Goal: Information Seeking & Learning: Understand process/instructions

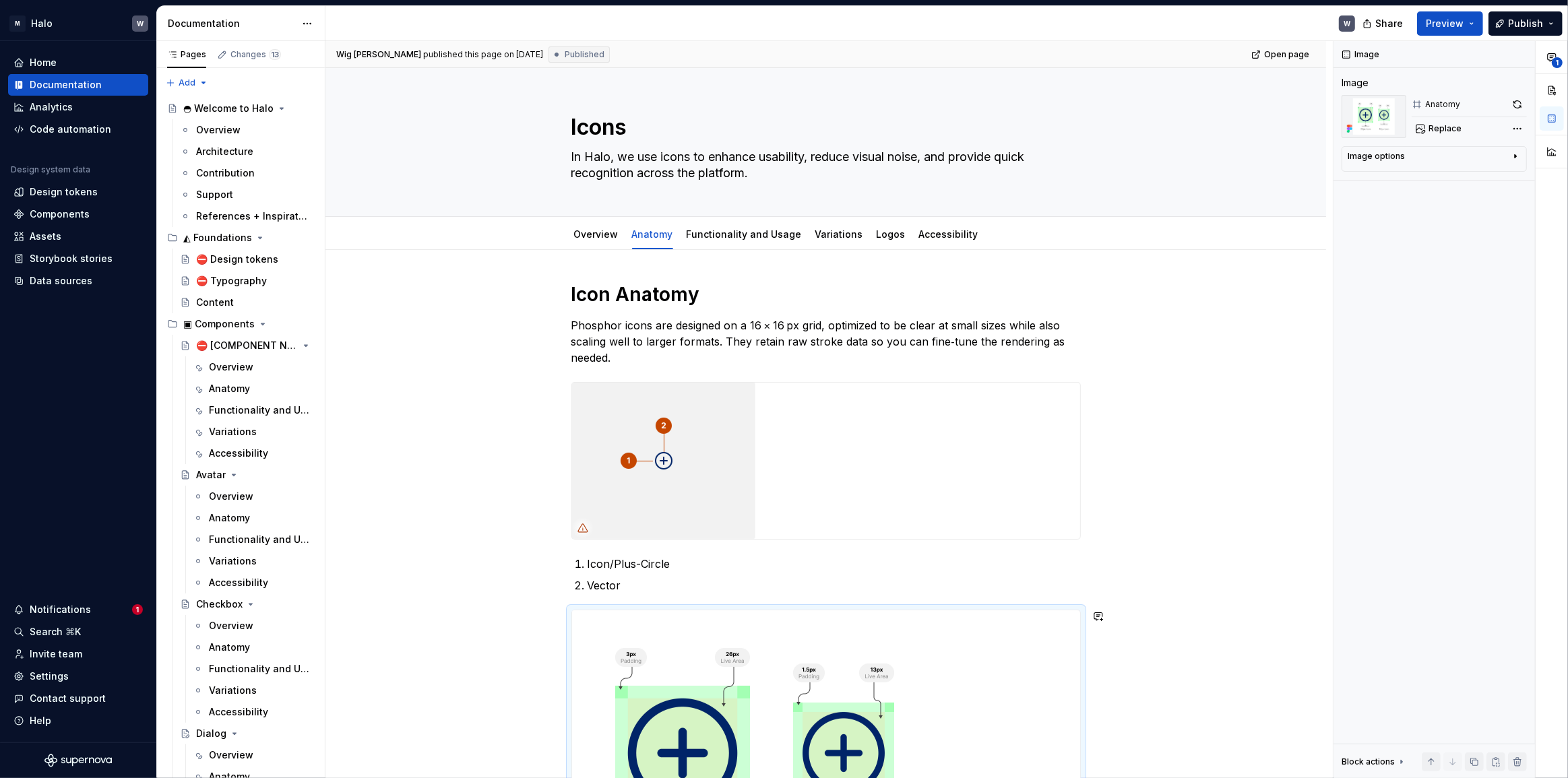
scroll to position [273, 0]
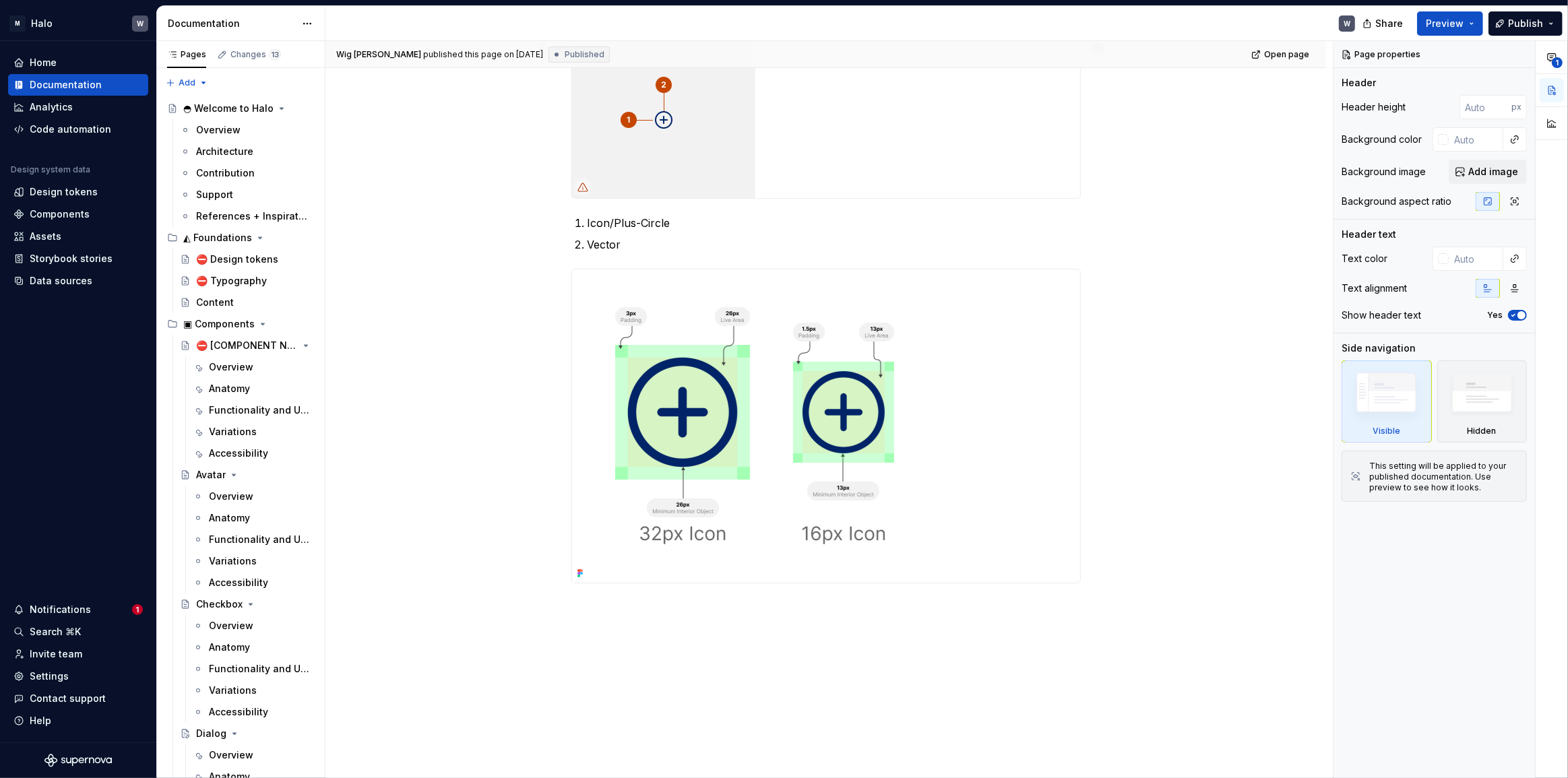
scroll to position [394, 0]
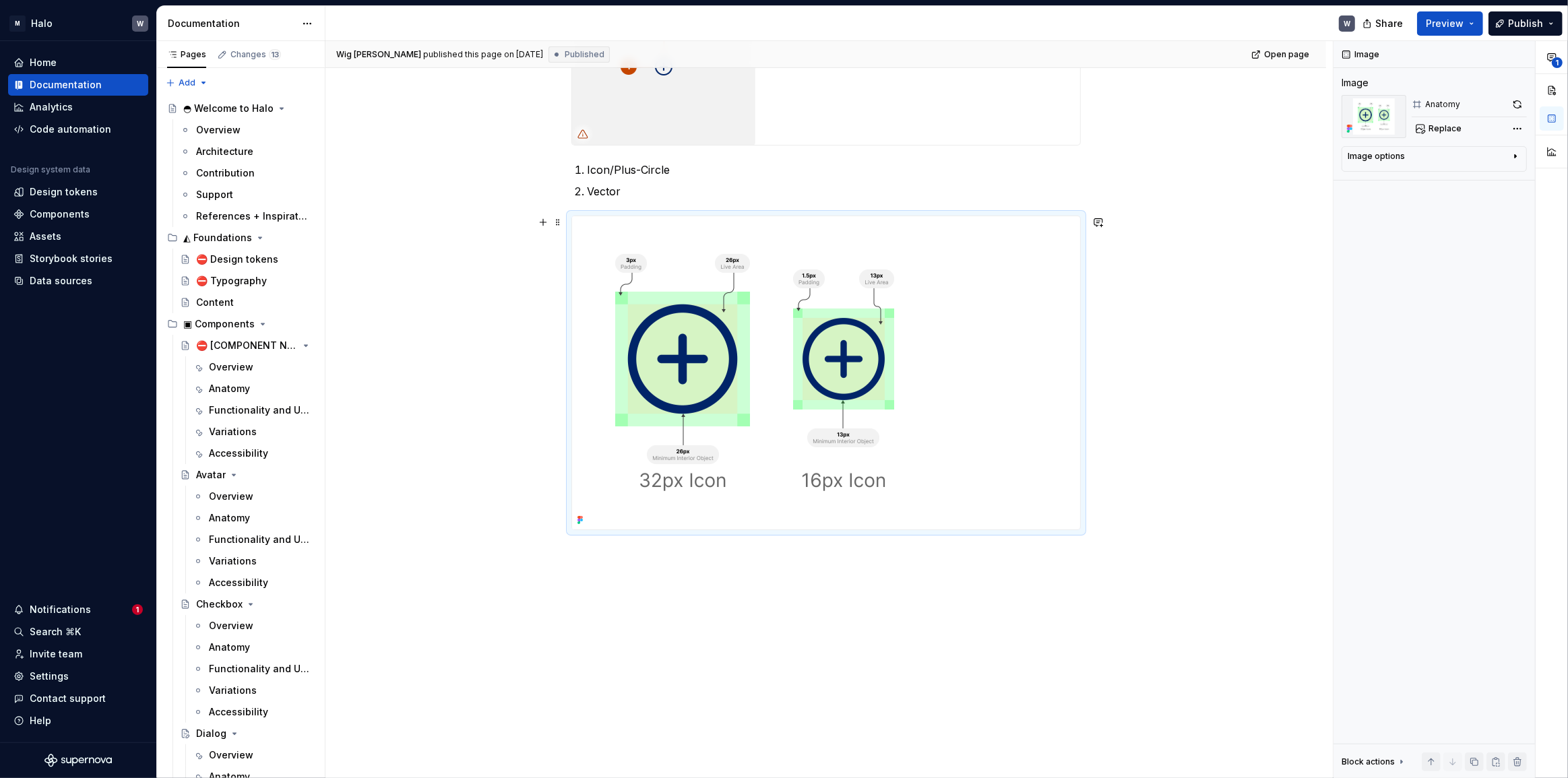
click at [582, 521] on icon at bounding box center [581, 520] width 11 height 11
click at [408, 358] on div "Icon Anatomy Phosphor icons are designed on a 16 × 16 px grid, optimized to be …" at bounding box center [825, 318] width 1001 height 925
click at [1457, 28] on span "Preview" at bounding box center [1445, 24] width 38 height 14
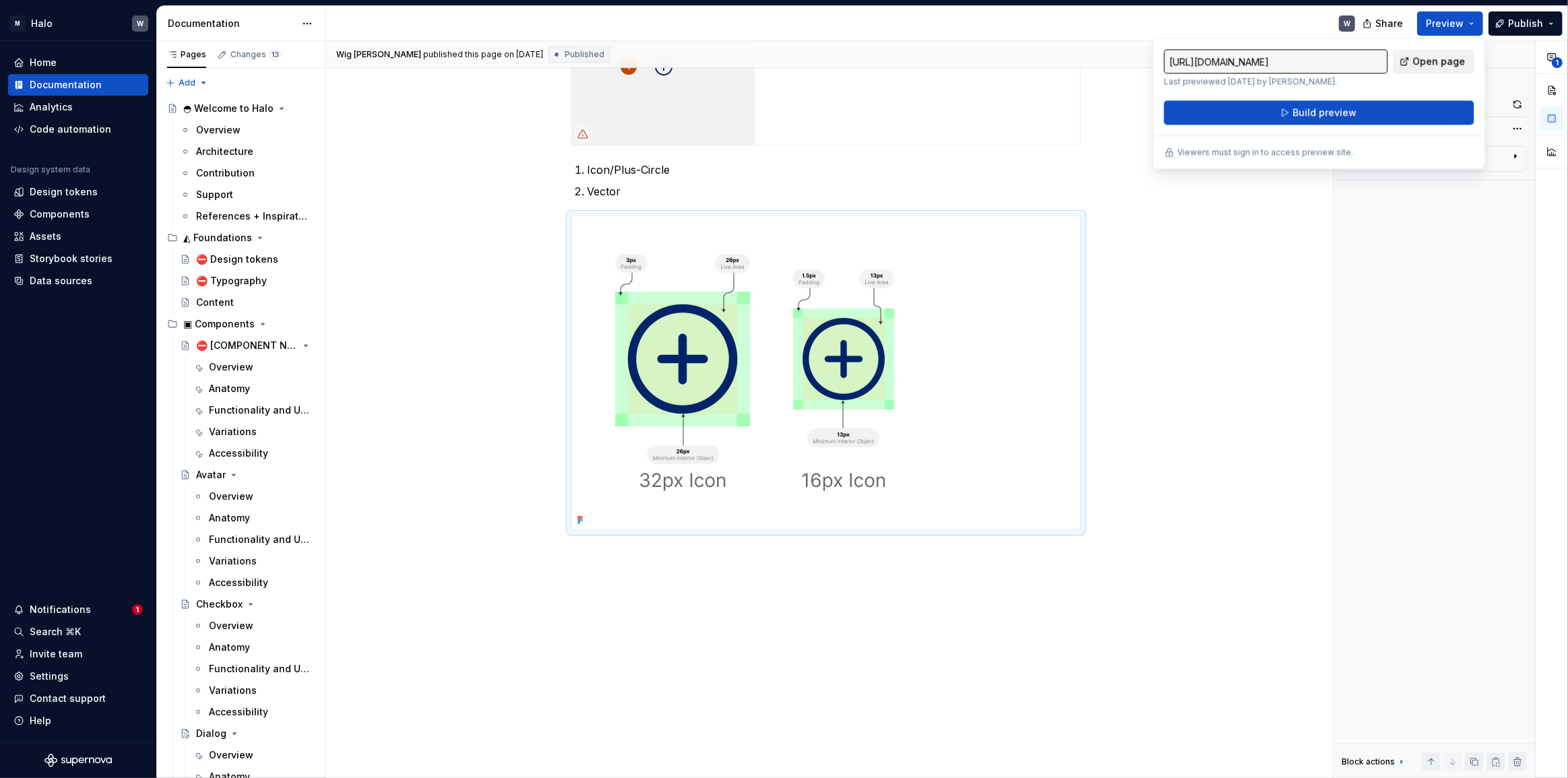
click at [1456, 56] on span "Open page" at bounding box center [1438, 61] width 53 height 14
click at [1347, 111] on span "Build preview" at bounding box center [1324, 112] width 64 height 14
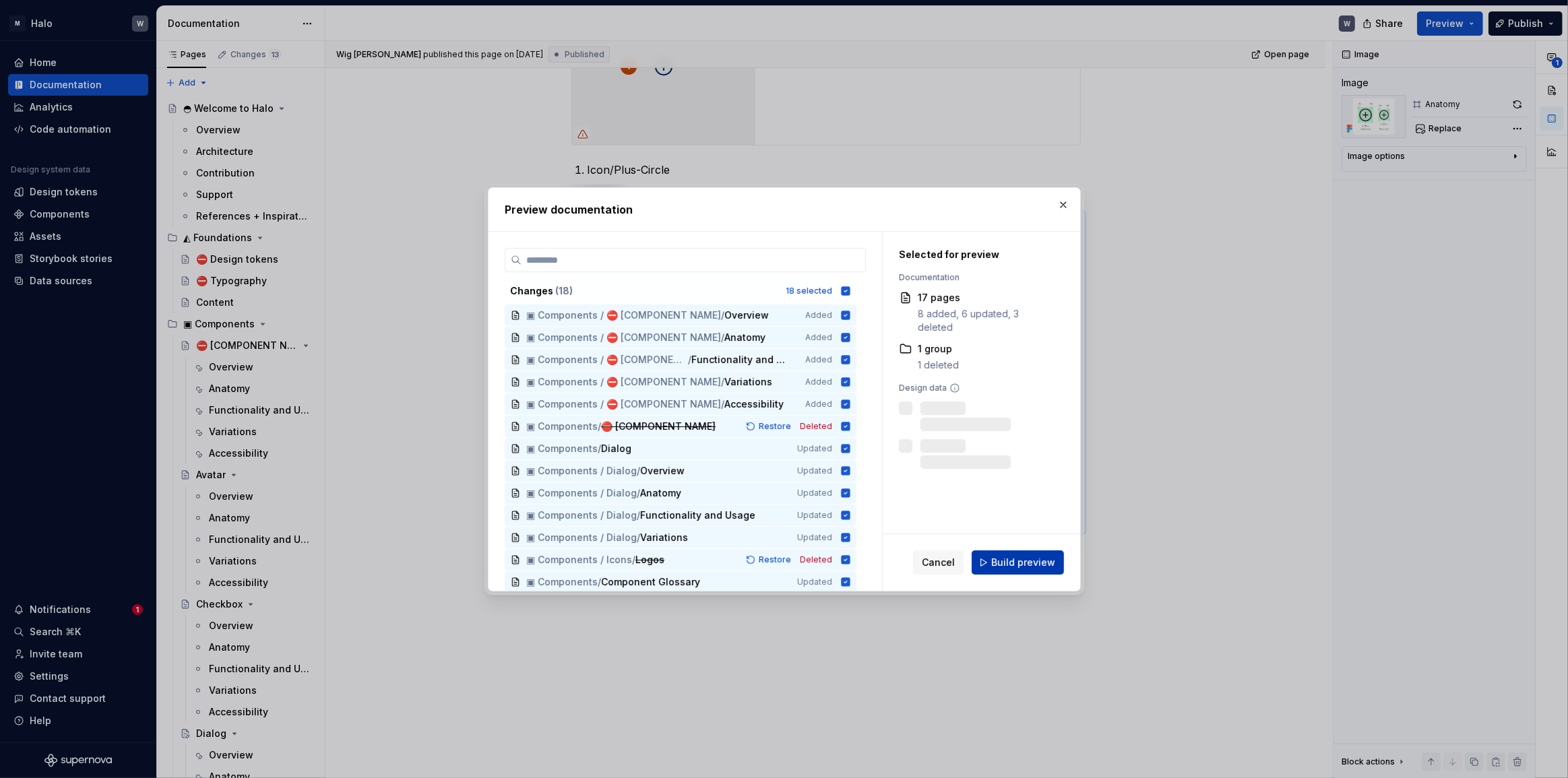
click at [1009, 566] on span "Build preview" at bounding box center [1023, 562] width 64 height 14
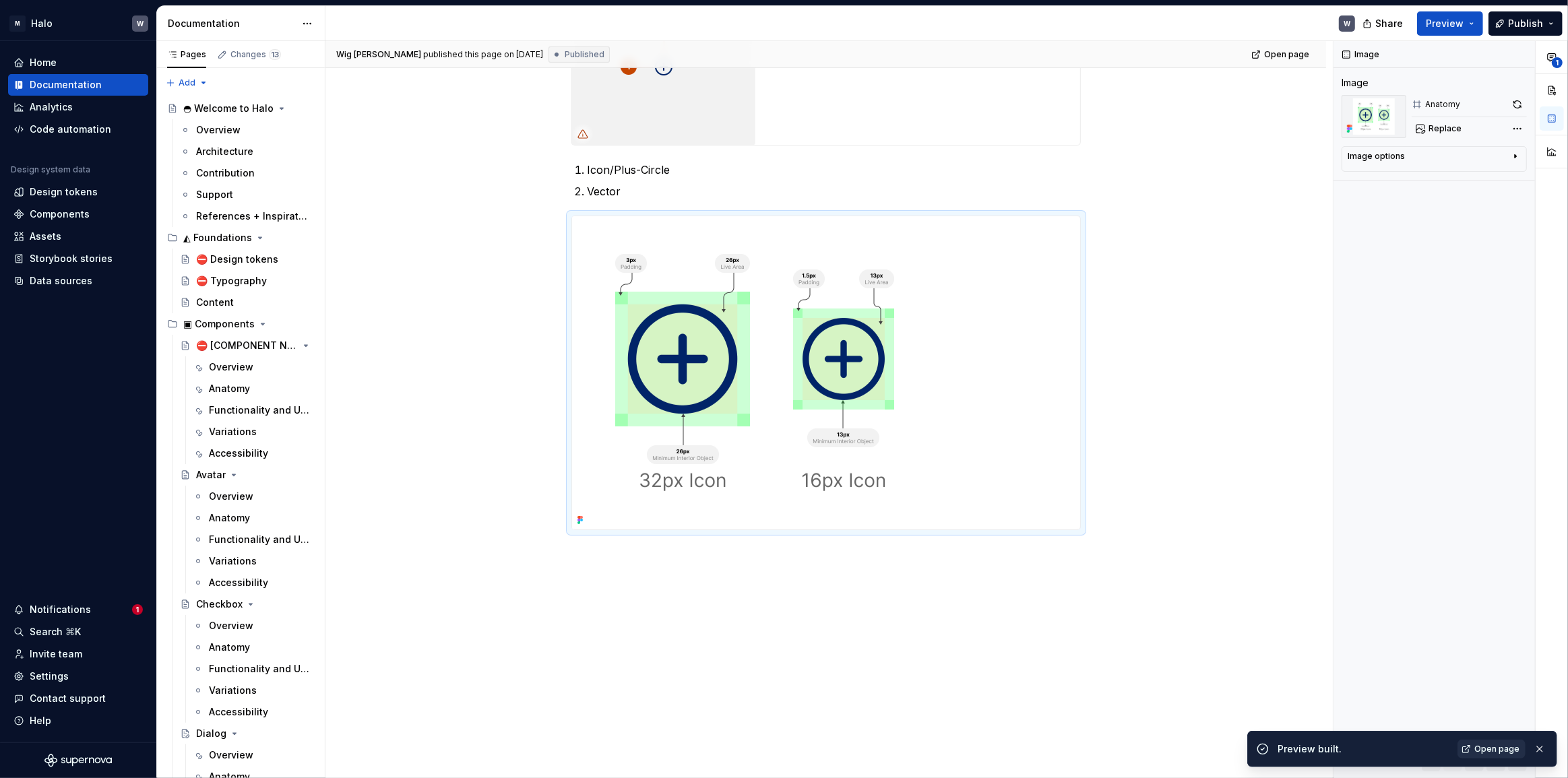
click at [1489, 751] on span "Open page" at bounding box center [1497, 749] width 45 height 11
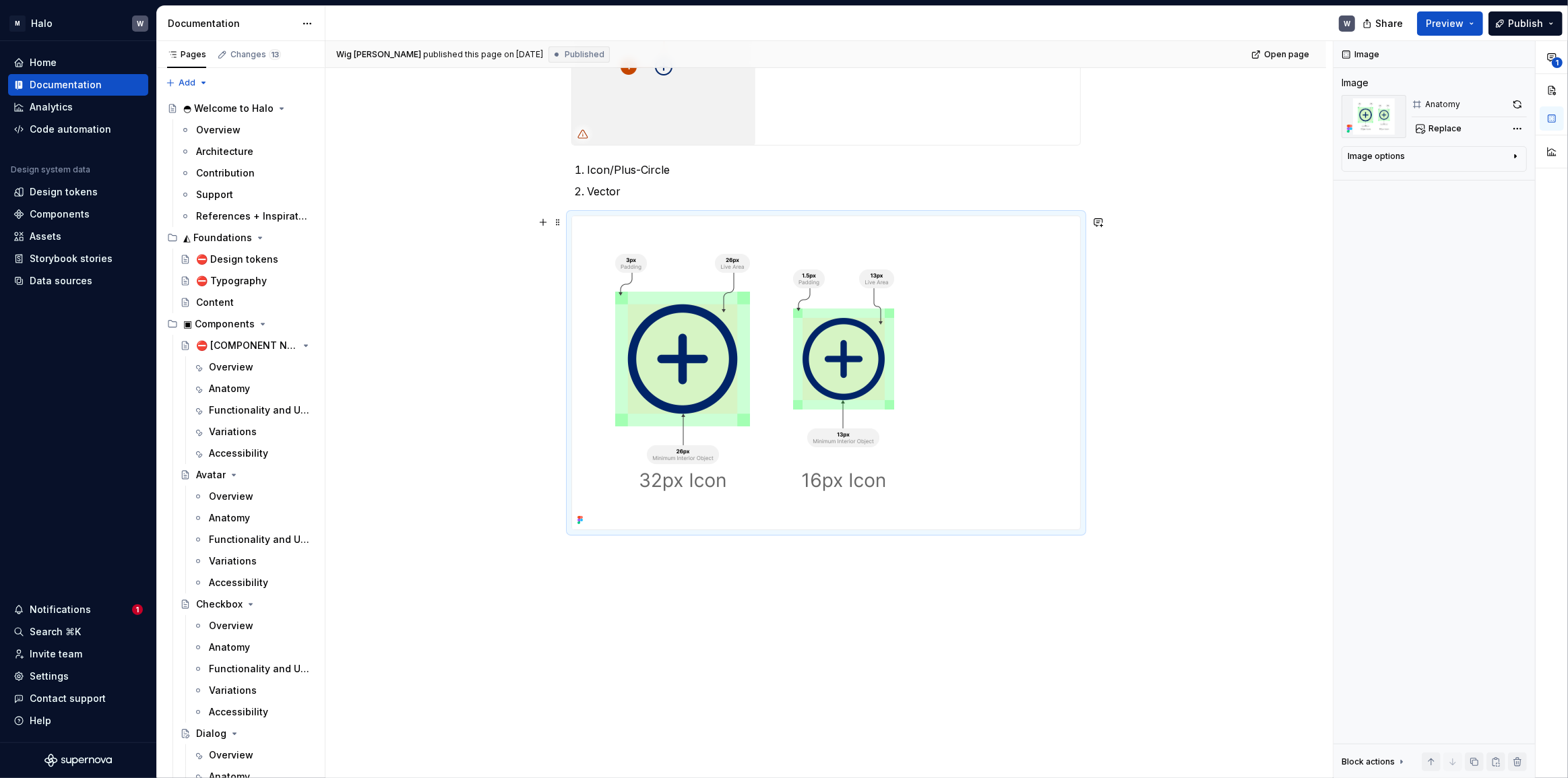
click at [580, 521] on icon at bounding box center [581, 520] width 11 height 11
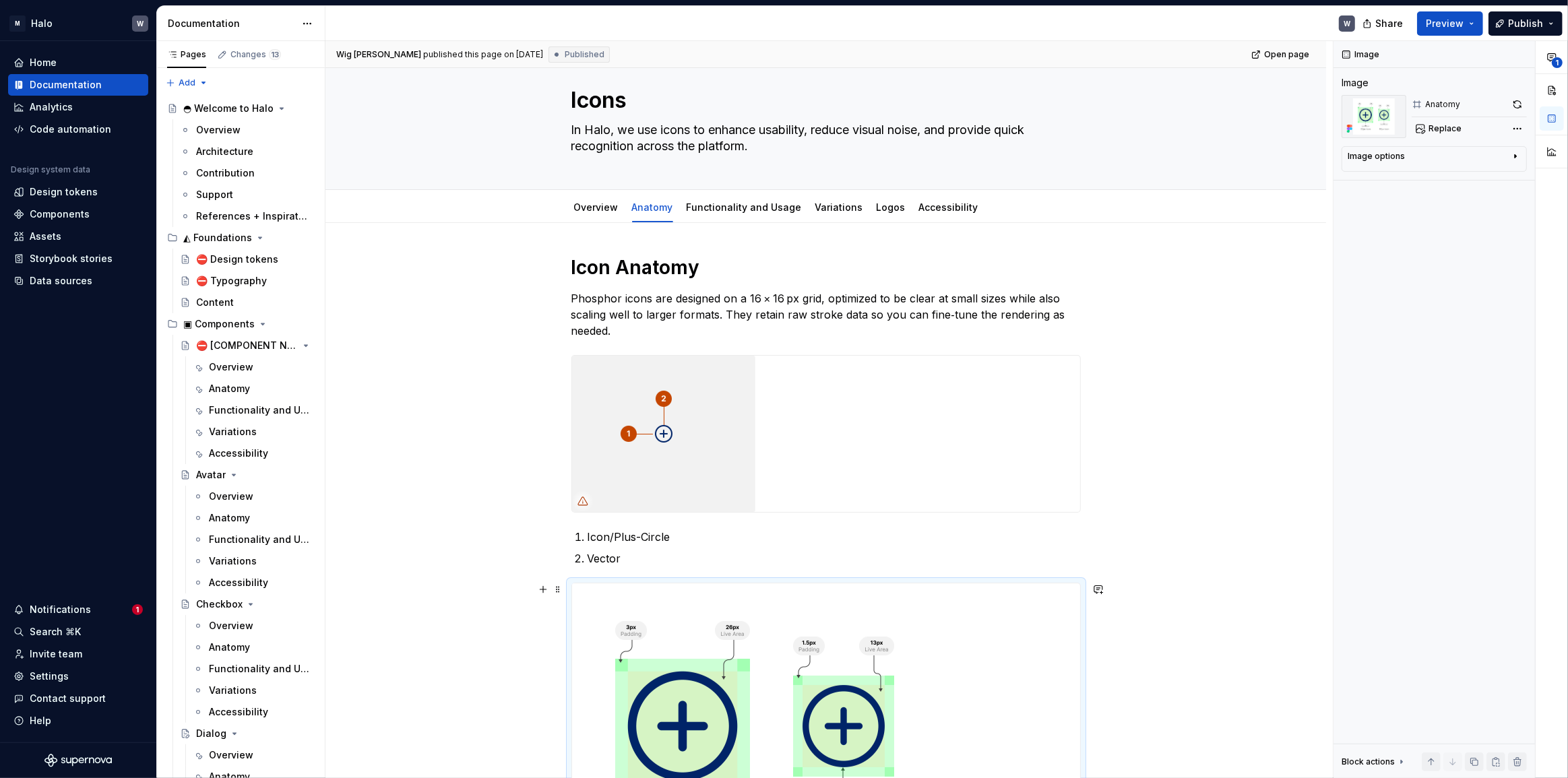
scroll to position [27, 0]
click at [557, 362] on span at bounding box center [558, 361] width 11 height 19
click at [527, 483] on div "Icon Anatomy Phosphor icons are designed on a 16 × 16 px grid, optimized to be …" at bounding box center [825, 685] width 1001 height 925
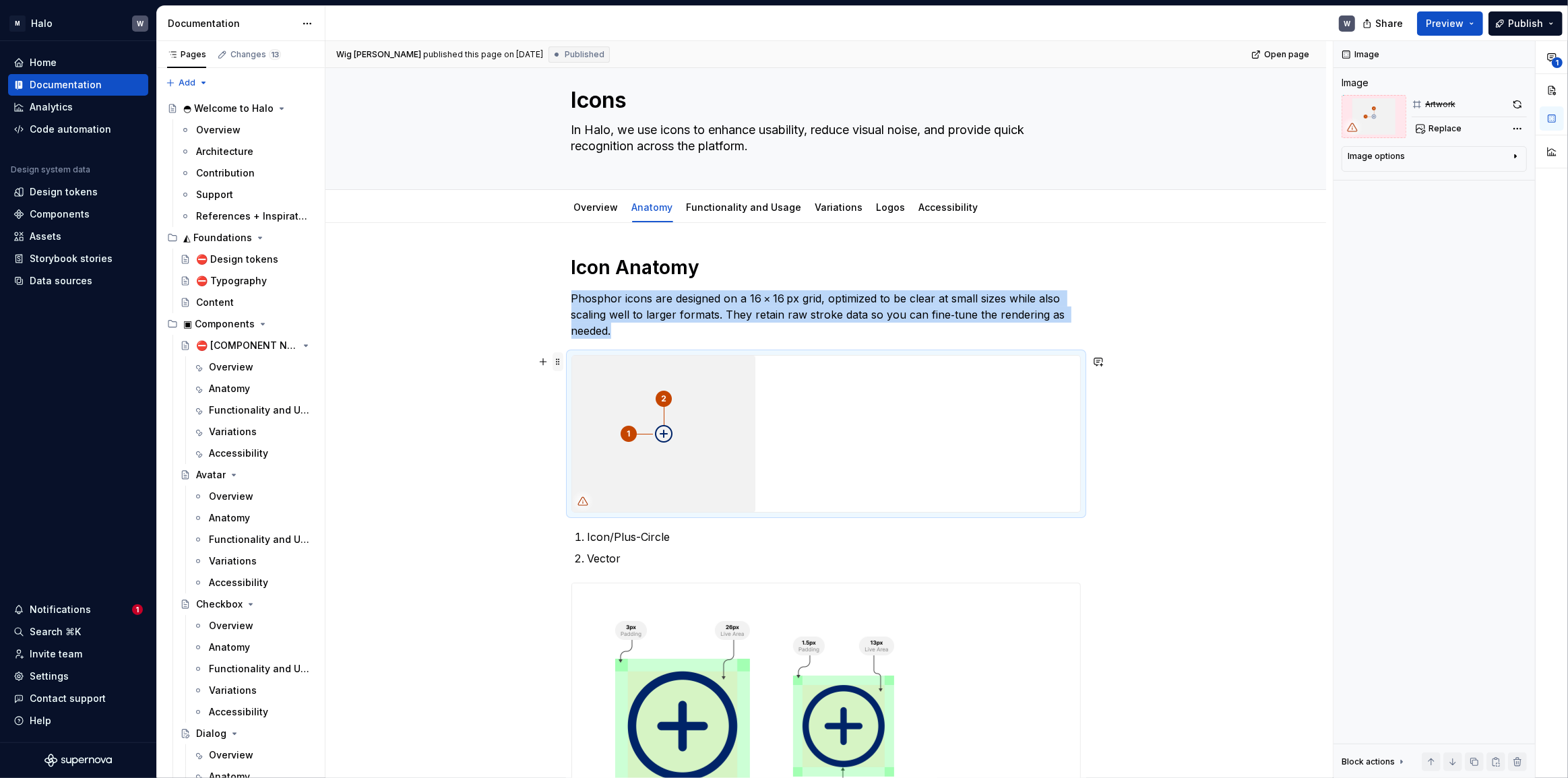
click at [559, 360] on span at bounding box center [558, 361] width 11 height 19
click at [585, 475] on div "Delete" at bounding box center [621, 481] width 88 height 14
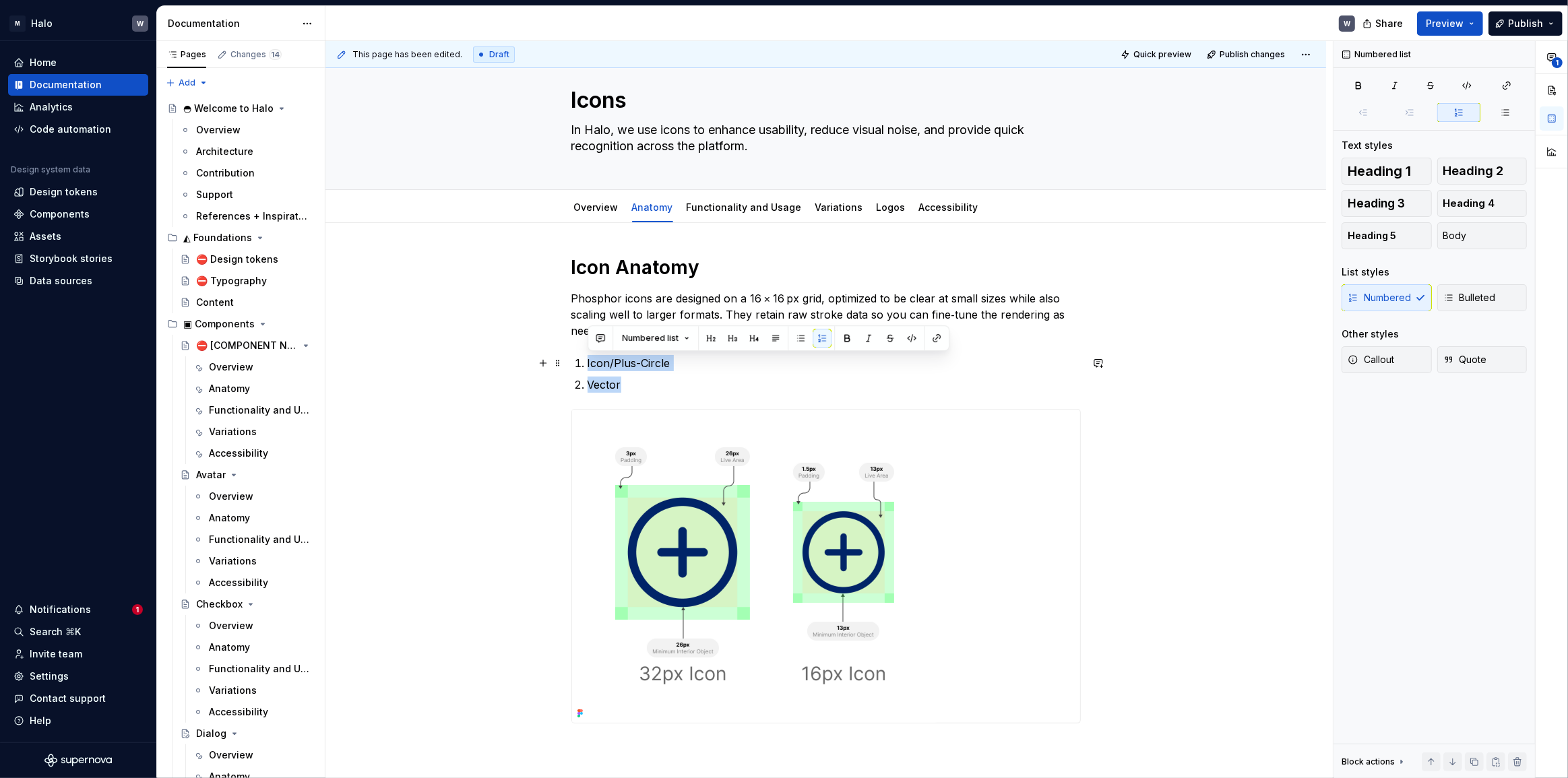
drag, startPoint x: 626, startPoint y: 389, endPoint x: 566, endPoint y: 359, distance: 67.1
click at [566, 359] on div "Icon Anatomy Phosphor icons are designed on a 16 × 16 px grid, optimized to be …" at bounding box center [825, 598] width 1001 height 751
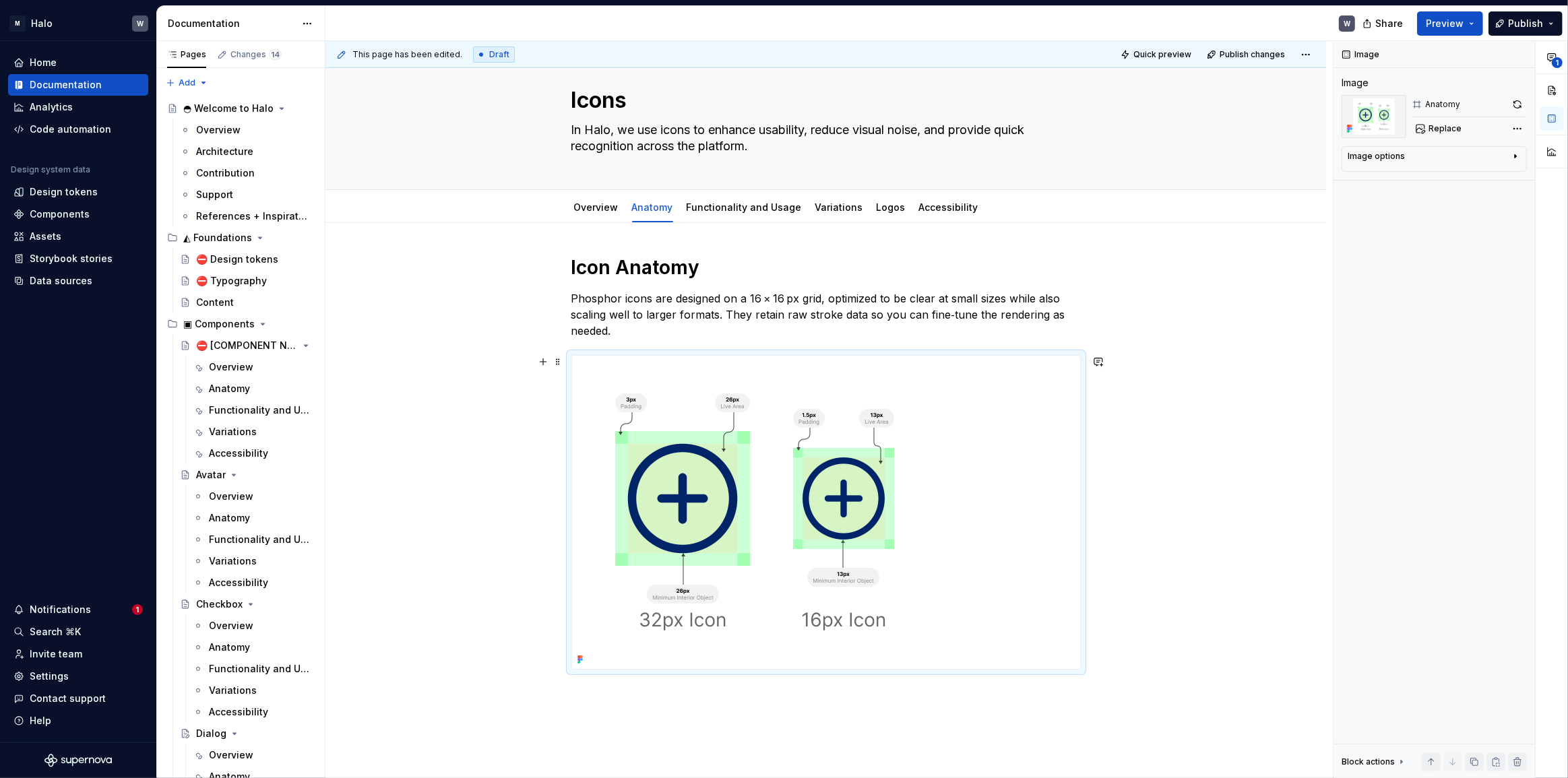
click at [527, 600] on div "Icon Anatomy Phosphor icons are designed on a 16 × 16 px grid, optimized to be …" at bounding box center [825, 571] width 1001 height 696
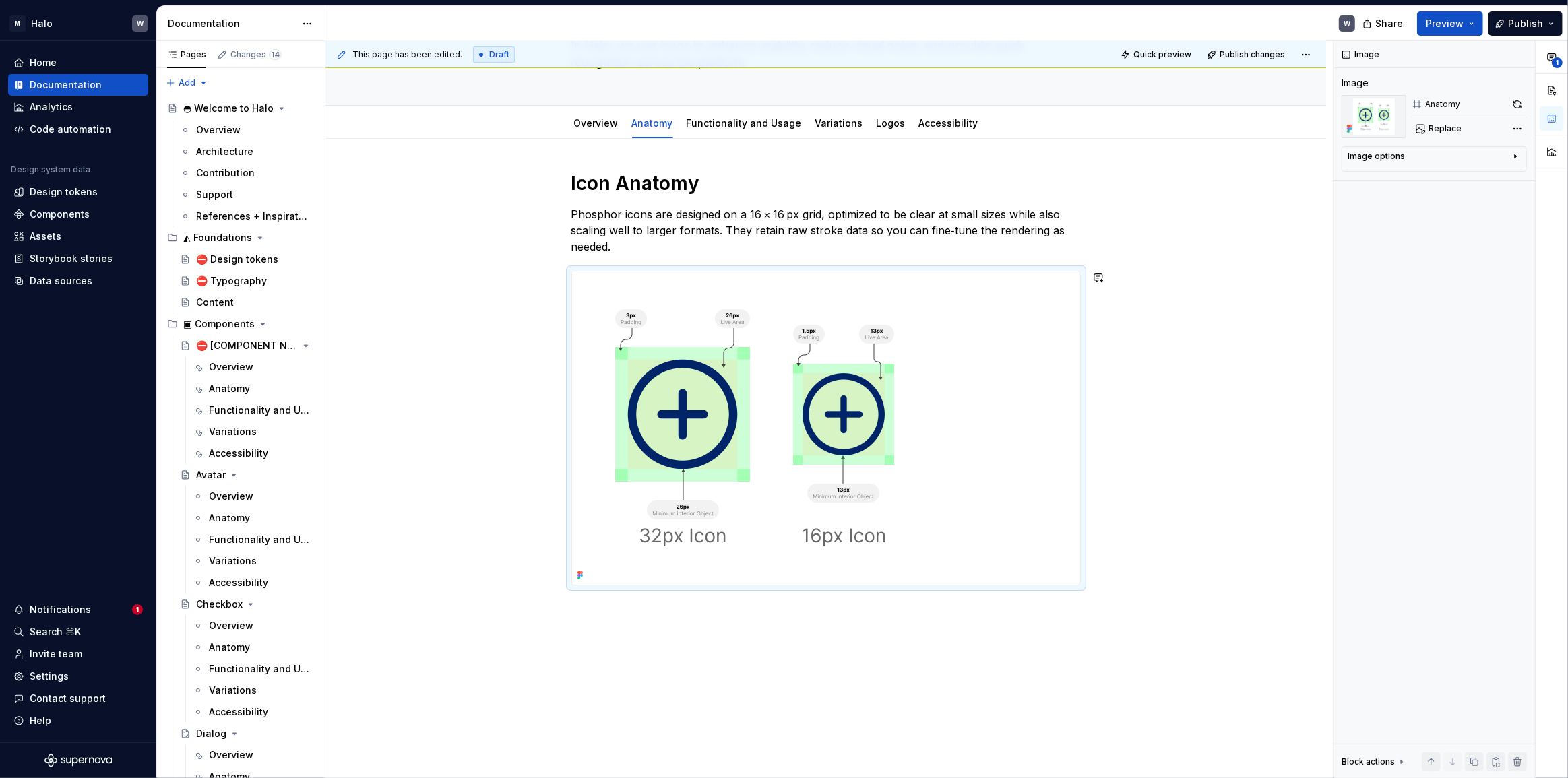
scroll to position [167, 0]
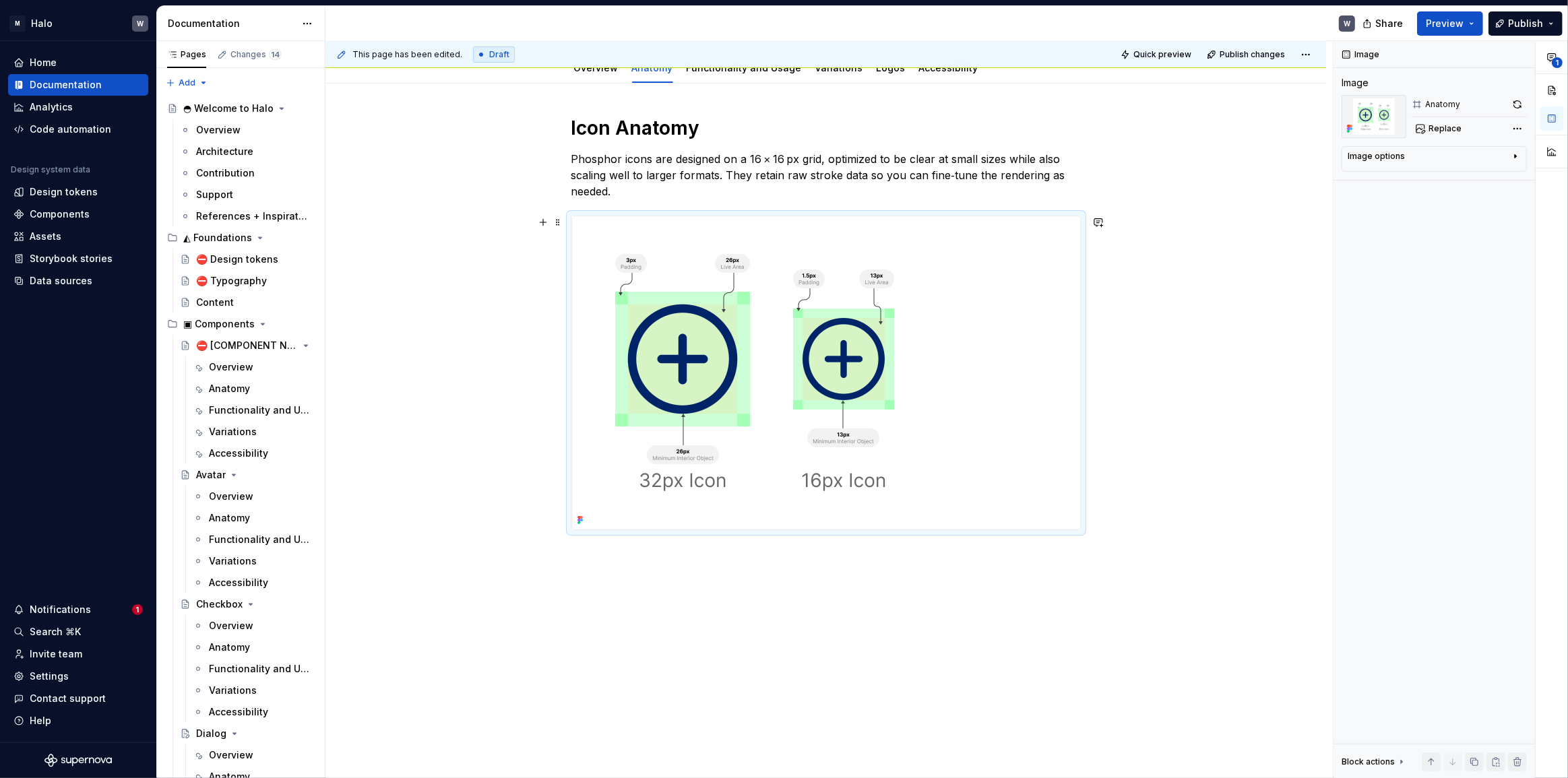
click at [469, 528] on div "Icon Anatomy Phosphor icons are designed on a 16 × 16 px grid, optimized to be …" at bounding box center [825, 431] width 1001 height 696
click at [646, 598] on div "Icon Anatomy Phosphor icons are designed on a 16 × 16 px grid, optimized to be …" at bounding box center [825, 431] width 1001 height 696
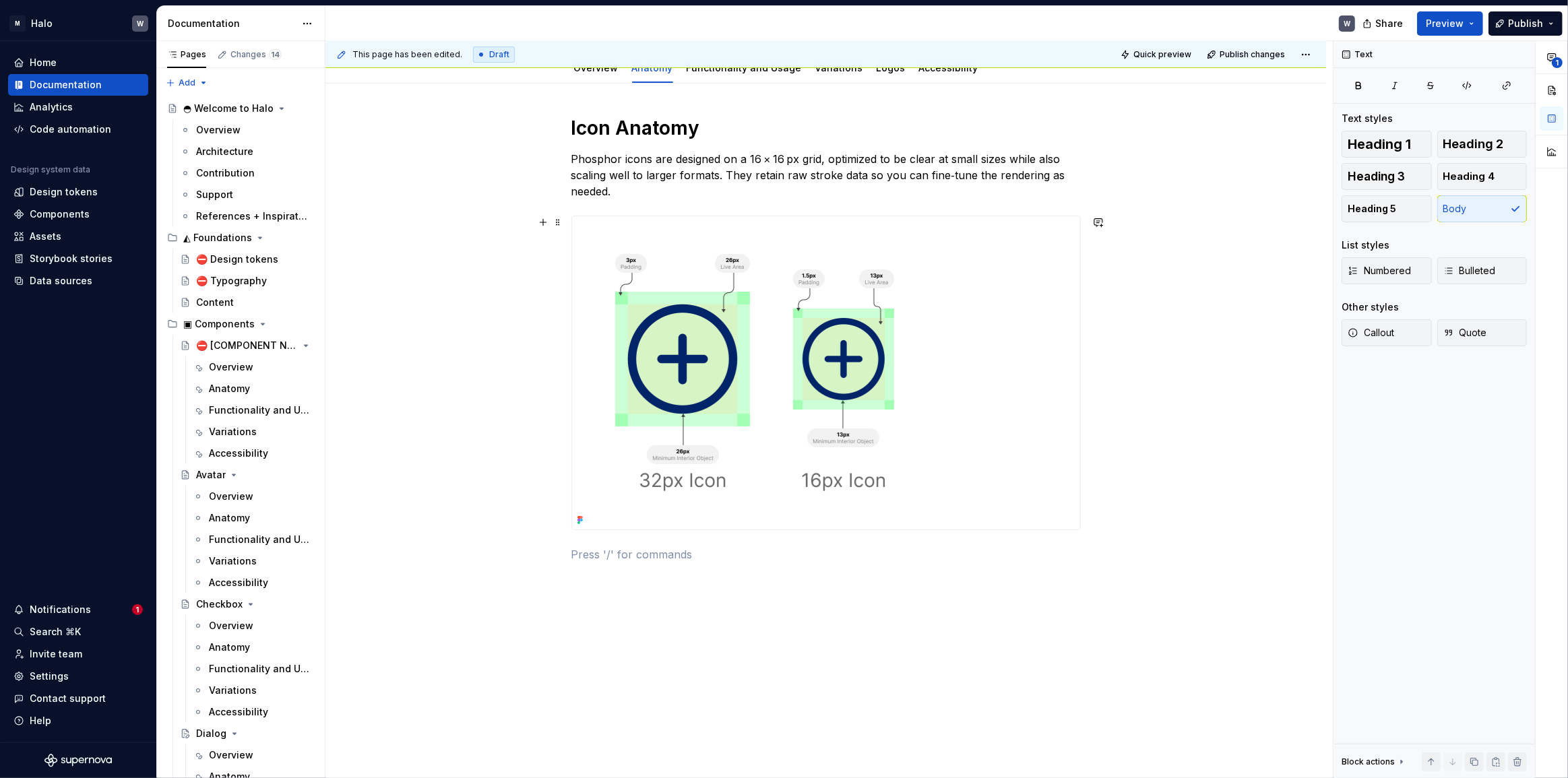
scroll to position [0, 0]
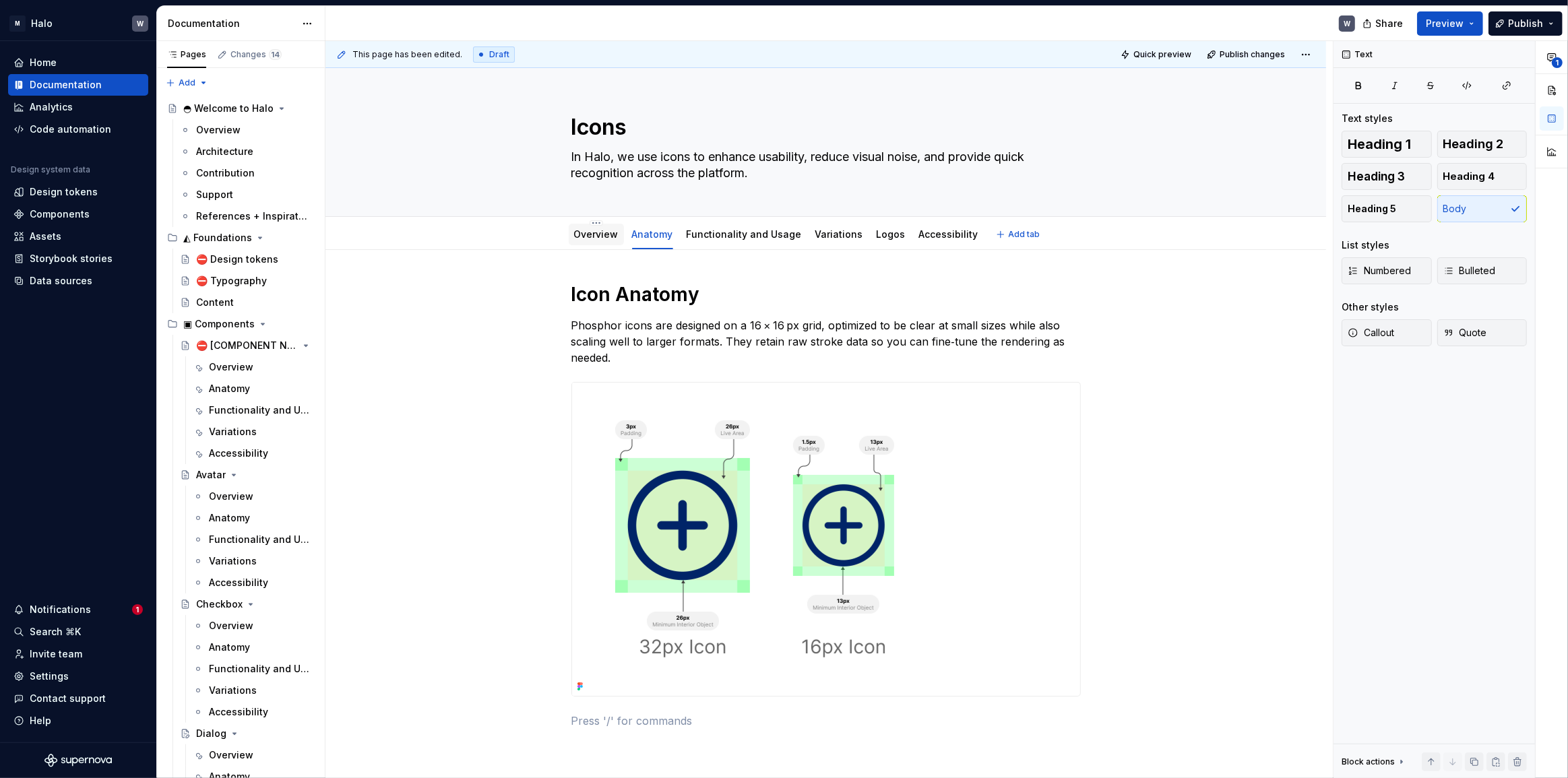
click at [589, 239] on link "Overview" at bounding box center [596, 234] width 44 height 12
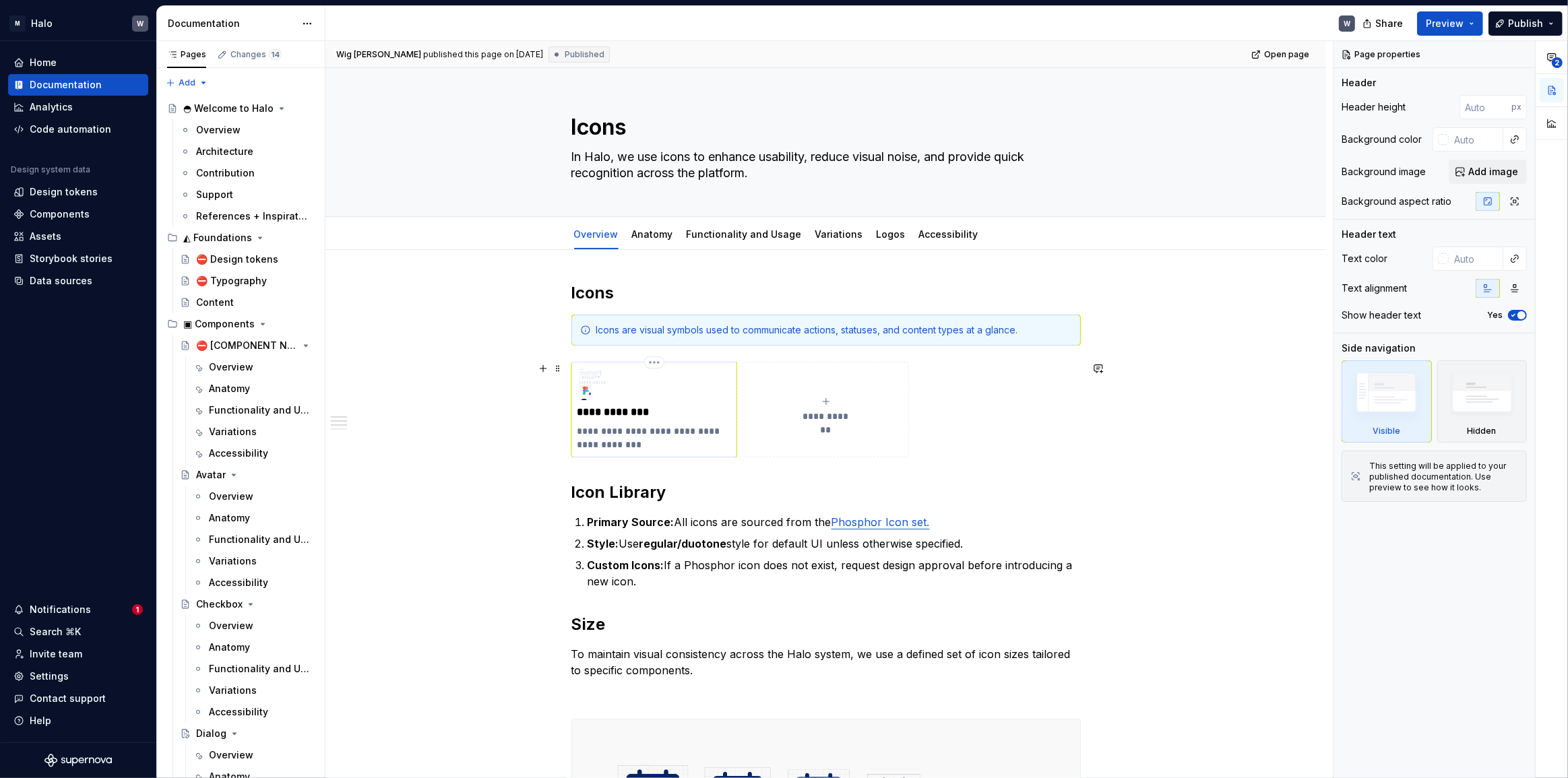
click at [686, 425] on p "**********" at bounding box center [655, 438] width 154 height 27
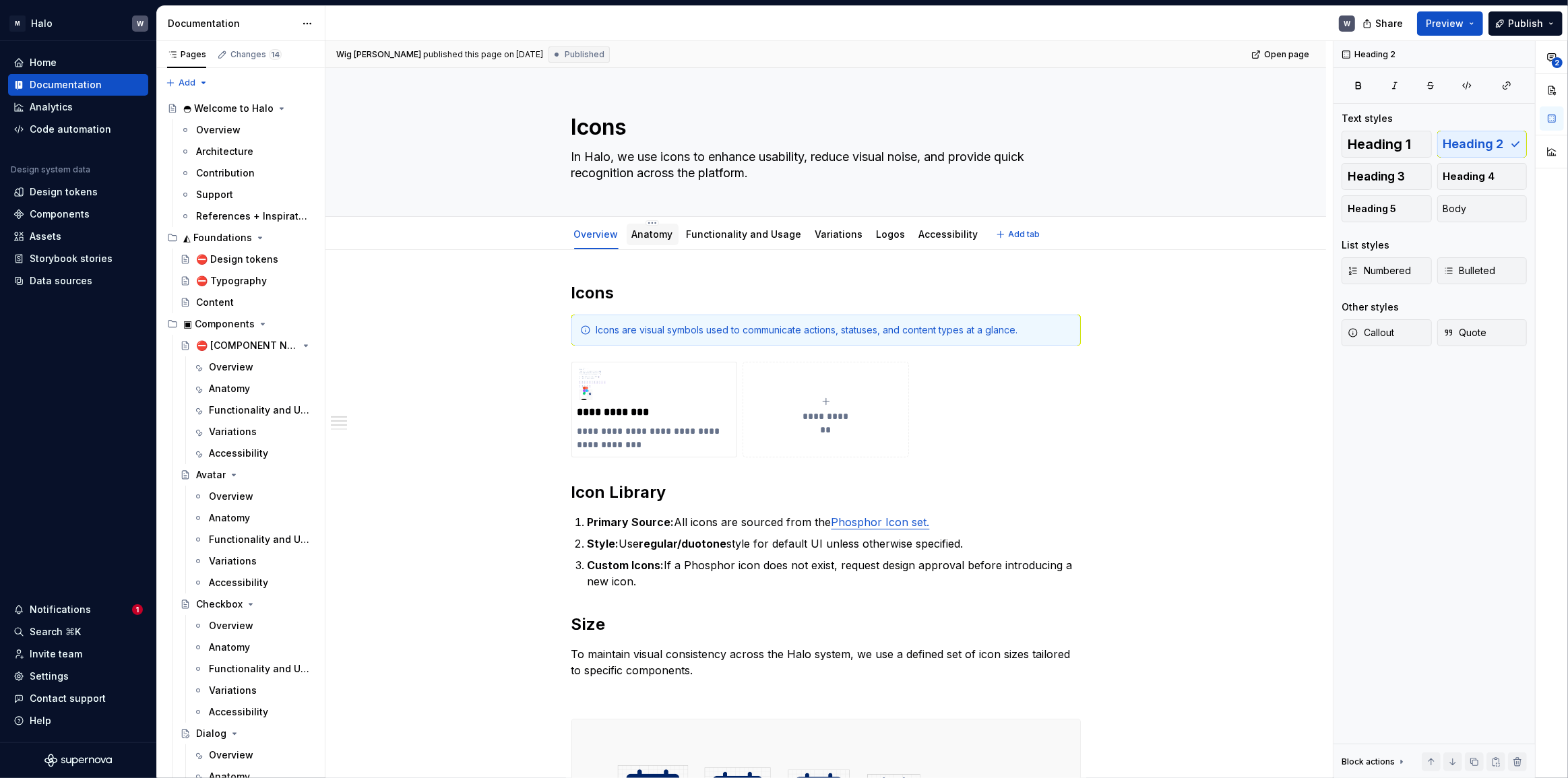
click at [643, 238] on link "Anatomy" at bounding box center [652, 234] width 41 height 12
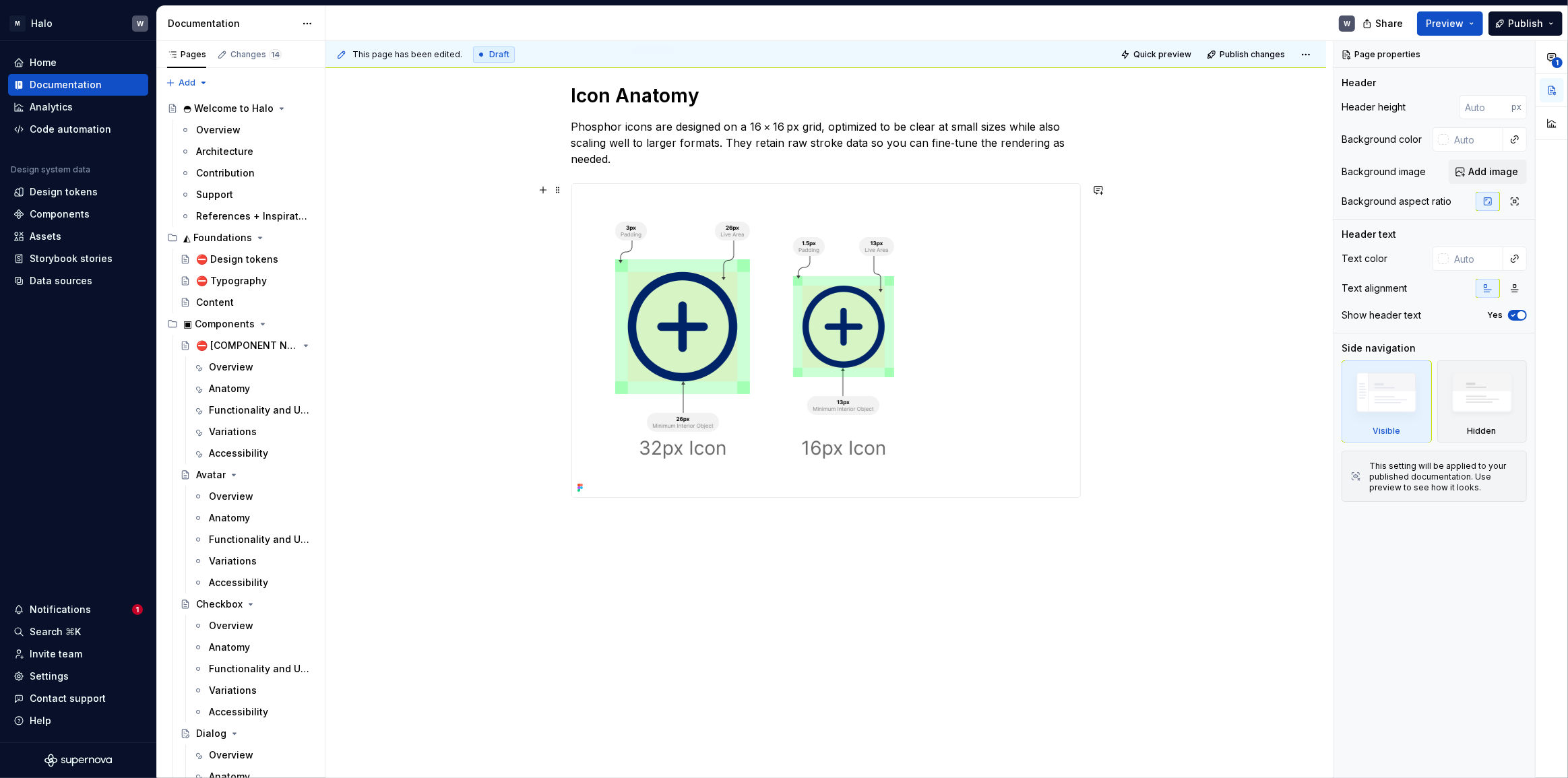
scroll to position [15, 0]
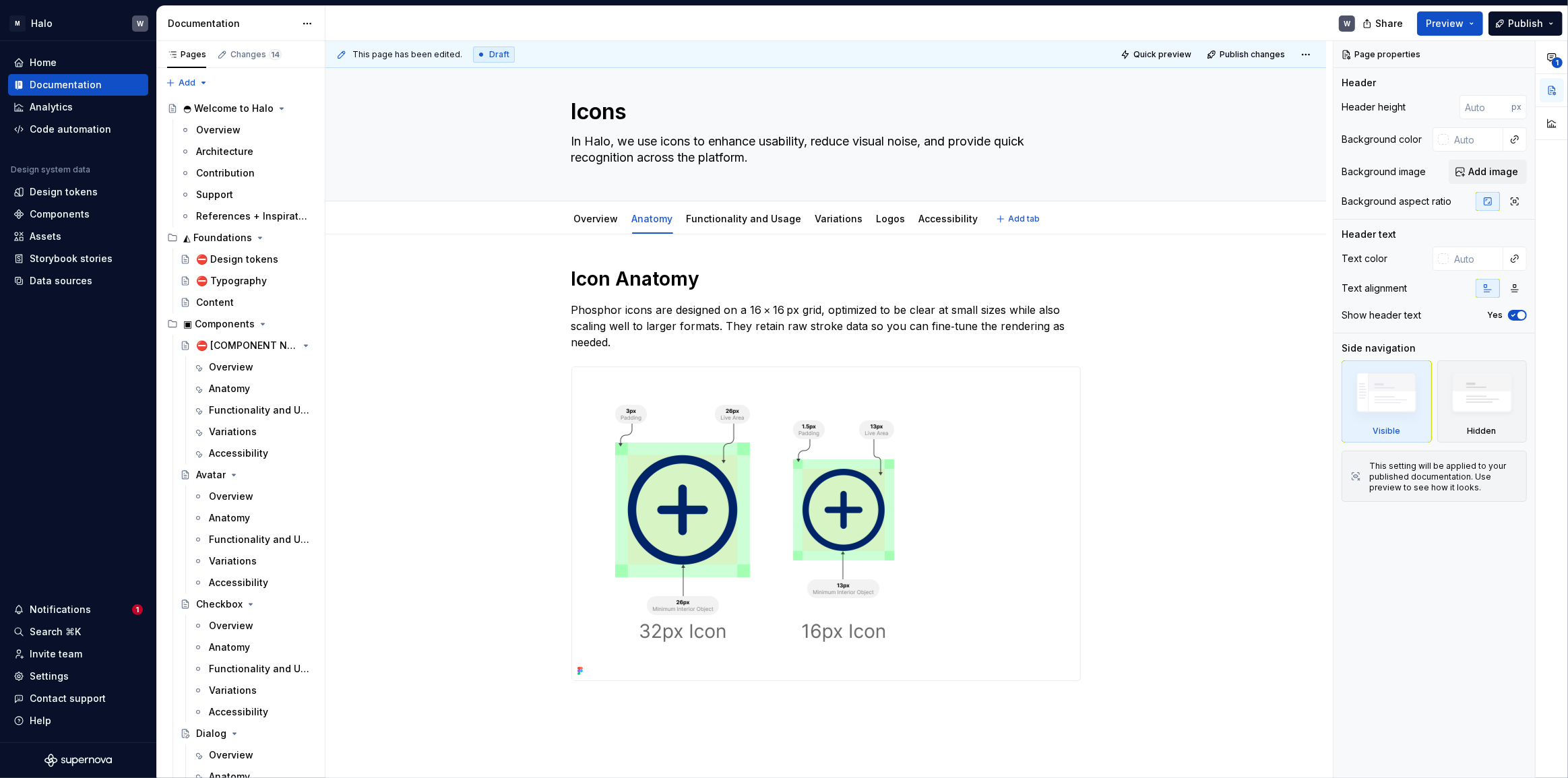
type textarea "*"
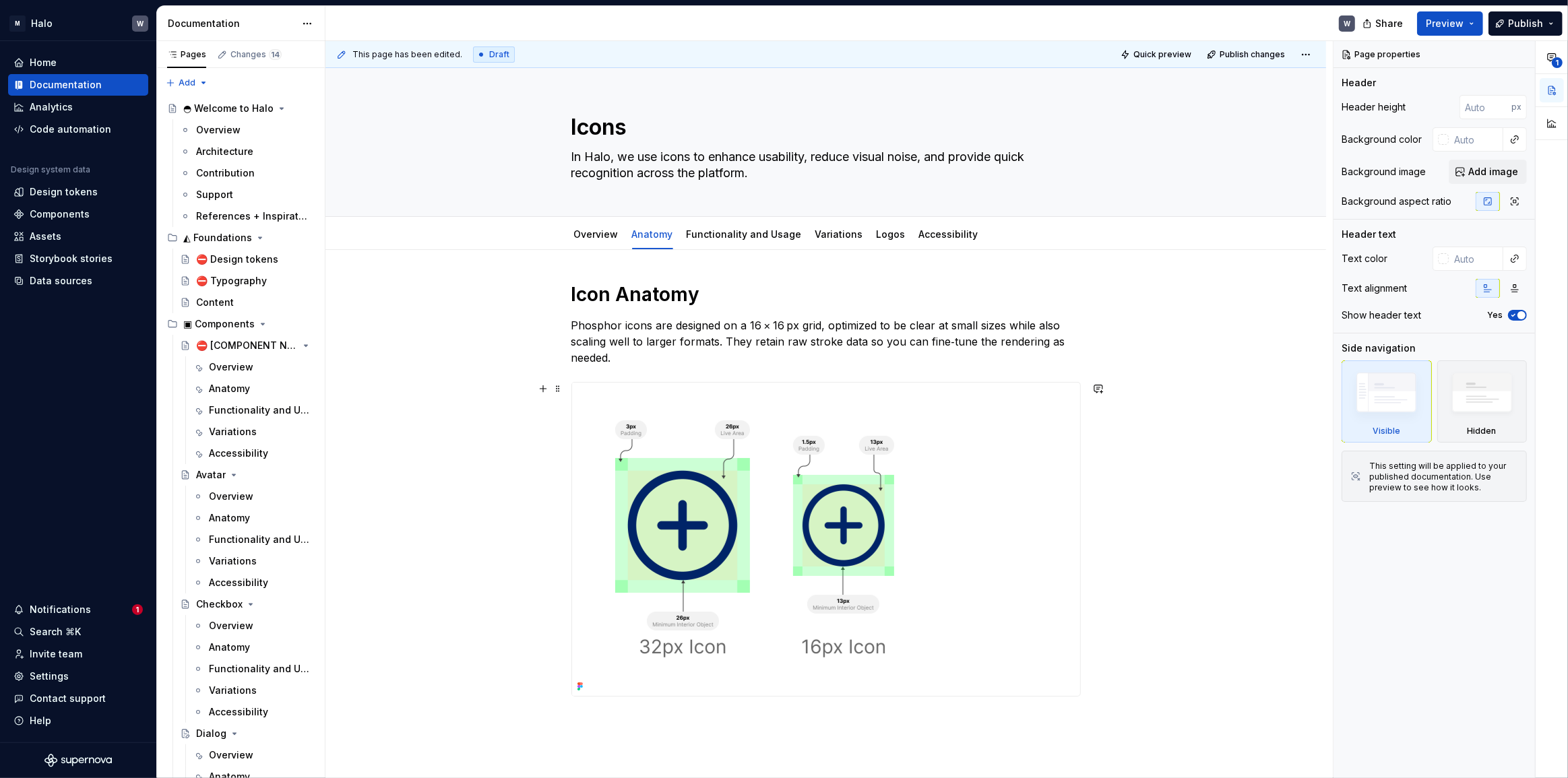
scroll to position [183, 0]
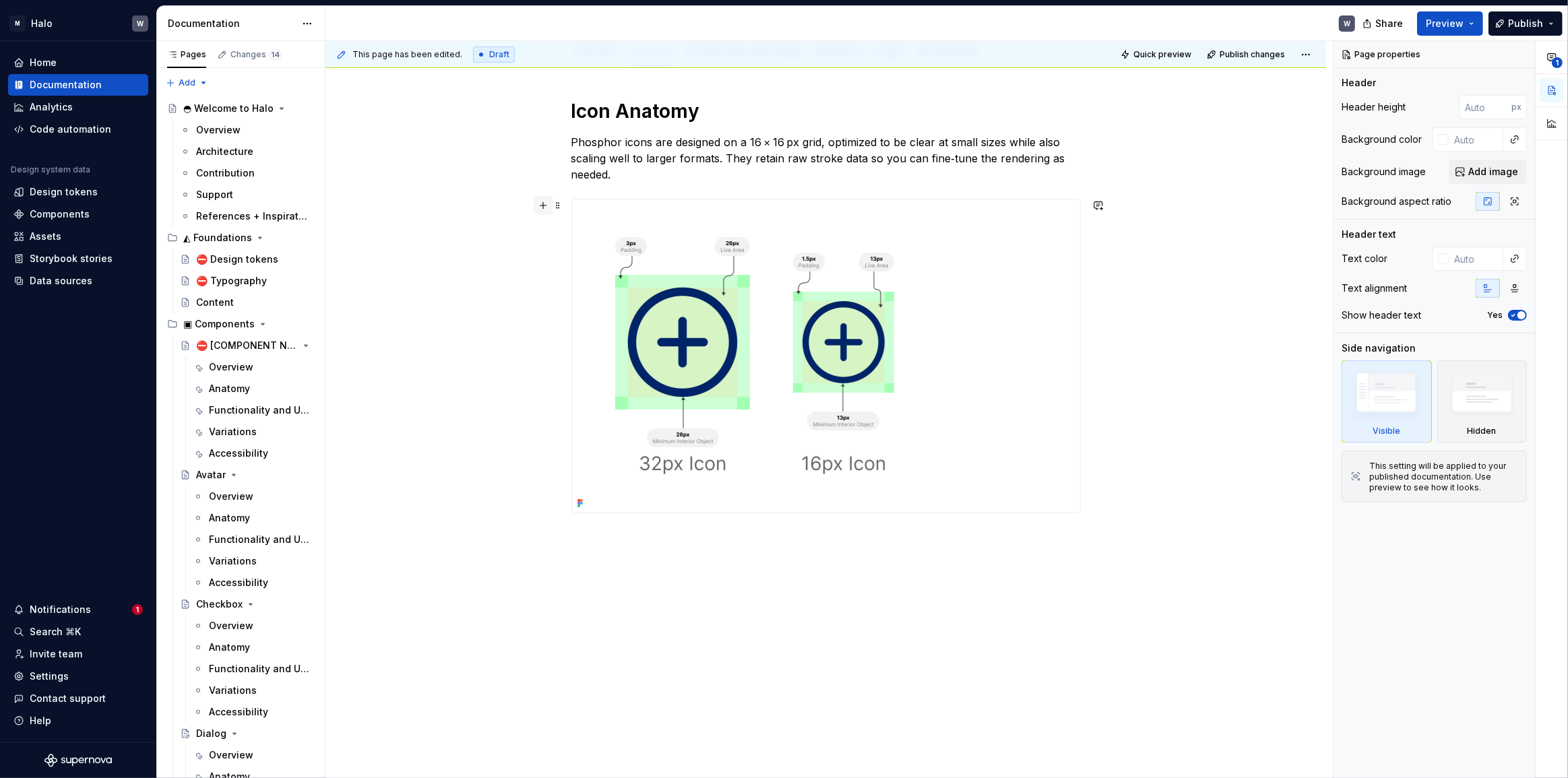
click at [544, 209] on button "button" at bounding box center [543, 205] width 19 height 19
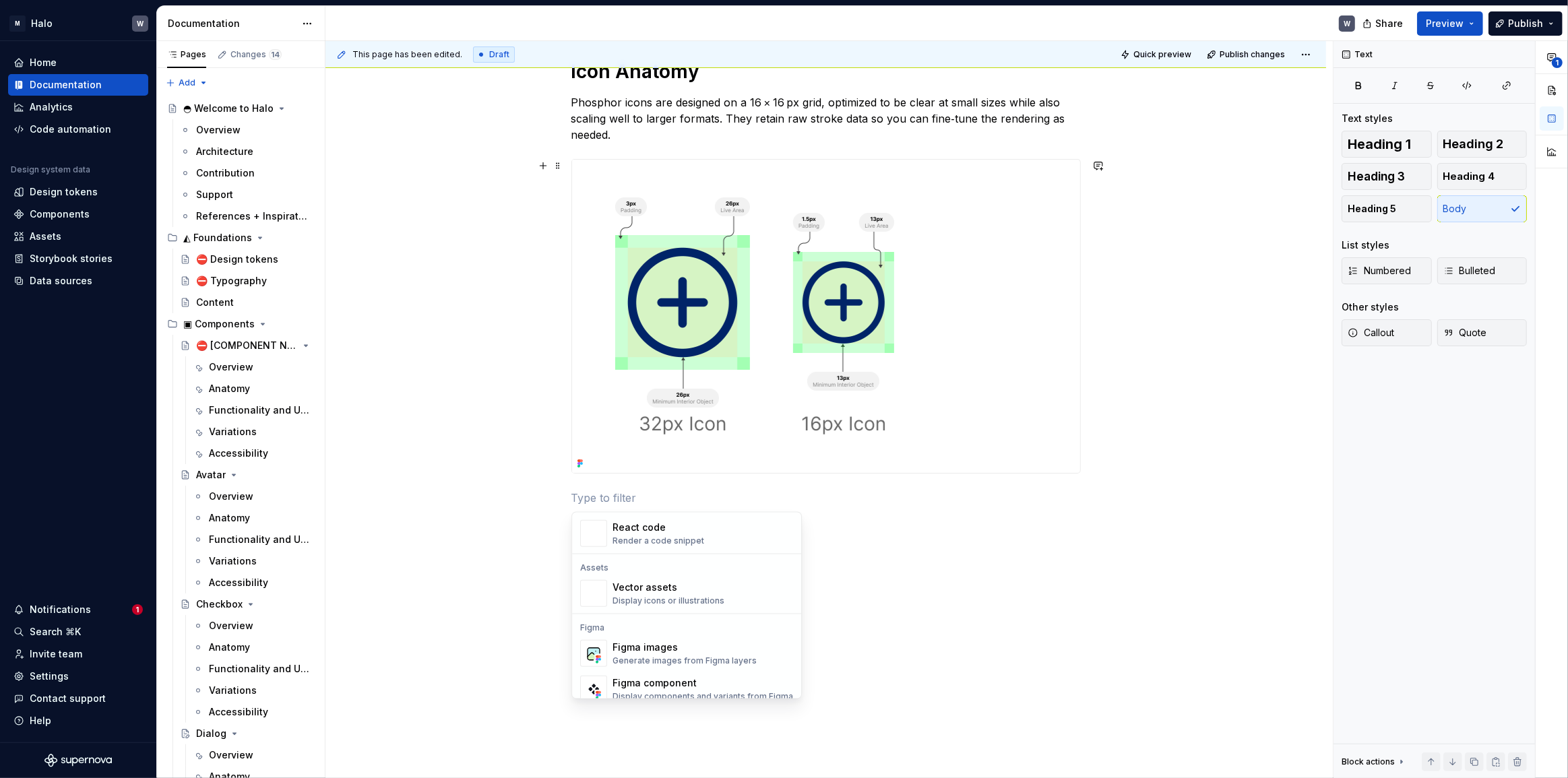
scroll to position [1286, 0]
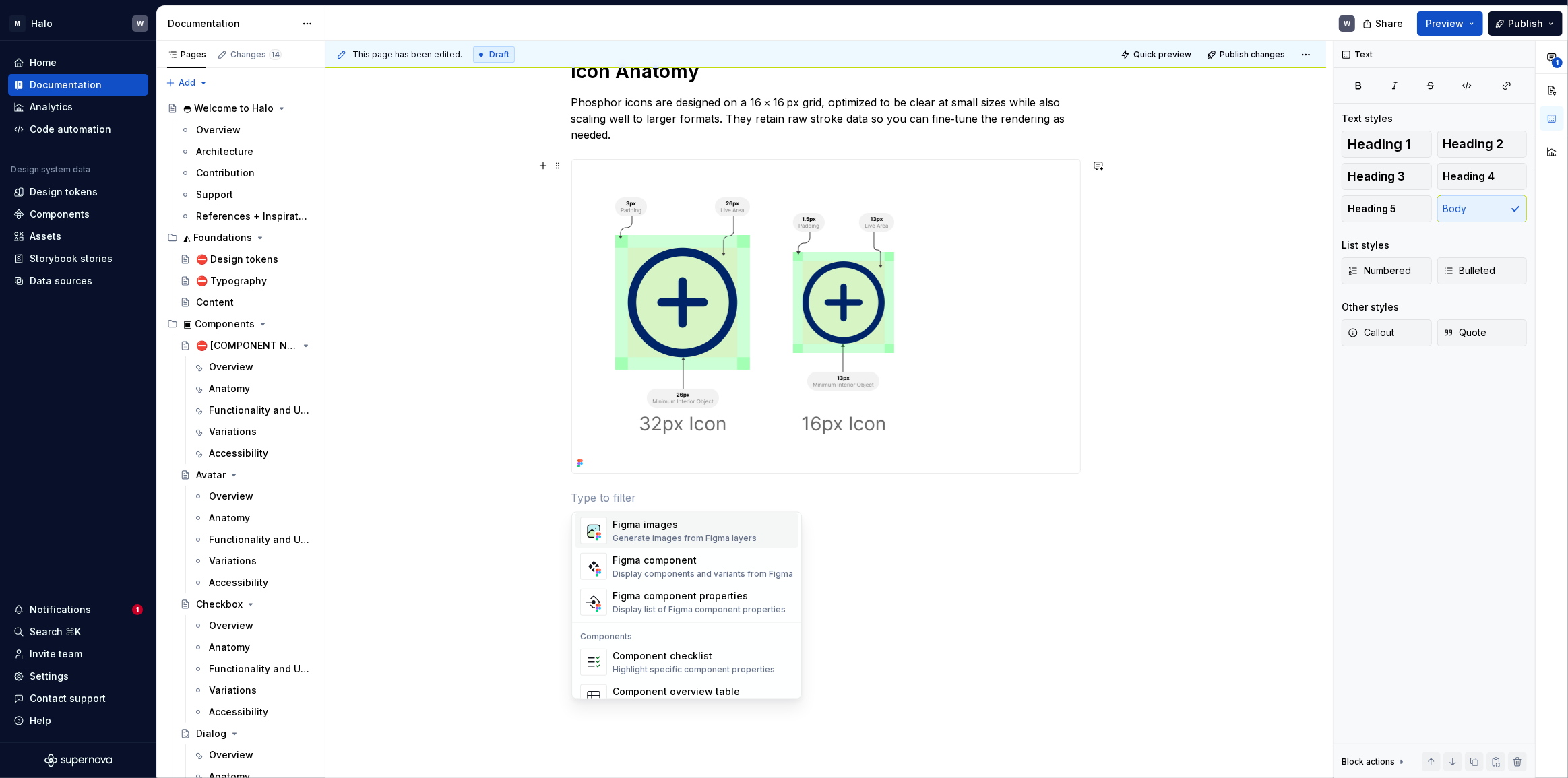
click at [717, 539] on div "Generate images from Figma layers" at bounding box center [684, 538] width 144 height 11
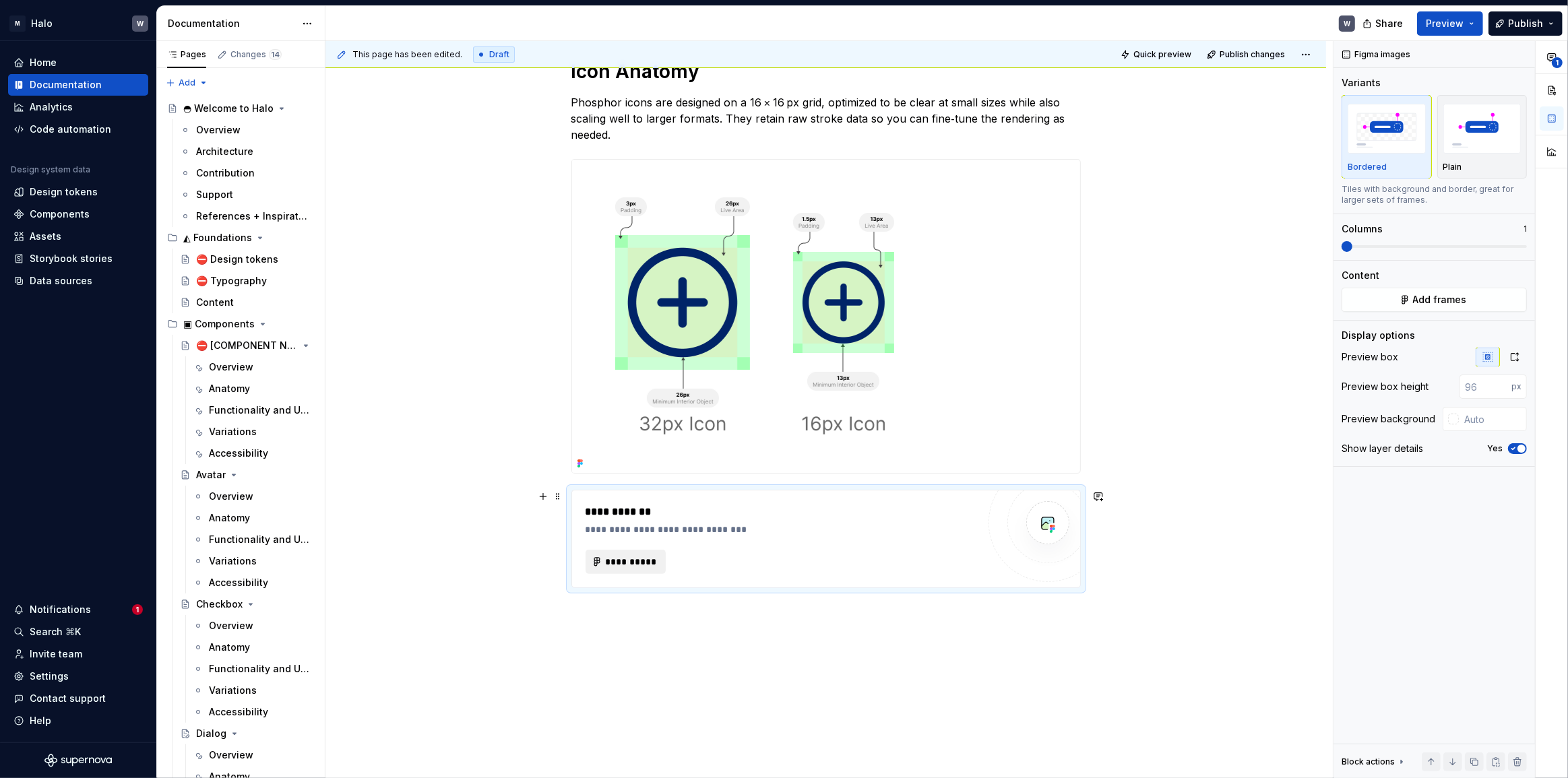
click at [611, 562] on span "**********" at bounding box center [631, 562] width 53 height 14
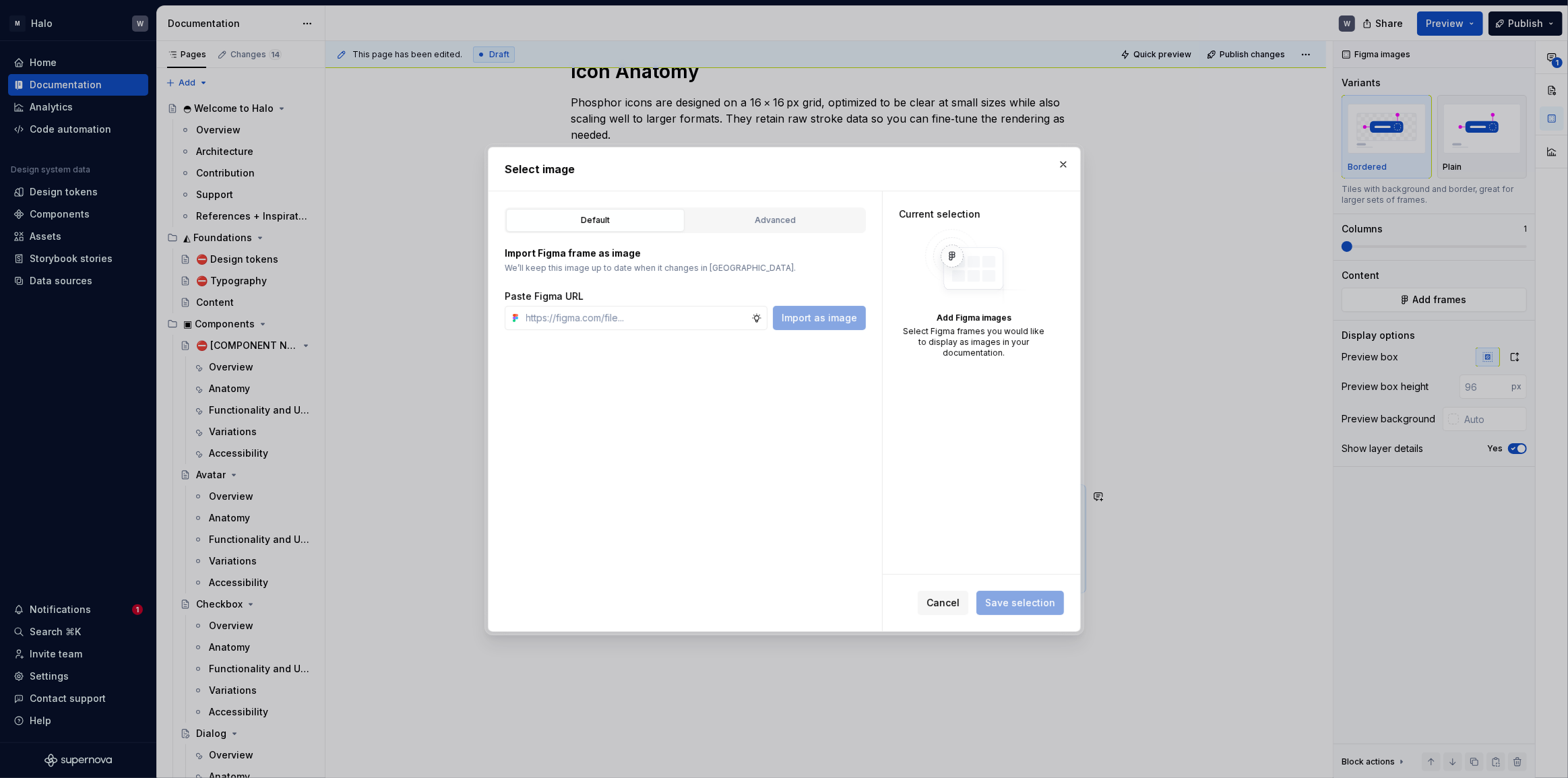
click at [803, 324] on div "Import as image" at bounding box center [819, 318] width 93 height 24
click at [617, 311] on input "text" at bounding box center [636, 318] width 230 height 24
type textarea "*"
click at [606, 320] on input "text" at bounding box center [636, 318] width 230 height 24
paste input "[URL][DOMAIN_NAME]"
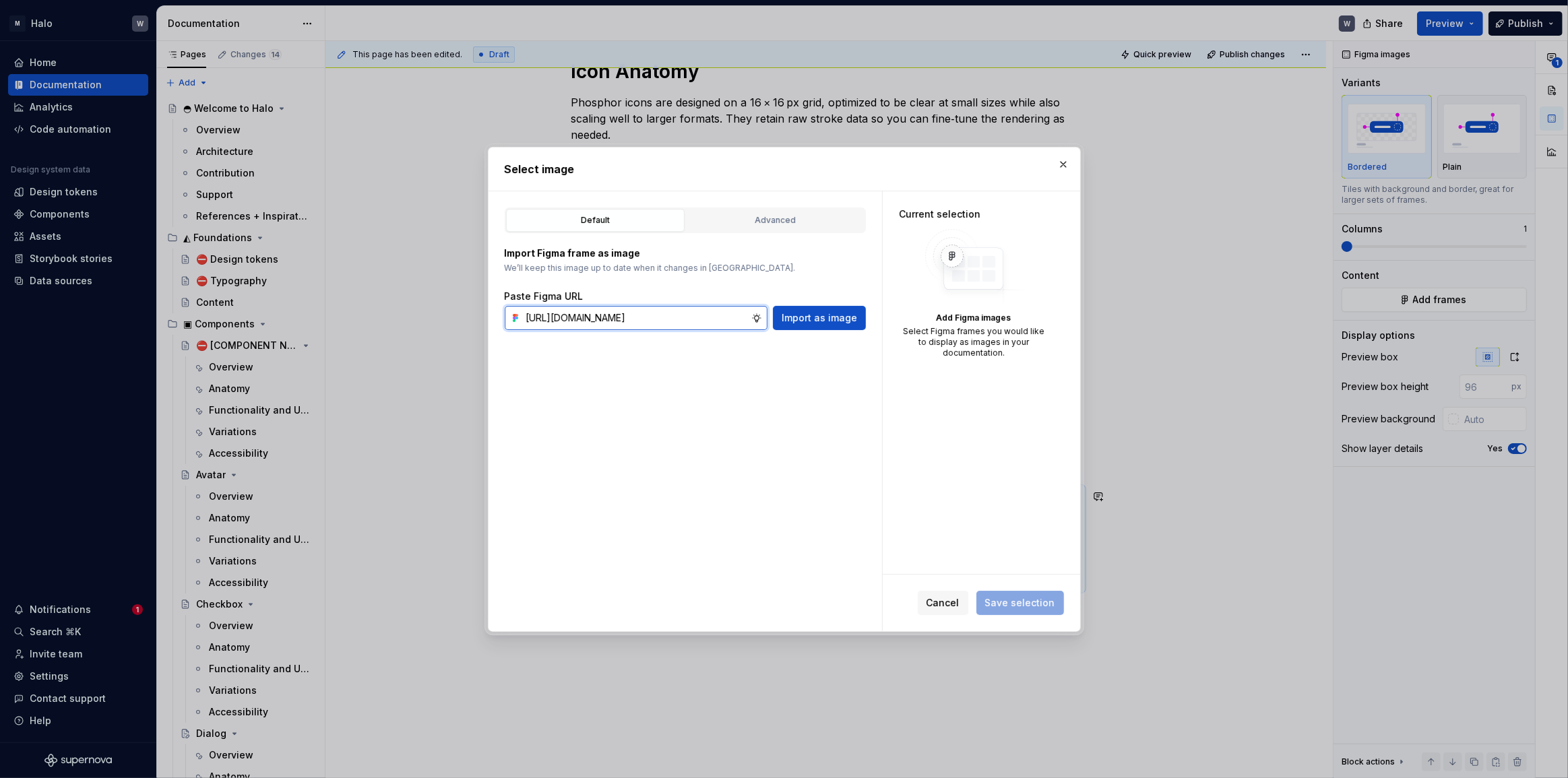
scroll to position [0, 310]
type input "[URL][DOMAIN_NAME]"
click at [843, 322] on span "Import as image" at bounding box center [819, 318] width 75 height 14
click at [1062, 163] on button "button" at bounding box center [1063, 164] width 19 height 19
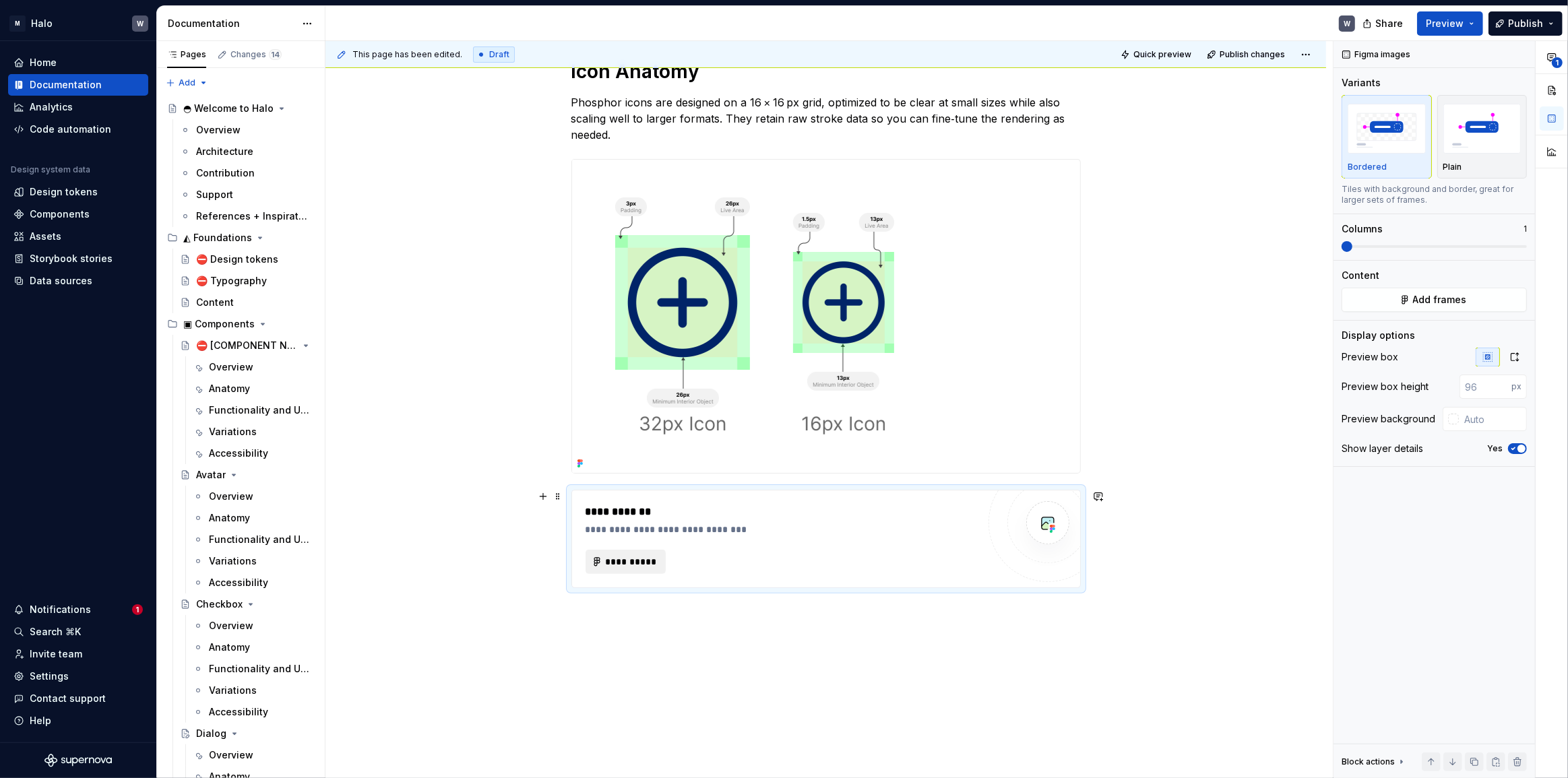
click at [626, 563] on span "**********" at bounding box center [631, 562] width 53 height 14
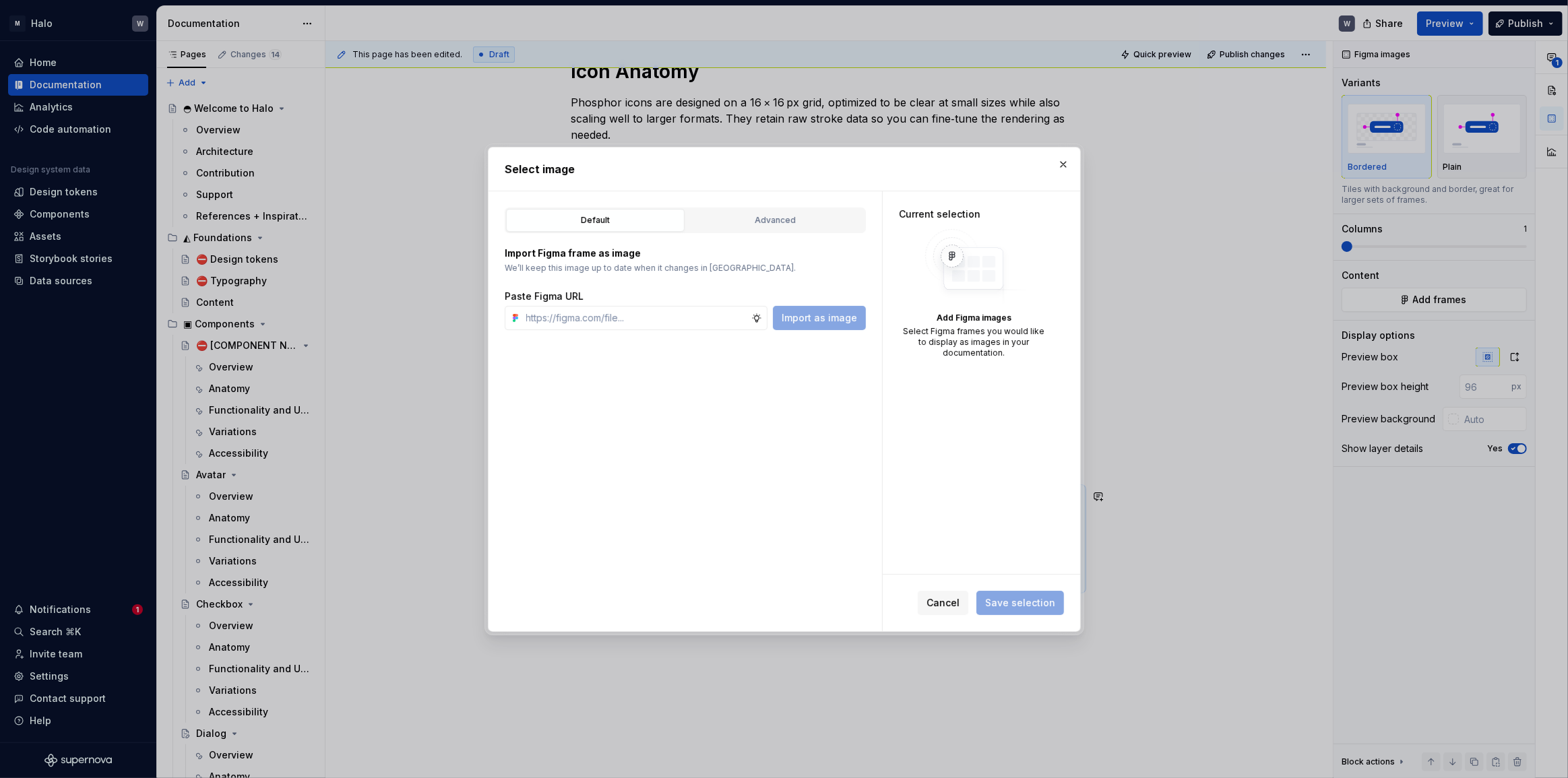
type textarea "*"
click at [665, 324] on input "text" at bounding box center [636, 318] width 230 height 24
type input "[URL][DOMAIN_NAME]"
click at [811, 322] on span "Import as image" at bounding box center [819, 318] width 75 height 14
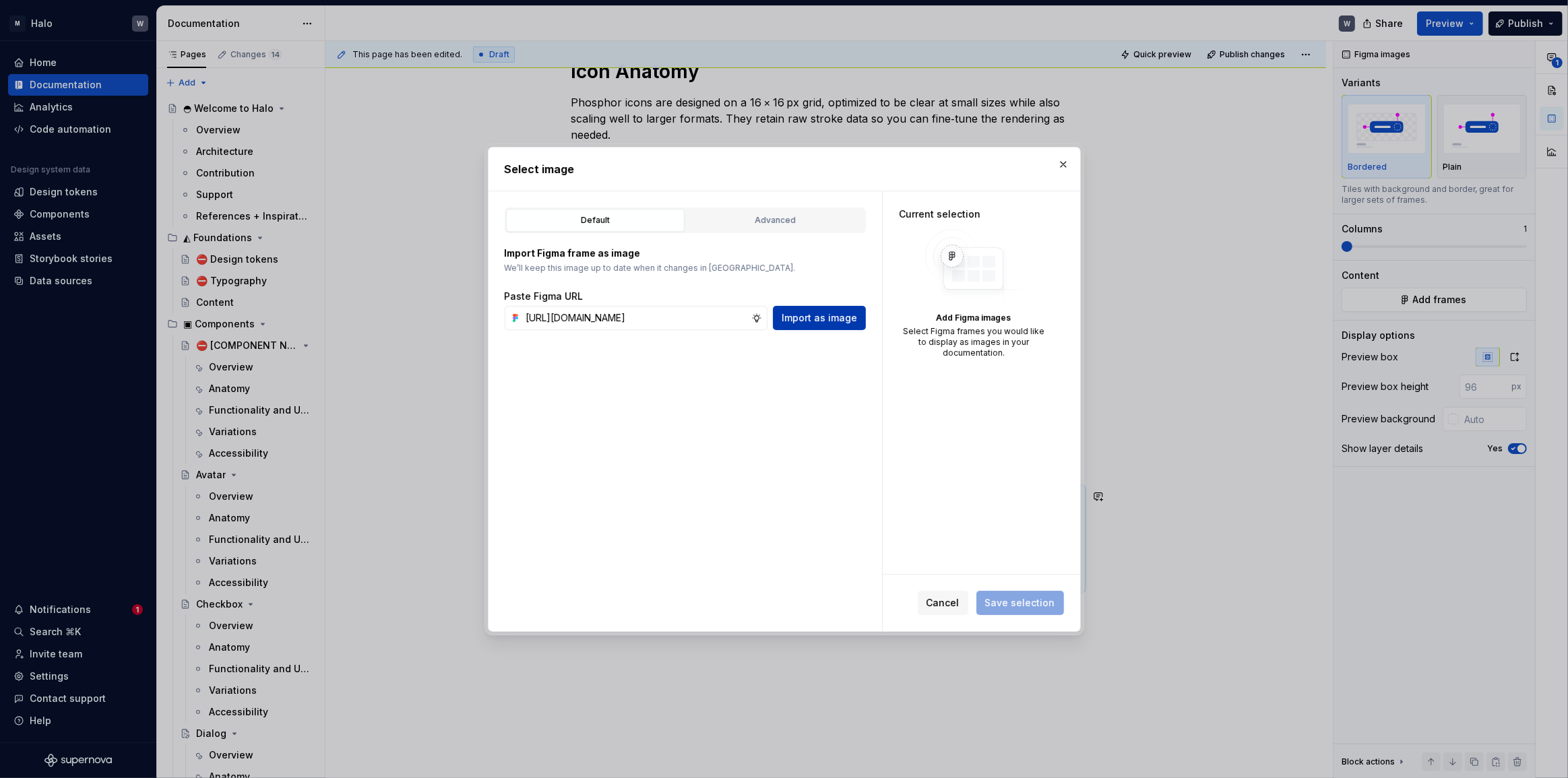
scroll to position [0, 0]
click at [948, 341] on div "Select Figma frames you would like to display as images in your documentation." at bounding box center [973, 342] width 149 height 33
click at [685, 314] on input "text" at bounding box center [636, 318] width 230 height 24
type input "[URL][DOMAIN_NAME]"
drag, startPoint x: 794, startPoint y: 317, endPoint x: 822, endPoint y: 323, distance: 28.6
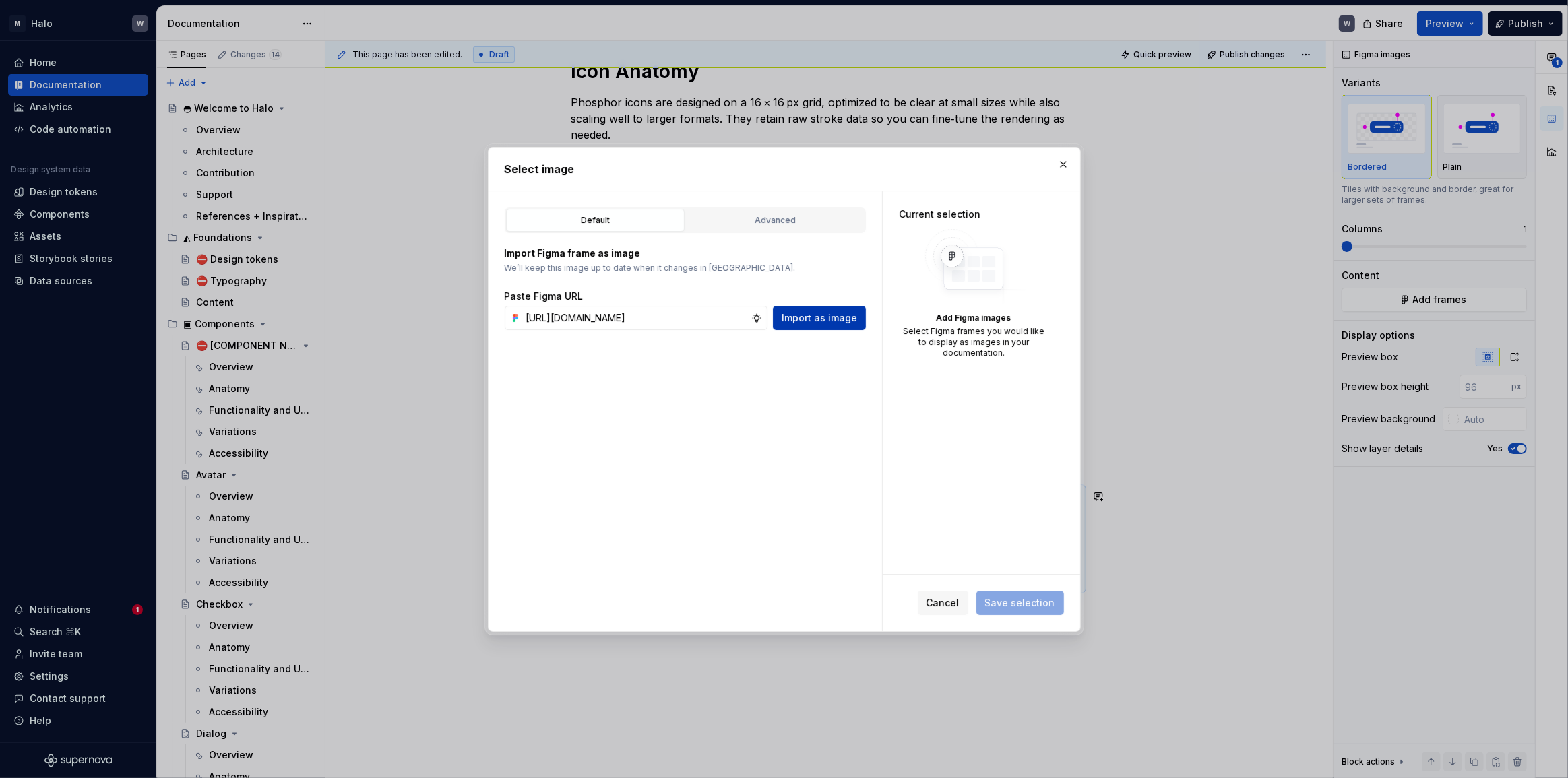
click at [822, 323] on span "Import as image" at bounding box center [819, 318] width 75 height 14
click at [930, 600] on button "Cancel" at bounding box center [943, 602] width 51 height 24
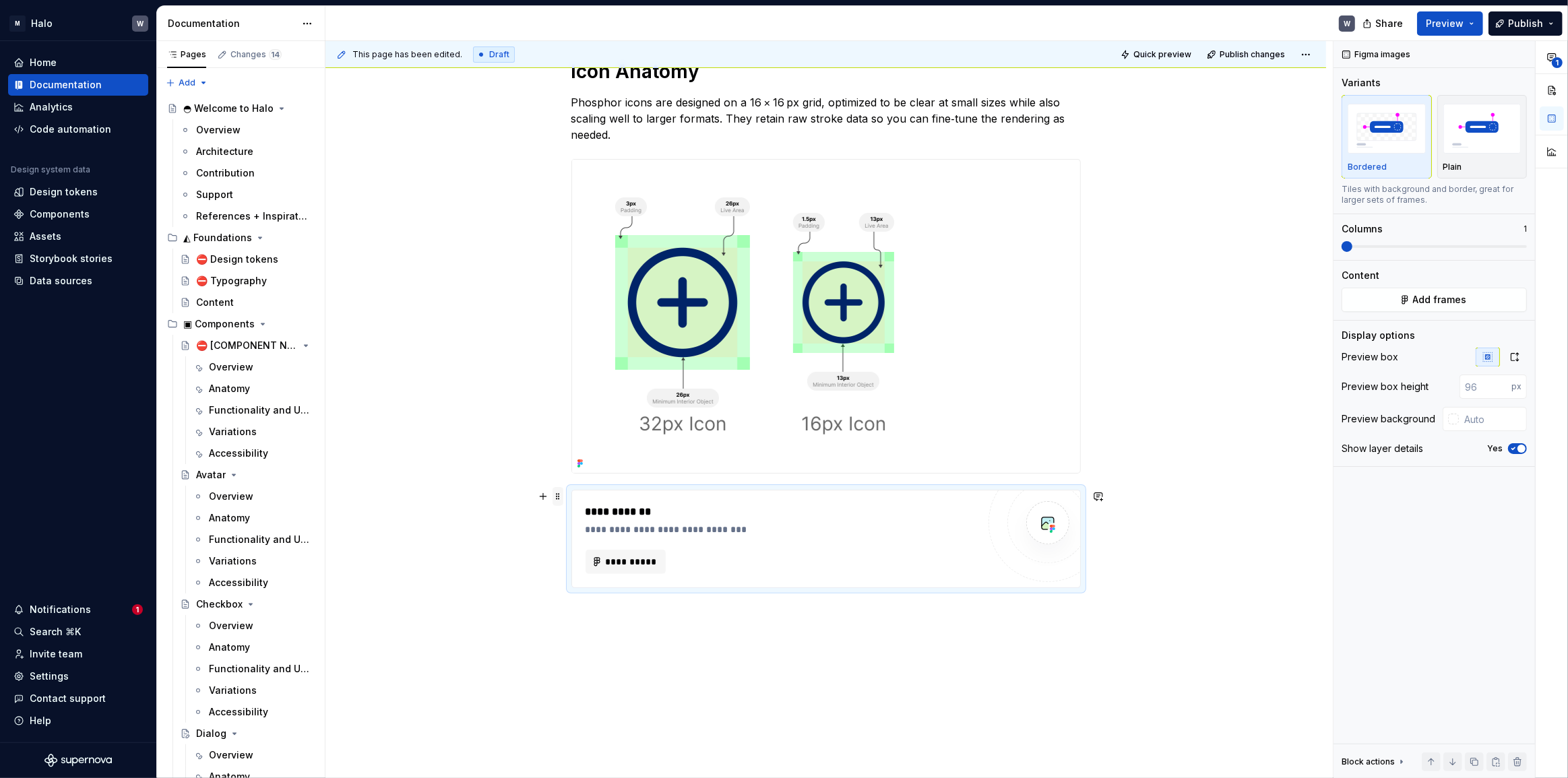
click at [553, 494] on span at bounding box center [558, 496] width 11 height 19
click at [573, 622] on div "Delete" at bounding box center [613, 615] width 114 height 22
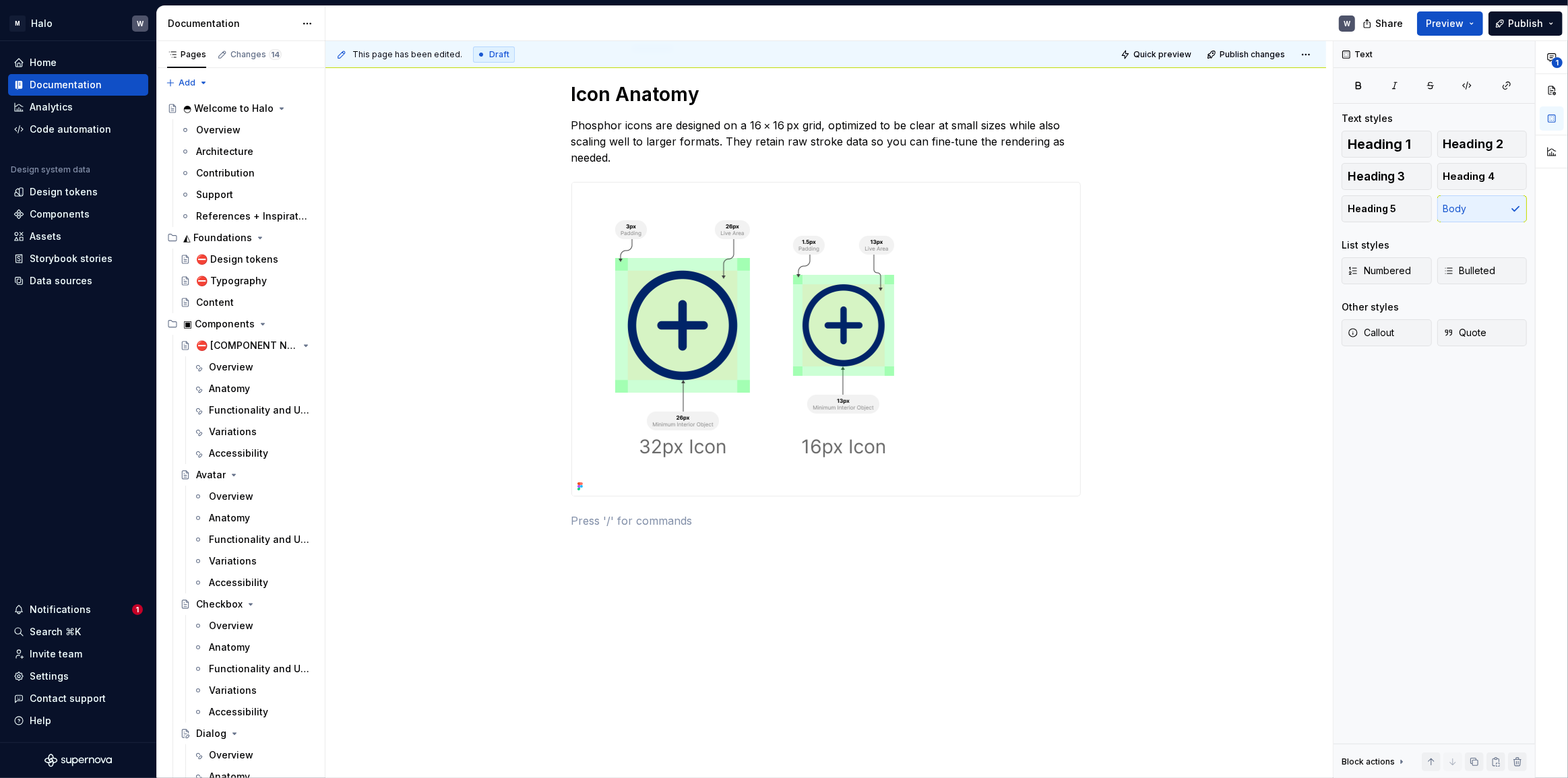
scroll to position [198, 0]
click at [544, 520] on button "button" at bounding box center [543, 522] width 19 height 19
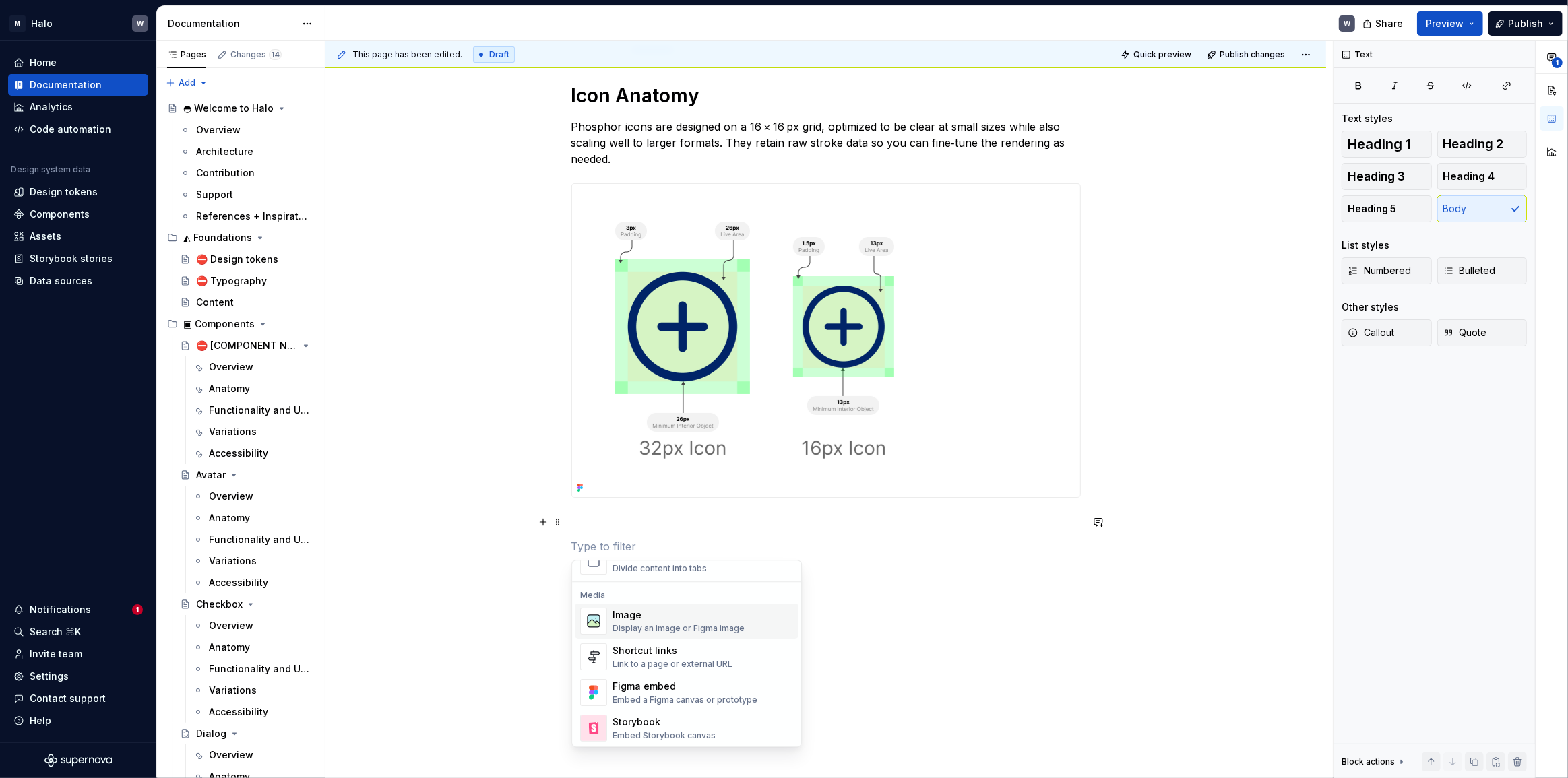
scroll to position [612, 0]
click at [704, 630] on div "Figma embed" at bounding box center [685, 625] width 145 height 14
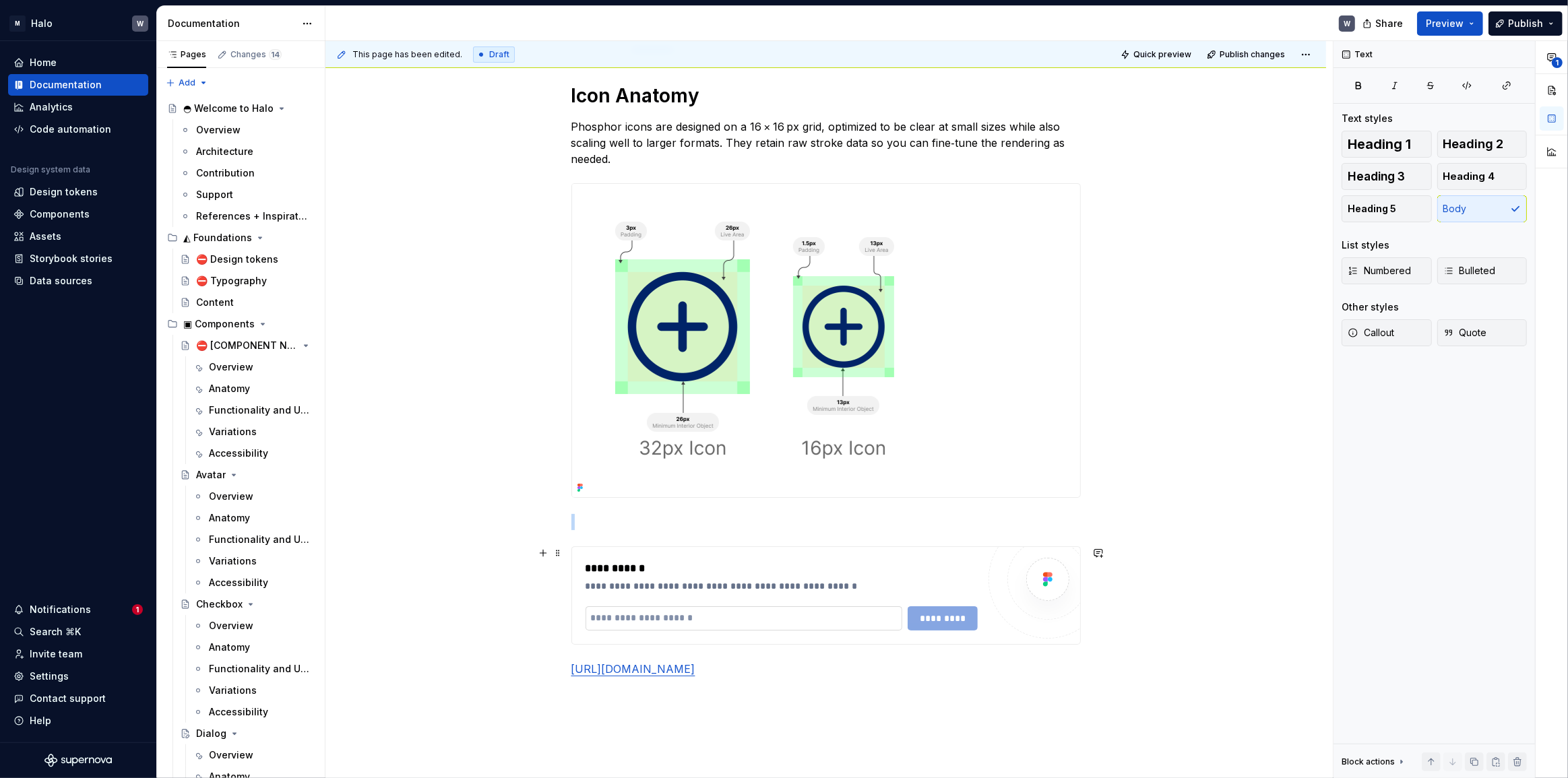
click at [721, 614] on input "text" at bounding box center [744, 618] width 317 height 24
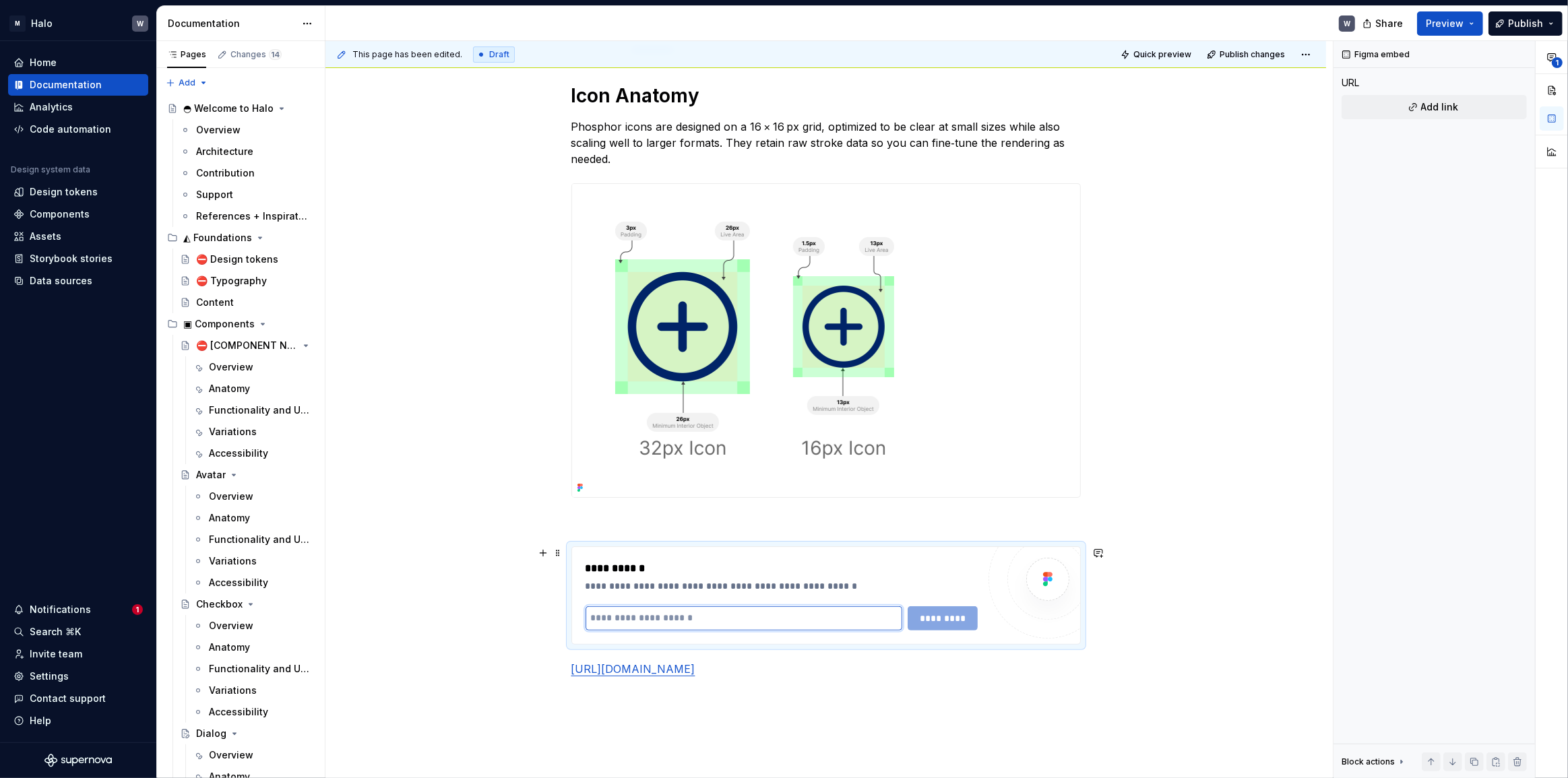
click at [704, 614] on input "text" at bounding box center [744, 618] width 317 height 24
paste input "**********"
type input "**********"
click at [937, 618] on span "*********" at bounding box center [942, 618] width 52 height 14
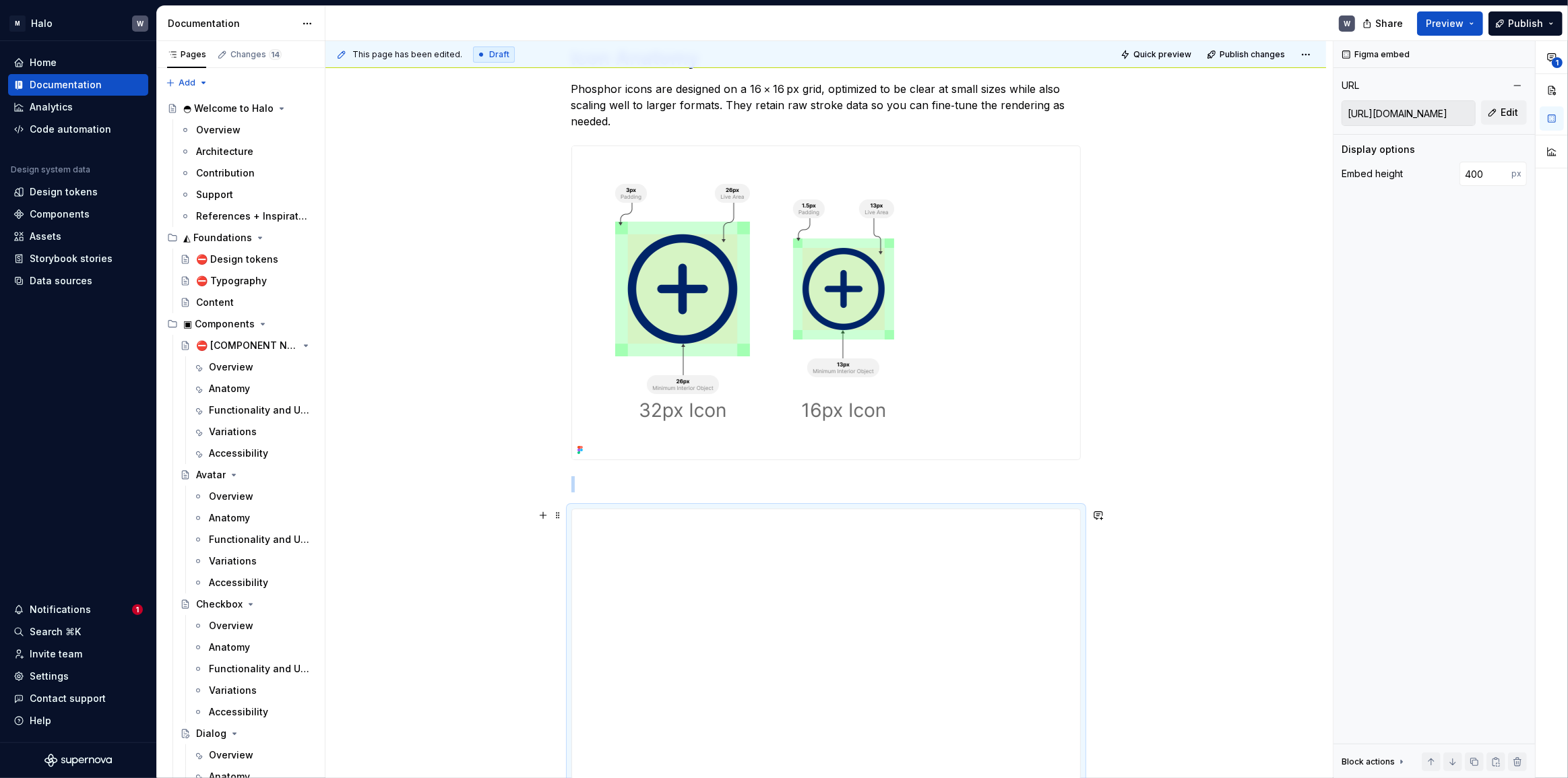
scroll to position [359, 0]
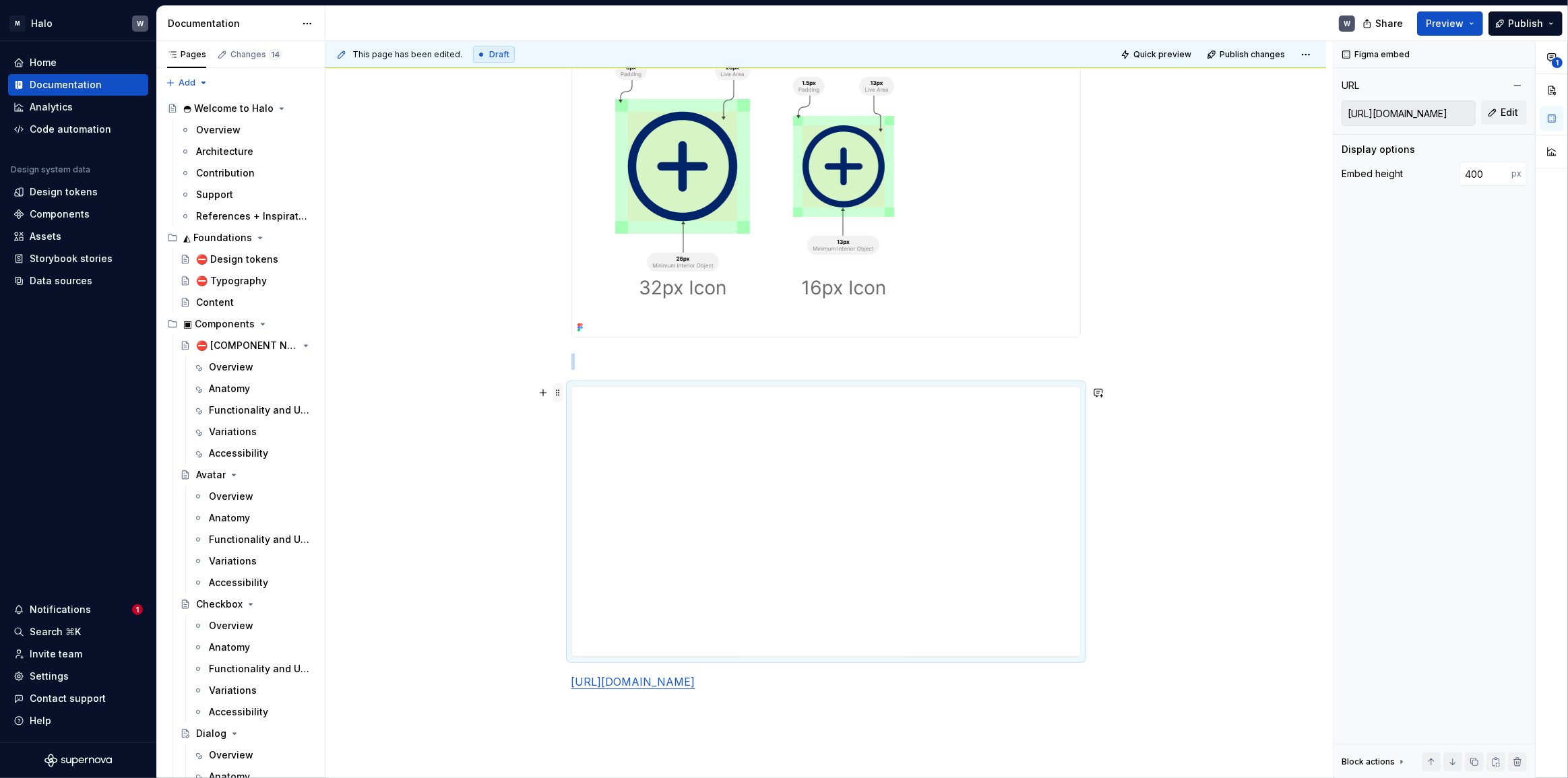
click at [556, 398] on span at bounding box center [558, 392] width 11 height 19
click at [584, 513] on div "Delete" at bounding box center [621, 511] width 88 height 14
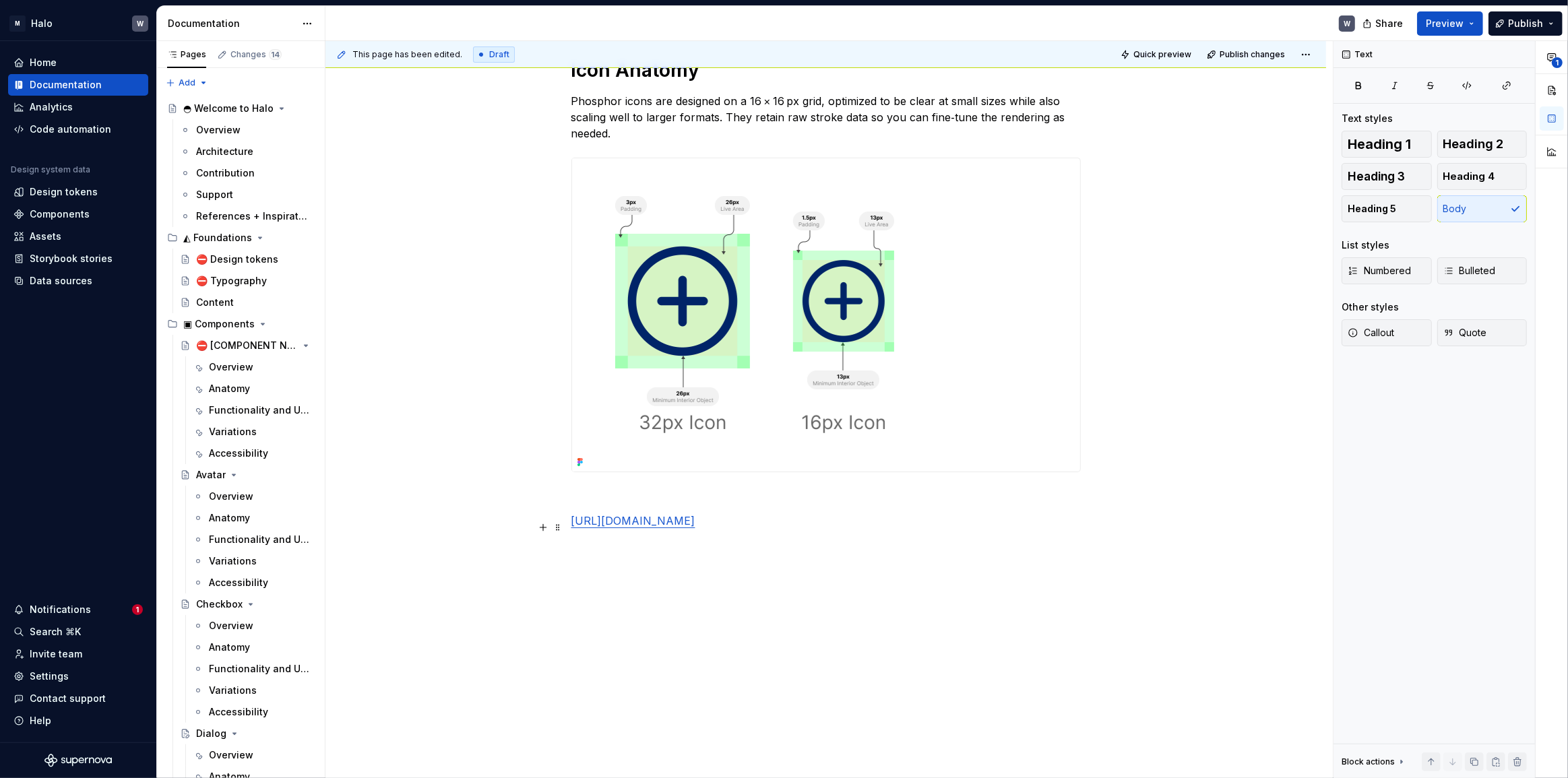
scroll to position [239, 0]
click at [556, 512] on span at bounding box center [558, 521] width 11 height 19
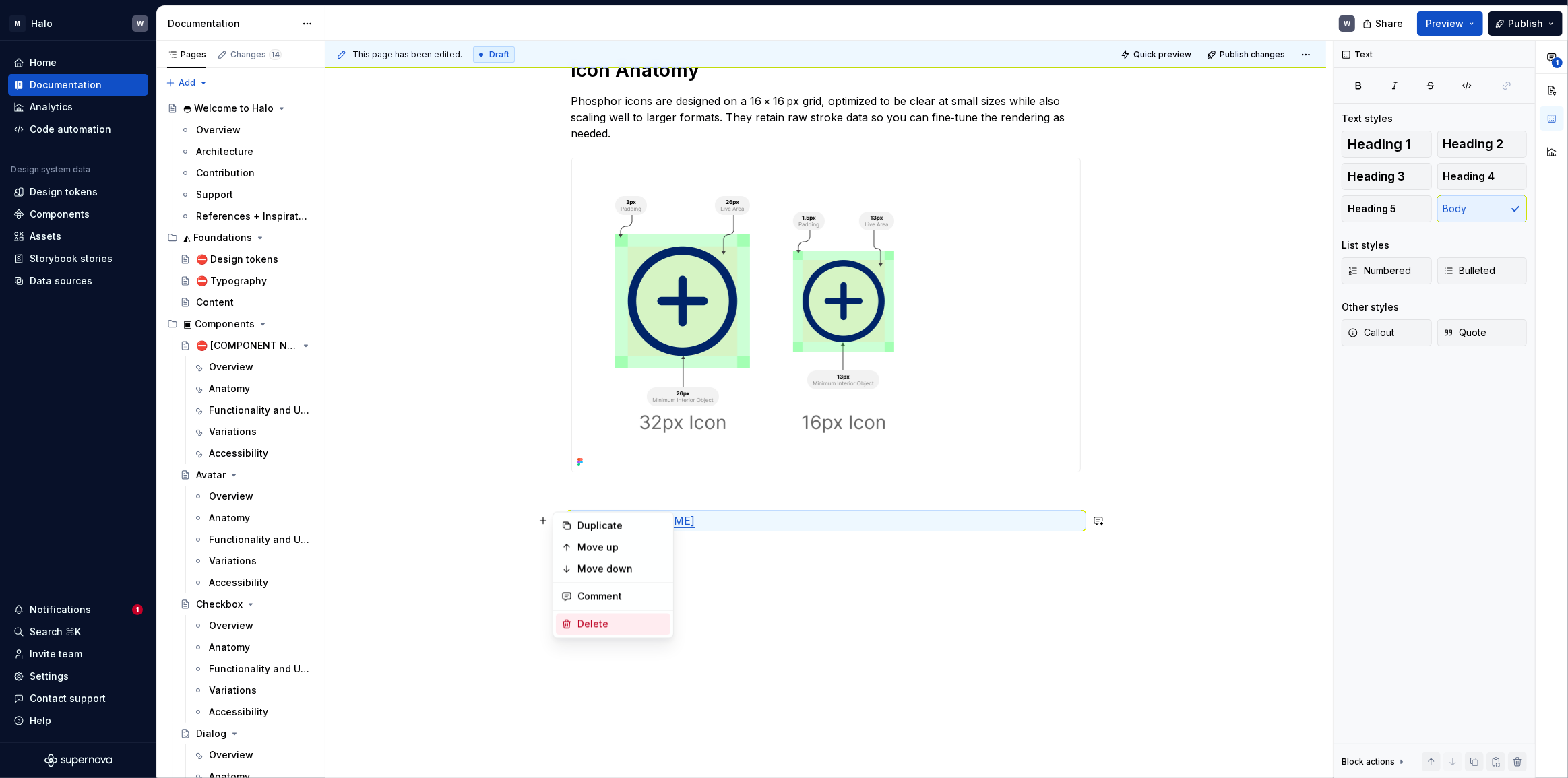
click at [596, 620] on div "Delete" at bounding box center [621, 624] width 88 height 14
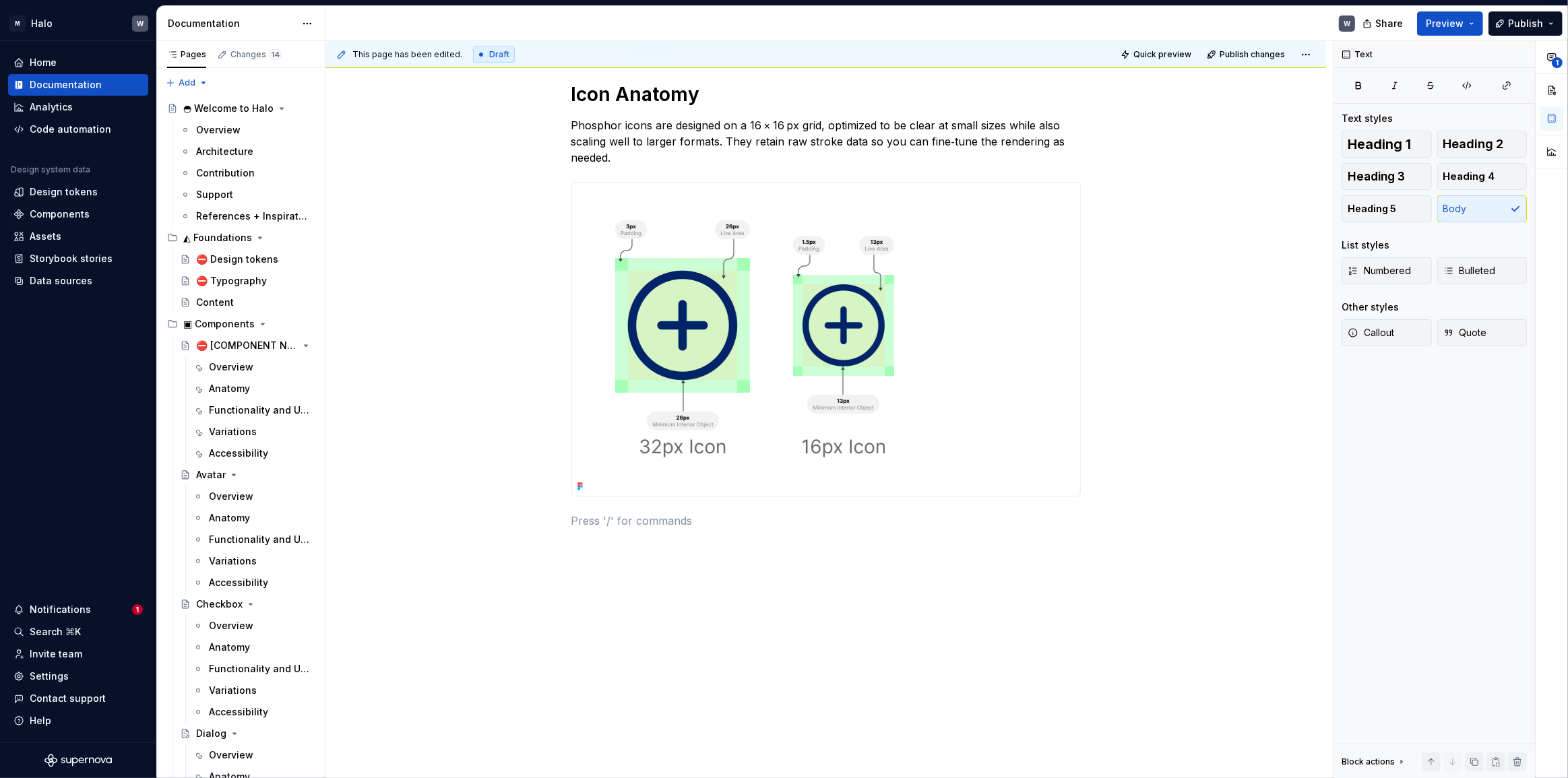
scroll to position [198, 0]
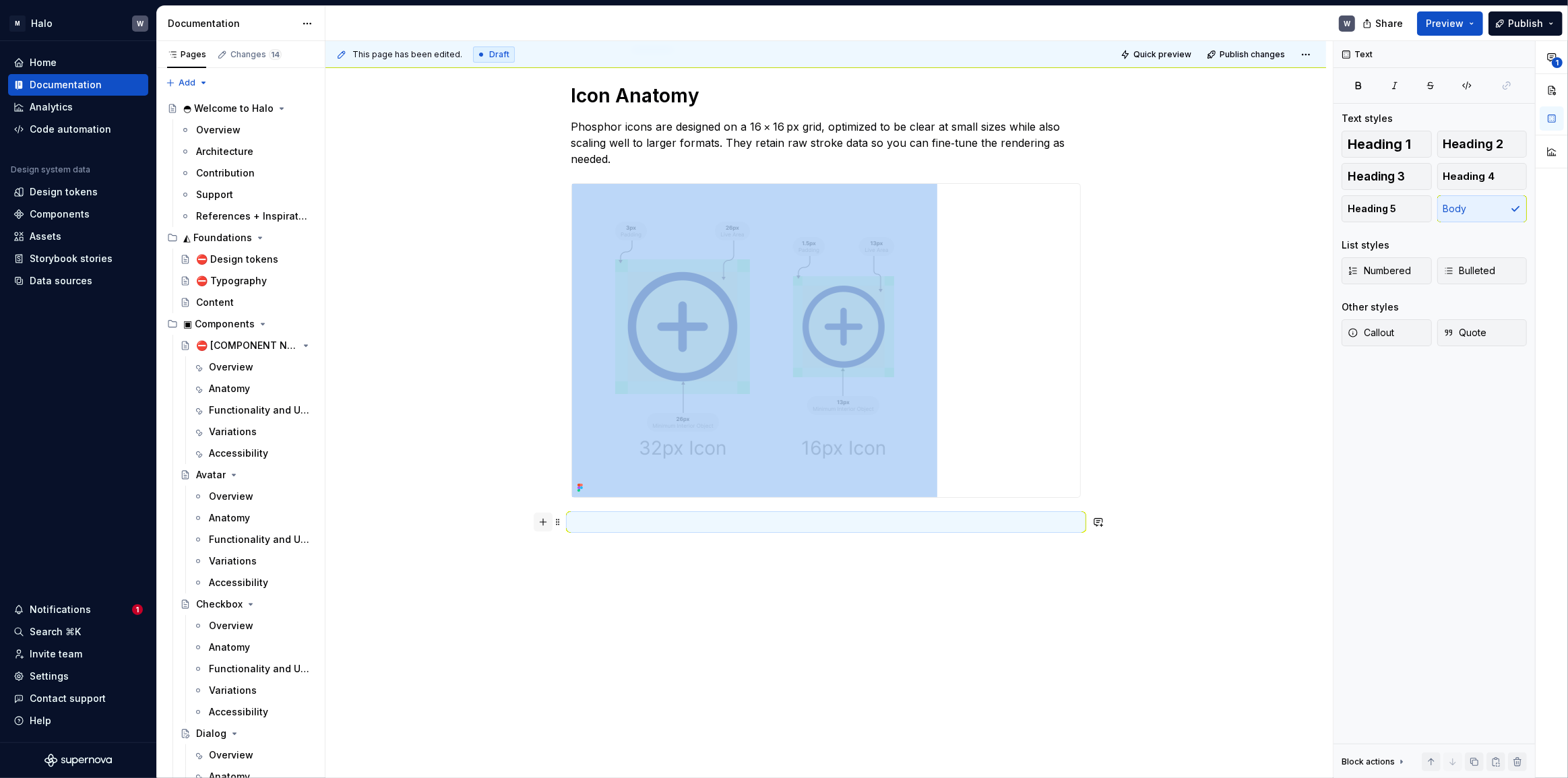
click at [546, 517] on button "button" at bounding box center [543, 522] width 19 height 19
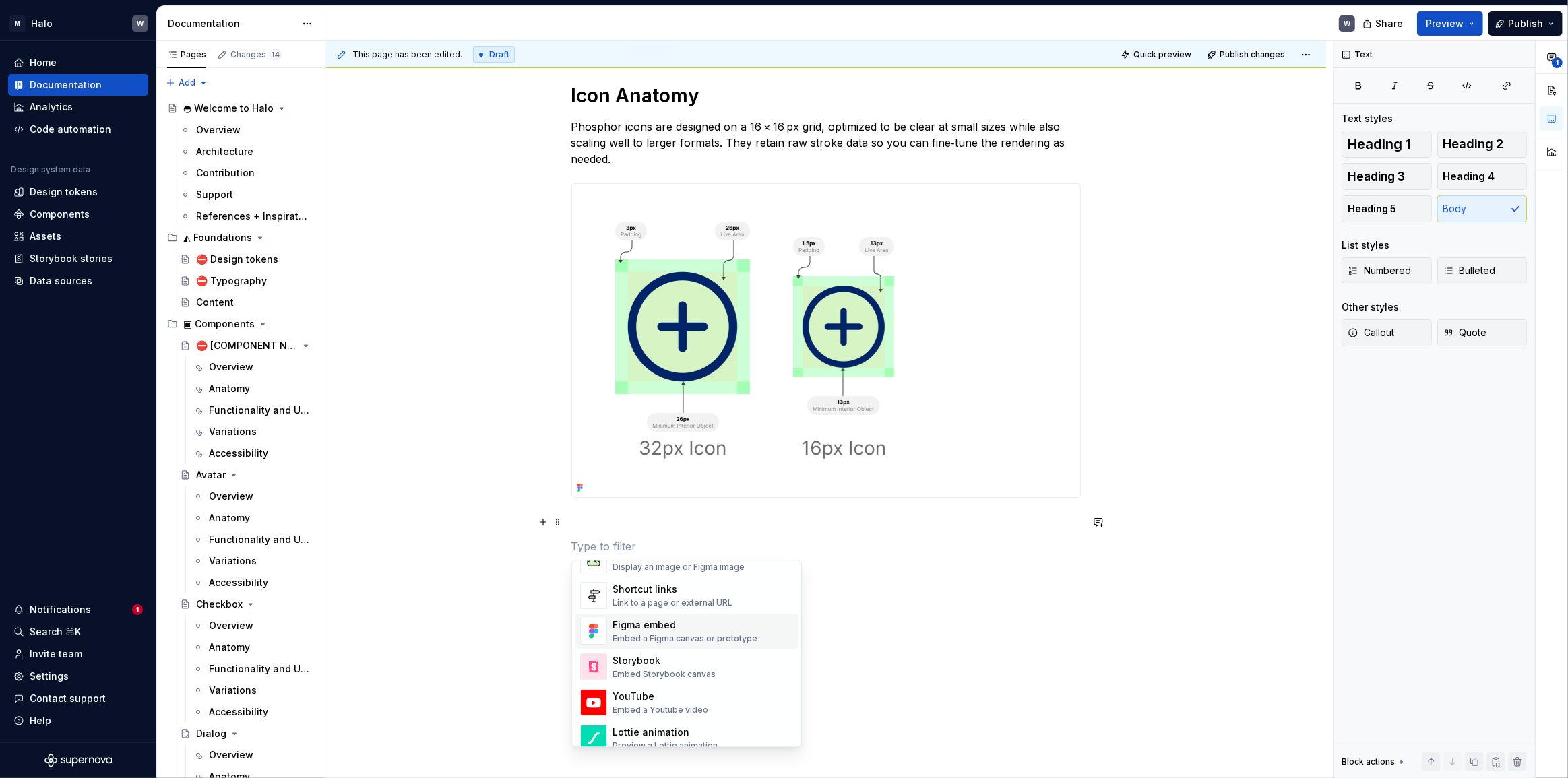
scroll to position [551, 0]
click at [673, 618] on div "Image" at bounding box center [678, 615] width 132 height 14
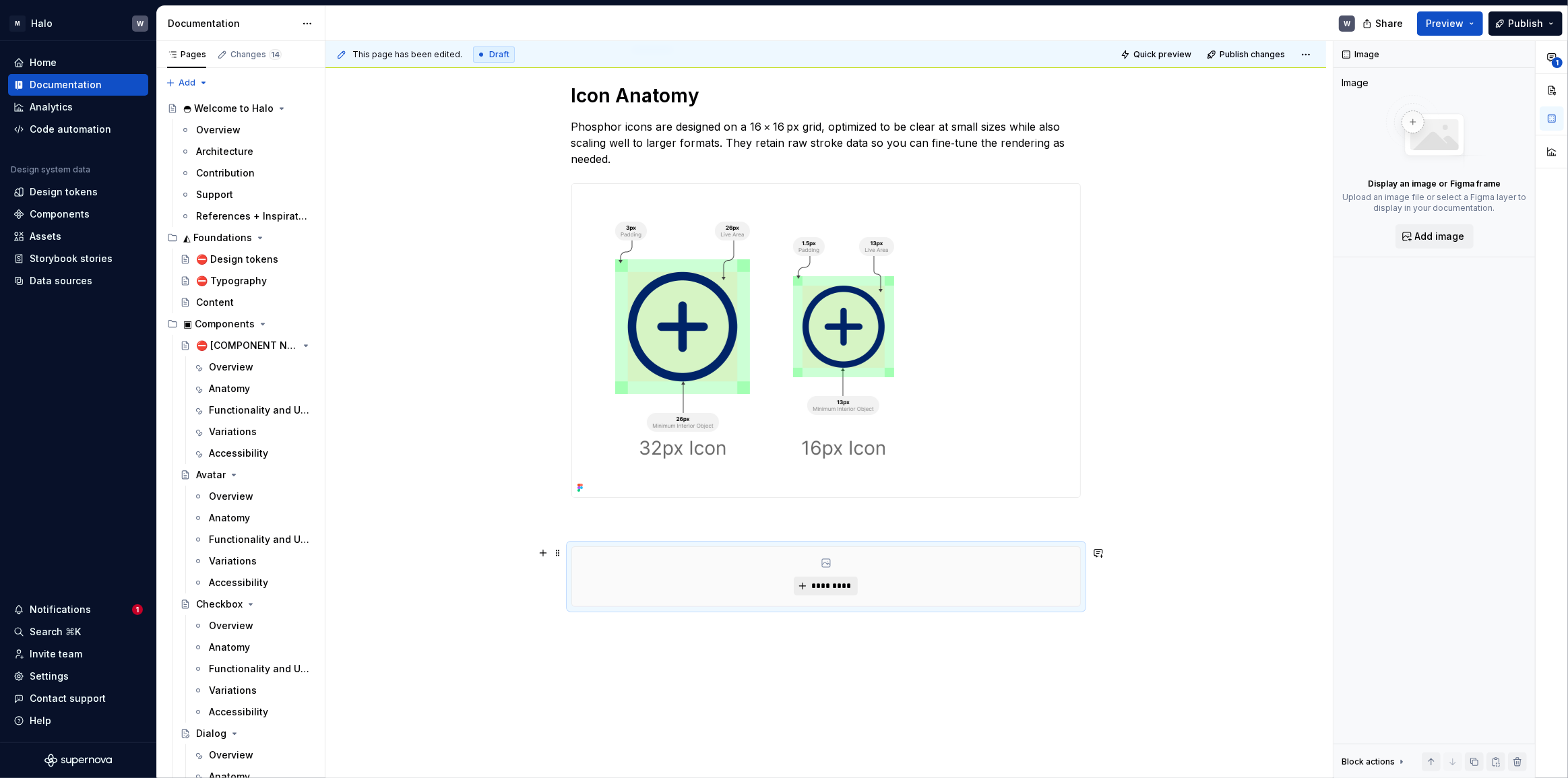
click at [832, 585] on span "*********" at bounding box center [831, 586] width 41 height 11
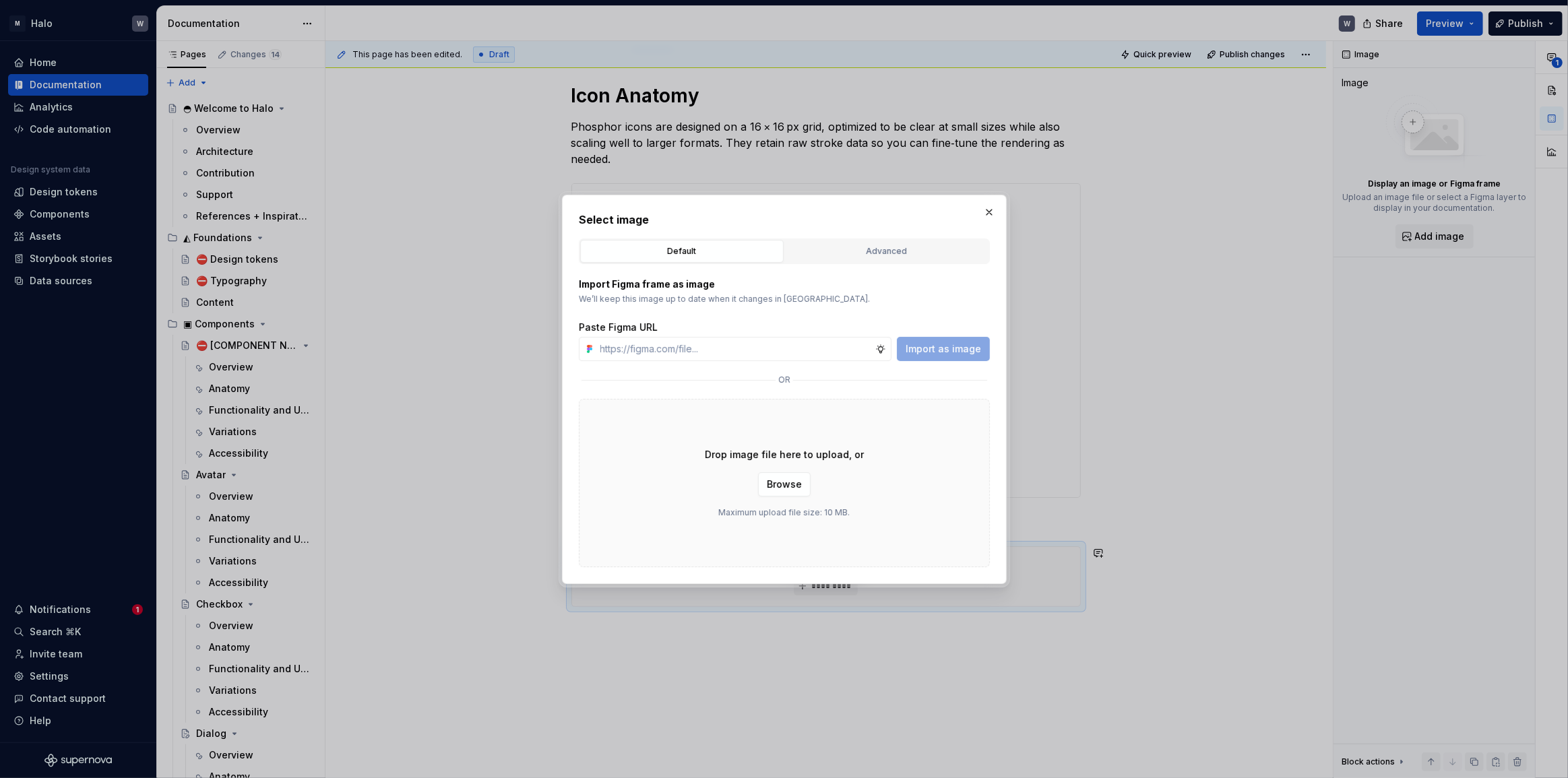
type textarea "*"
type input "[URL][DOMAIN_NAME]"
click at [923, 346] on span "Import as image" at bounding box center [943, 349] width 75 height 14
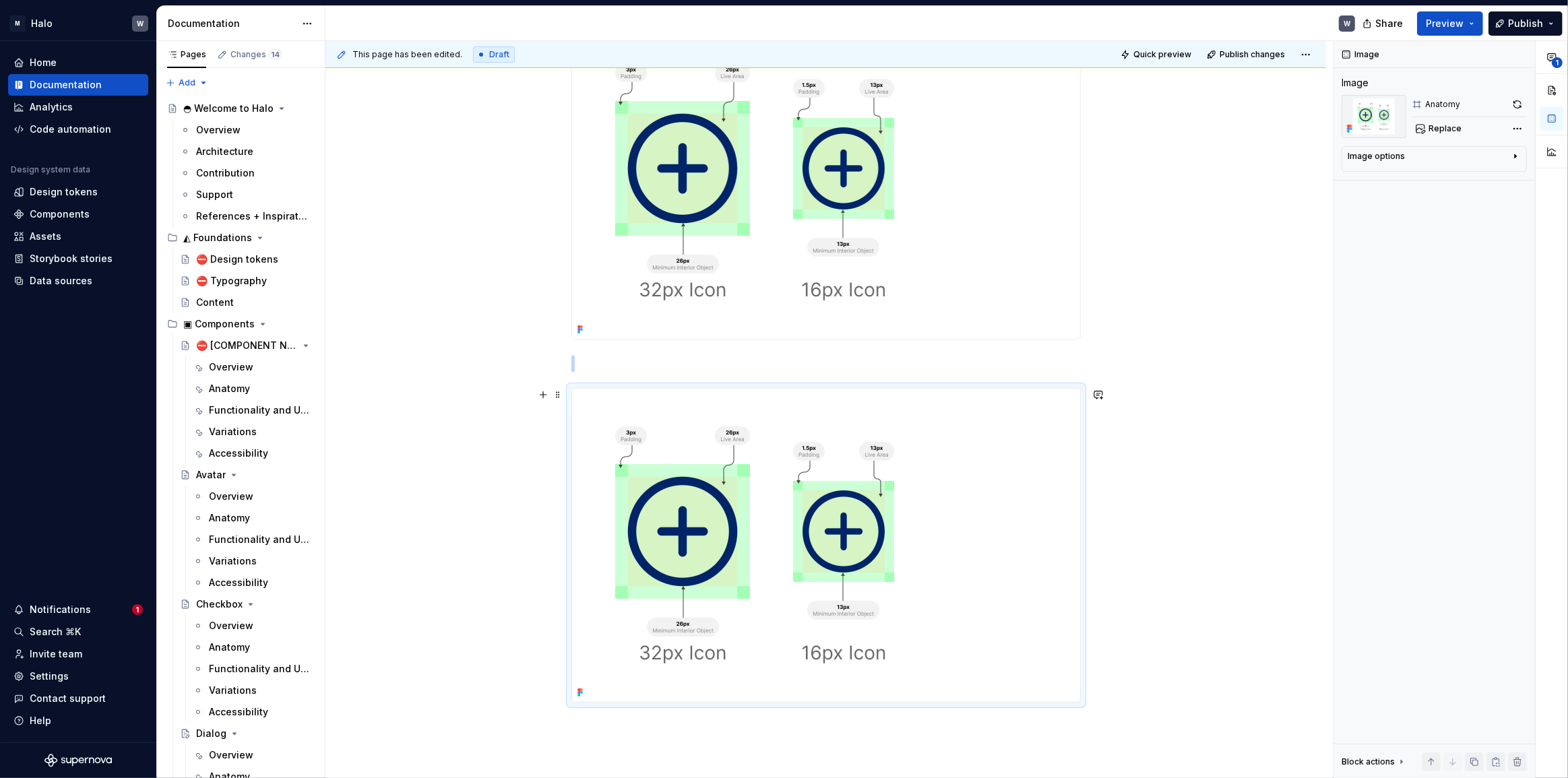
scroll to position [402, 0]
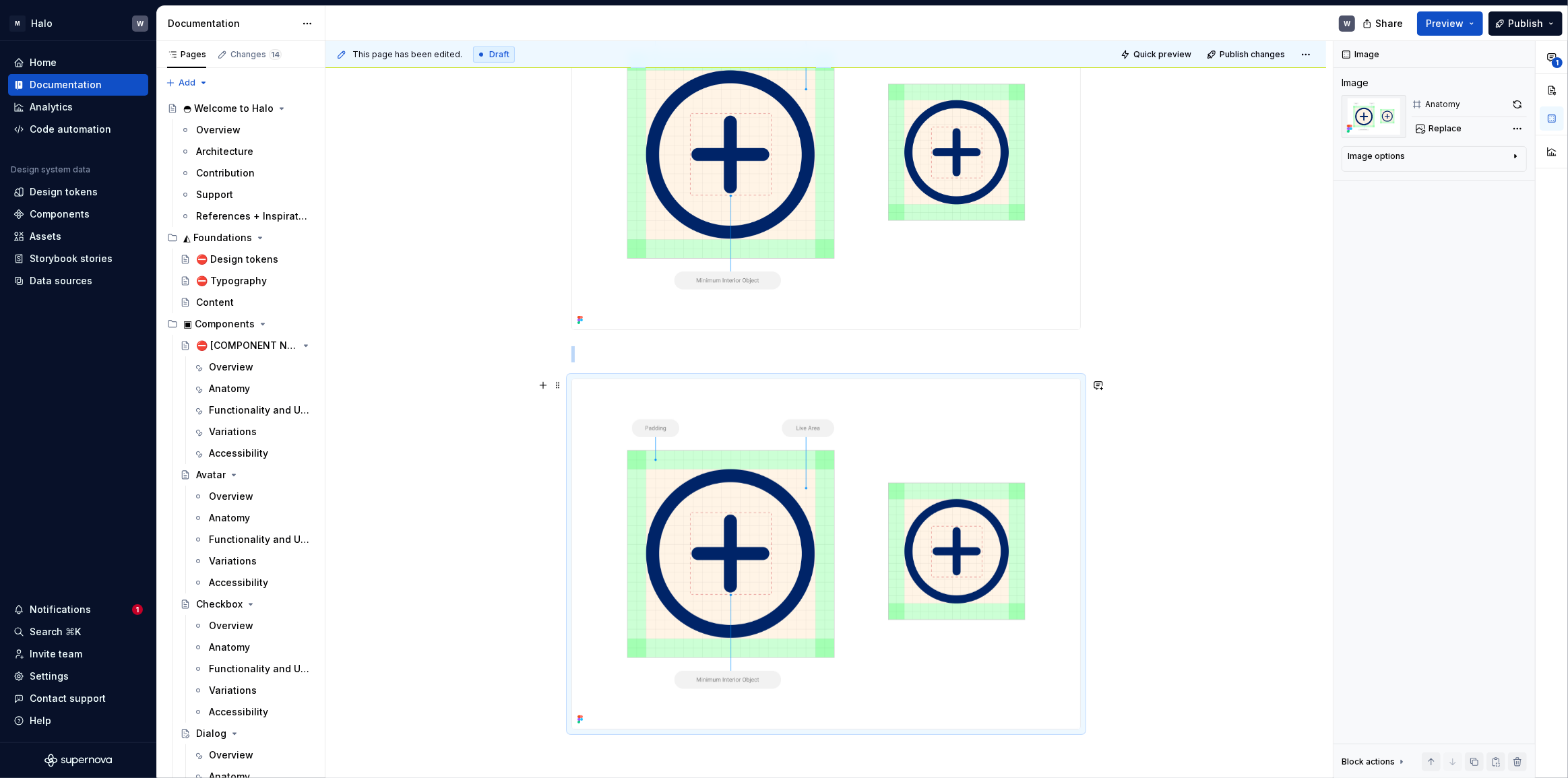
click at [1204, 507] on div "Icon Anatomy Phosphor icons are designed on a 16 × 16 px grid, optimized to be …" at bounding box center [825, 413] width 1001 height 1131
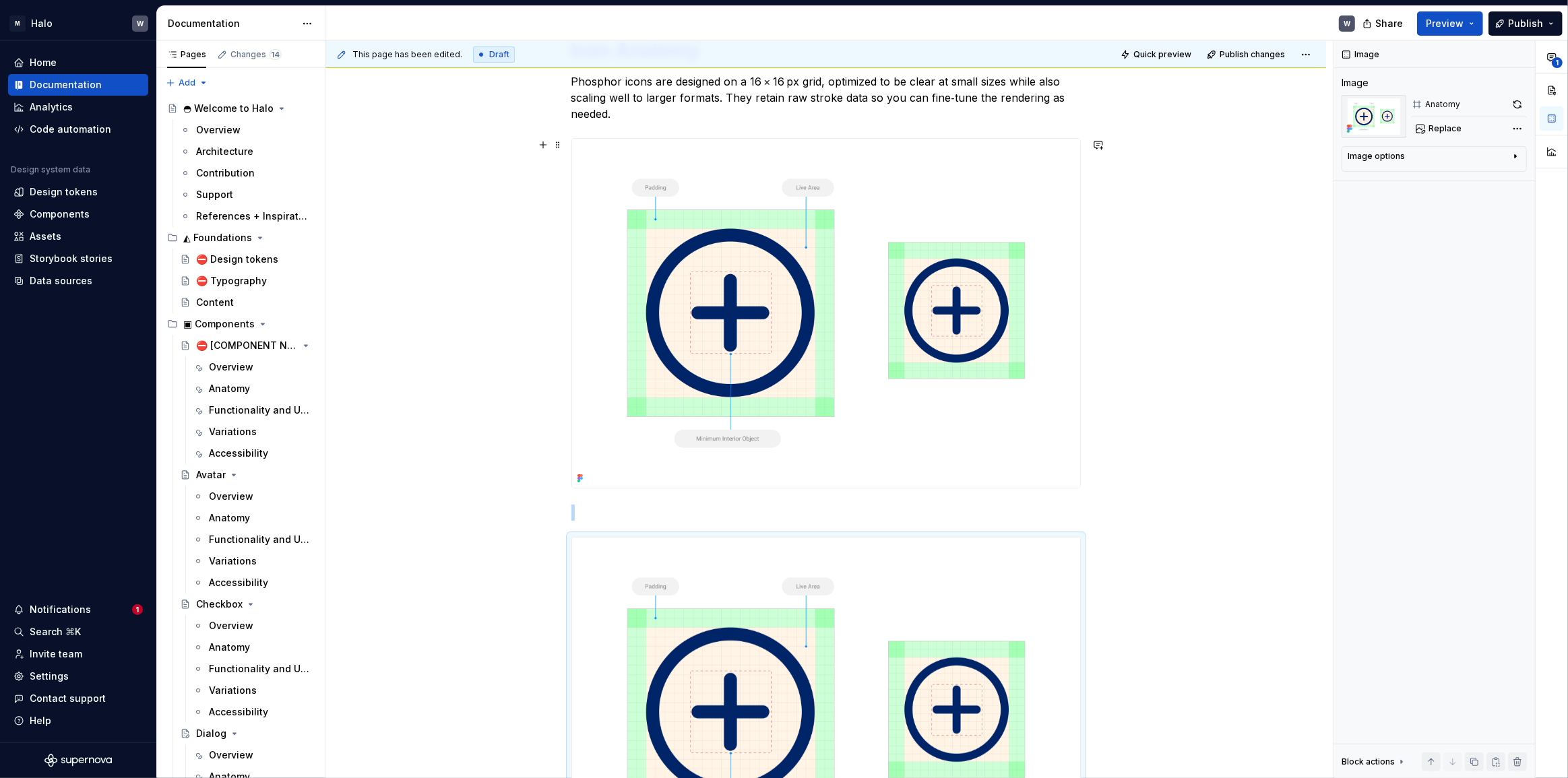
scroll to position [280, 0]
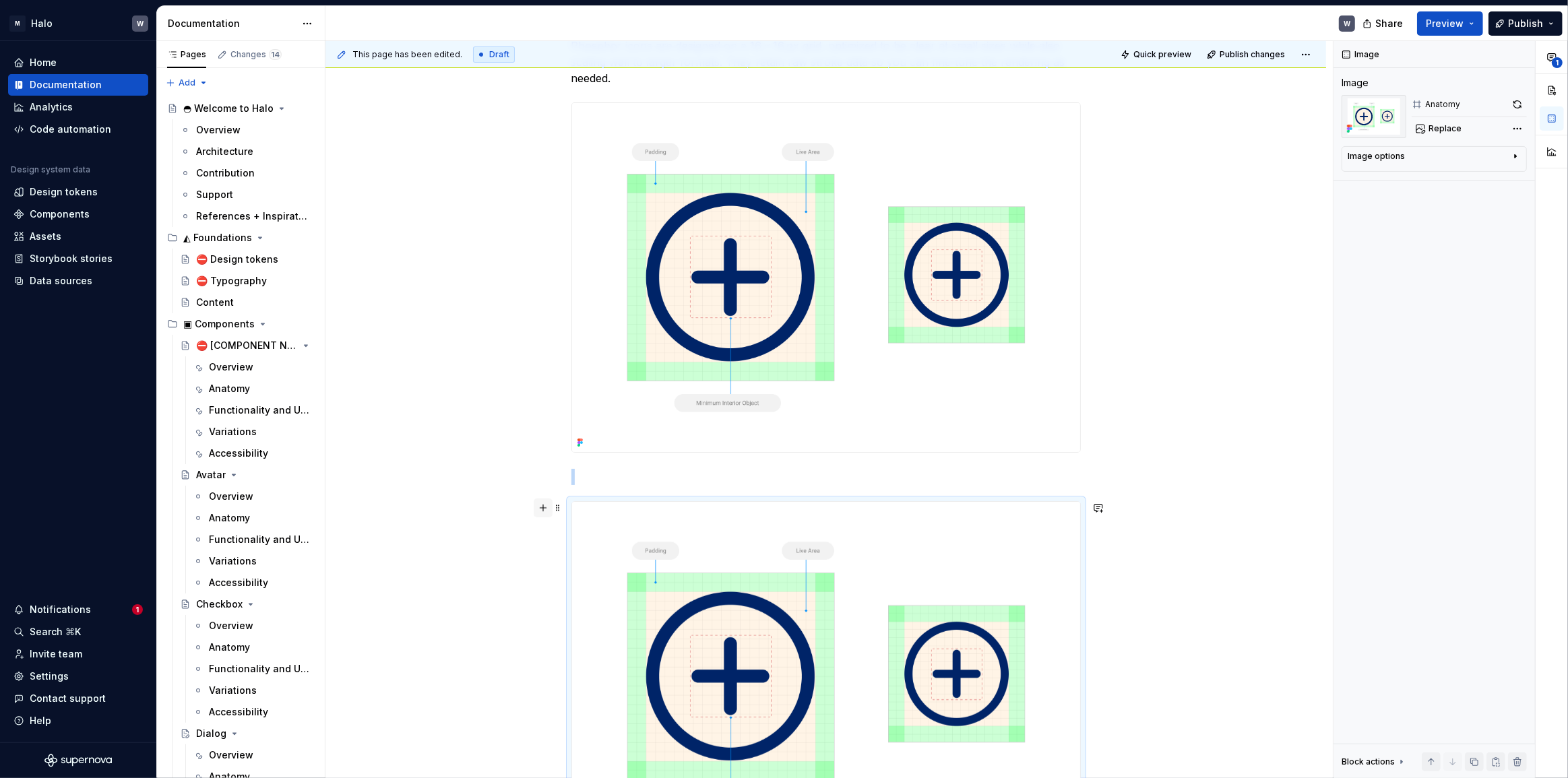
click at [544, 509] on button "button" at bounding box center [543, 507] width 19 height 19
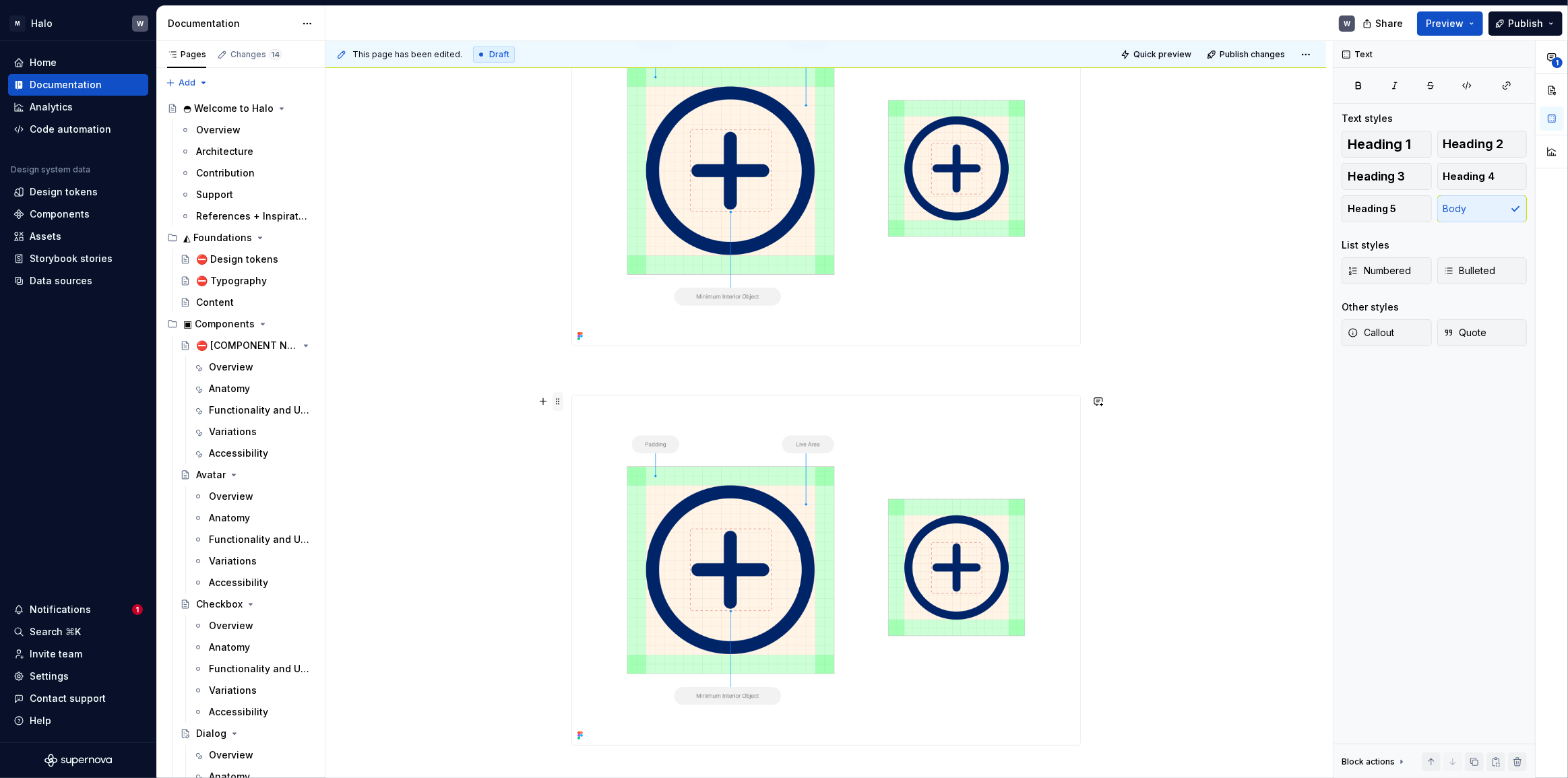
click at [554, 404] on span at bounding box center [558, 401] width 11 height 19
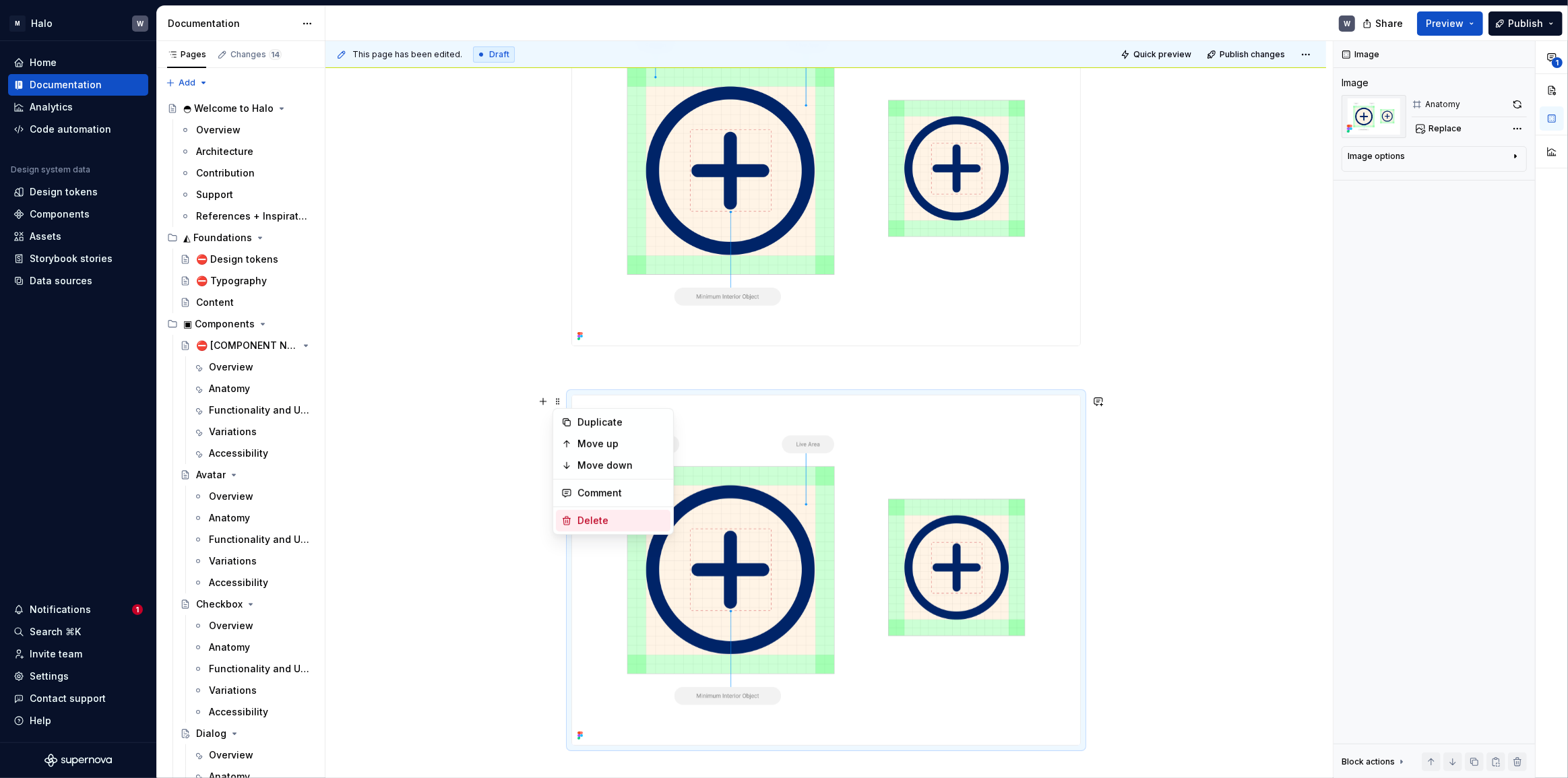
click at [566, 517] on icon at bounding box center [567, 521] width 7 height 8
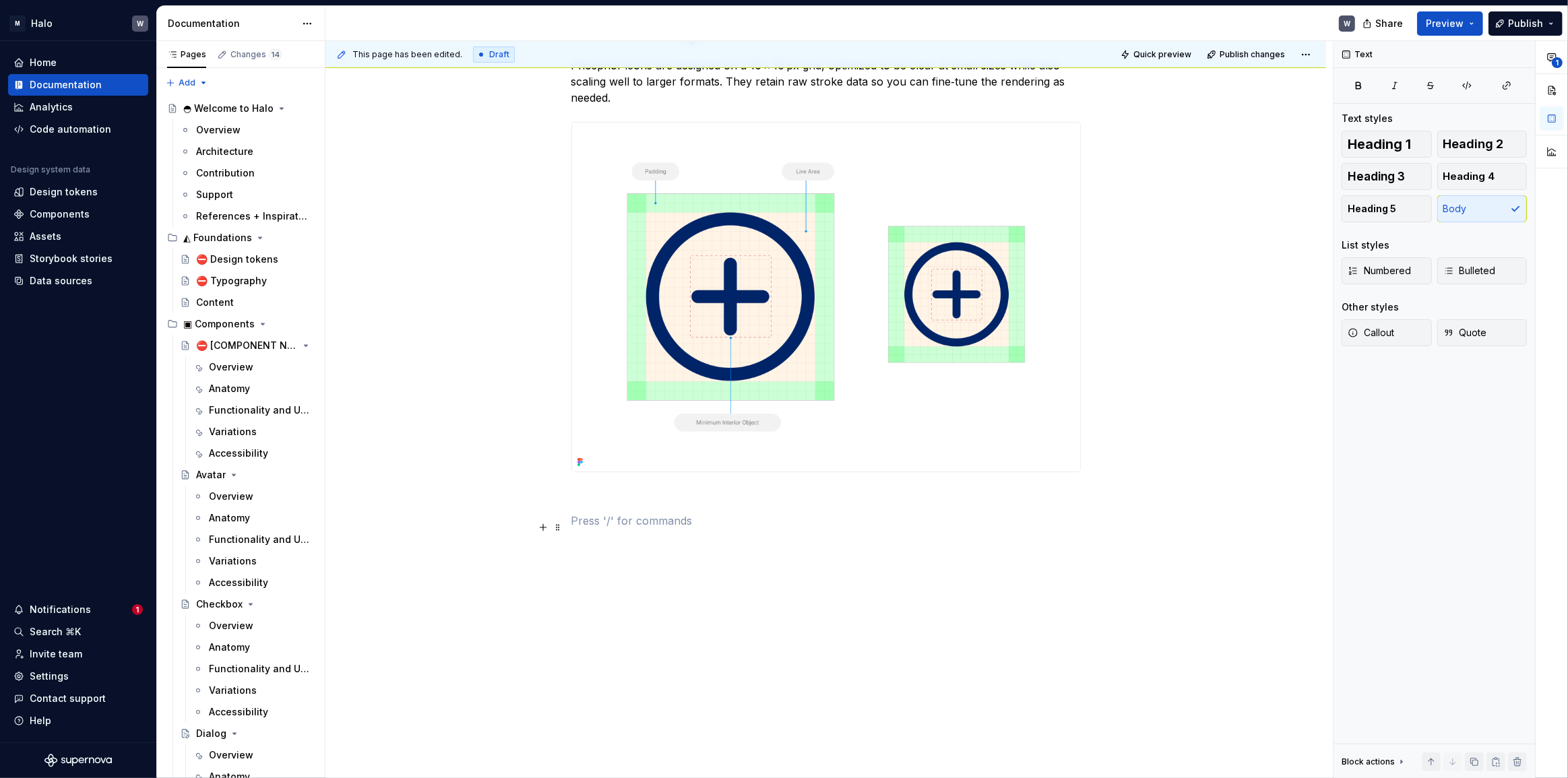
scroll to position [259, 0]
click at [500, 516] on div "Icon Anatomy Phosphor icons are designed on a 16 × 16 px grid, optimized to be …" at bounding box center [825, 385] width 1001 height 789
click at [555, 495] on span at bounding box center [558, 497] width 11 height 19
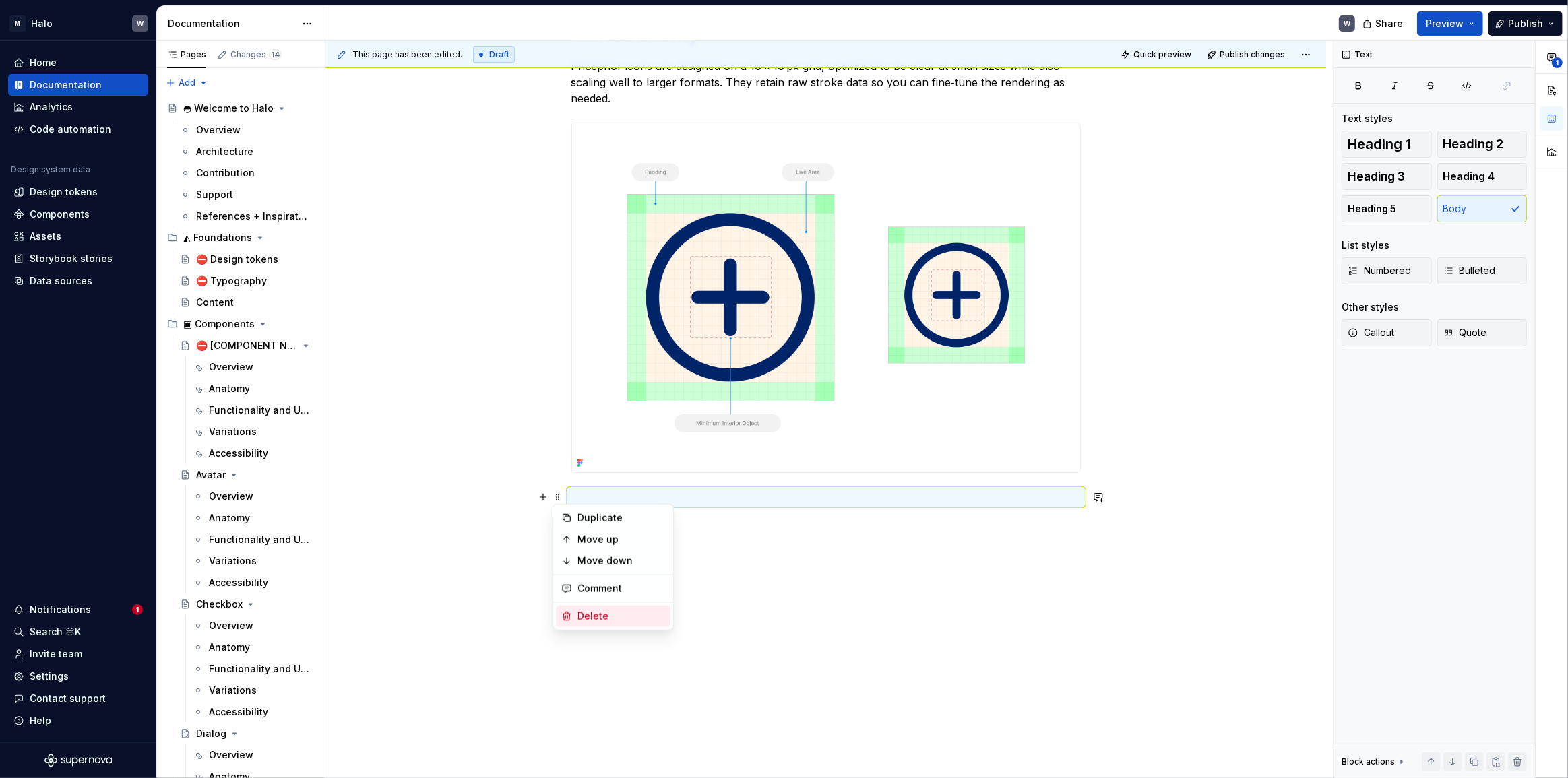
click at [582, 614] on div "Delete" at bounding box center [621, 616] width 88 height 14
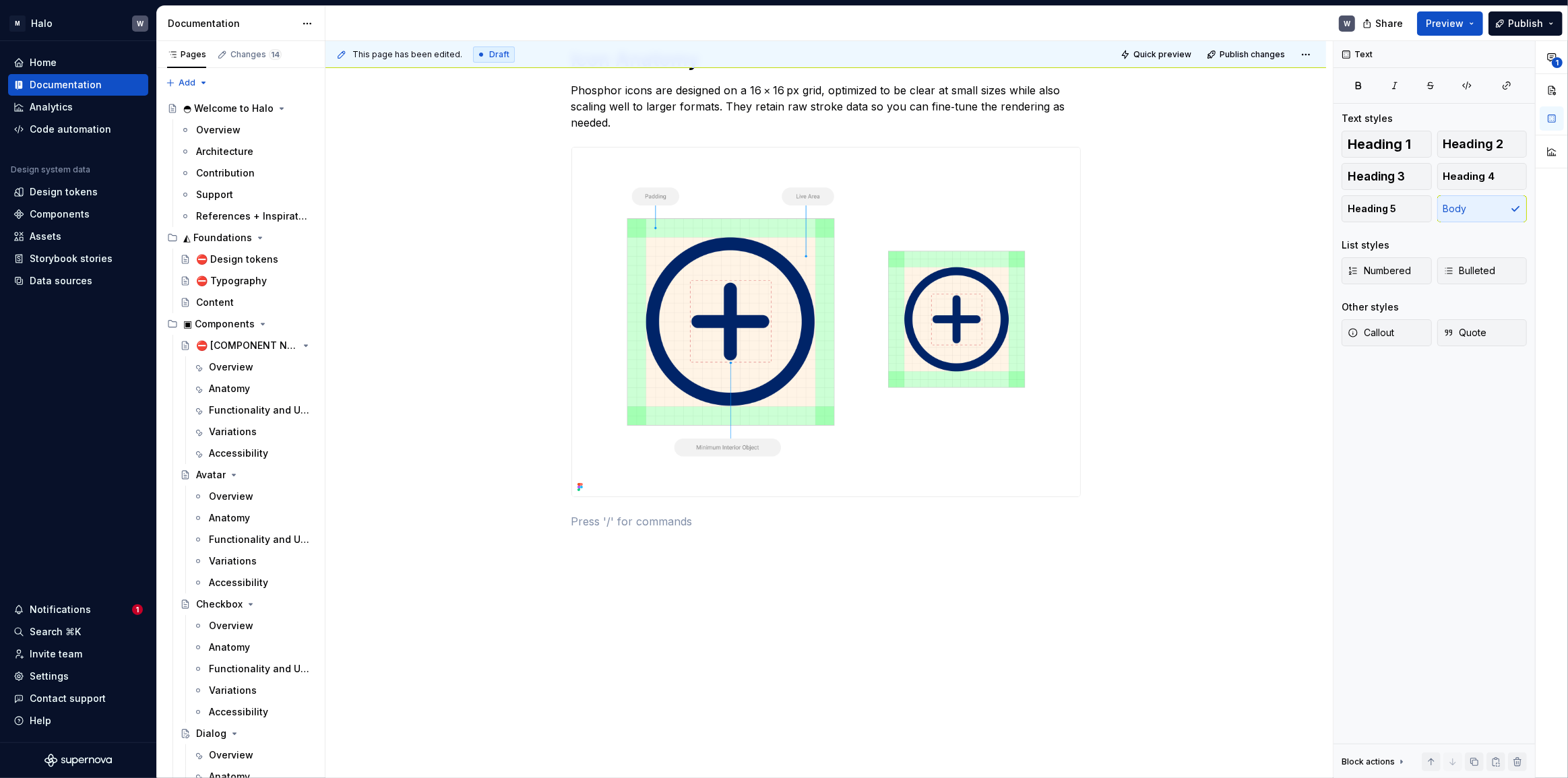
click at [999, 606] on div "Icon Anatomy Phosphor icons are designed on a 16 × 16 px grid, optimized to be …" at bounding box center [825, 397] width 1001 height 764
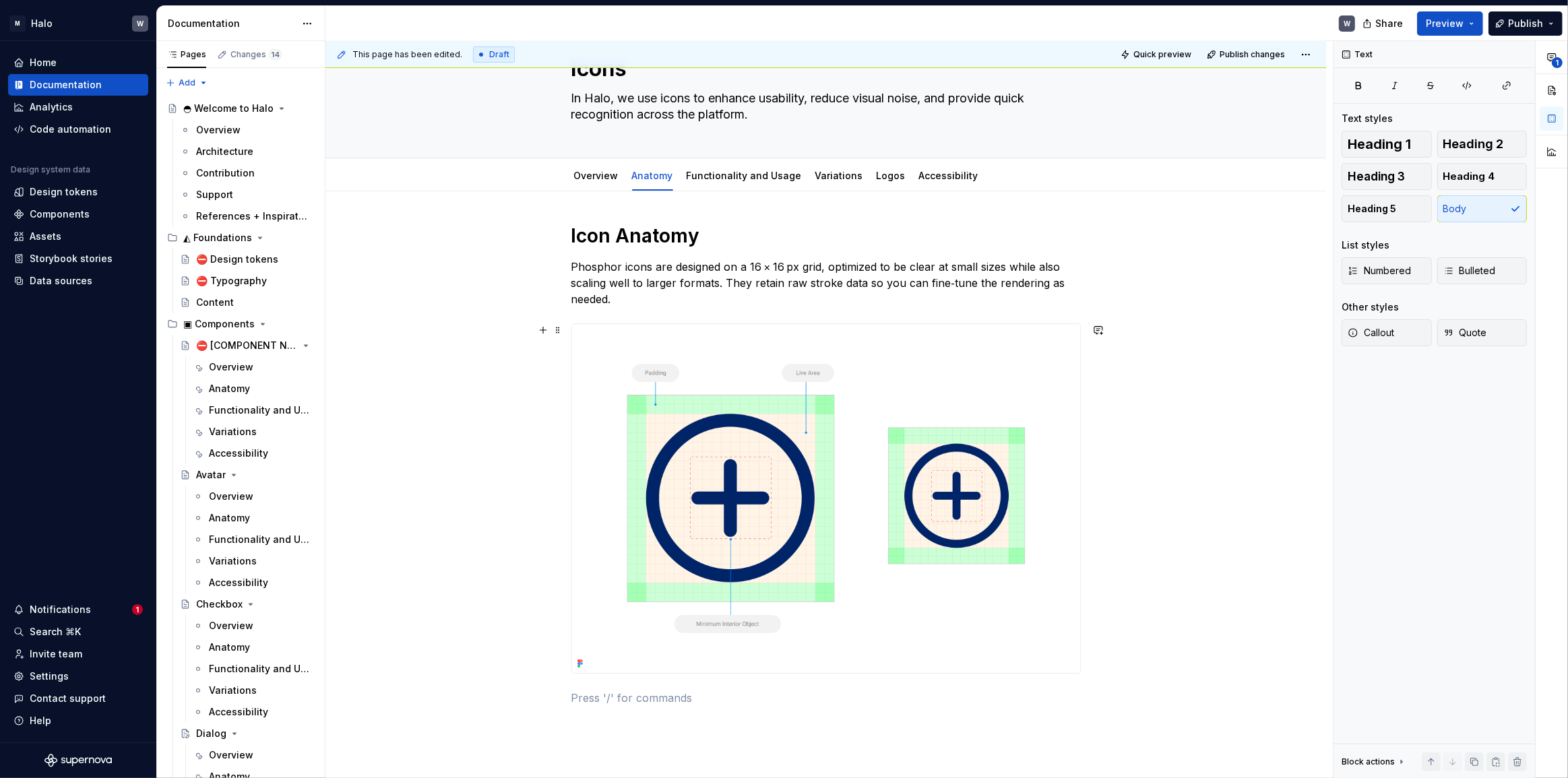
scroll to position [0, 0]
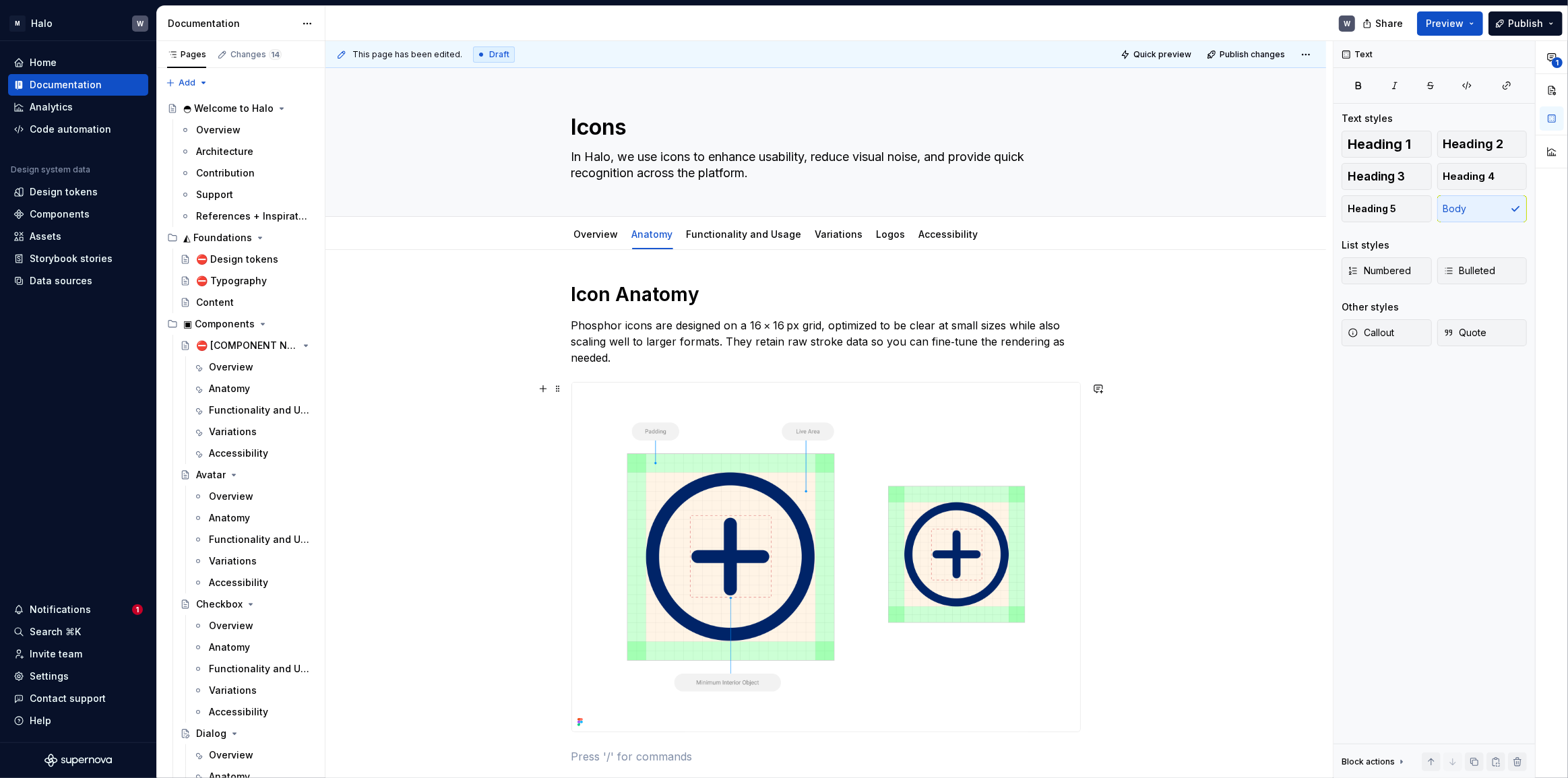
drag, startPoint x: 1146, startPoint y: 382, endPoint x: 1213, endPoint y: 351, distance: 73.8
click at [1146, 382] on div "Icon Anatomy Phosphor icons are designed on a 16 × 16 px grid, optimized to be …" at bounding box center [825, 632] width 1001 height 764
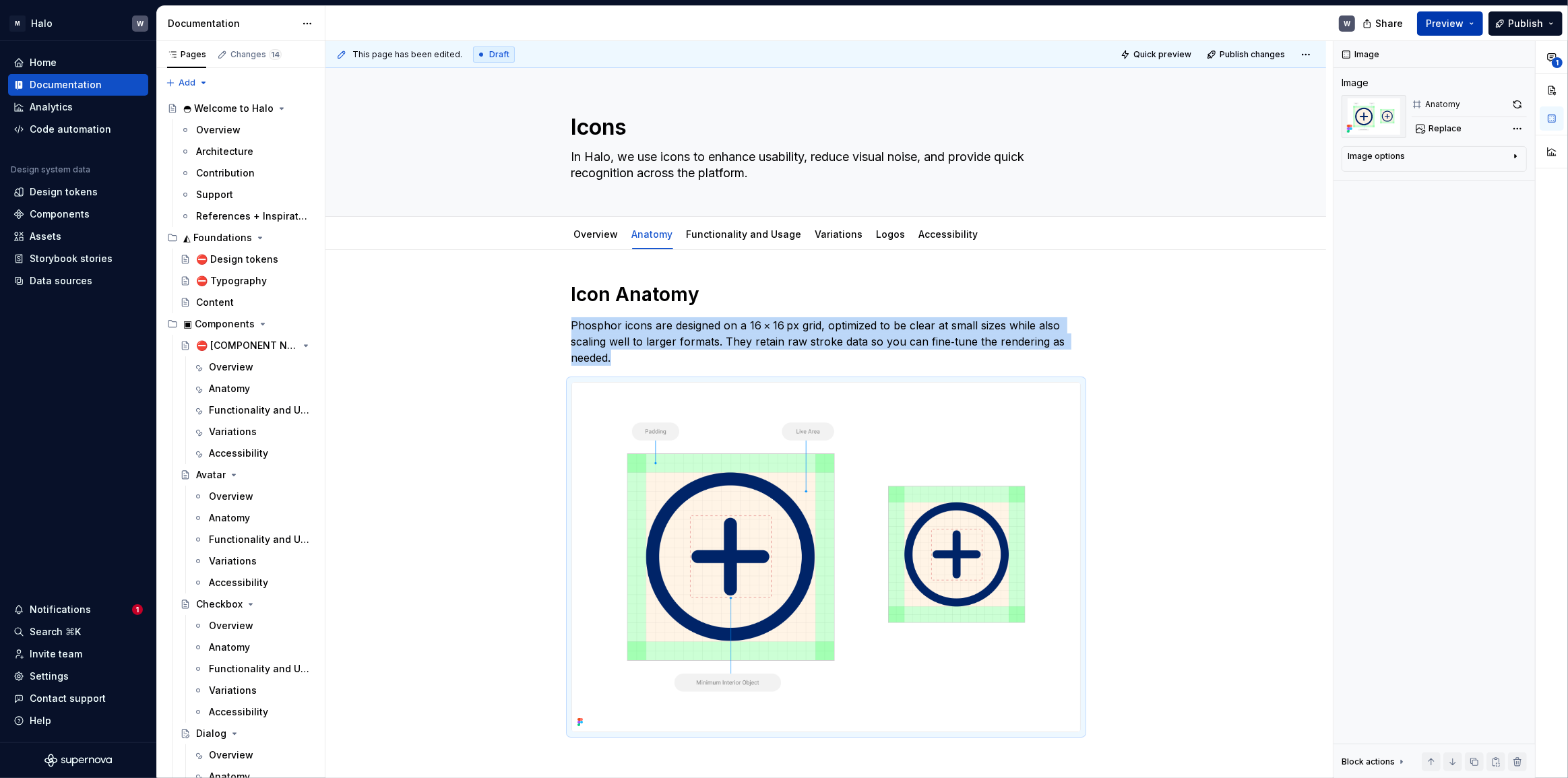
click at [1442, 27] on span "Preview" at bounding box center [1445, 24] width 38 height 14
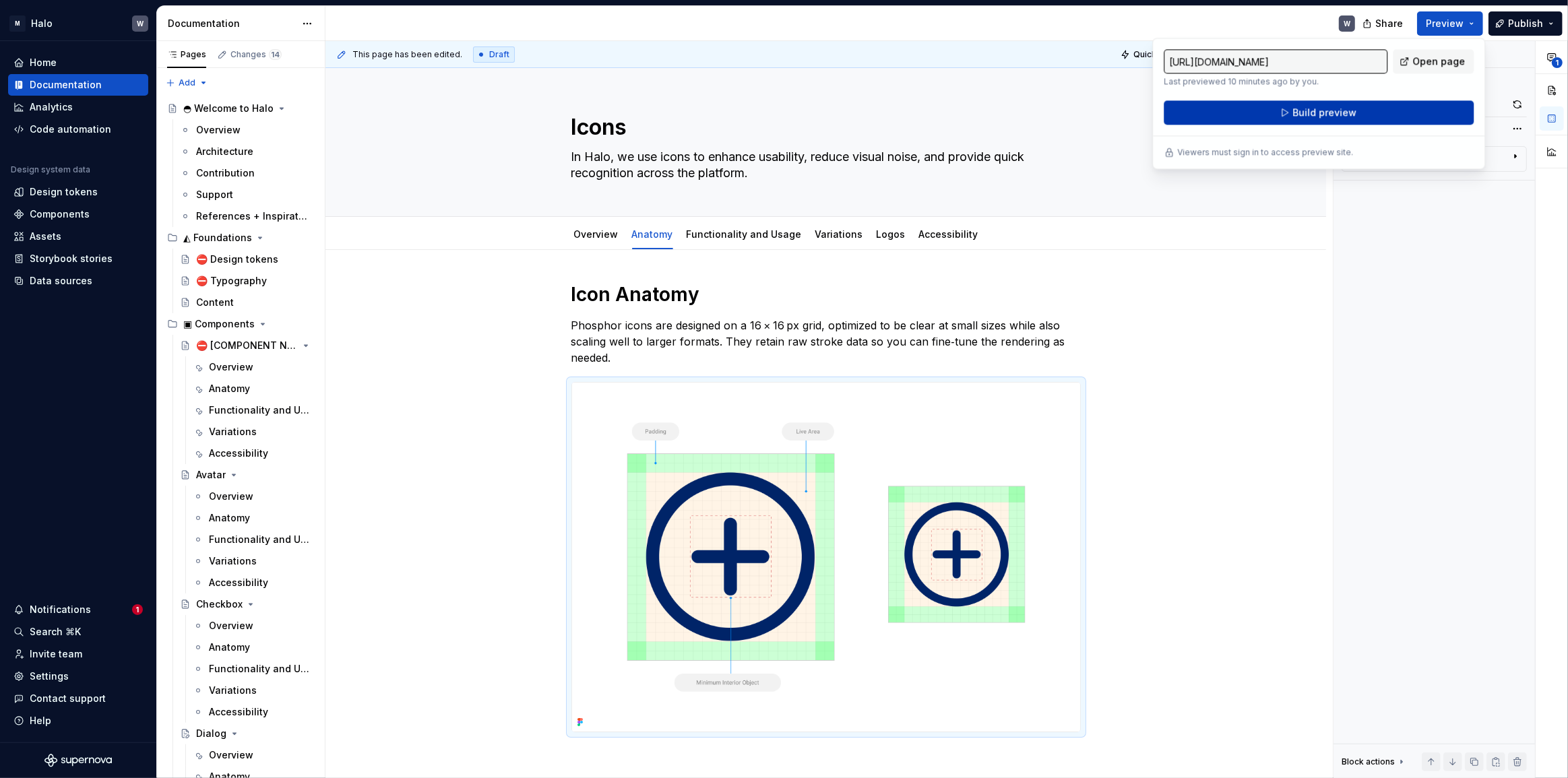
click at [1322, 113] on span "Build preview" at bounding box center [1324, 112] width 64 height 14
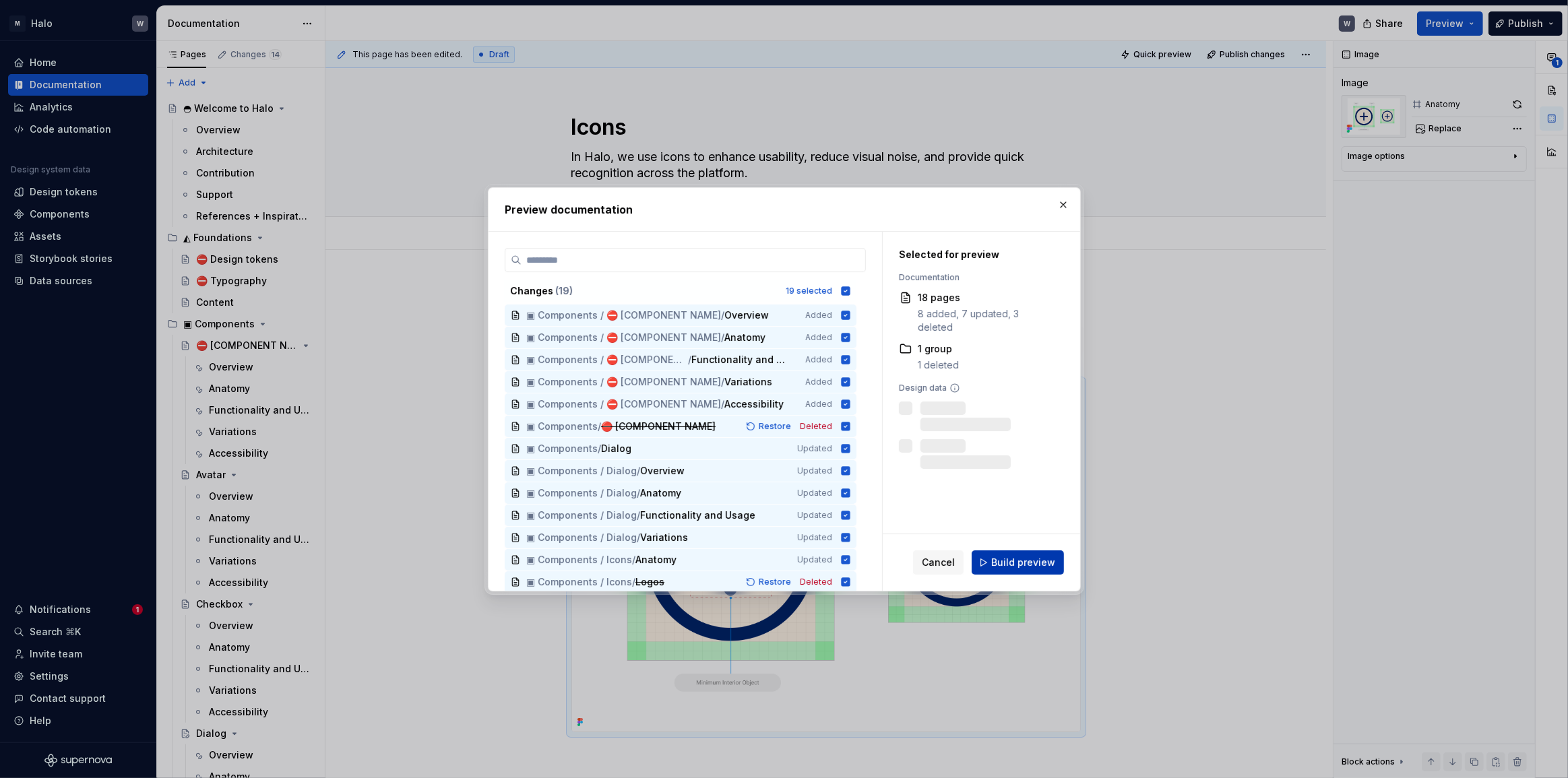
click at [1024, 568] on span "Build preview" at bounding box center [1023, 562] width 64 height 14
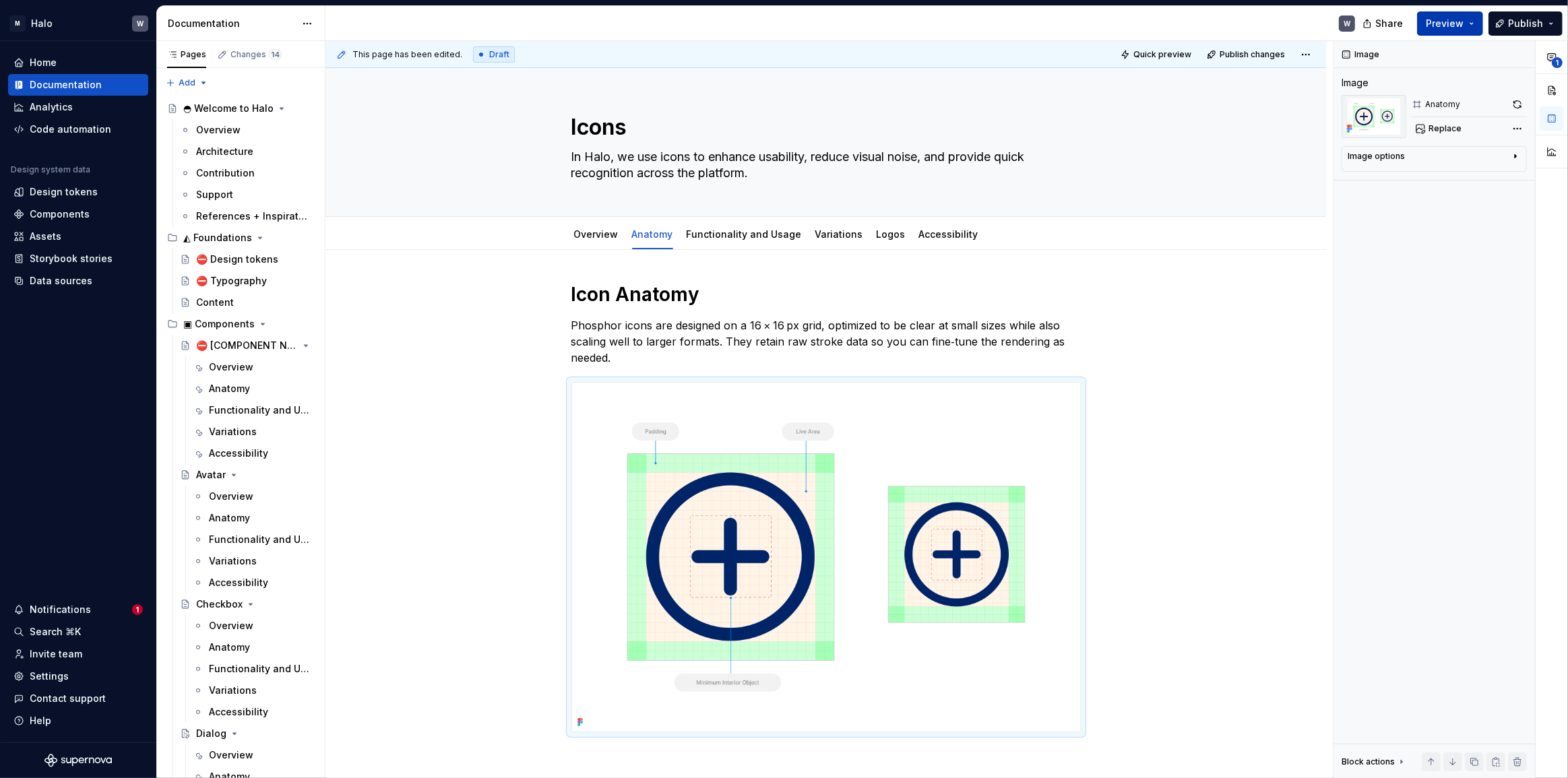
click at [1448, 24] on span "Preview" at bounding box center [1445, 24] width 38 height 14
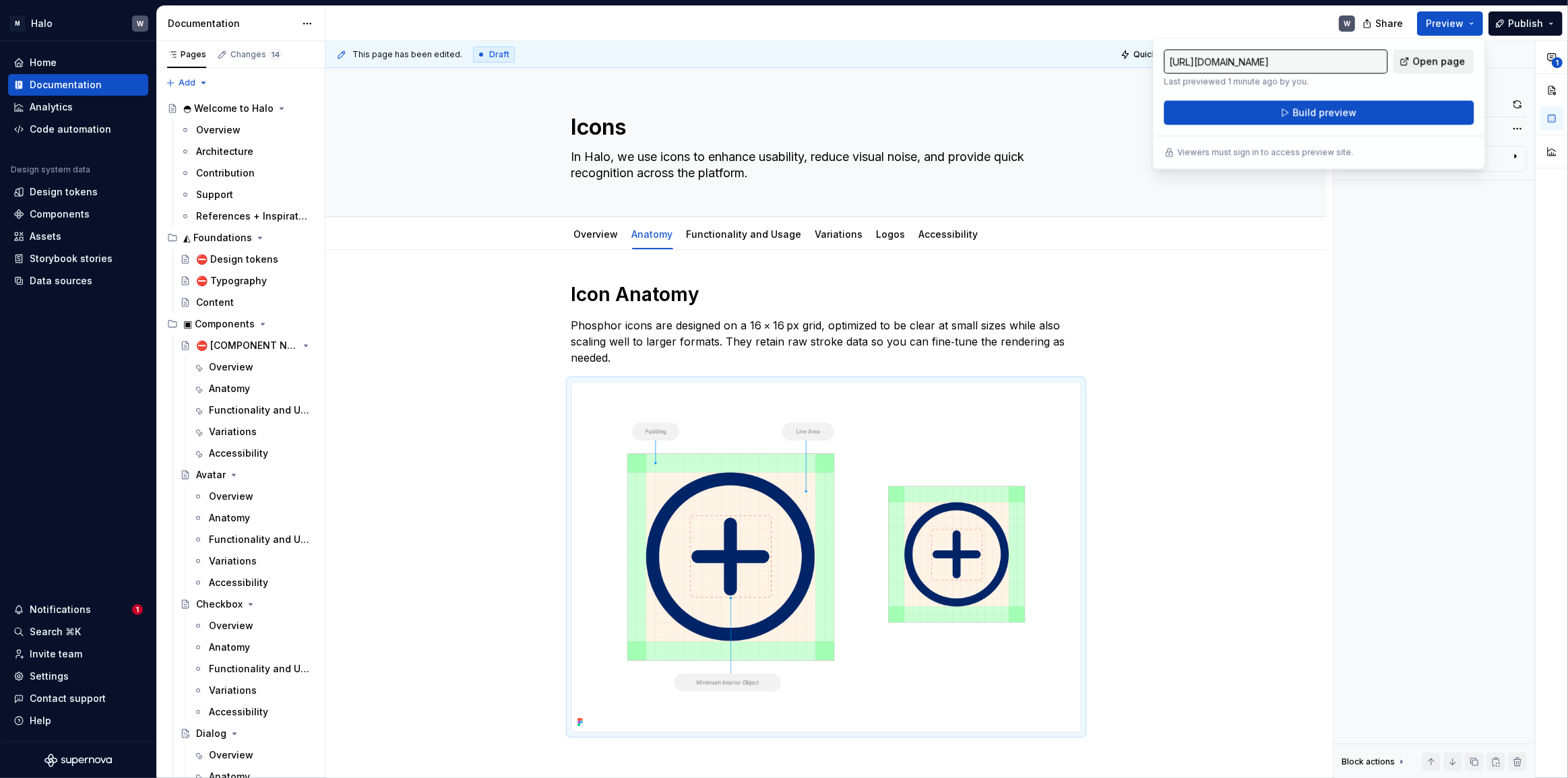
click at [1428, 60] on span "Open page" at bounding box center [1438, 61] width 53 height 14
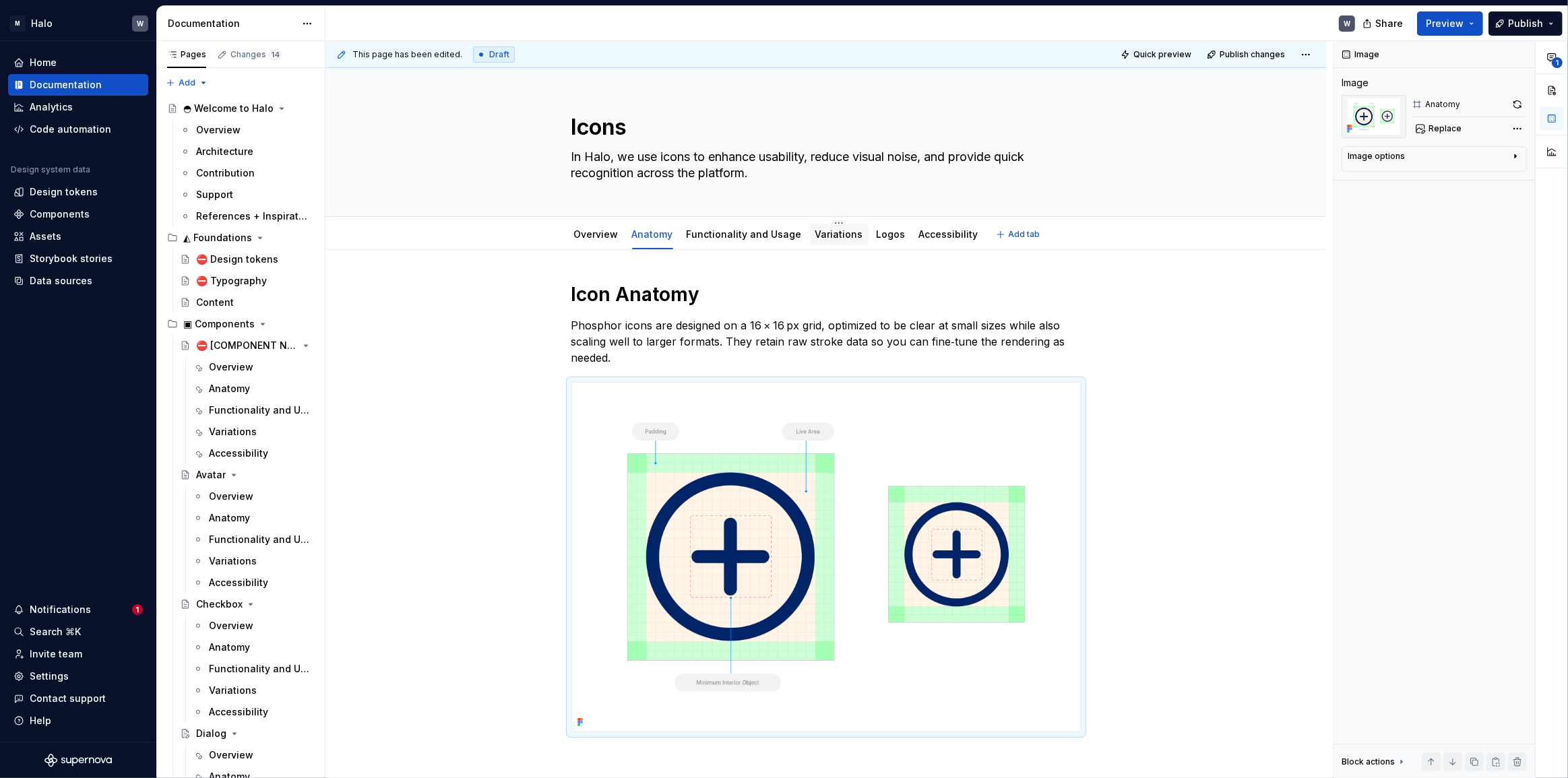
click at [831, 243] on div "Variations" at bounding box center [839, 235] width 59 height 22
click at [830, 235] on link "Variations" at bounding box center [839, 234] width 48 height 12
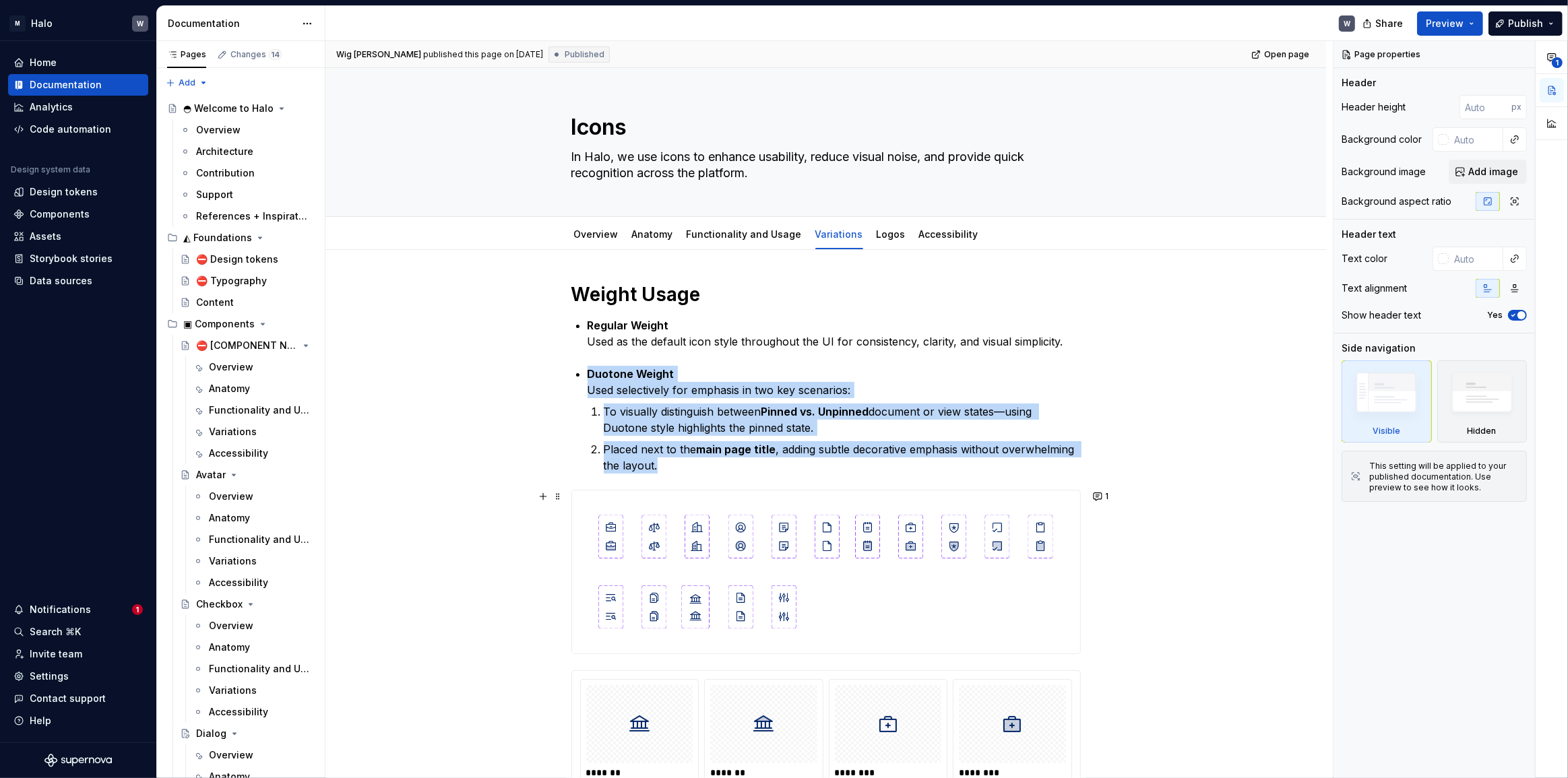
click at [870, 547] on img at bounding box center [826, 572] width 508 height 163
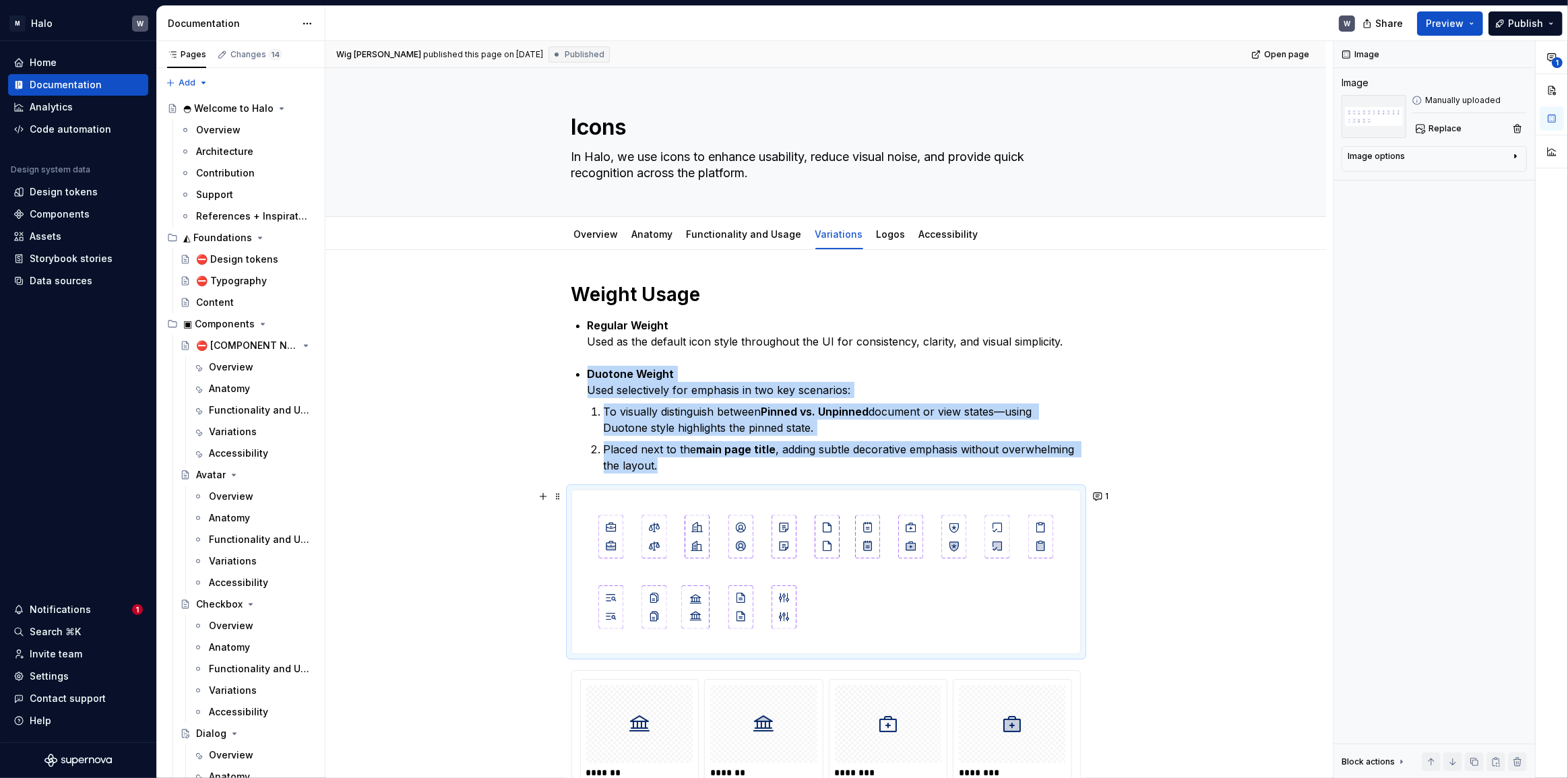
click at [1013, 596] on img at bounding box center [826, 572] width 508 height 163
click at [635, 572] on img at bounding box center [826, 572] width 508 height 163
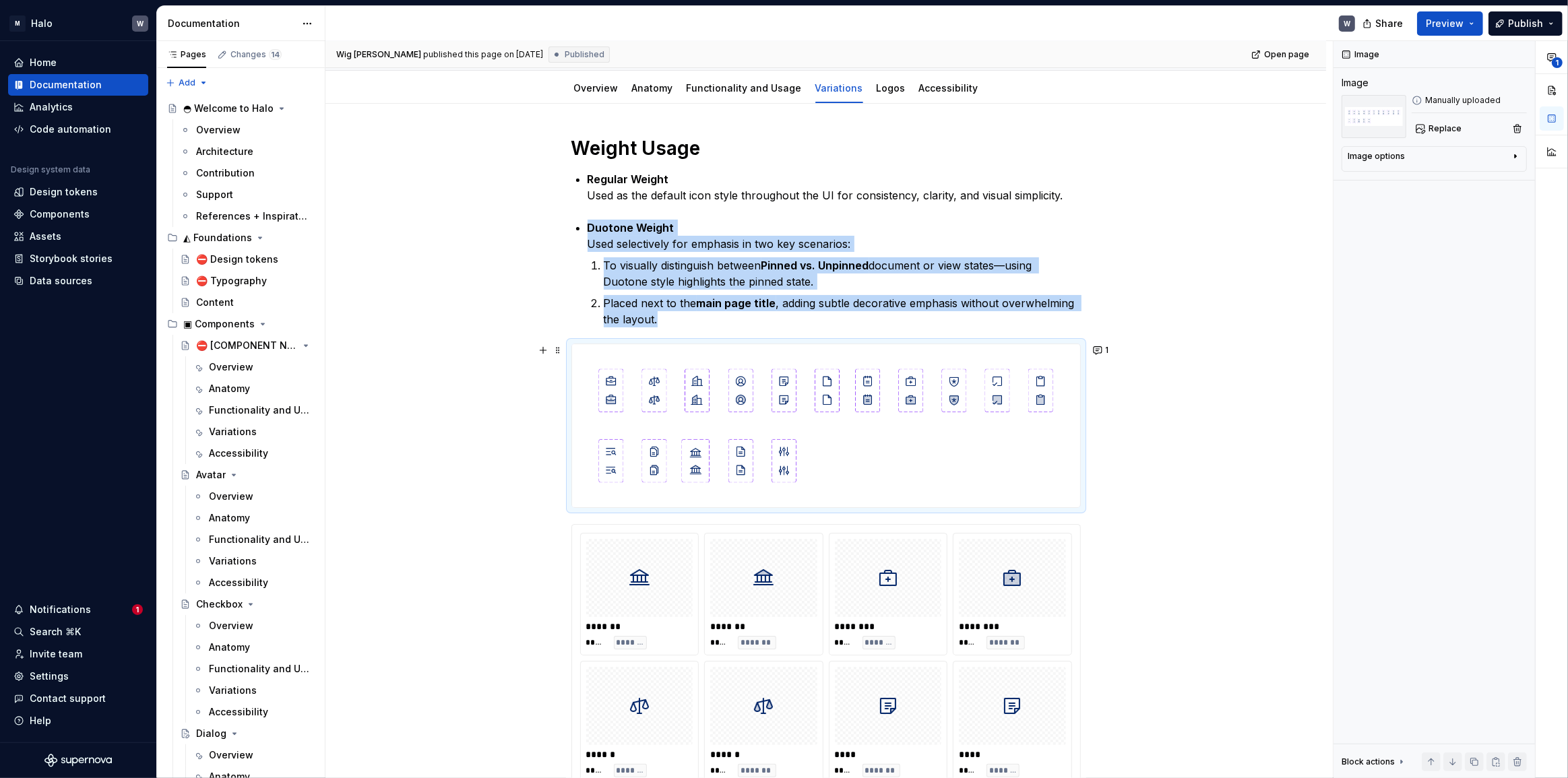
scroll to position [245, 0]
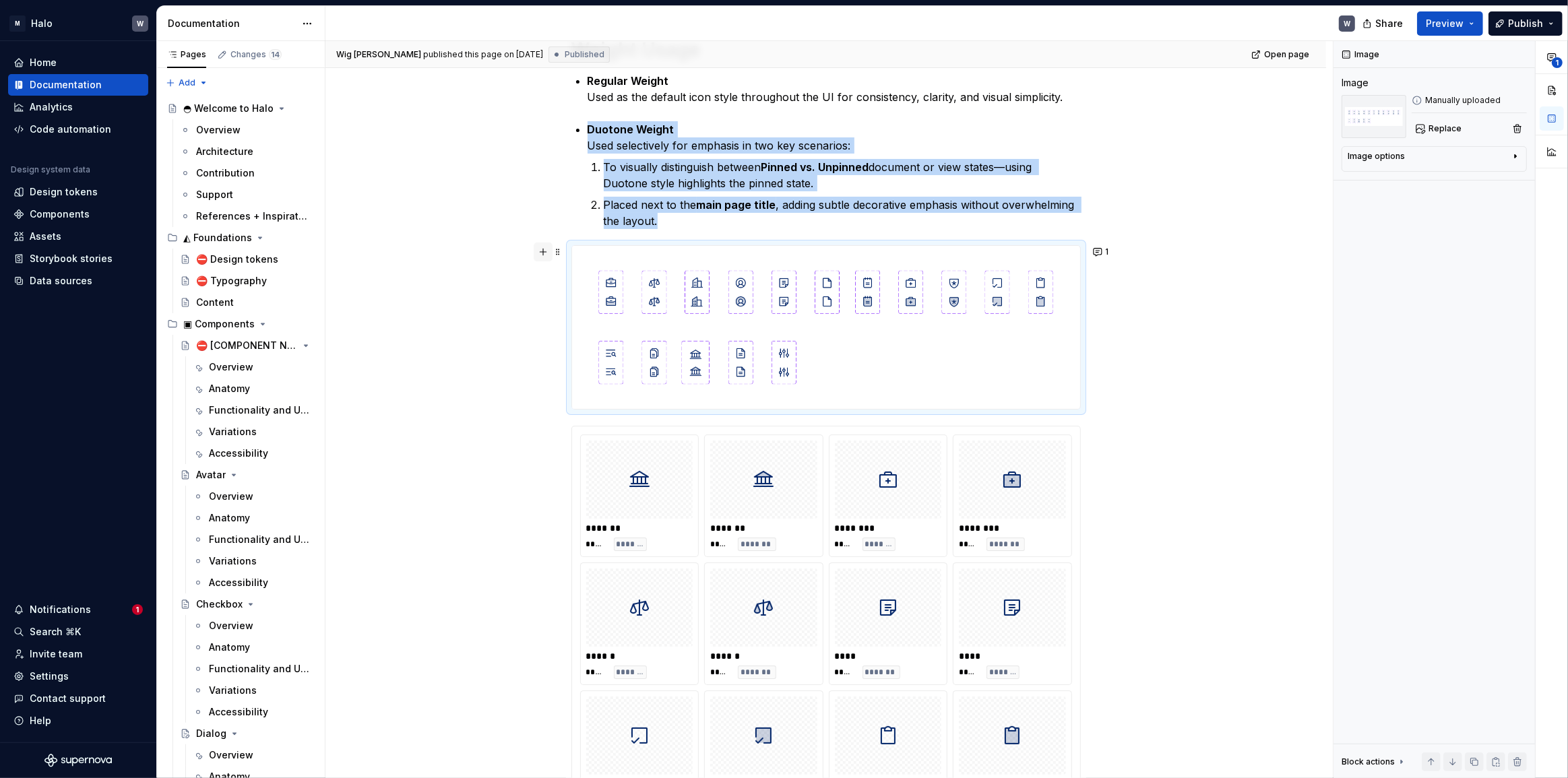
click at [544, 252] on button "button" at bounding box center [543, 252] width 19 height 19
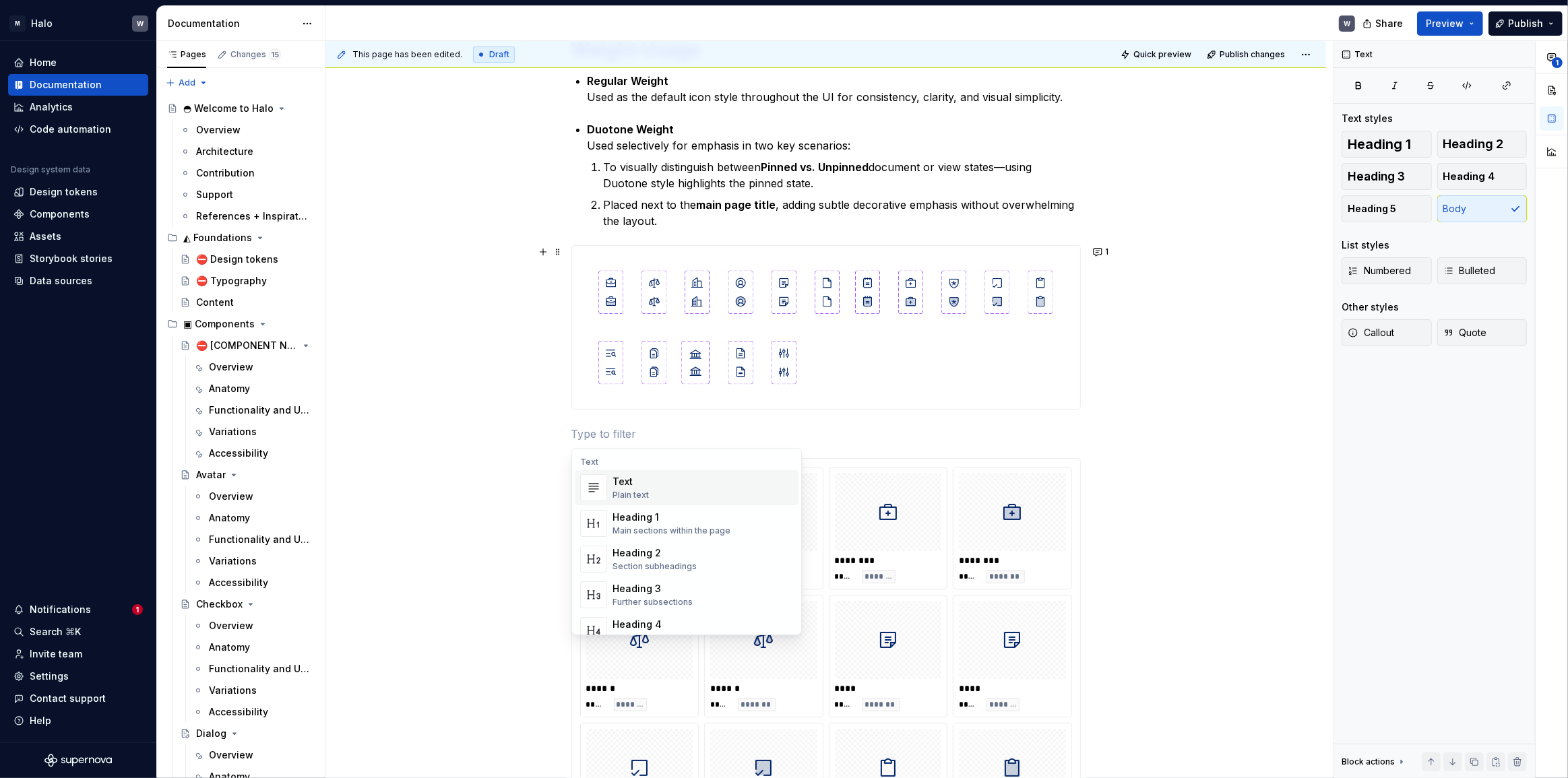
type textarea "*"
click at [657, 516] on div "Display an image or Figma image" at bounding box center [678, 517] width 132 height 11
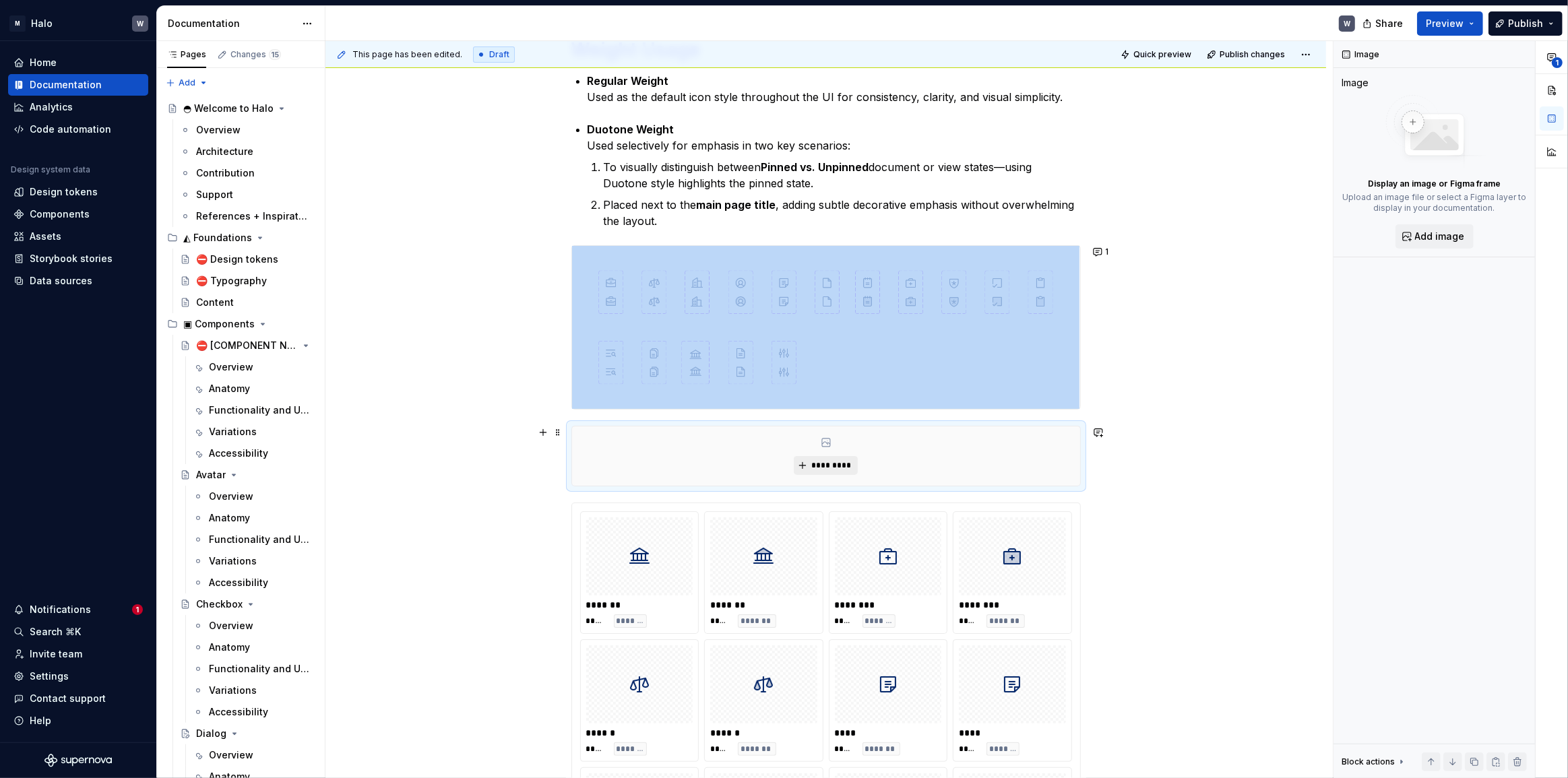
click at [819, 469] on span "*********" at bounding box center [831, 466] width 41 height 11
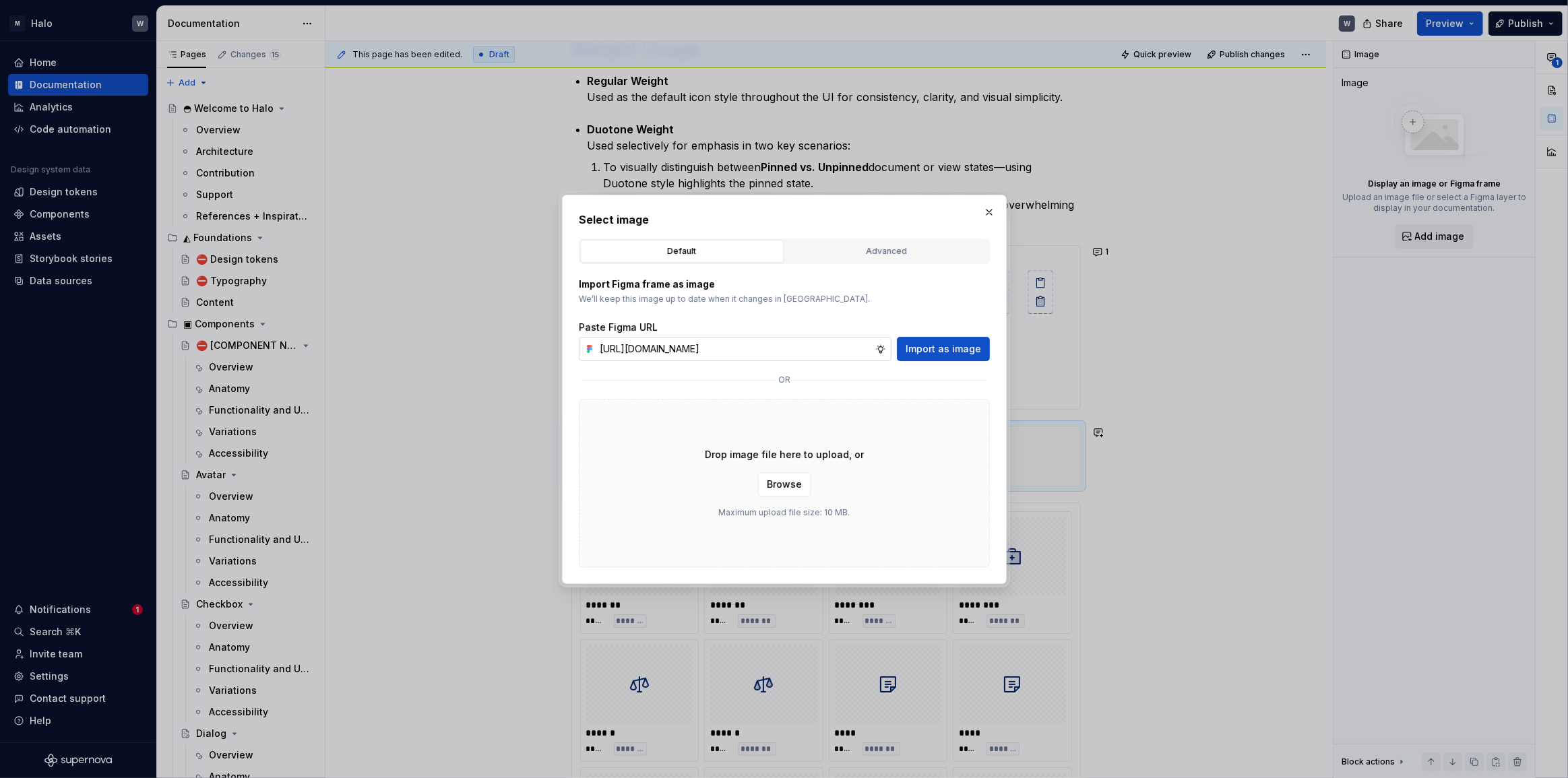
scroll to position [0, 262]
type input "[URL][DOMAIN_NAME]"
click at [948, 342] on span "Import as image" at bounding box center [943, 349] width 75 height 14
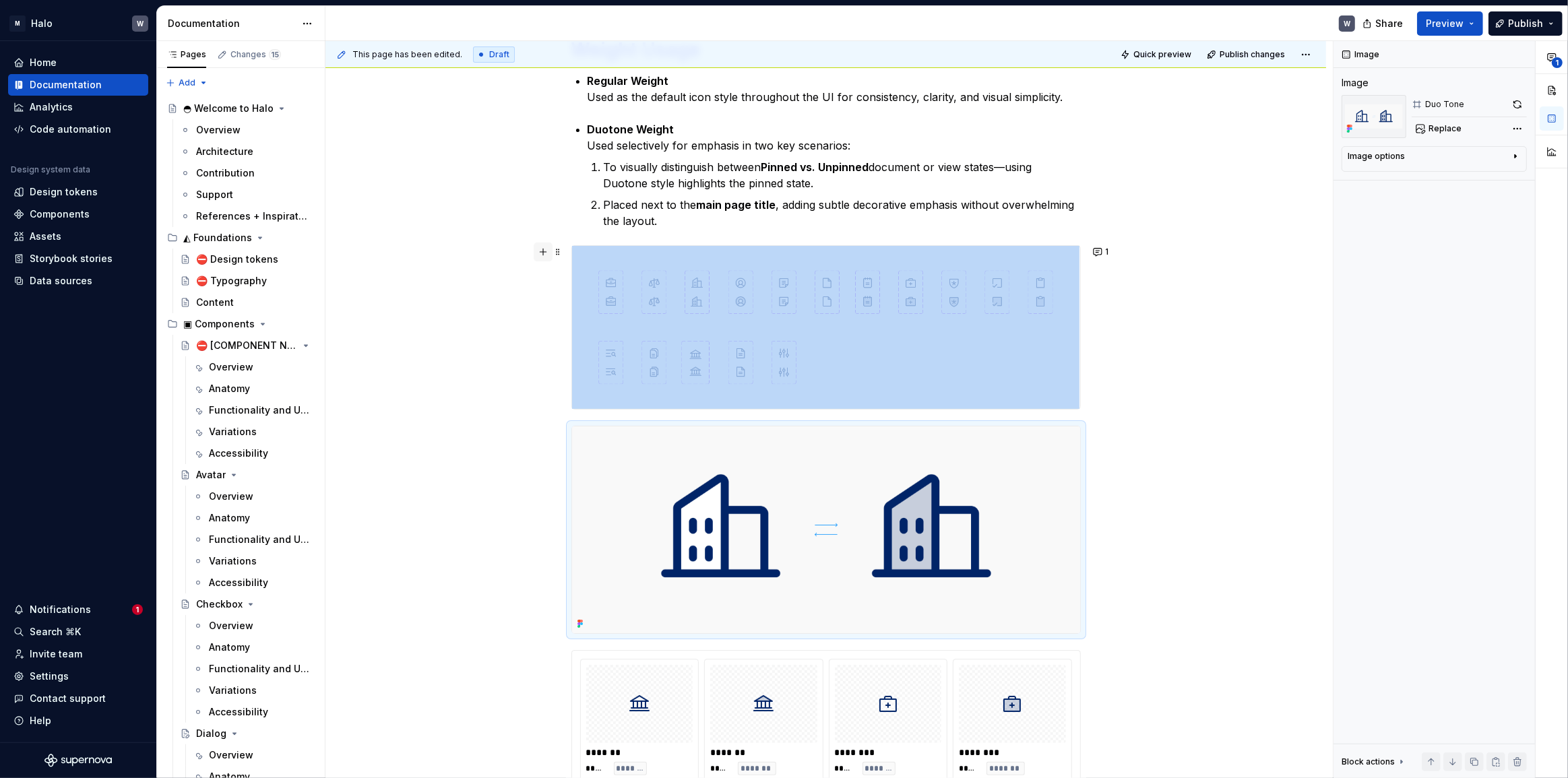
click at [548, 253] on button "button" at bounding box center [543, 252] width 19 height 19
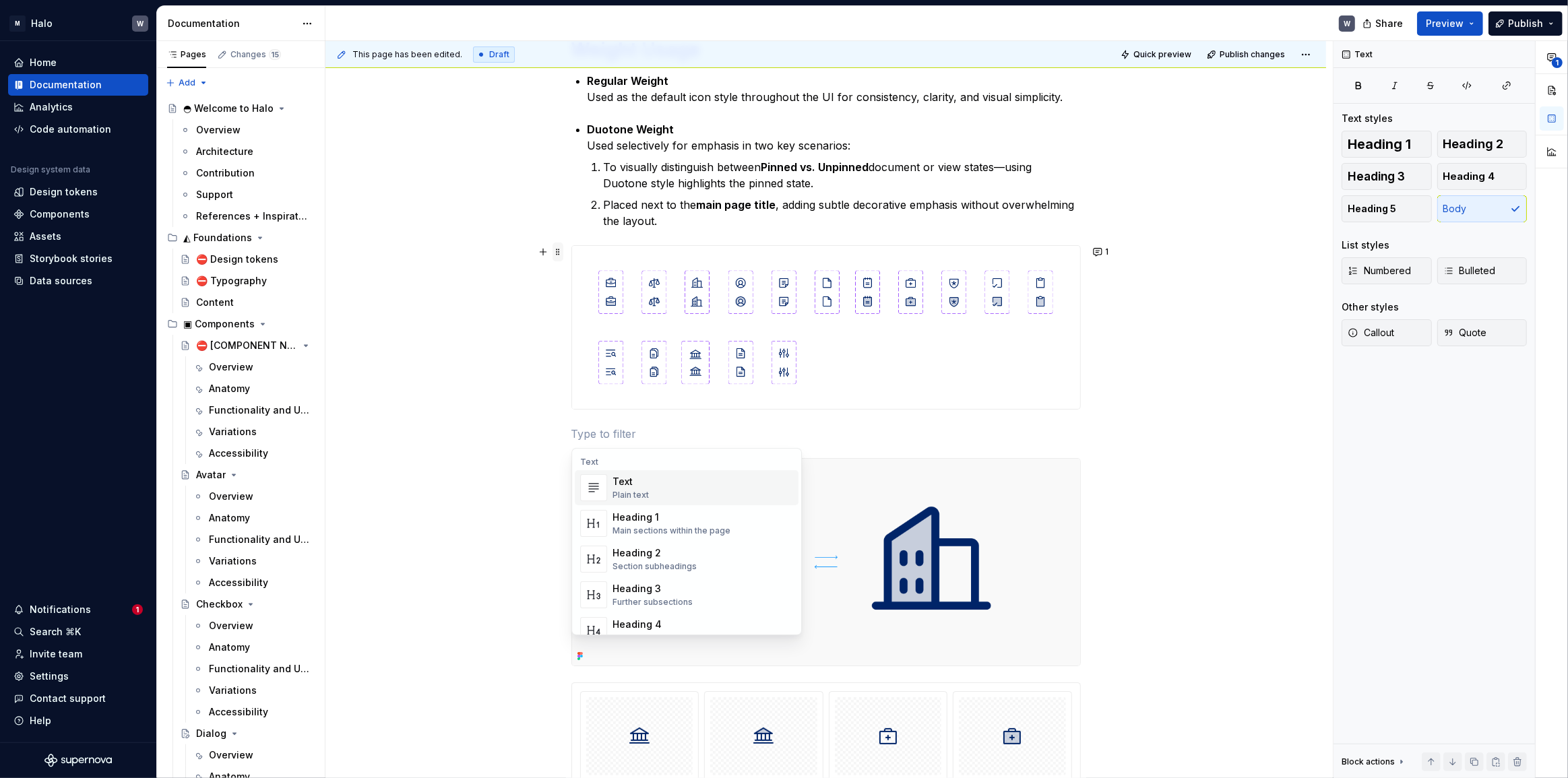
click at [555, 252] on span at bounding box center [558, 252] width 11 height 19
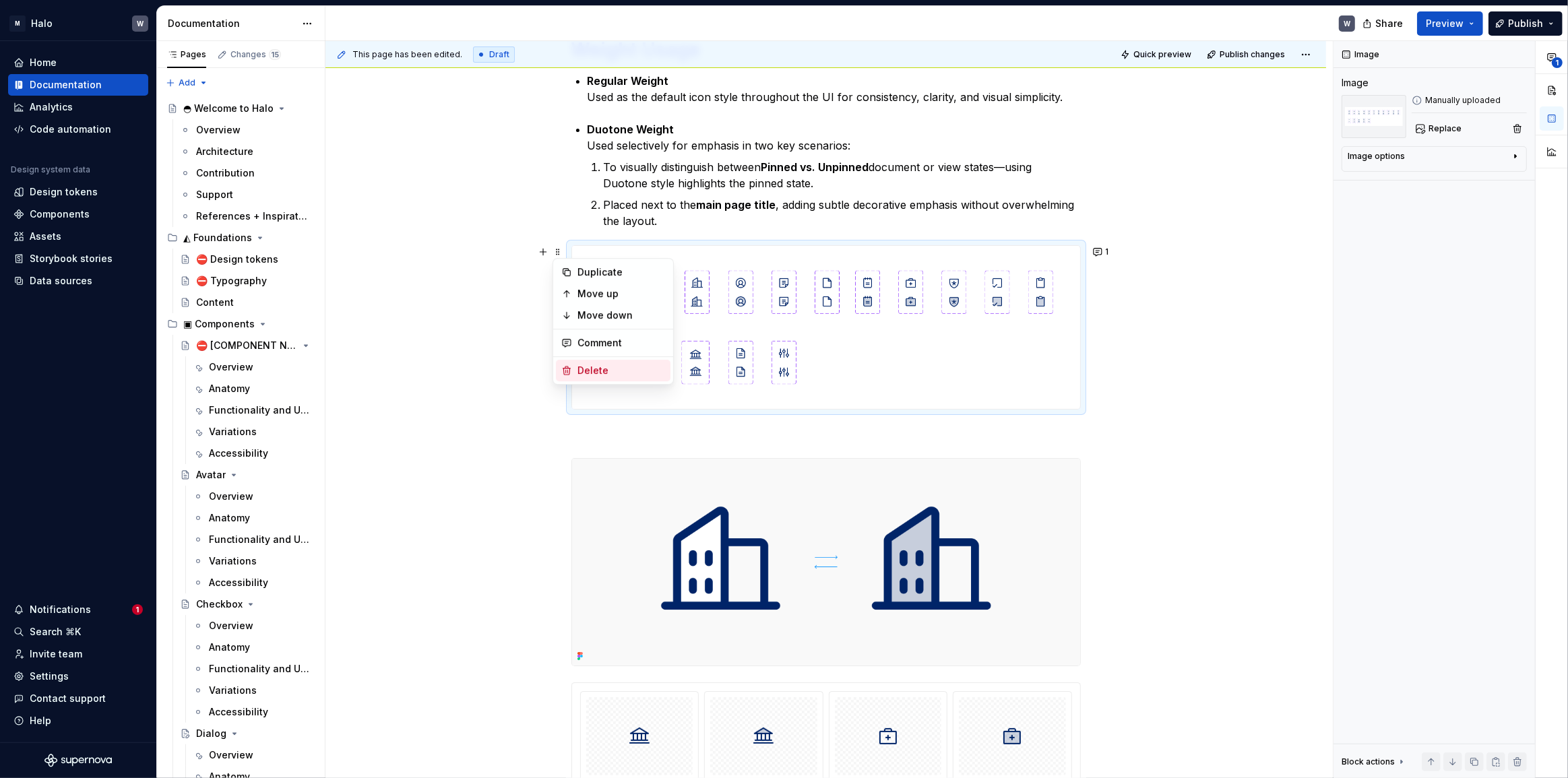
click at [588, 374] on div "Delete" at bounding box center [621, 370] width 88 height 14
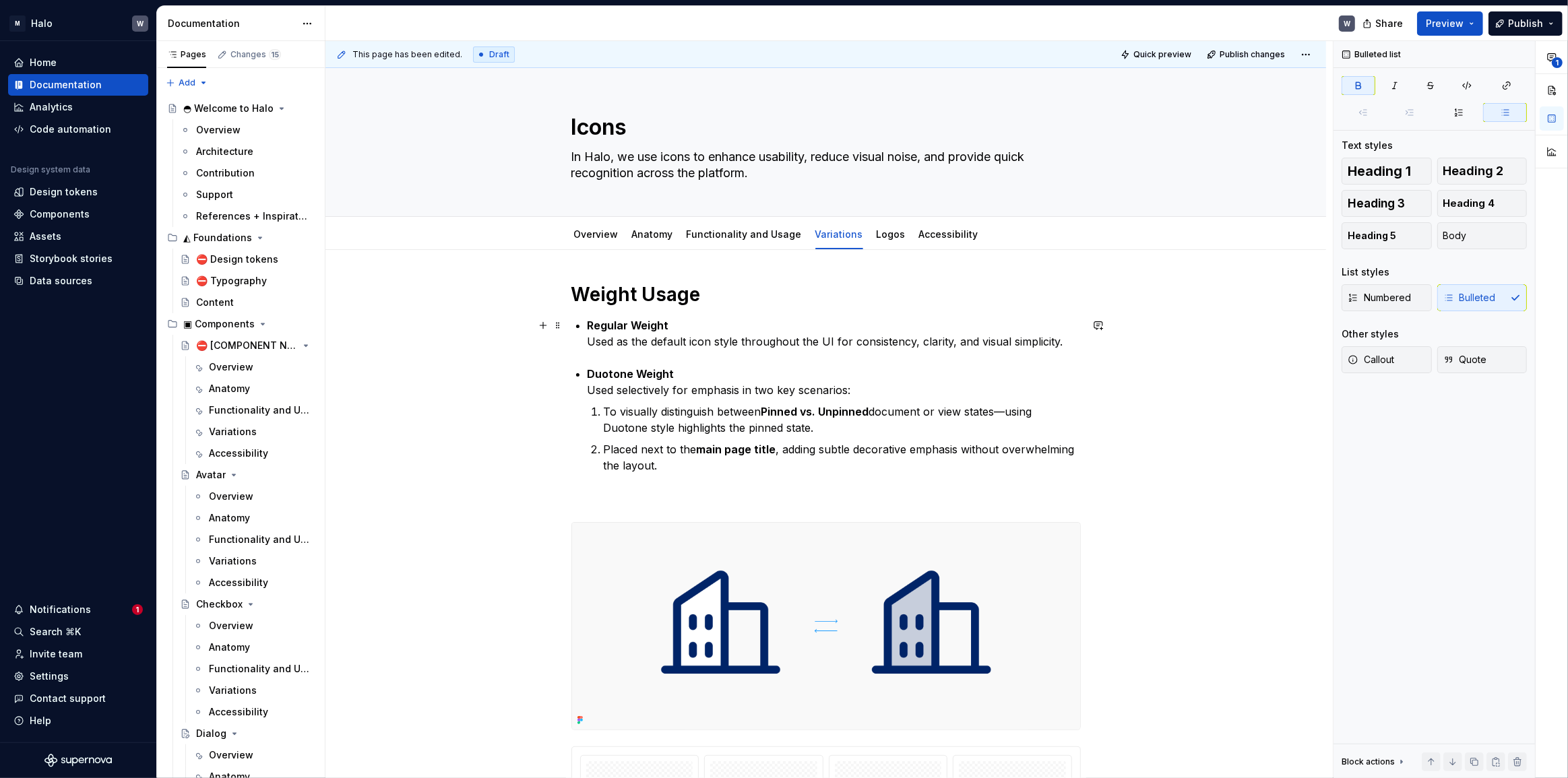
click at [588, 330] on li "Regular Weight Used as the default icon style throughout the UI for consistency…" at bounding box center [834, 333] width 494 height 33
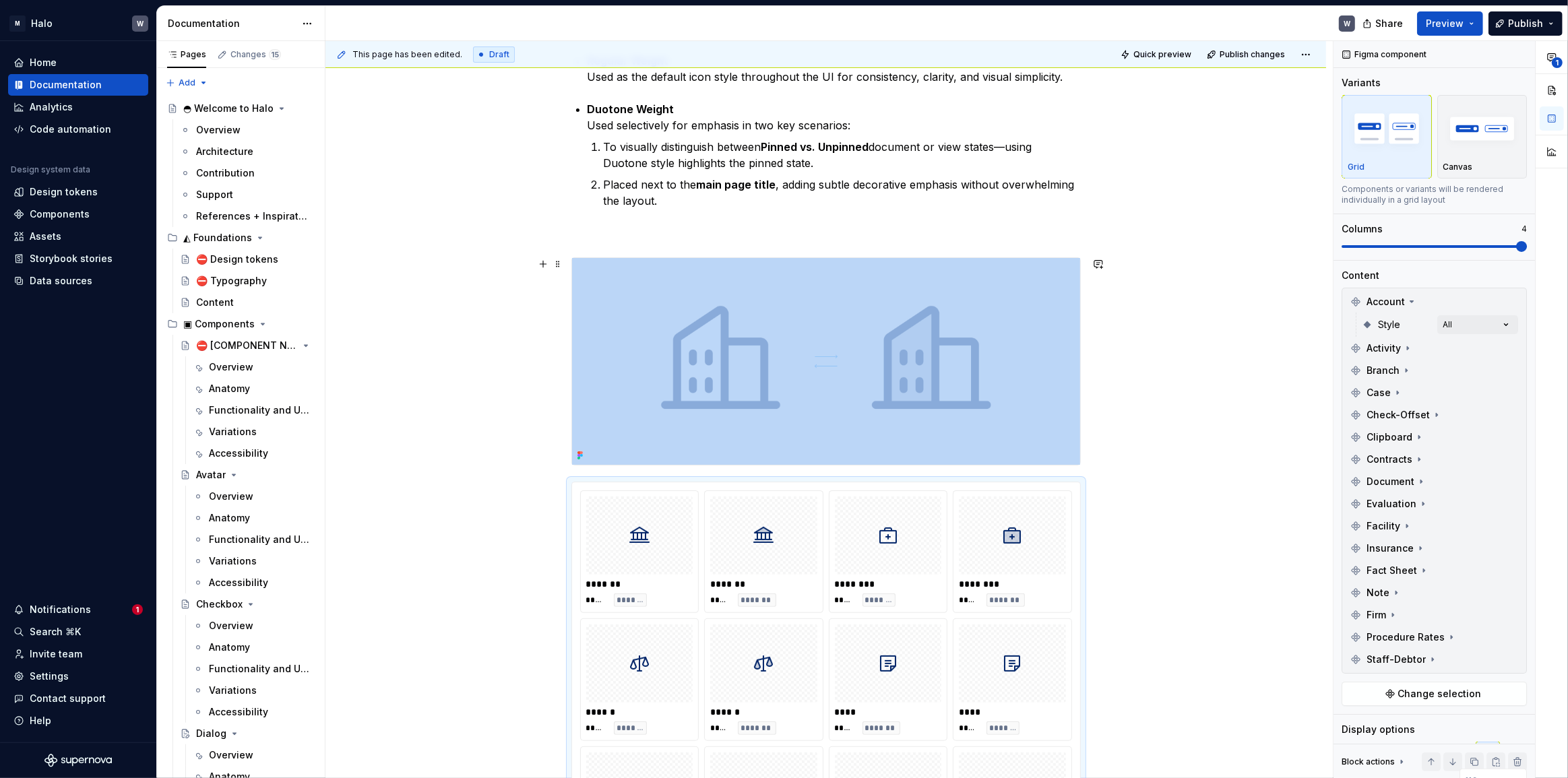
scroll to position [215, 0]
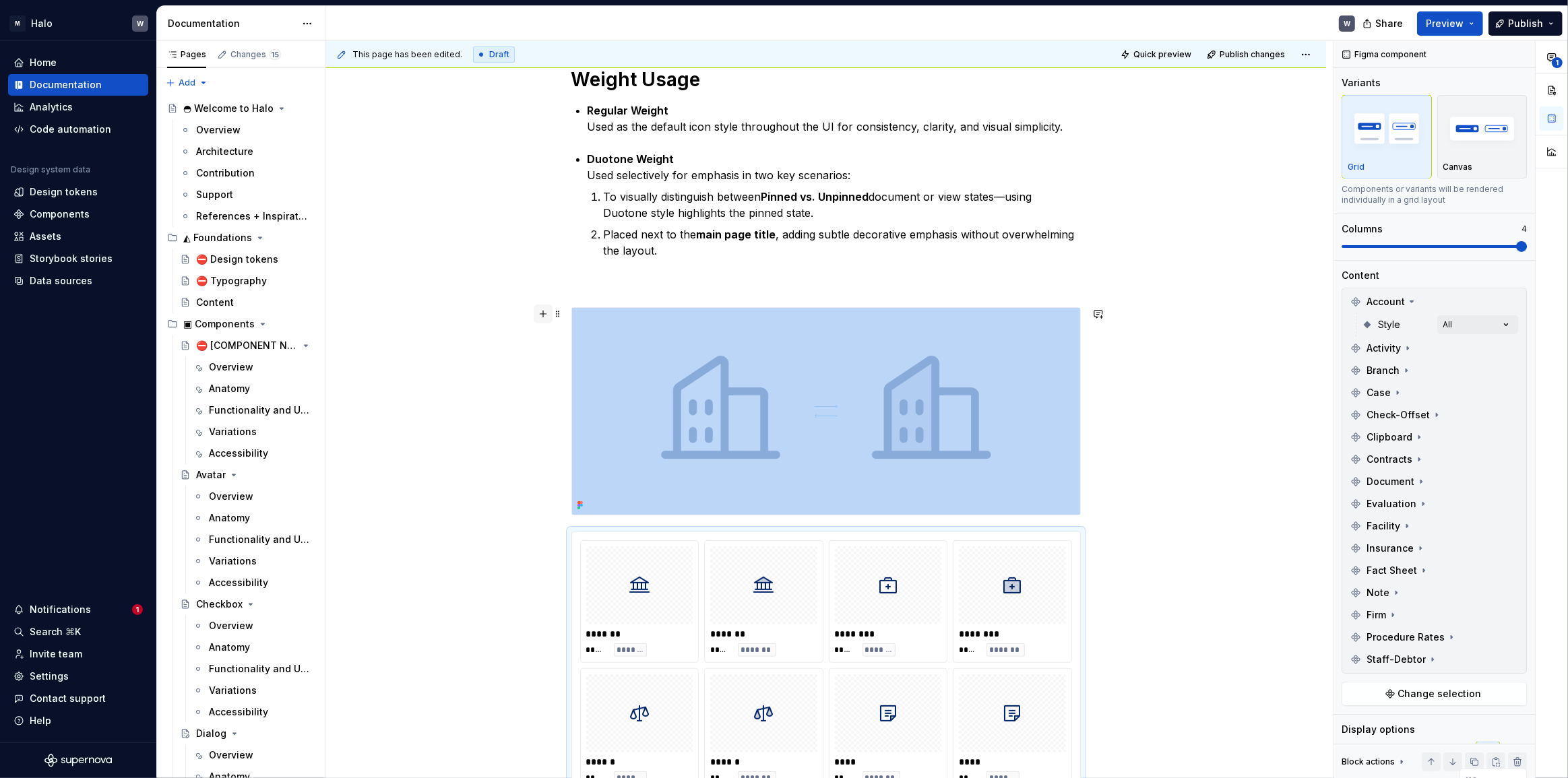
click at [541, 314] on button "button" at bounding box center [543, 313] width 19 height 19
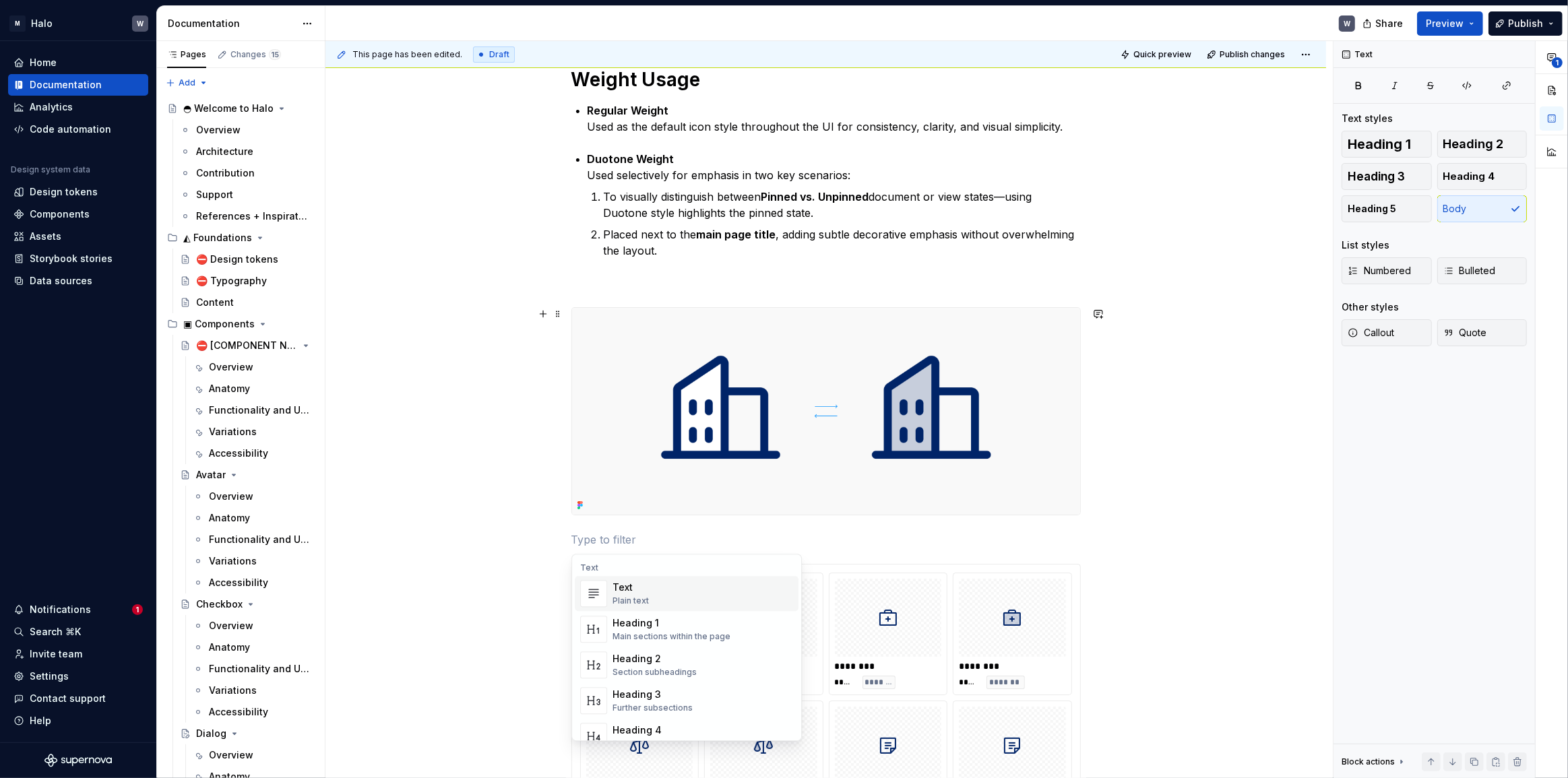
click at [542, 315] on button "button" at bounding box center [543, 313] width 19 height 19
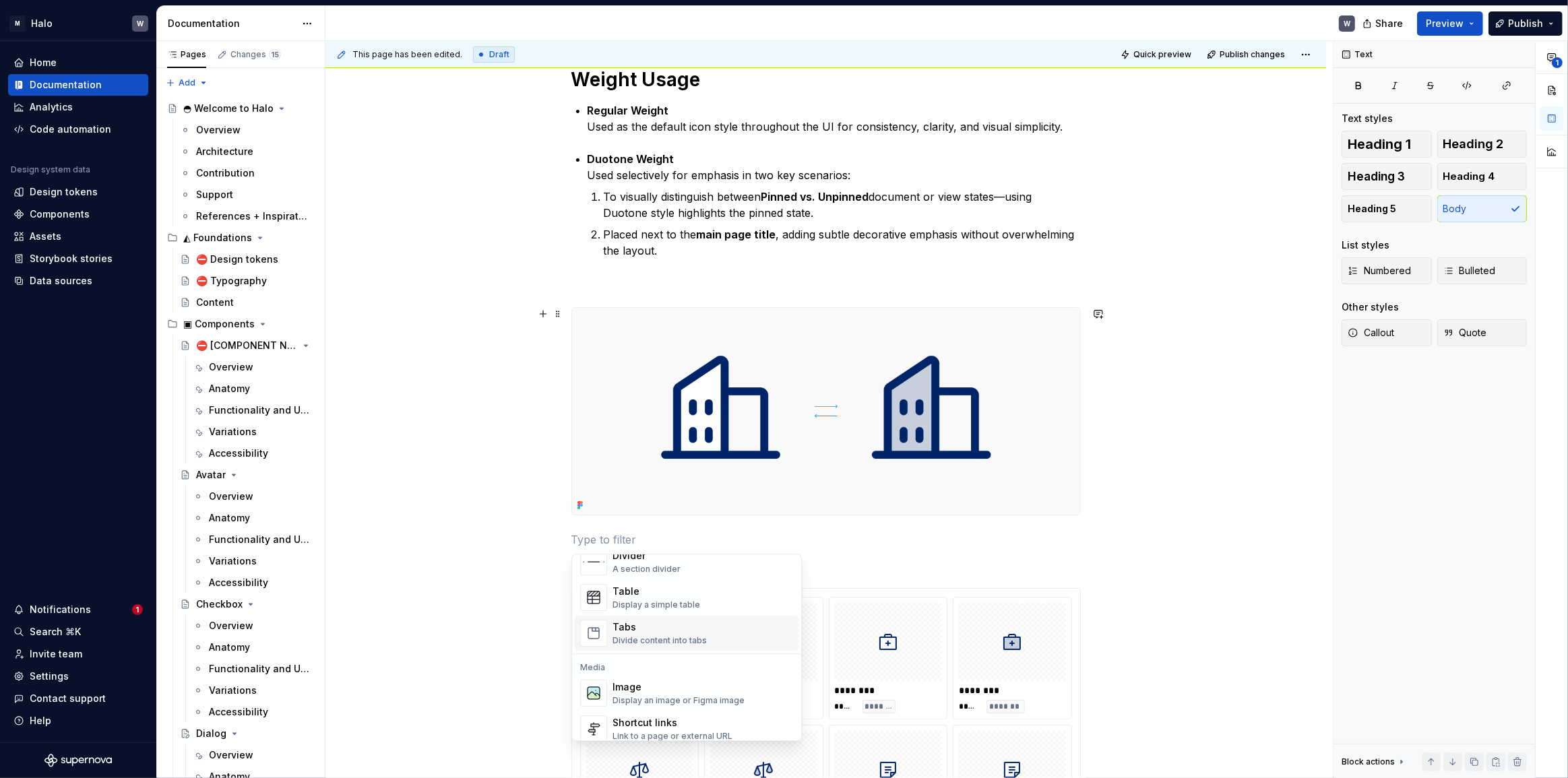
scroll to position [490, 0]
click at [707, 582] on div "Table Display a simple table" at bounding box center [702, 581] width 180 height 27
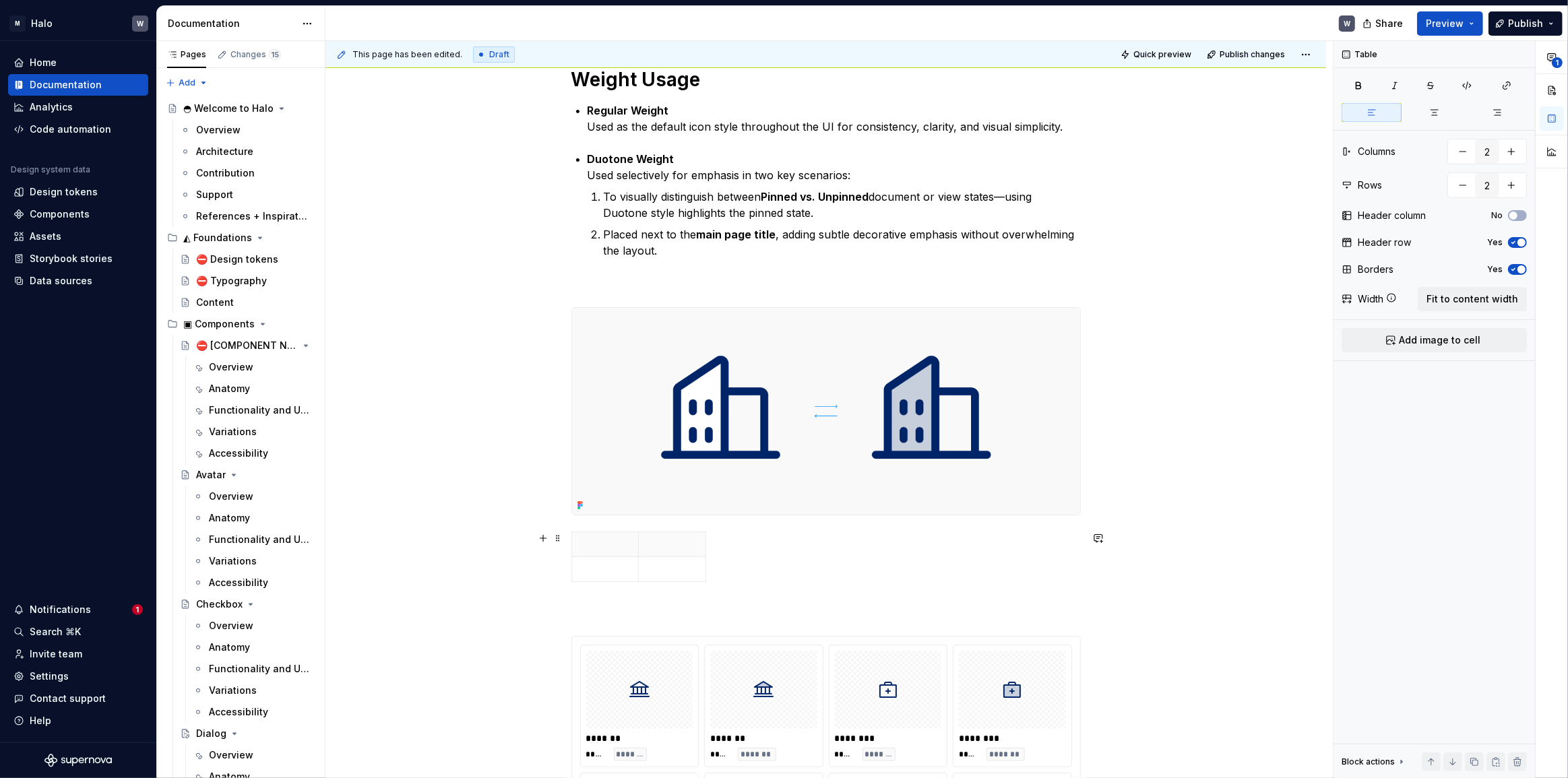
type textarea "*"
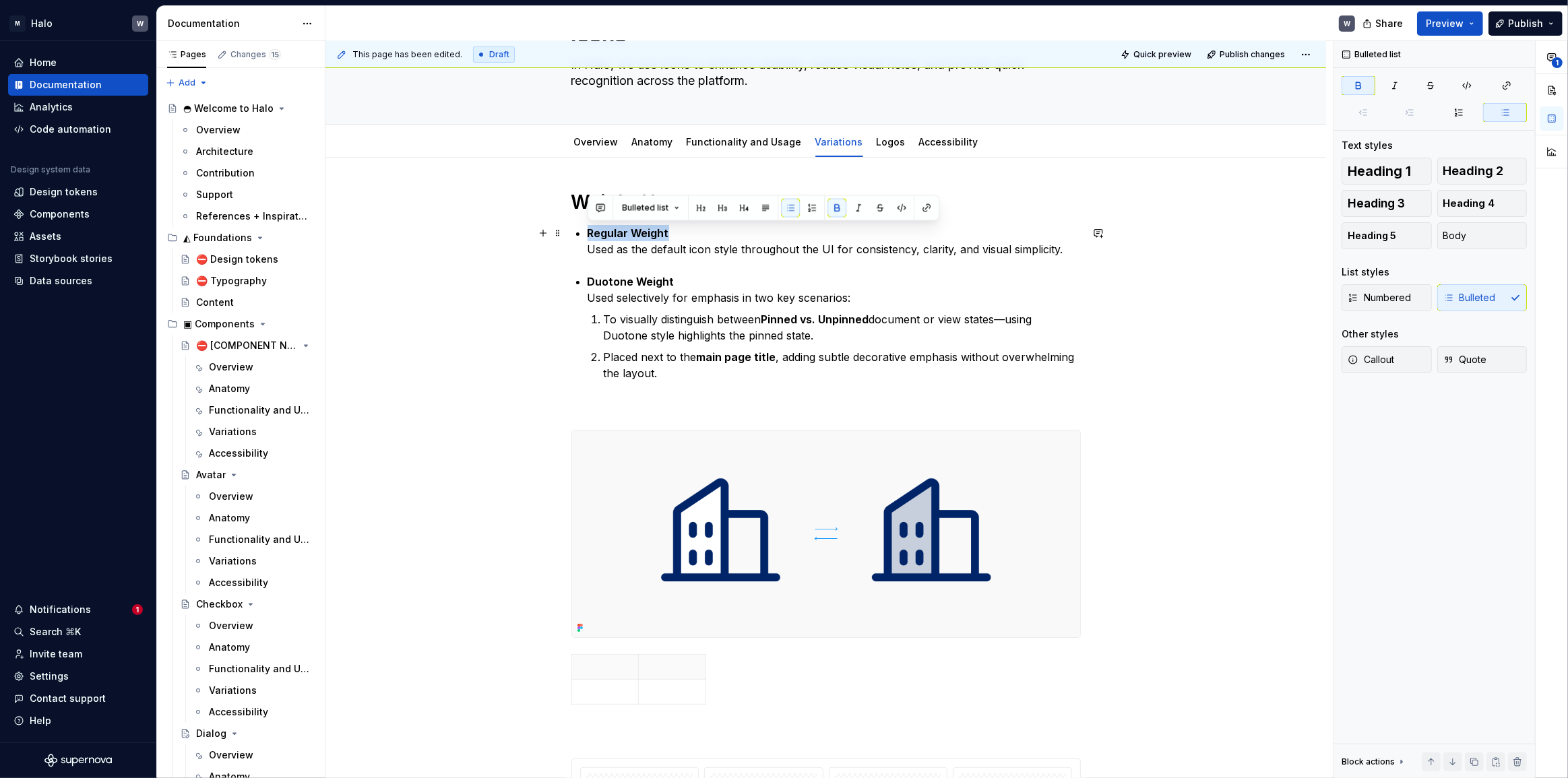
drag, startPoint x: 669, startPoint y: 231, endPoint x: 589, endPoint y: 235, distance: 80.1
click at [589, 235] on p "Regular Weight Used as the default icon style throughout the UI for consistency…" at bounding box center [834, 241] width 494 height 33
copy strong "Regular Weight"
click at [596, 667] on p at bounding box center [605, 667] width 51 height 14
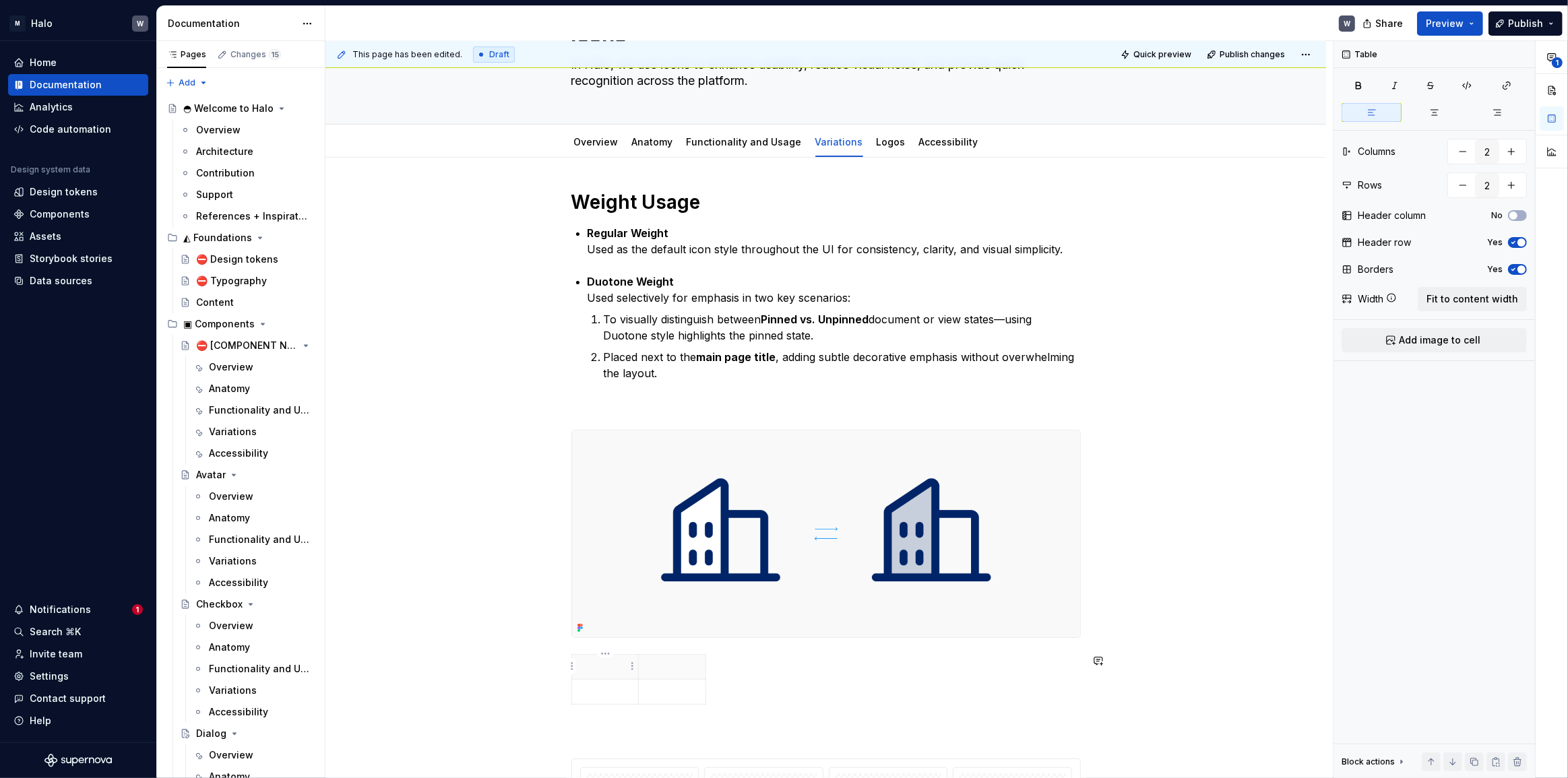
paste div
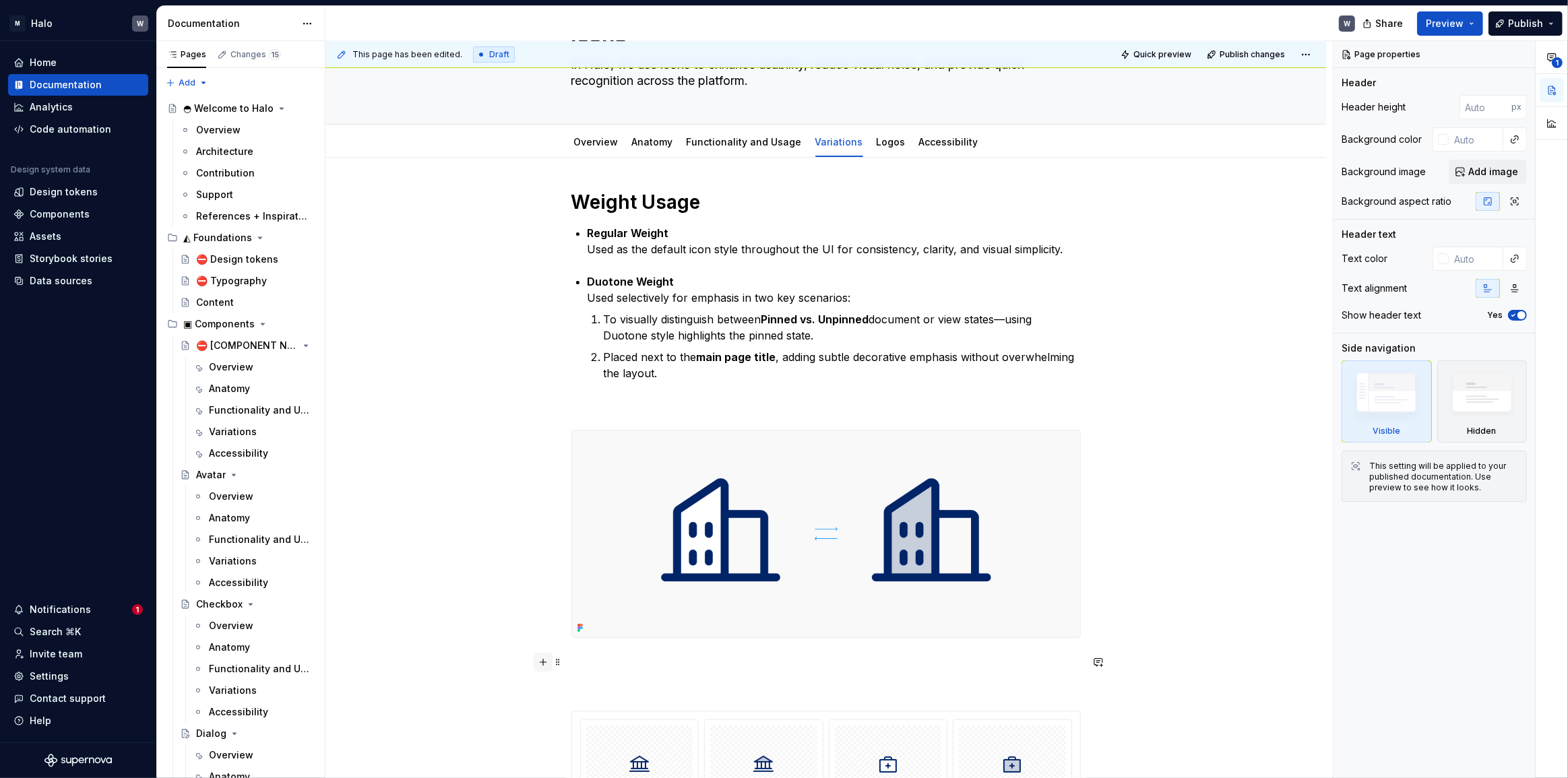
click at [545, 663] on button "button" at bounding box center [543, 662] width 19 height 19
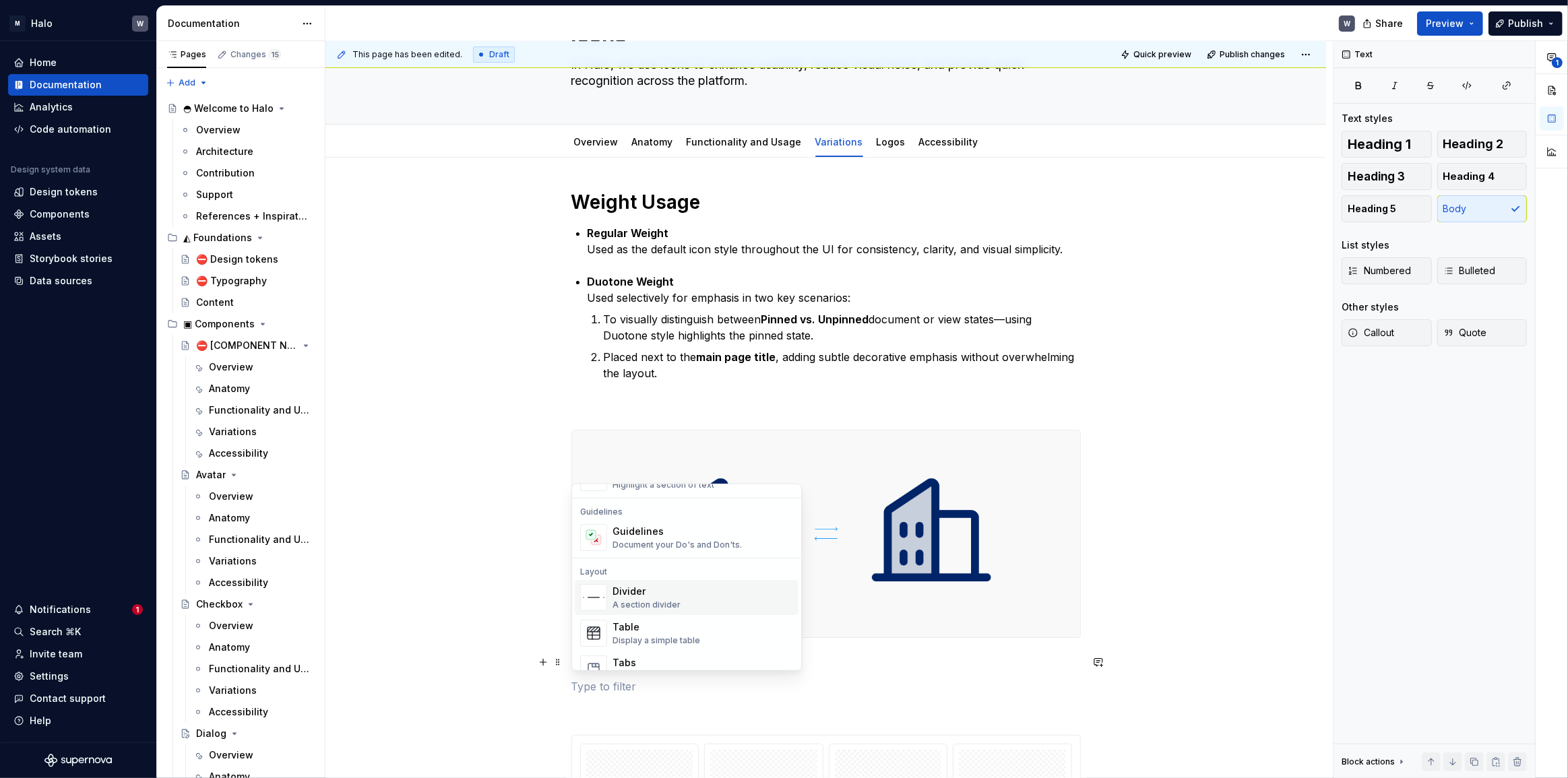
scroll to position [428, 0]
click at [659, 564] on div "Table" at bounding box center [656, 565] width 88 height 14
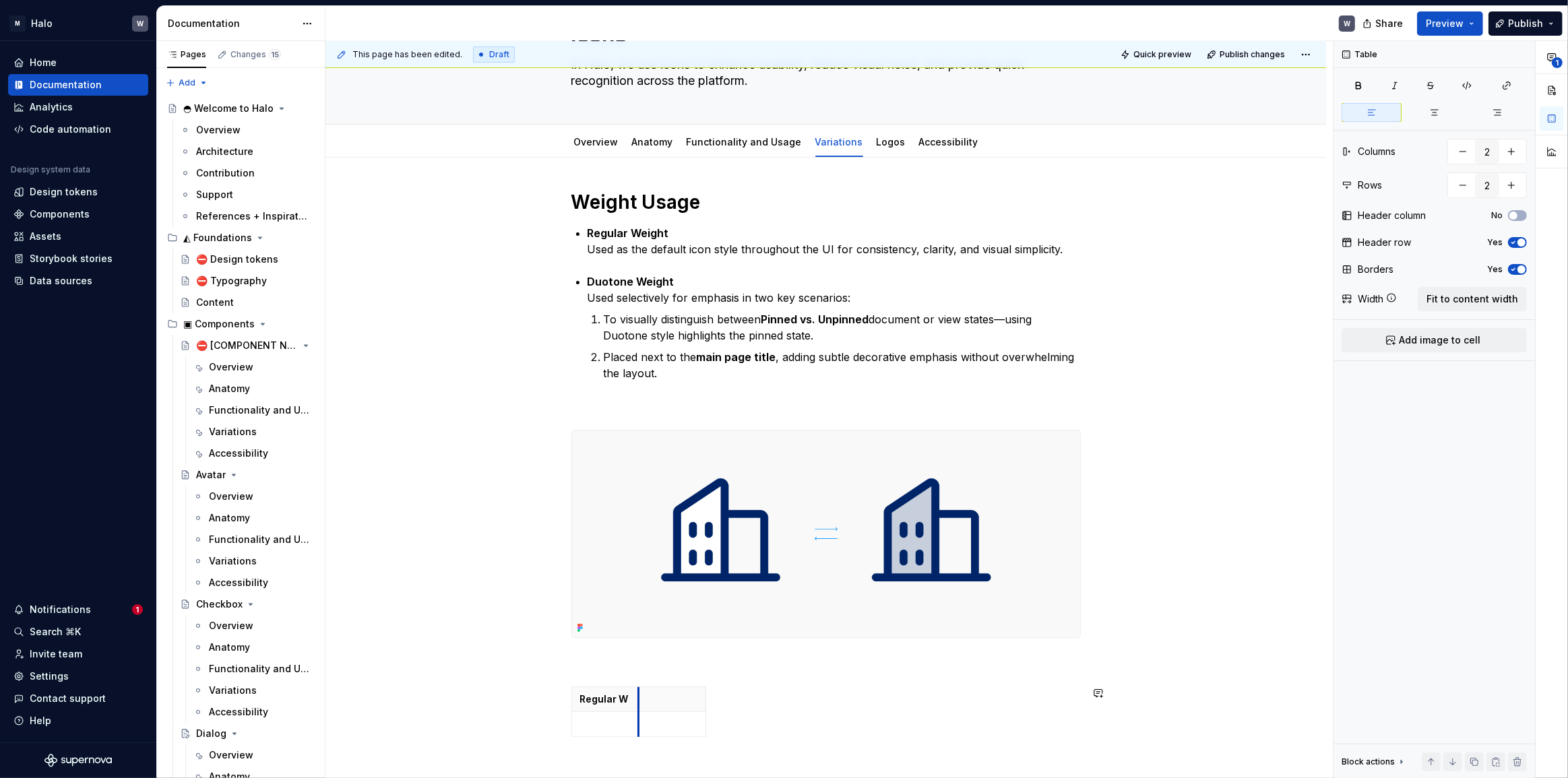
scroll to position [99, 0]
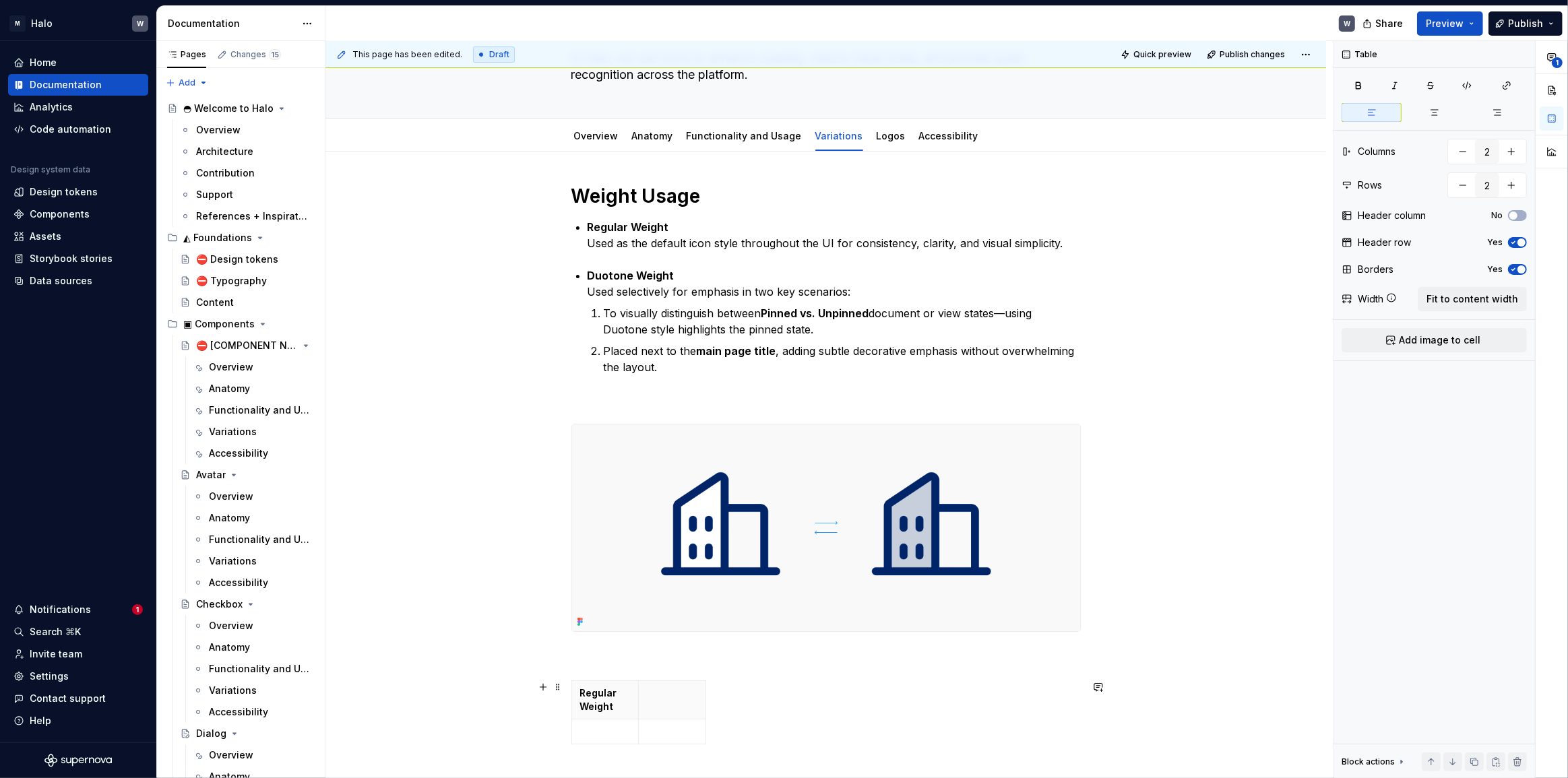
click at [773, 706] on div "Regular Weight" at bounding box center [826, 715] width 509 height 70
click at [554, 683] on span at bounding box center [558, 687] width 11 height 19
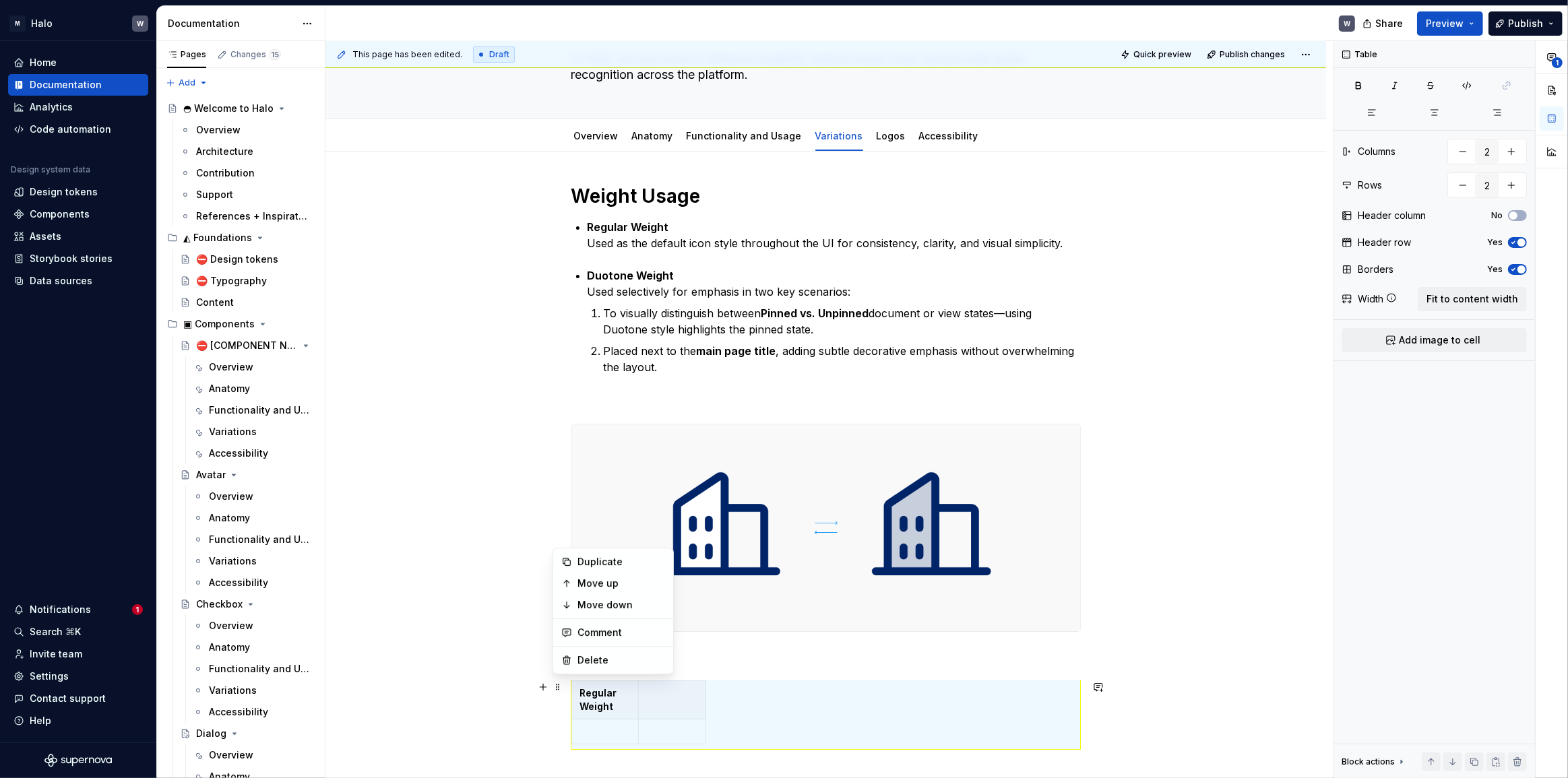
click at [757, 715] on div "Regular Weight" at bounding box center [826, 715] width 509 height 70
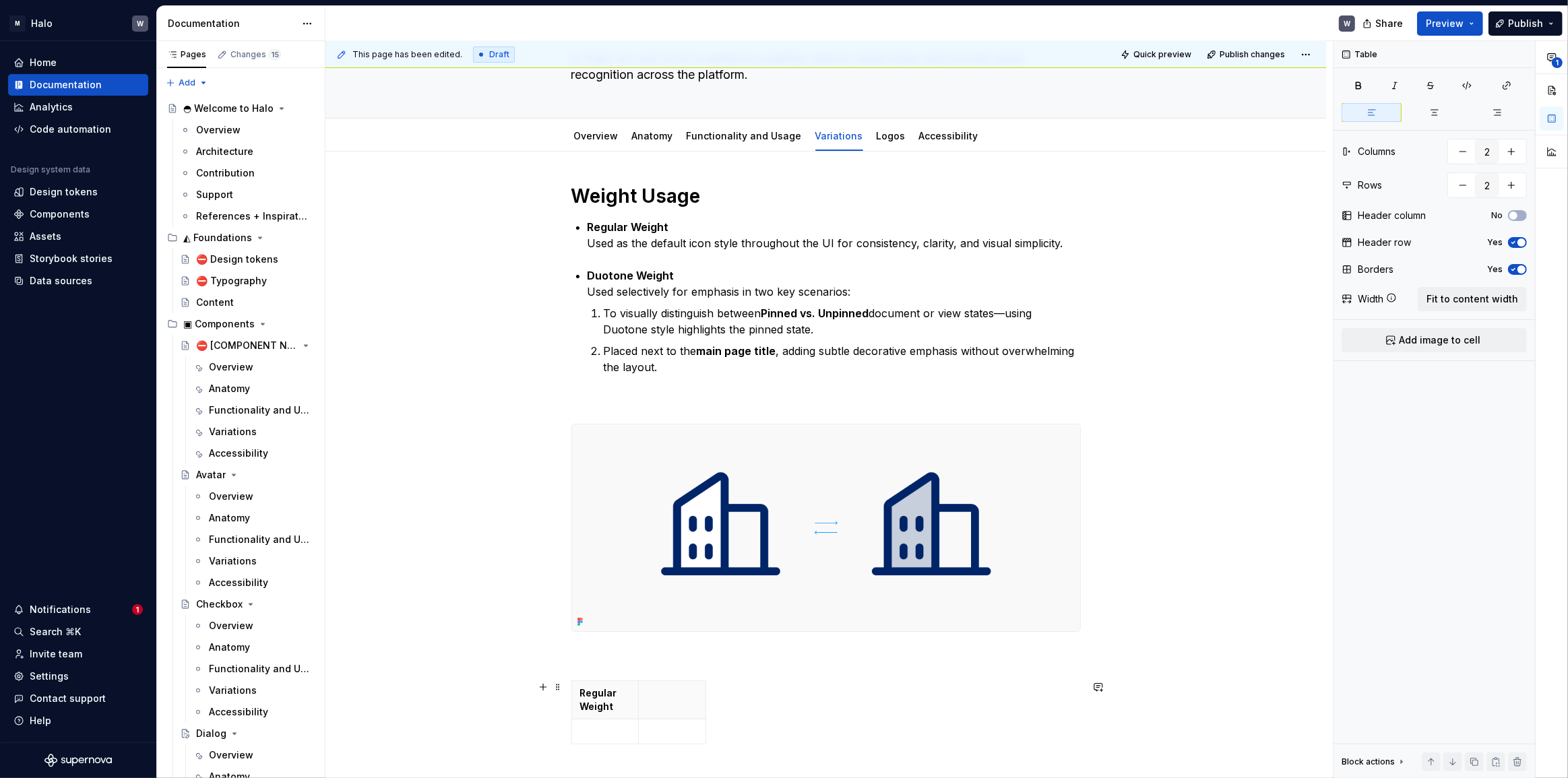
drag, startPoint x: 705, startPoint y: 722, endPoint x: 1080, endPoint y: 720, distance: 375.0
drag, startPoint x: 640, startPoint y: 703, endPoint x: 745, endPoint y: 716, distance: 105.8
click at [745, 716] on tbody "Regular Weight" at bounding box center [879, 706] width 614 height 50
click at [559, 690] on span at bounding box center [558, 687] width 11 height 19
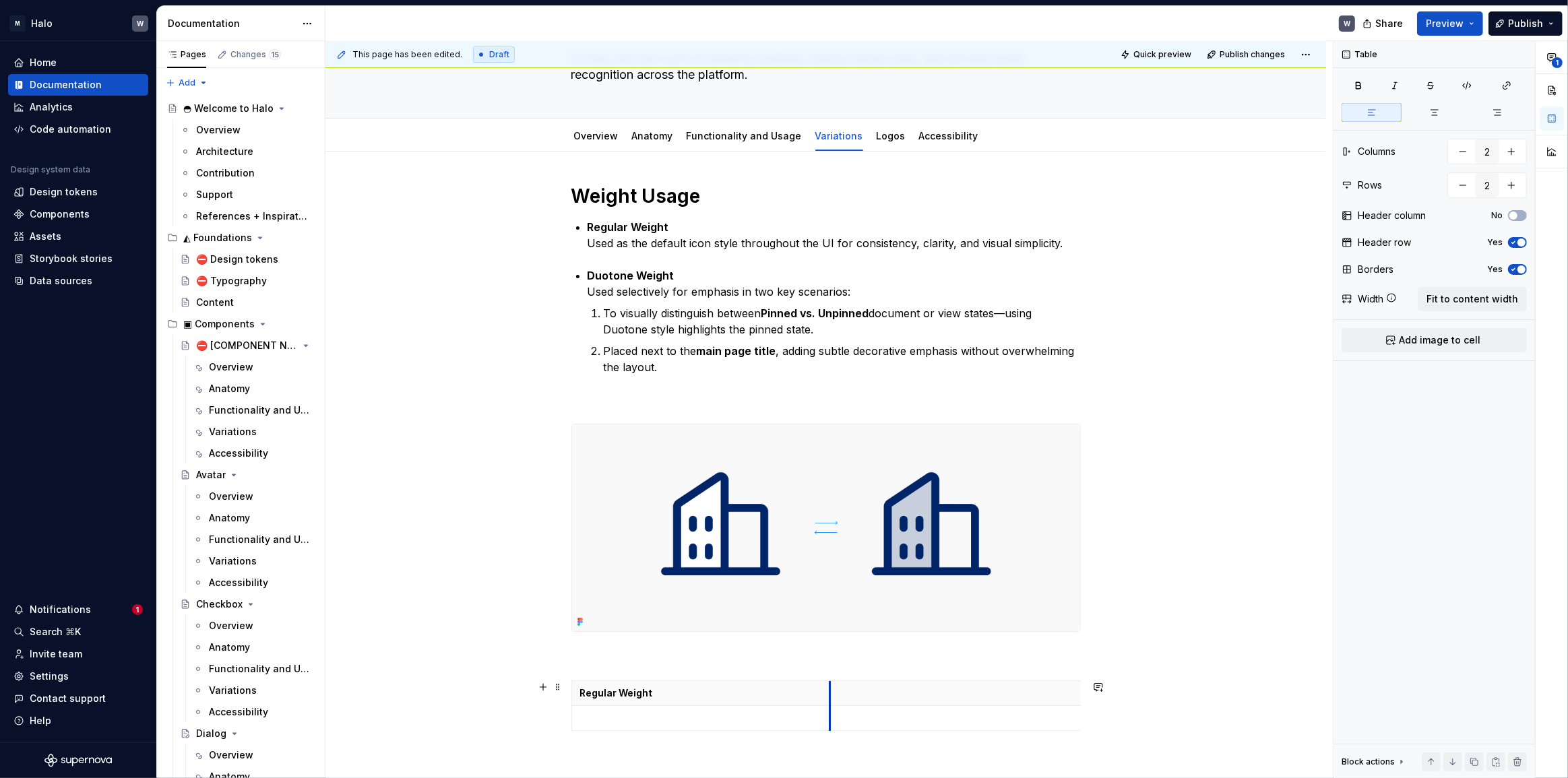
drag, startPoint x: 744, startPoint y: 703, endPoint x: 831, endPoint y: 706, distance: 87.1
click at [856, 697] on p at bounding box center [1053, 693] width 425 height 14
drag, startPoint x: 846, startPoint y: 696, endPoint x: 972, endPoint y: 696, distance: 126.0
click at [948, 698] on p at bounding box center [1053, 693] width 425 height 14
click at [1052, 682] on html "M Halo W Home Documentation Analytics Code automation Design system data Design…" at bounding box center [784, 389] width 1568 height 778
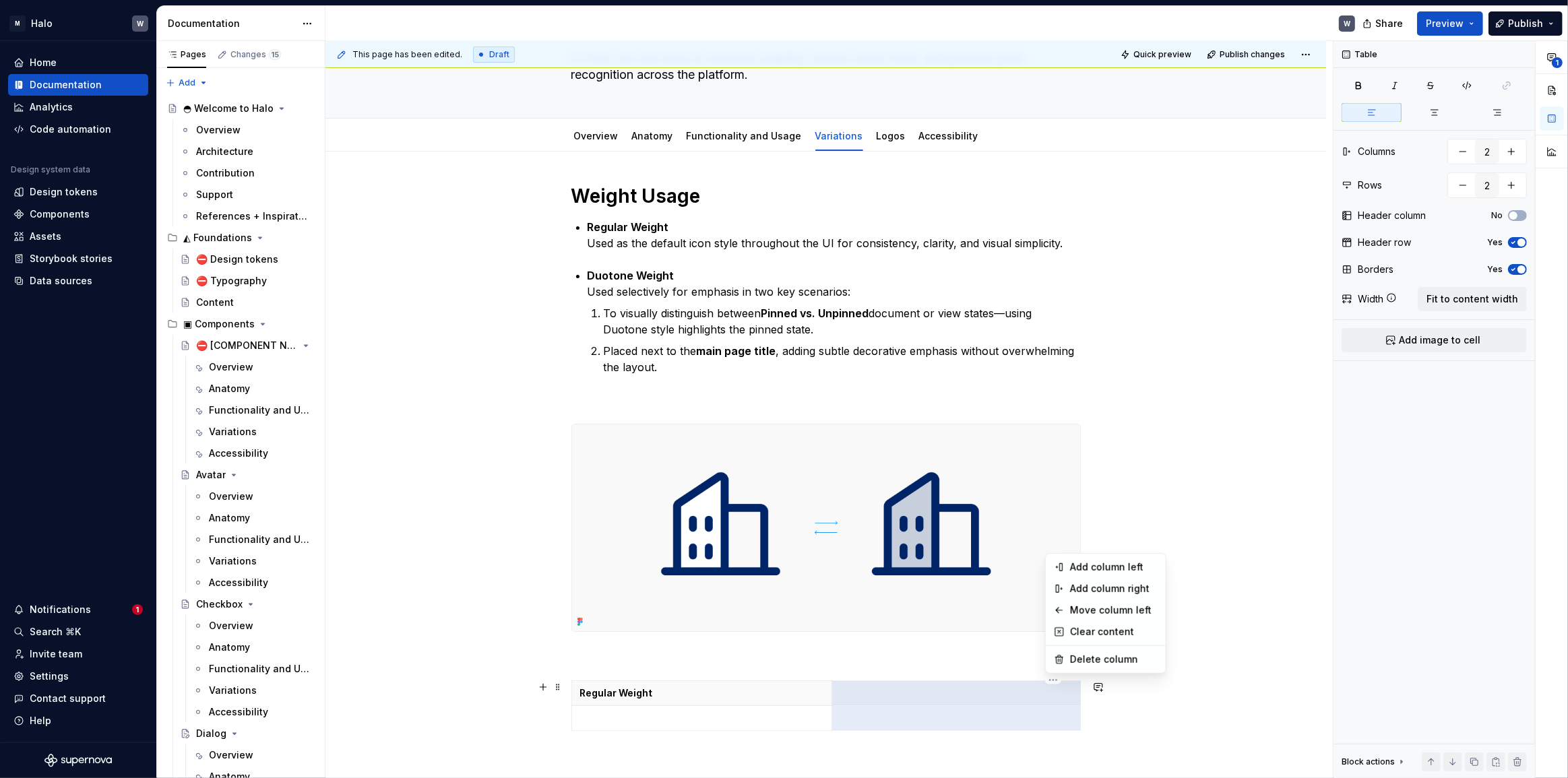
click at [1027, 687] on html "M Halo W Home Documentation Analytics Code automation Design system data Design…" at bounding box center [784, 389] width 1568 height 778
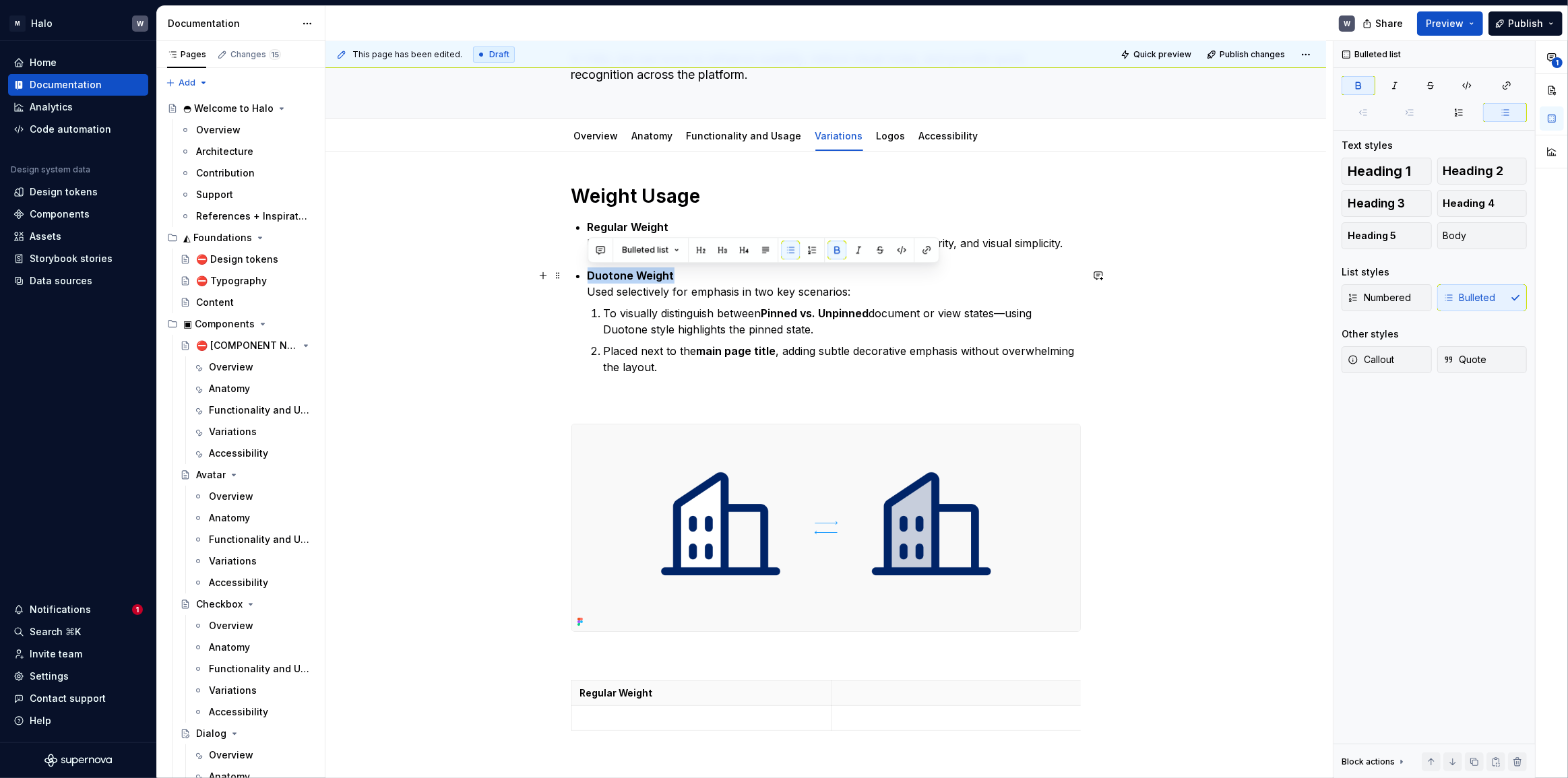
drag, startPoint x: 590, startPoint y: 275, endPoint x: 670, endPoint y: 280, distance: 80.2
click at [670, 280] on strong "Duotone Weight" at bounding box center [631, 275] width 87 height 14
copy strong "Duotone Weight"
click at [867, 693] on p at bounding box center [1053, 693] width 425 height 14
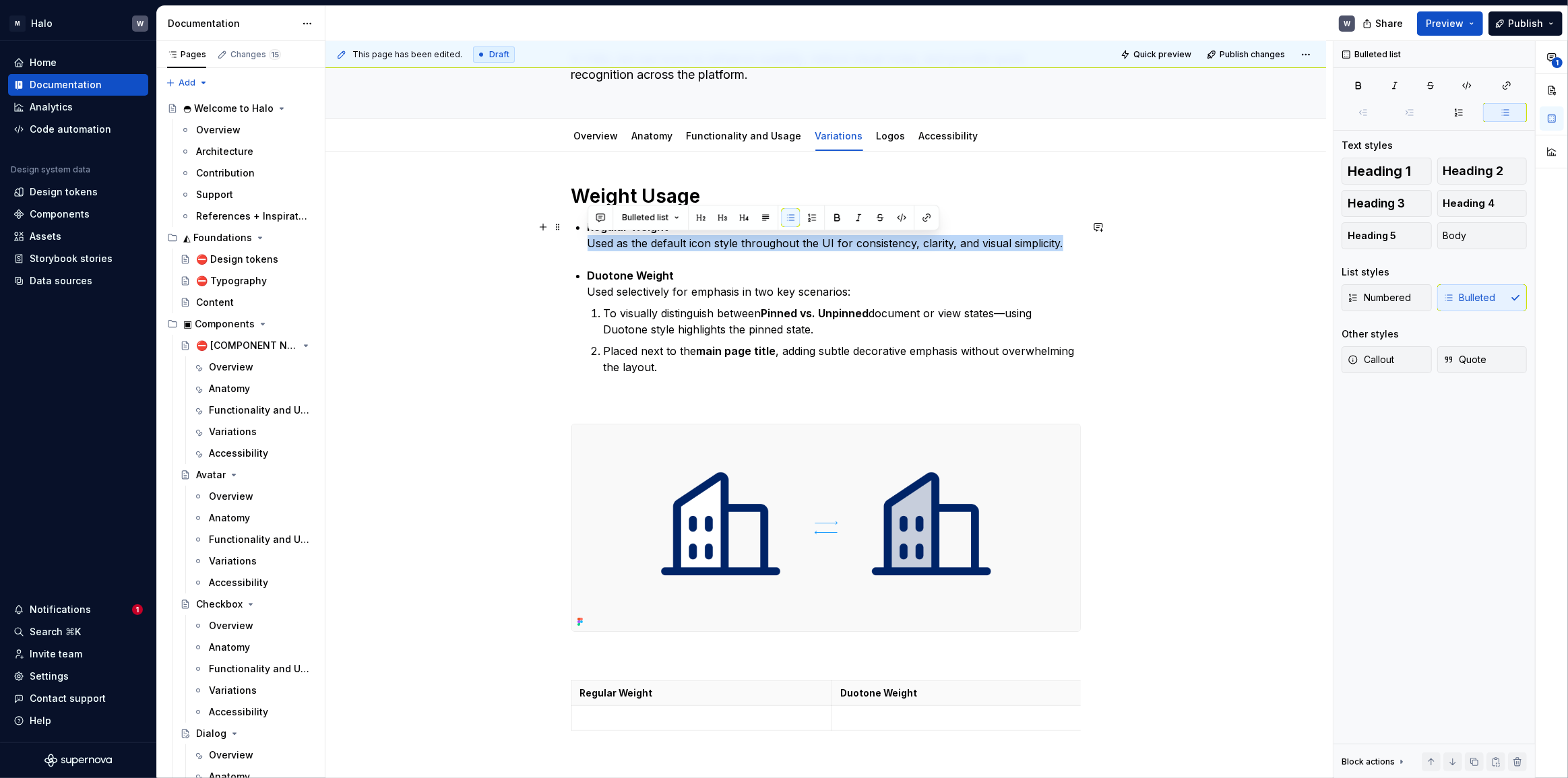
drag, startPoint x: 589, startPoint y: 246, endPoint x: 1076, endPoint y: 238, distance: 487.1
click at [1076, 238] on p "Regular Weight Used as the default icon style throughout the UI for consistency…" at bounding box center [834, 235] width 494 height 33
copy p "Used as the default icon style throughout the UI for consistency, clarity, and …"
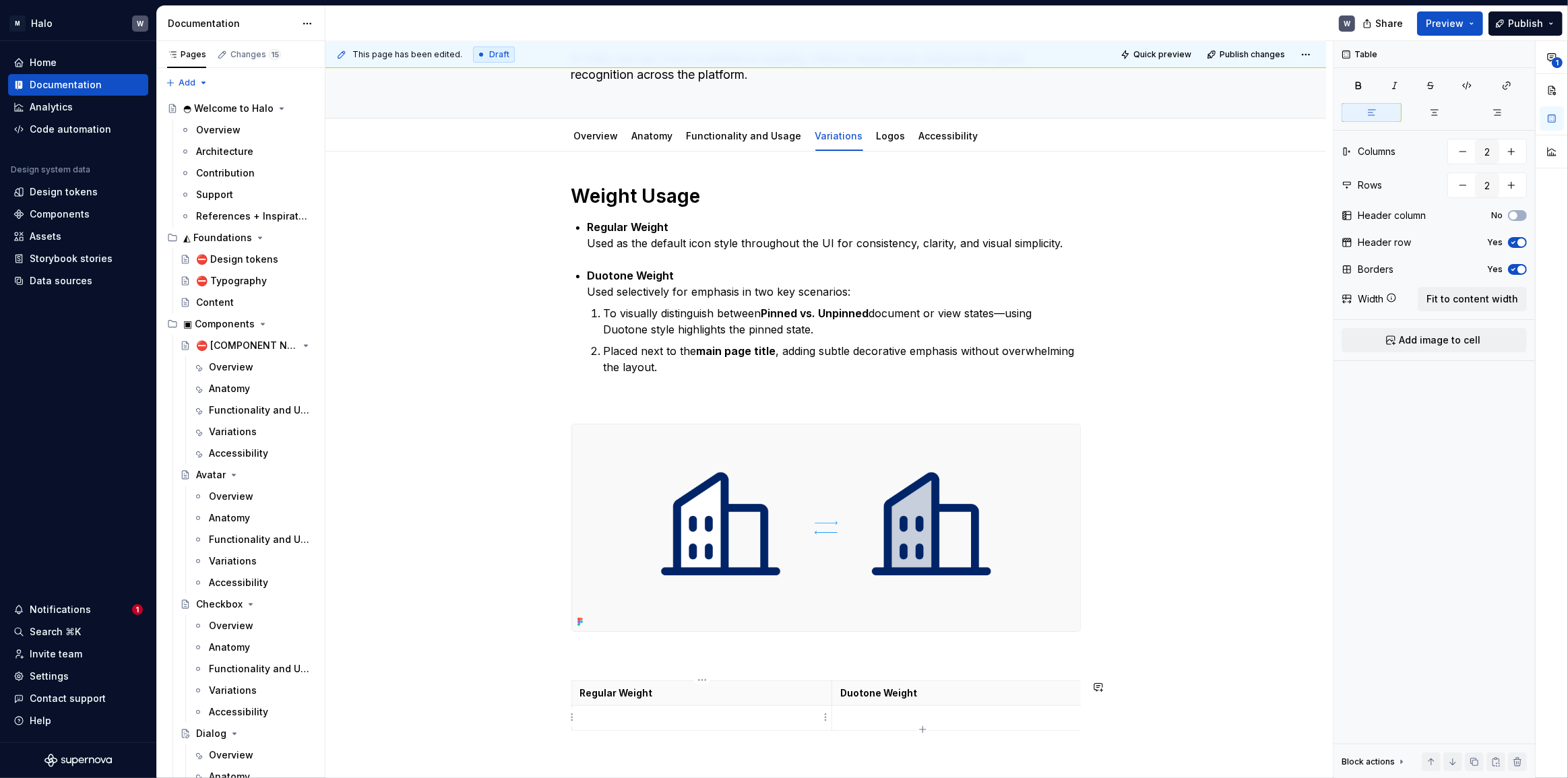
click at [618, 720] on p at bounding box center [701, 718] width 244 height 14
click at [599, 288] on p "Duotone Weight Used selectively for emphasis in two key scenarios:" at bounding box center [834, 283] width 494 height 33
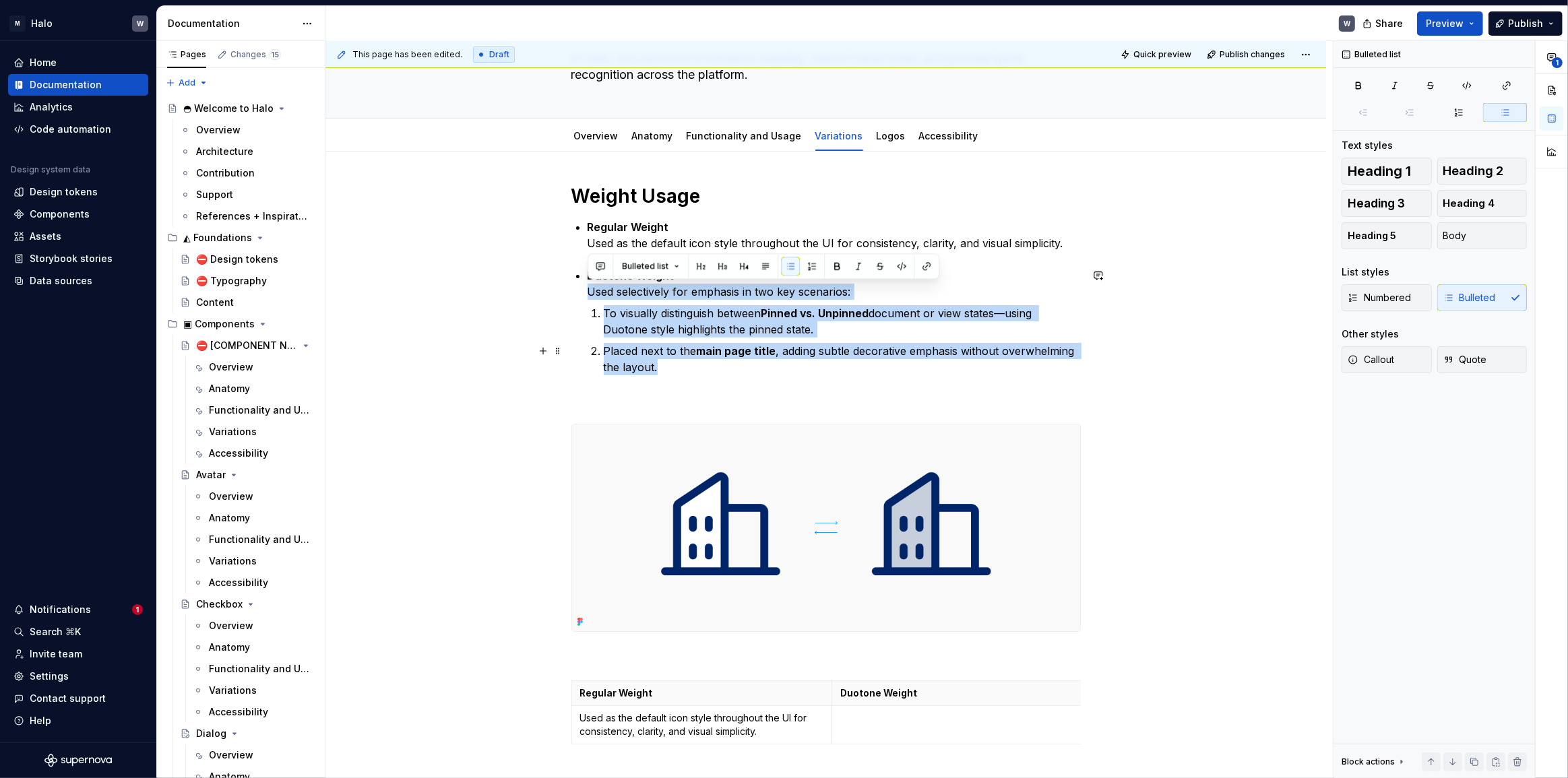
drag, startPoint x: 585, startPoint y: 292, endPoint x: 822, endPoint y: 369, distance: 249.2
copy li "Used selectively for emphasis in two key scenarios: To visually distinguish bet…"
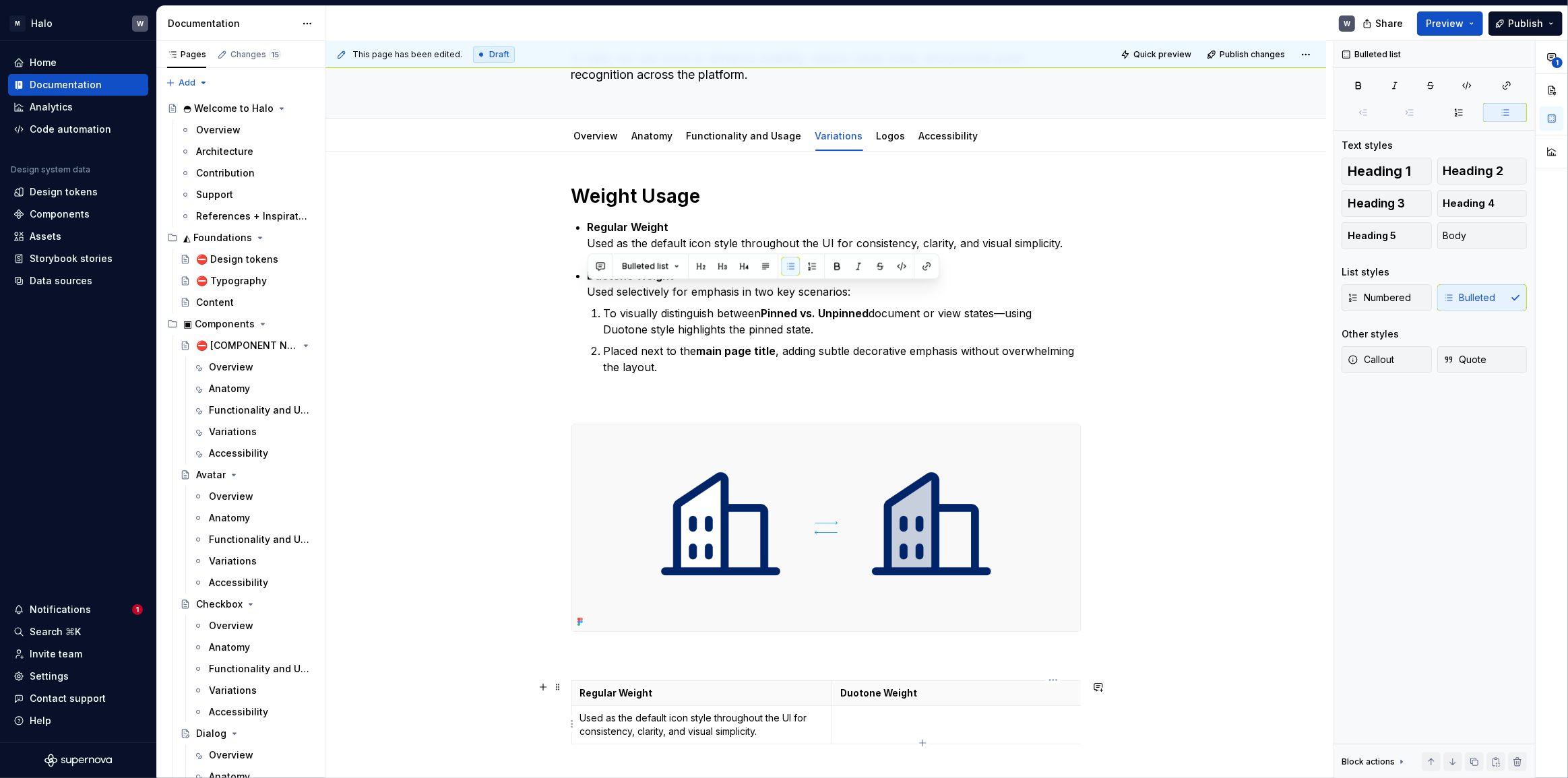
click at [861, 725] on td at bounding box center [1053, 725] width 441 height 38
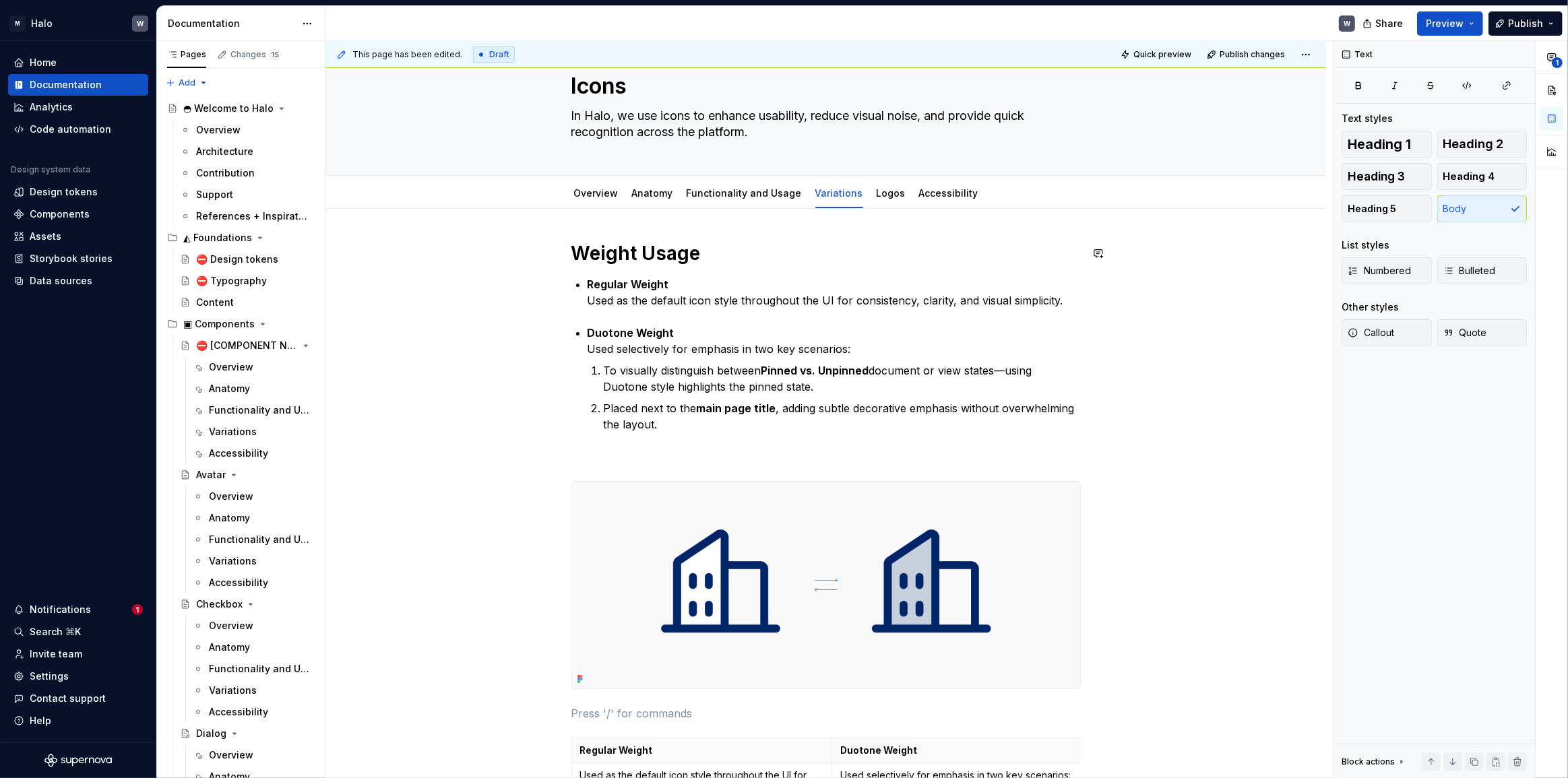
scroll to position [37, 0]
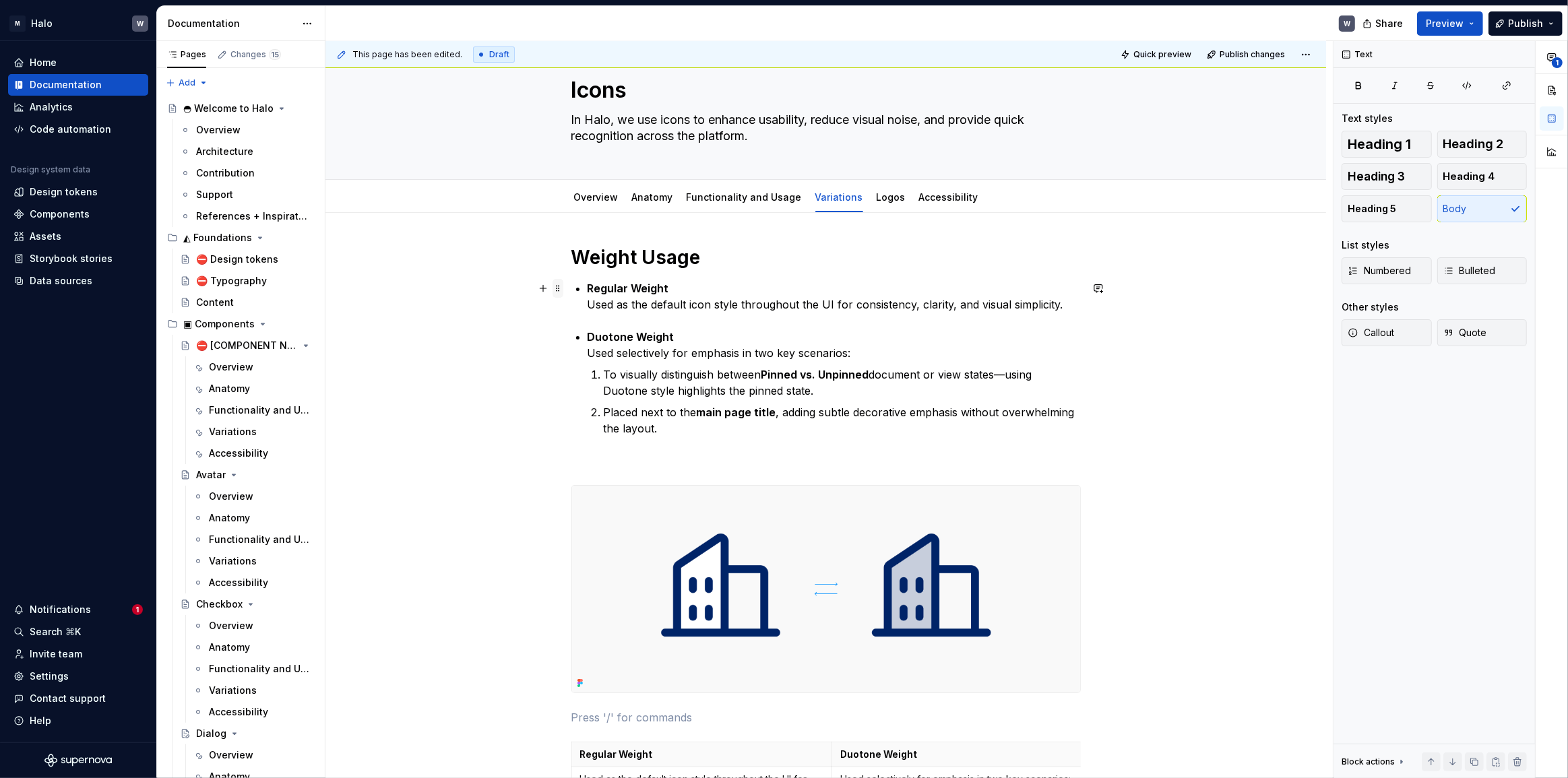
click at [561, 290] on span at bounding box center [558, 288] width 11 height 19
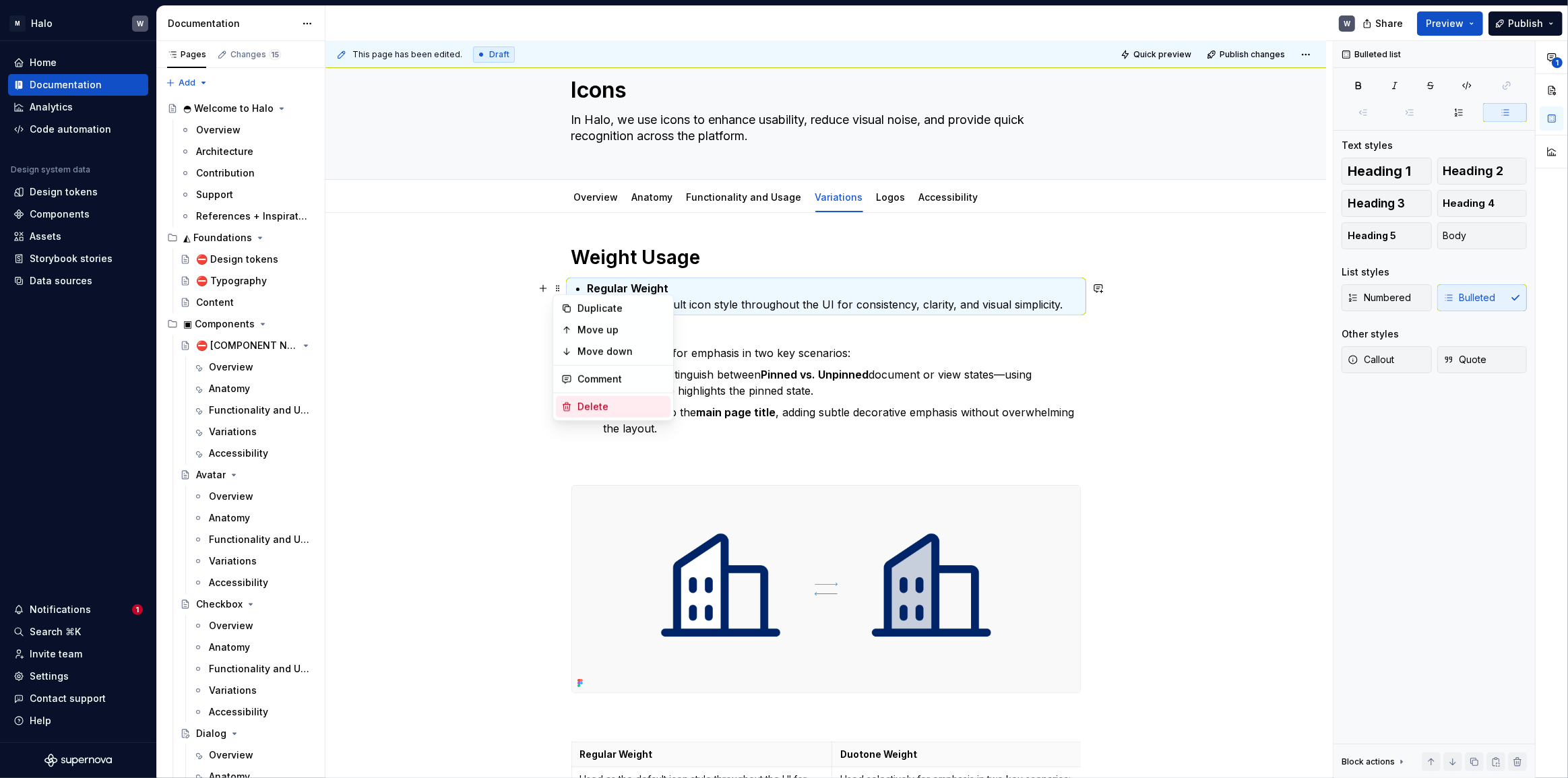
click at [582, 414] on div "Delete" at bounding box center [613, 407] width 114 height 22
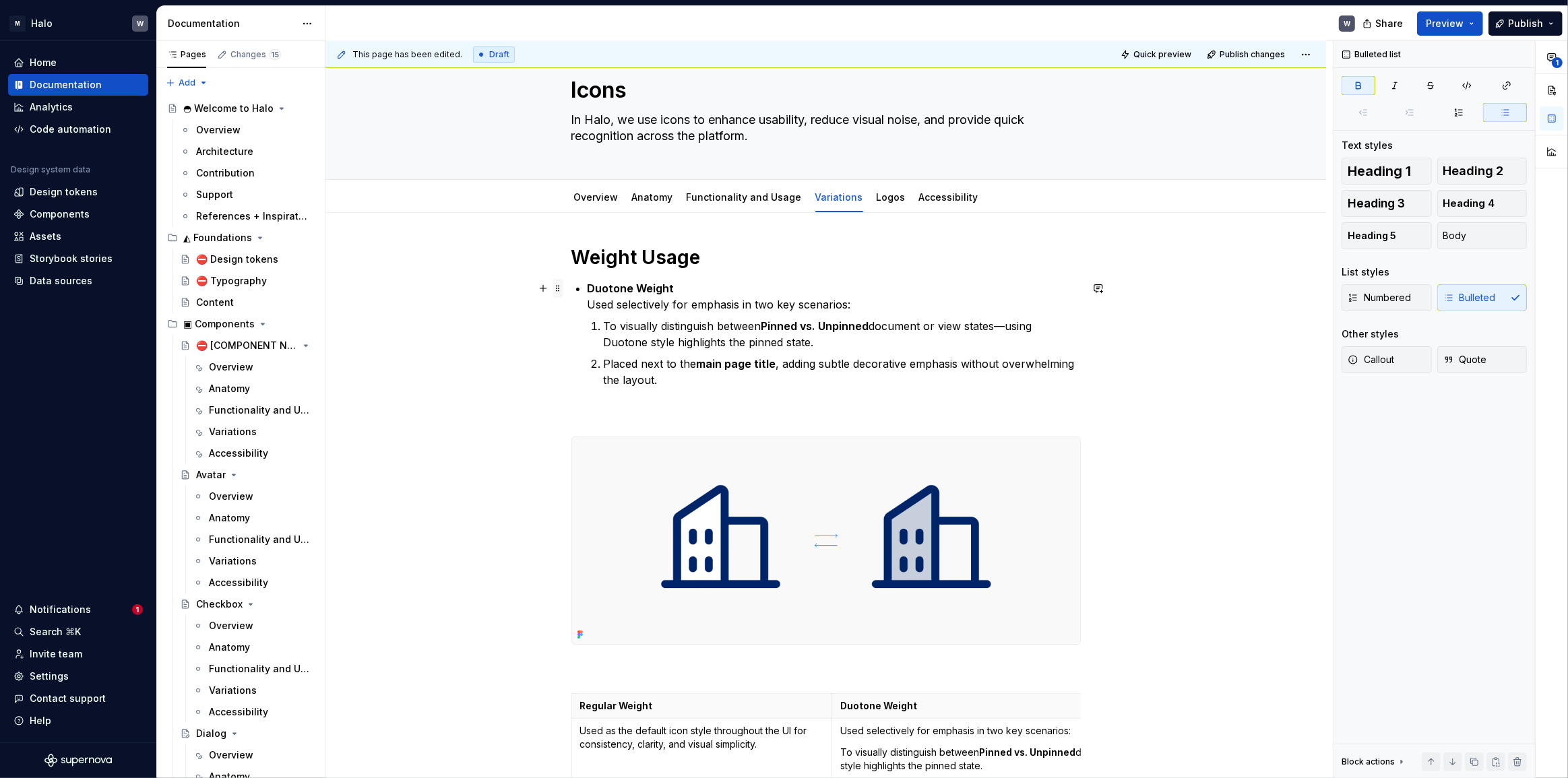
click at [556, 288] on span at bounding box center [558, 288] width 11 height 19
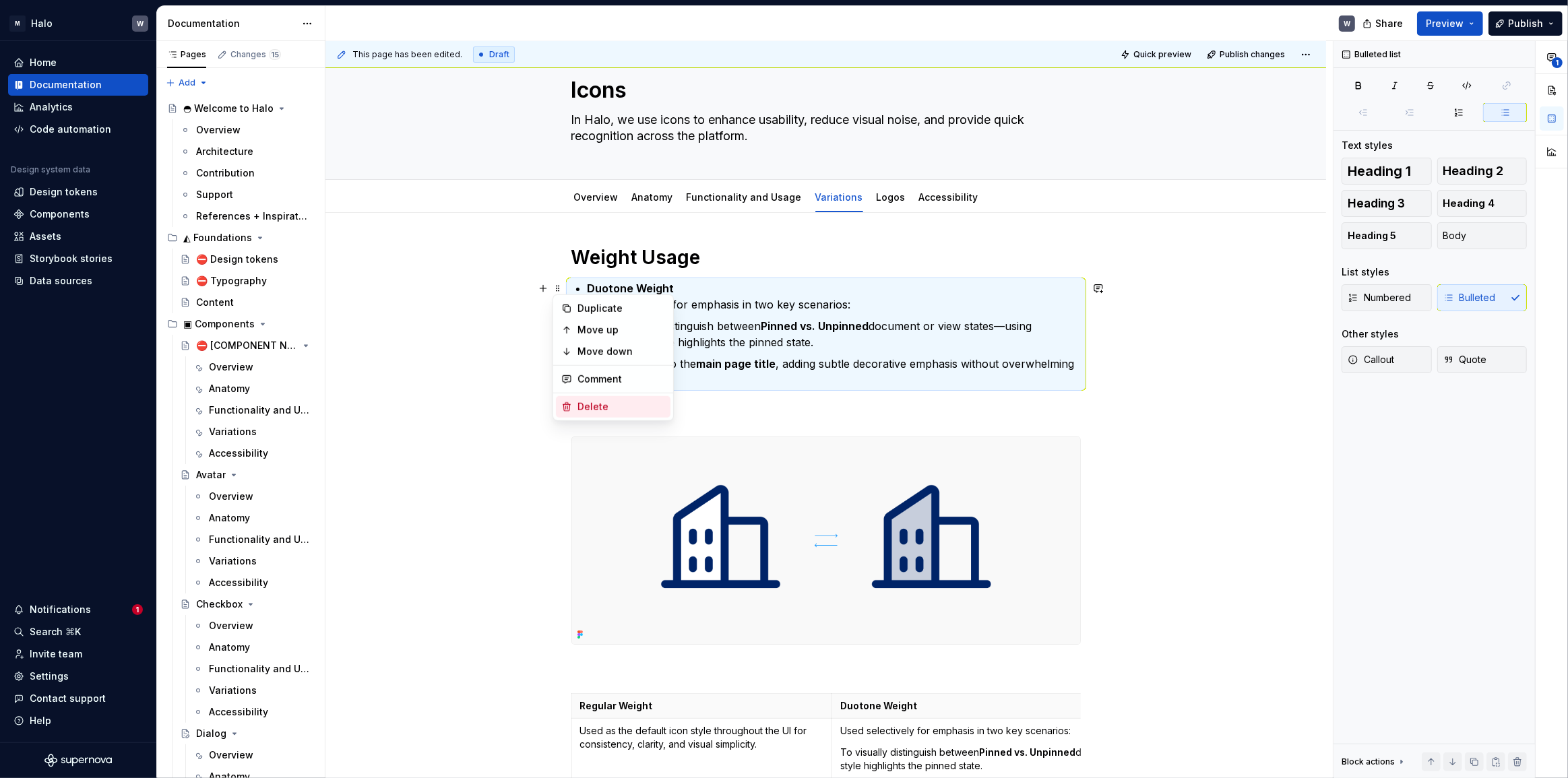
click at [582, 400] on div "Delete" at bounding box center [621, 407] width 88 height 14
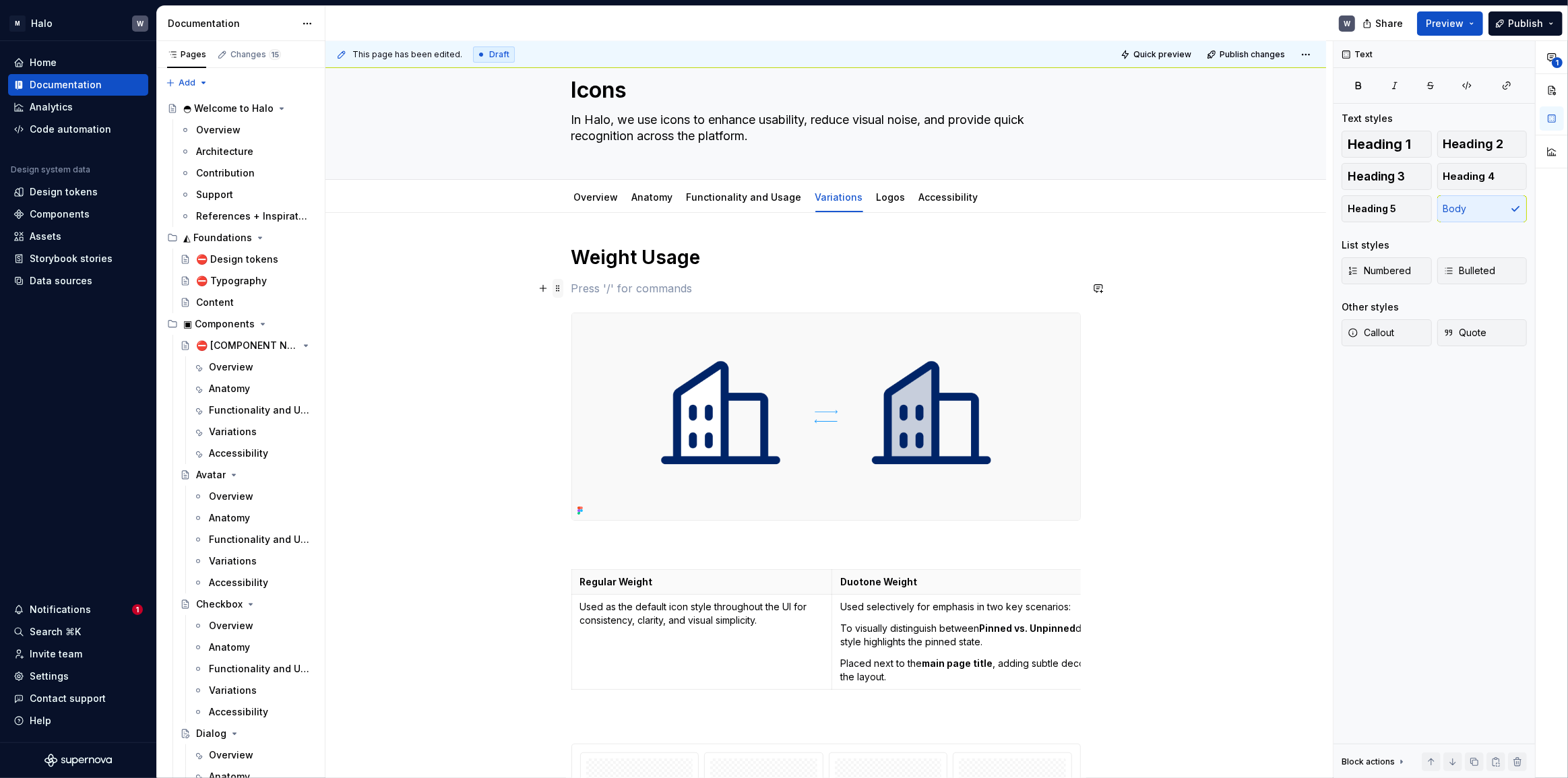
click at [555, 288] on span at bounding box center [558, 288] width 11 height 19
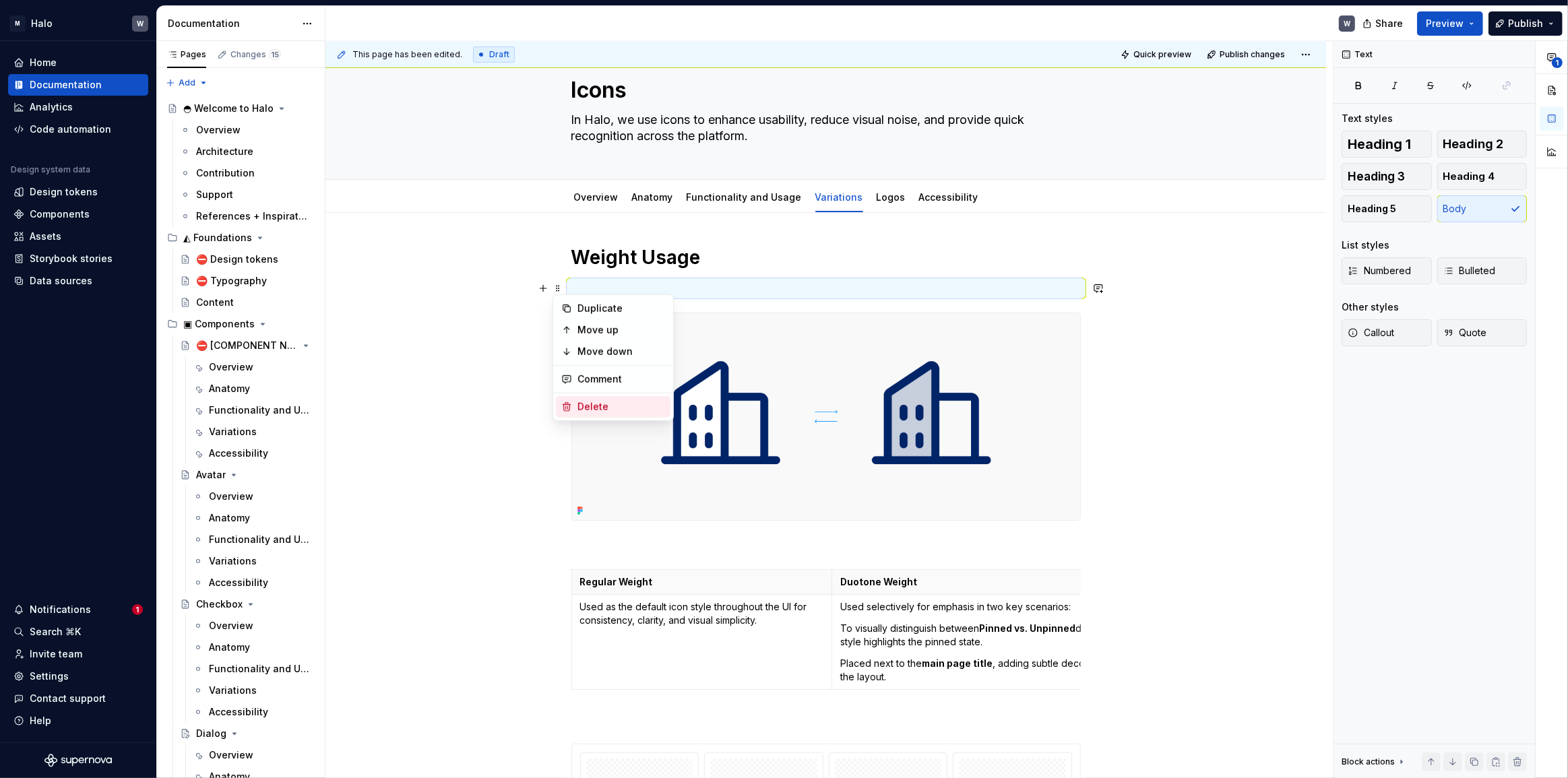
drag, startPoint x: 567, startPoint y: 407, endPoint x: 516, endPoint y: 456, distance: 70.7
click at [567, 407] on icon at bounding box center [567, 407] width 7 height 8
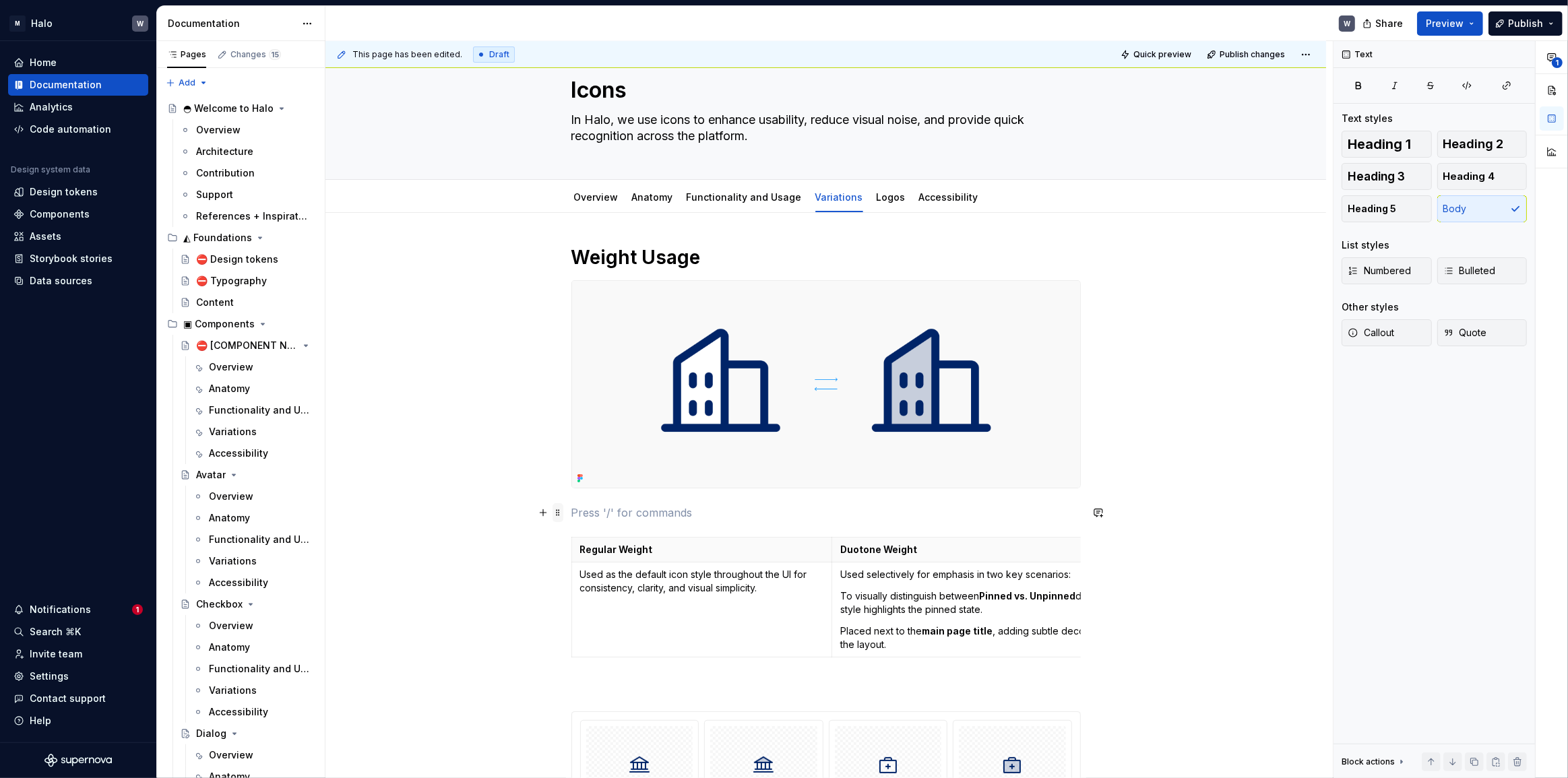
click at [555, 512] on span at bounding box center [558, 513] width 11 height 19
click at [580, 629] on div "Delete" at bounding box center [621, 631] width 88 height 14
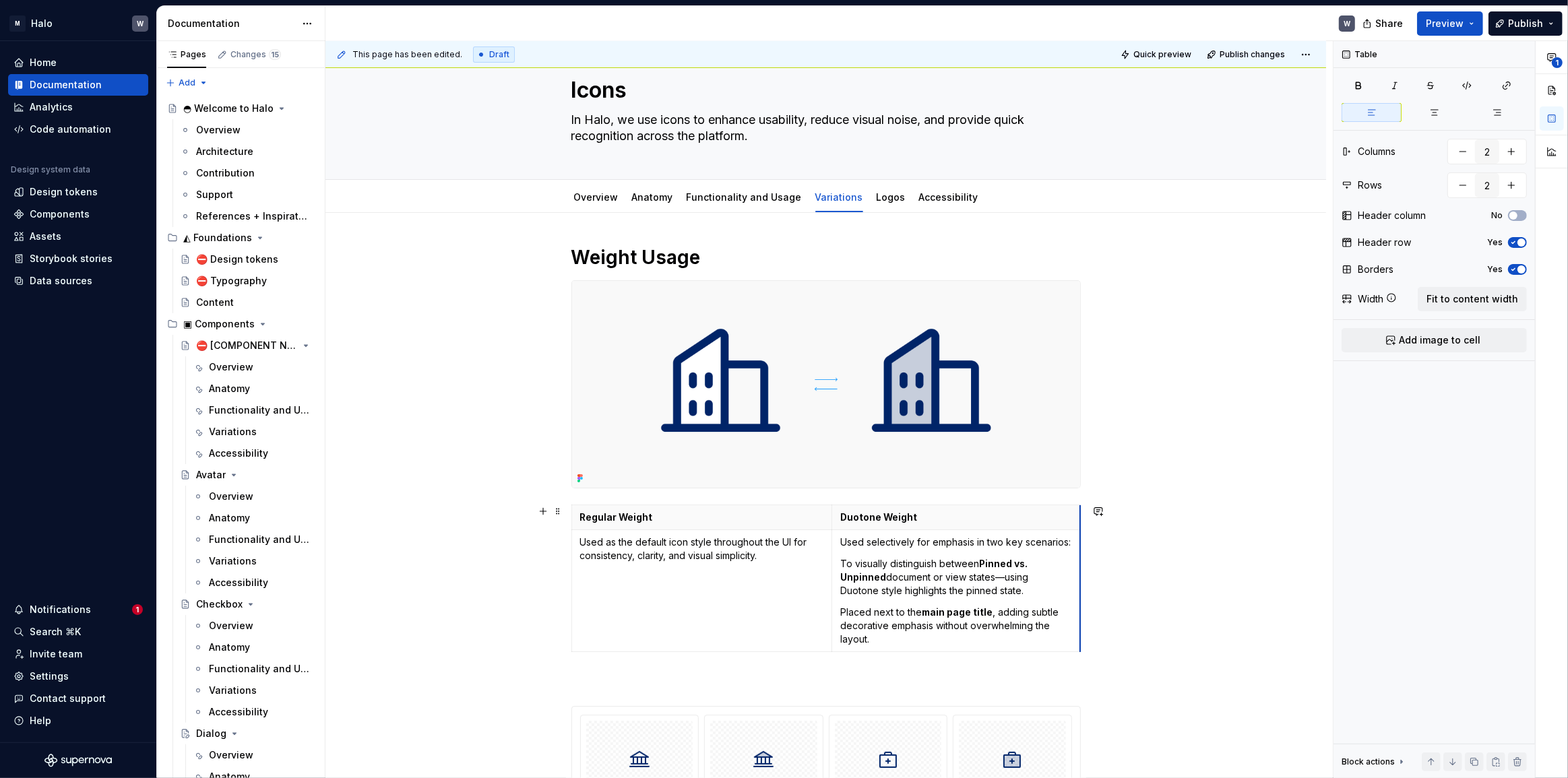
scroll to position [0, 0]
drag, startPoint x: 1079, startPoint y: 596, endPoint x: 885, endPoint y: 612, distance: 194.7
click at [904, 596] on td "Used selectively for emphasis in two key scenarios: To visually distinguish bet…" at bounding box center [956, 591] width 248 height 122
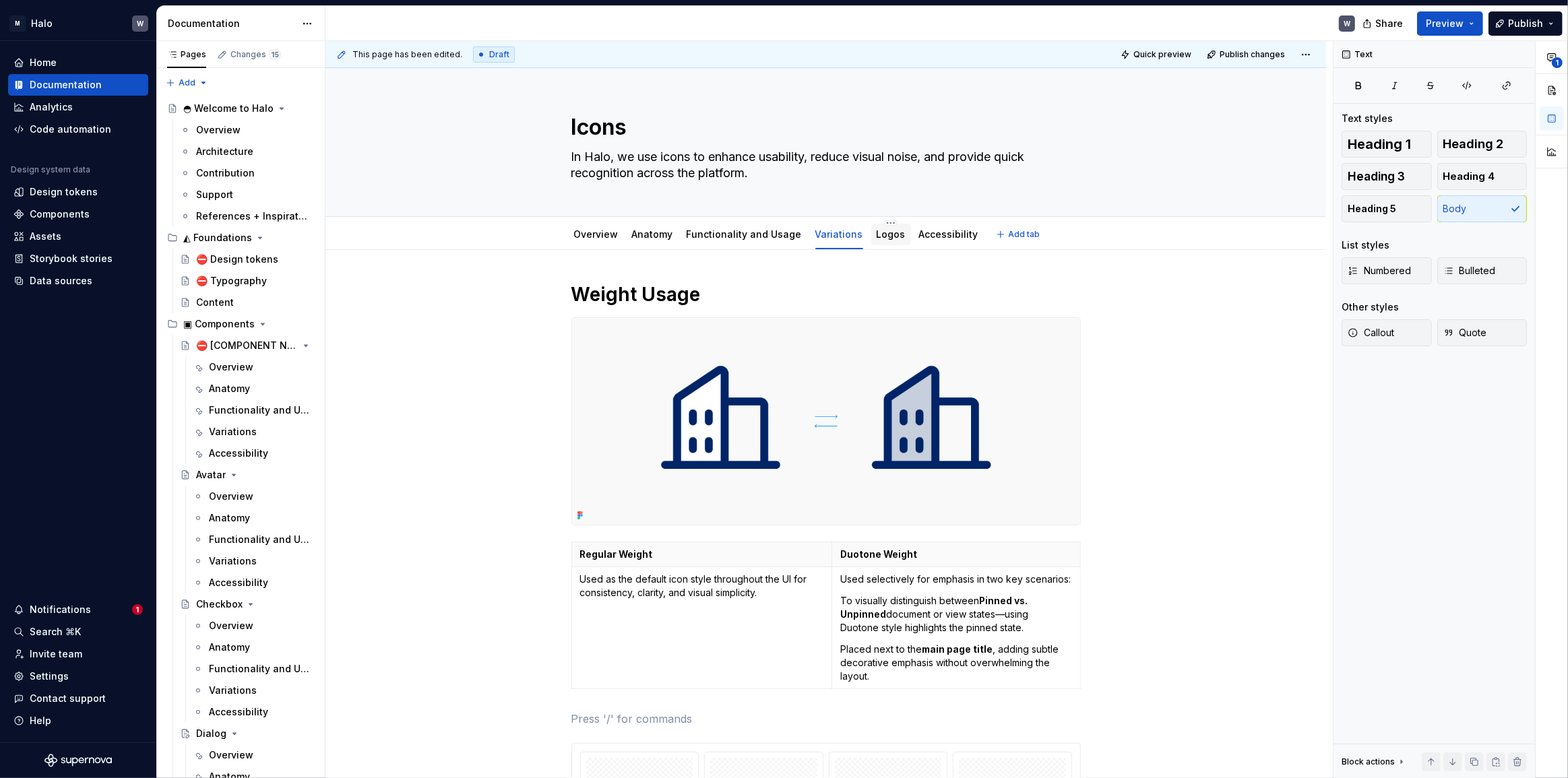
click at [872, 243] on div "Logos" at bounding box center [891, 235] width 40 height 22
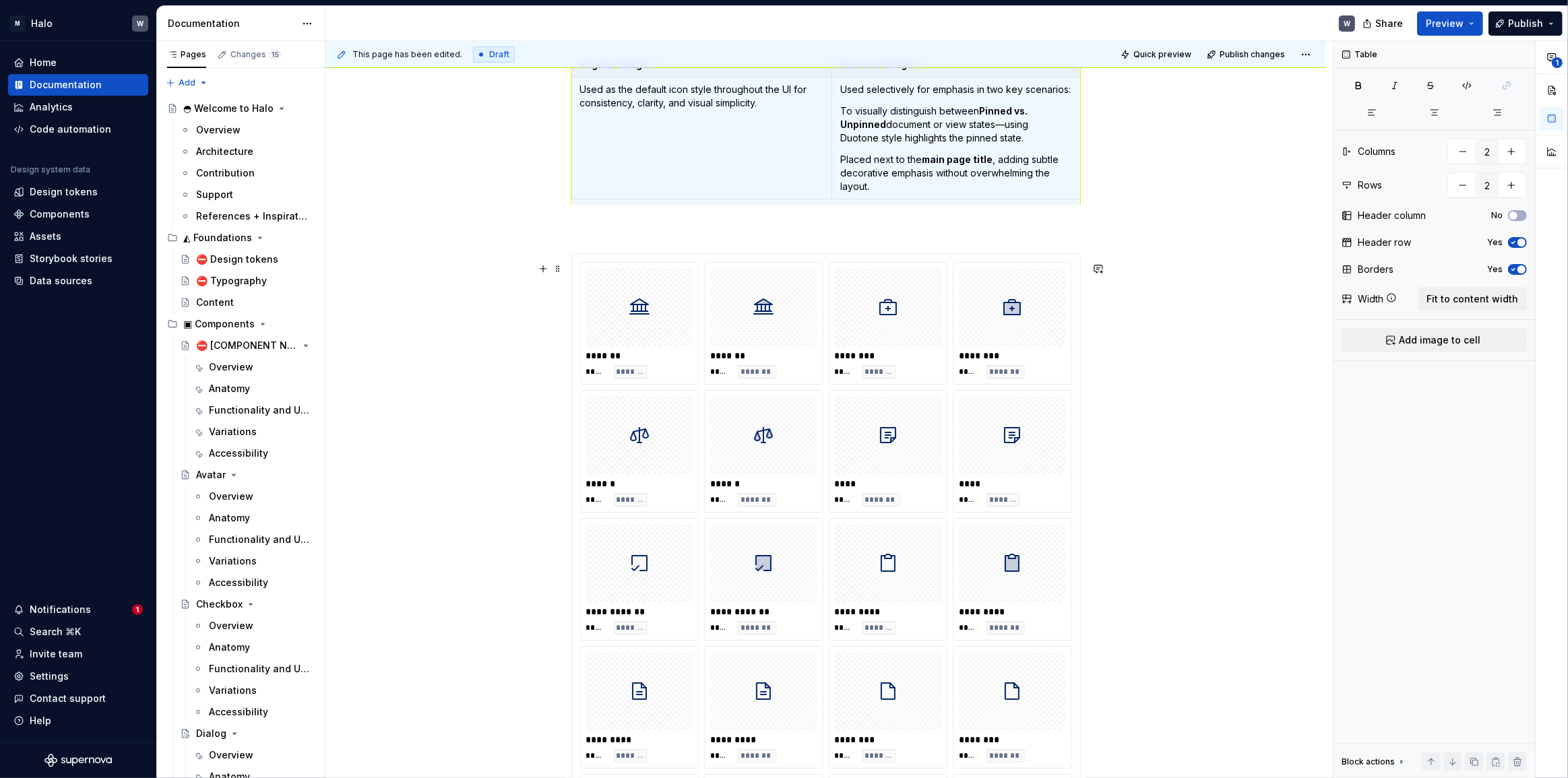
scroll to position [122, 0]
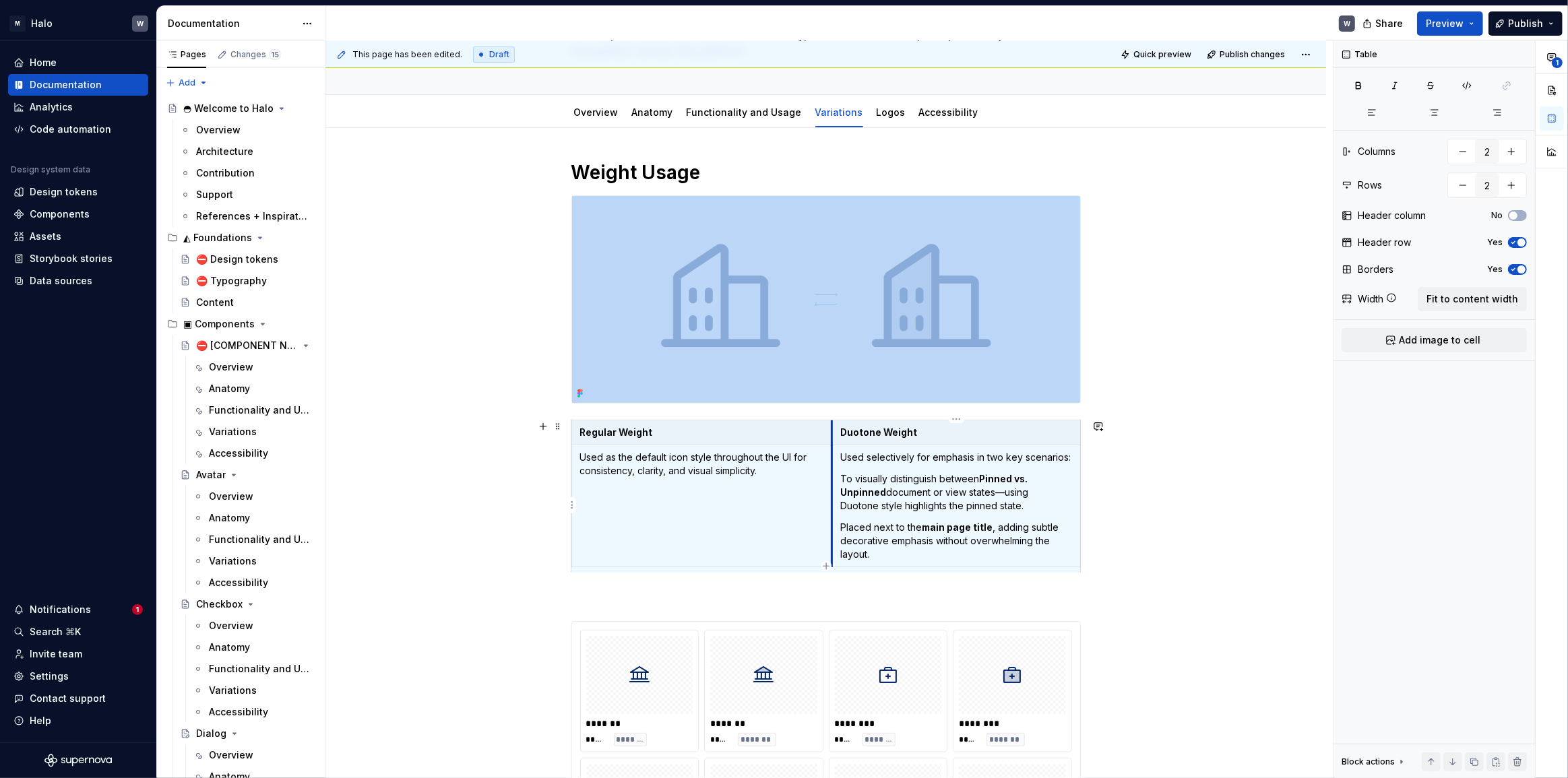
click at [833, 485] on td "Used selectively for emphasis in two key scenarios: To visually distinguish bet…" at bounding box center [956, 506] width 248 height 122
click at [828, 485] on td "Used selectively for emphasis in two key scenarios: To visually distinguish bet…" at bounding box center [950, 506] width 248 height 122
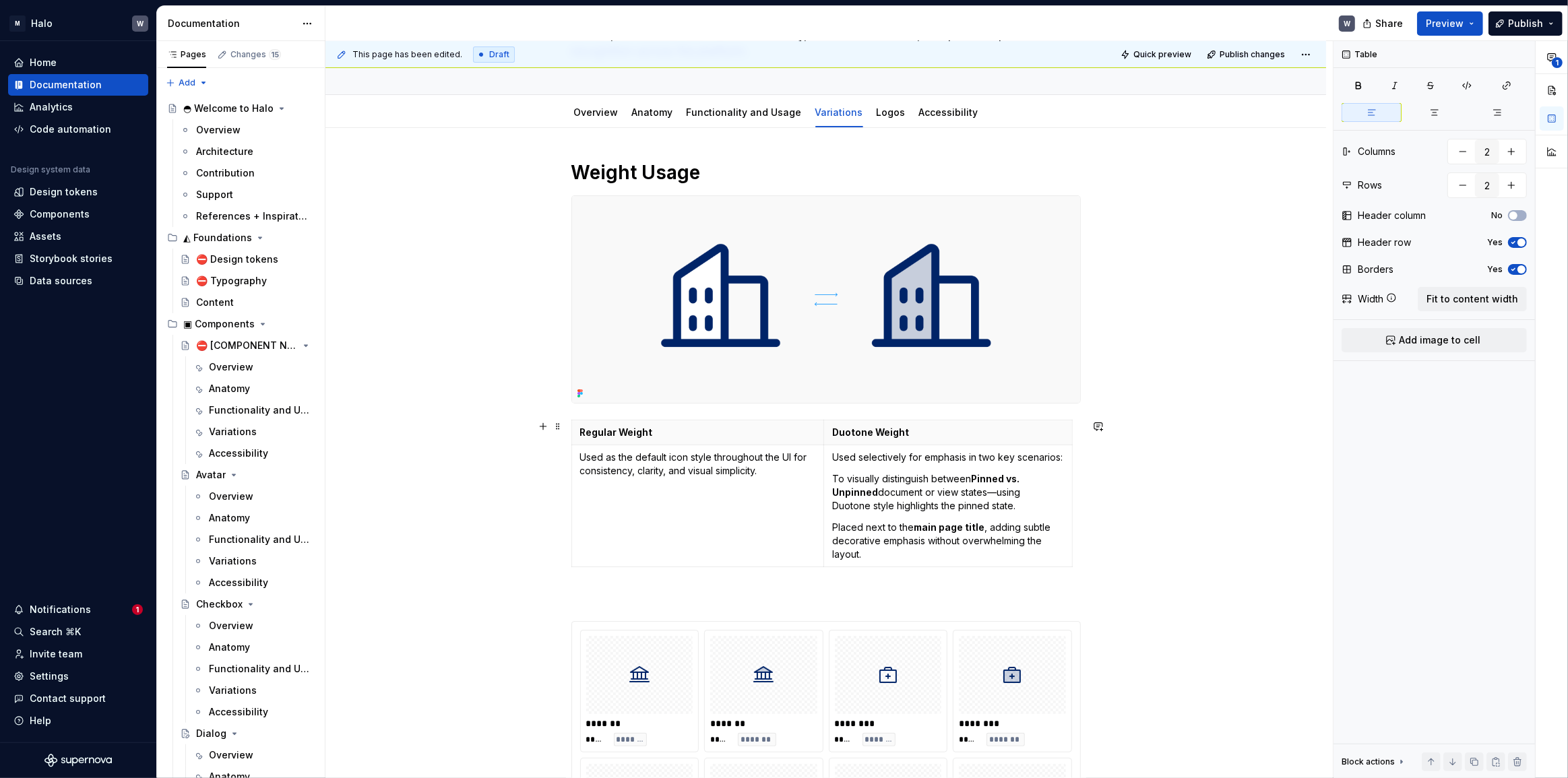
scroll to position [0, 0]
click at [1071, 539] on tablecontainer "Regular Weight Duotone Weight Used as the default icon style throughout the UI …" at bounding box center [826, 495] width 509 height 153
click at [1071, 542] on tablecontainer "Regular Weight Duotone Weight Used as the default icon style throughout the UI …" at bounding box center [826, 495] width 509 height 153
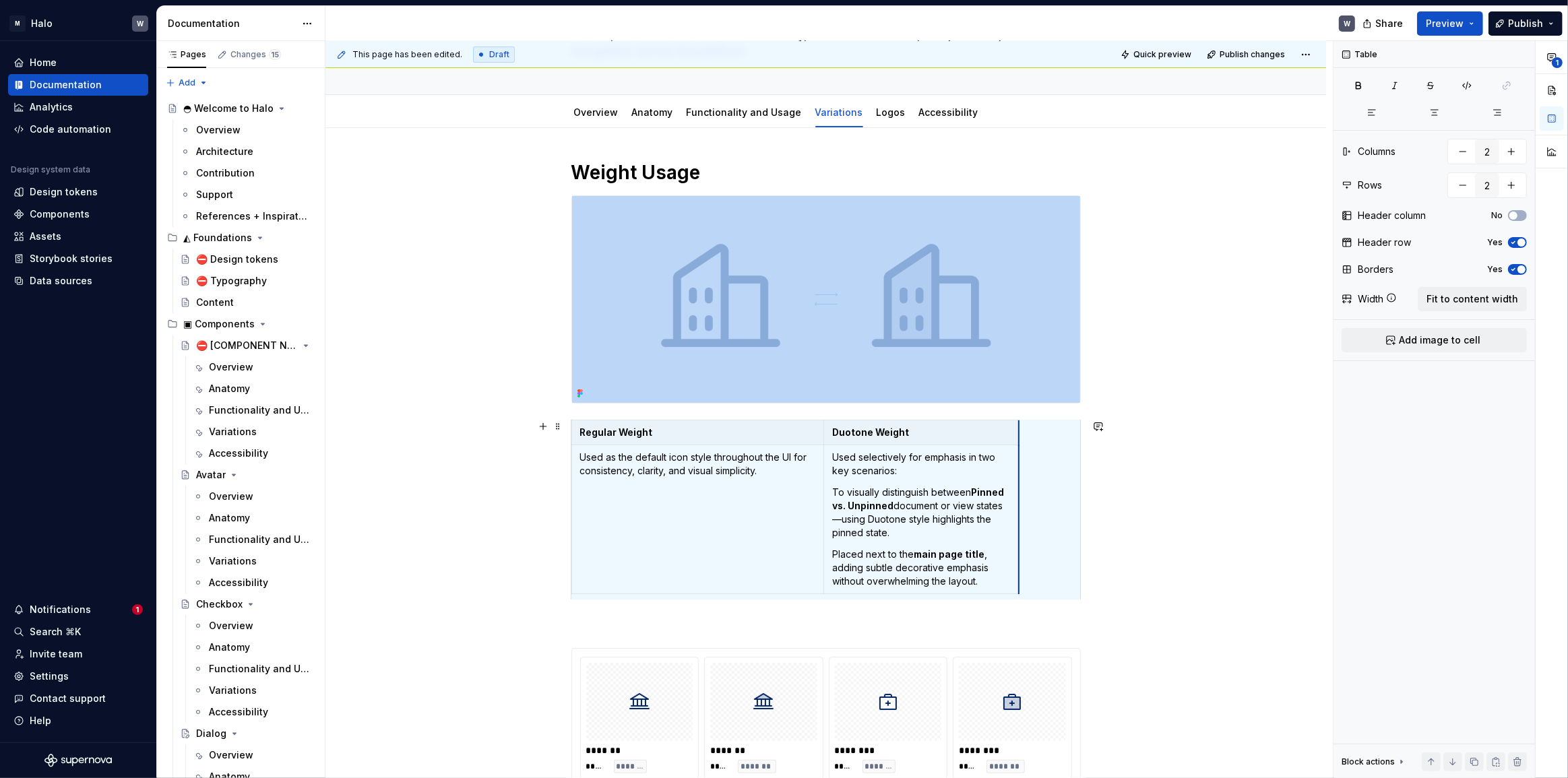
drag, startPoint x: 1071, startPoint y: 535, endPoint x: 1017, endPoint y: 532, distance: 54.1
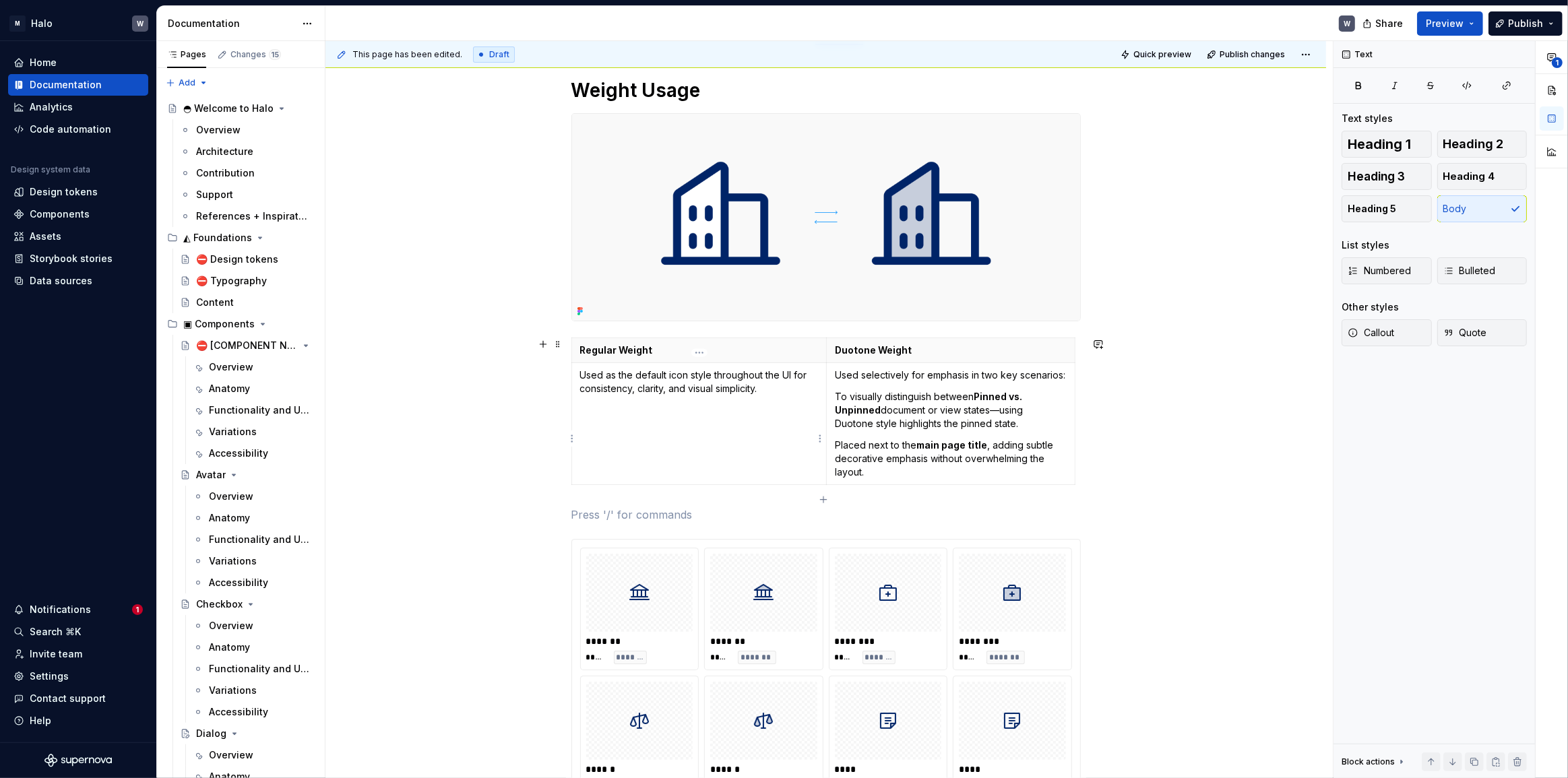
scroll to position [183, 0]
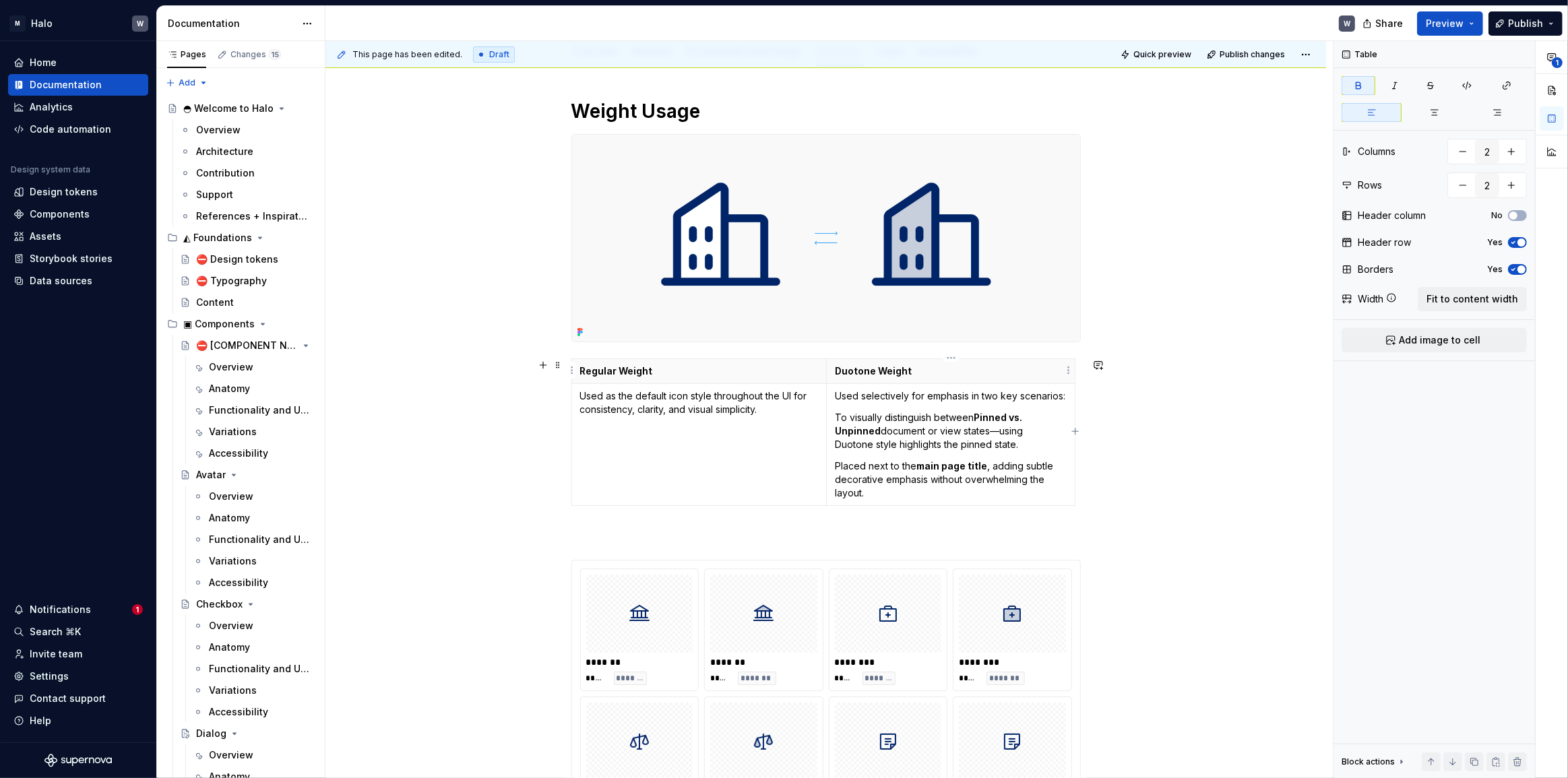
click at [910, 367] on p "Duotone Weight" at bounding box center [951, 370] width 232 height 14
click at [981, 378] on th "Duotone Weight" at bounding box center [950, 371] width 248 height 25
click at [1069, 370] on html "M Halo W Home Documentation Analytics Code automation Design system data Design…" at bounding box center [784, 389] width 1568 height 778
click at [663, 368] on html "M Halo W Home Documentation Analytics Code automation Design system data Design…" at bounding box center [784, 389] width 1568 height 778
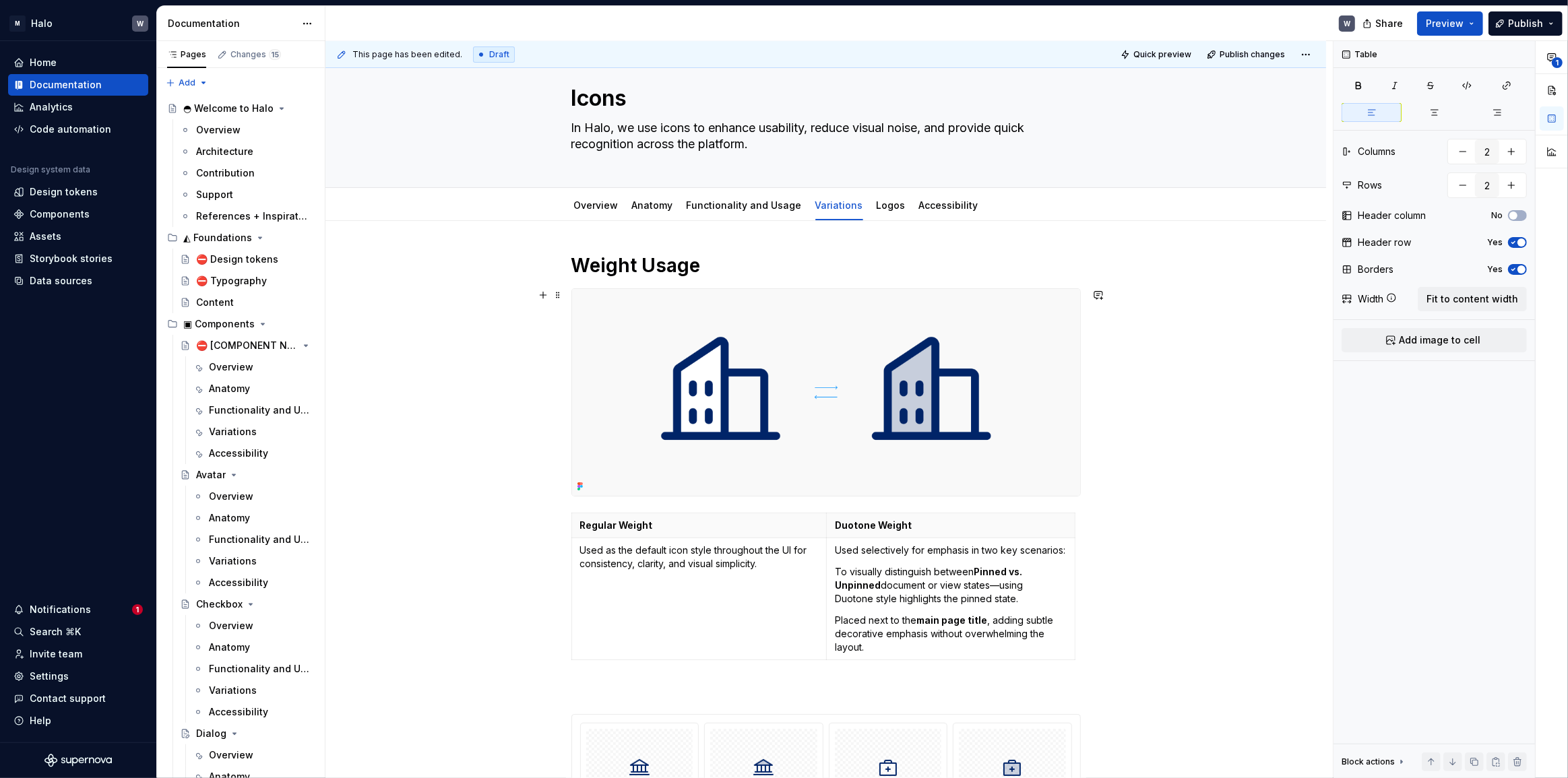
scroll to position [0, 0]
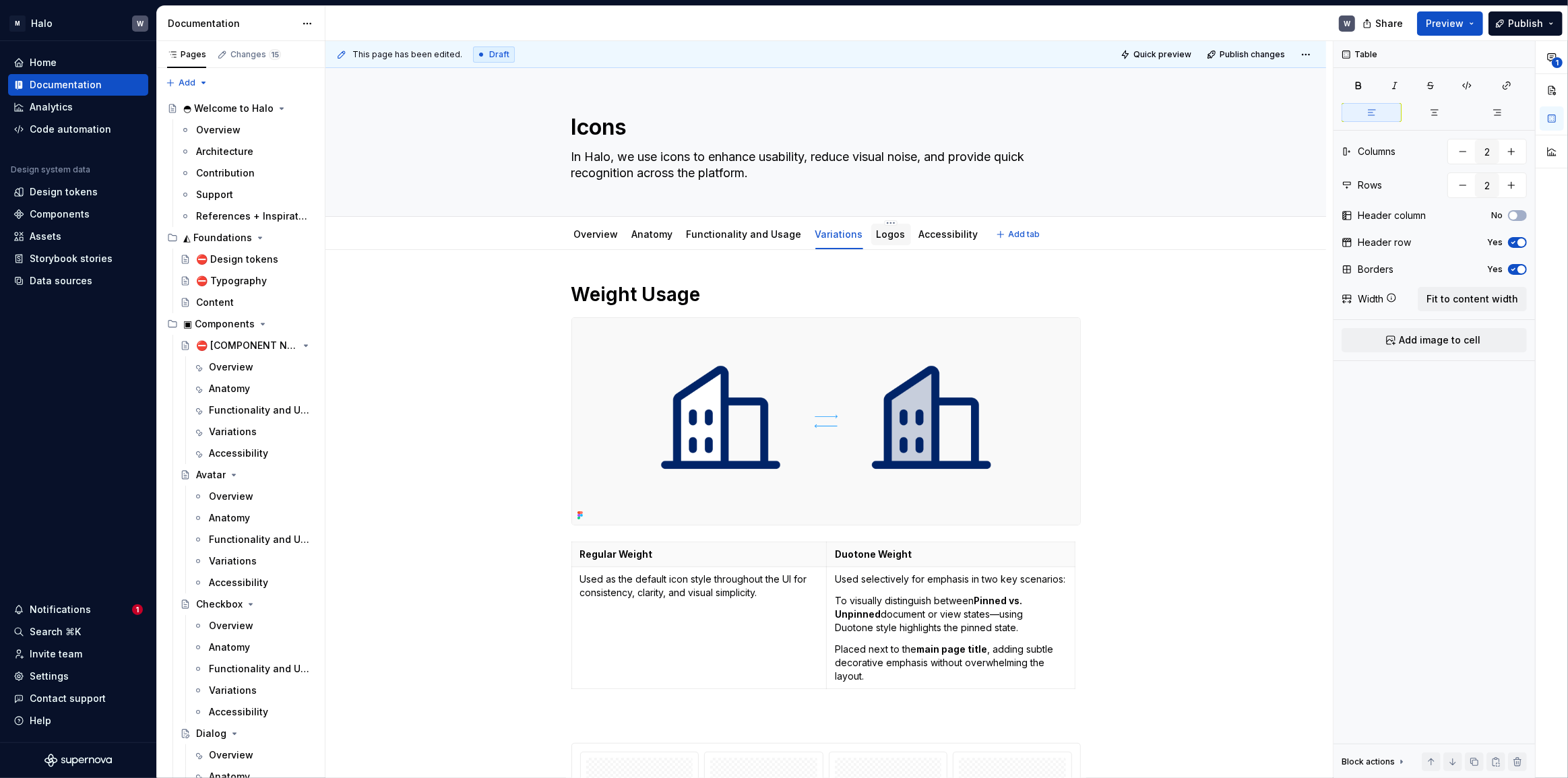
click at [885, 234] on link "Logos" at bounding box center [891, 234] width 29 height 12
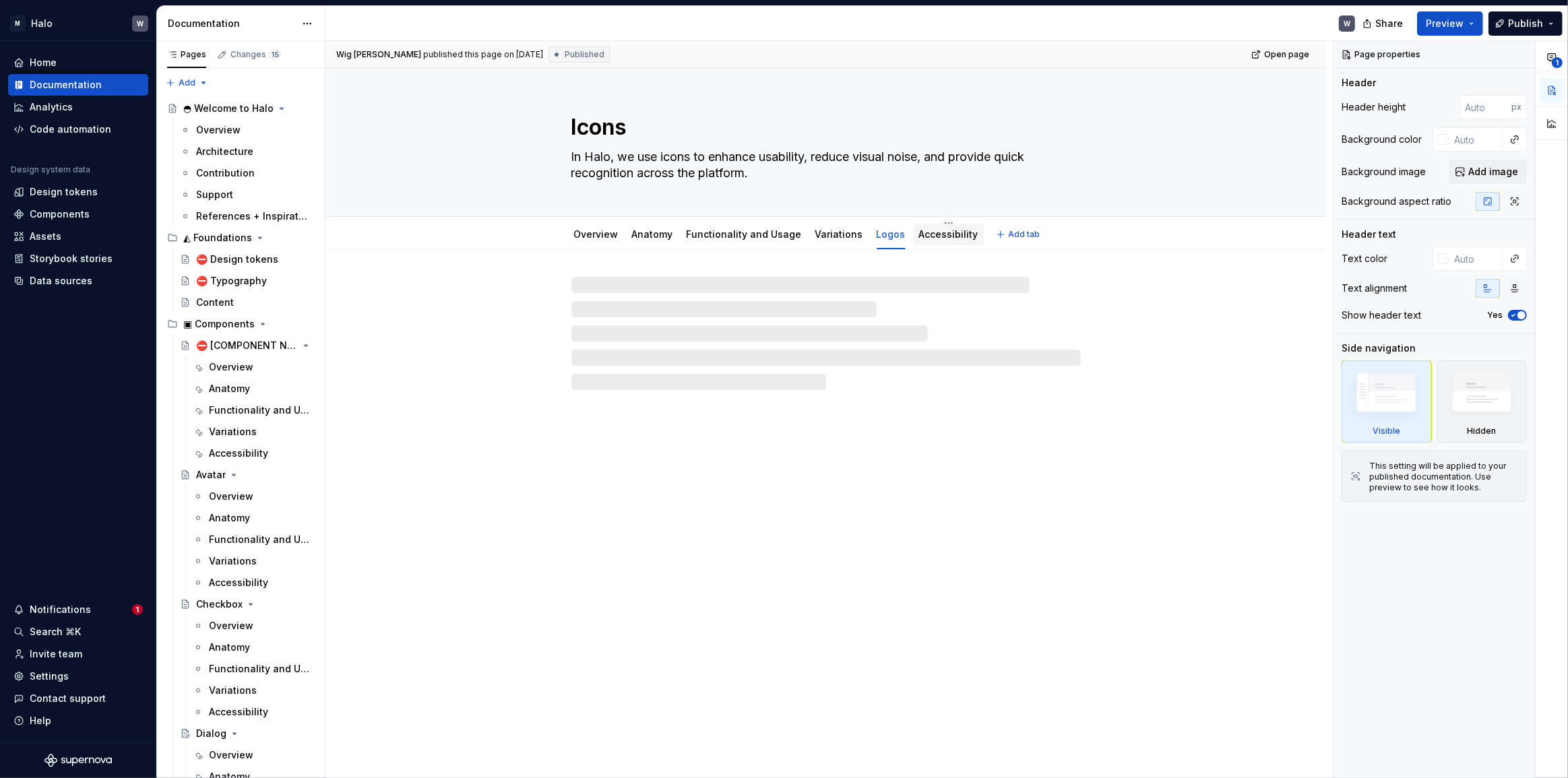
click at [935, 235] on link "Accessibility" at bounding box center [948, 234] width 59 height 12
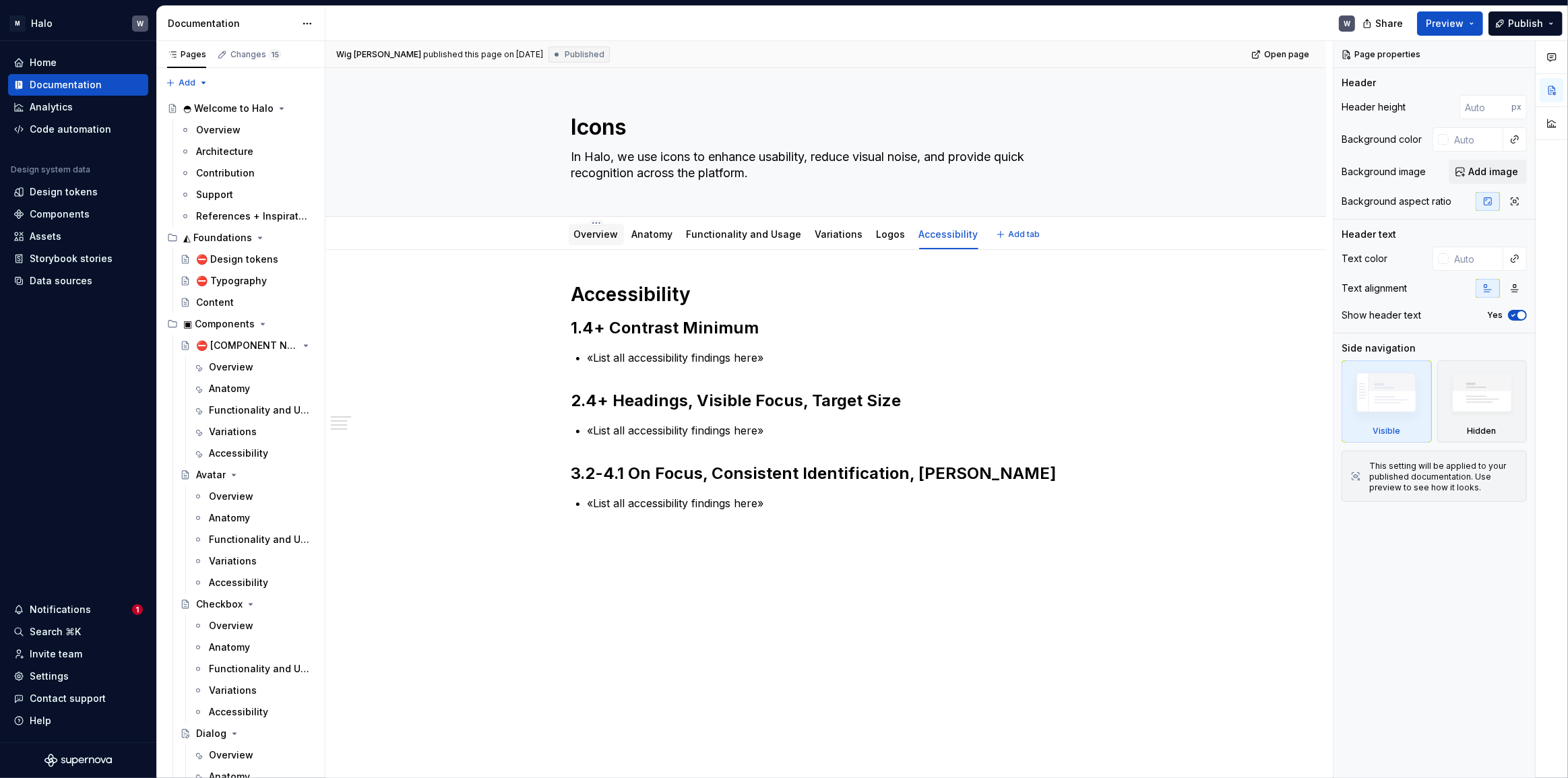
click at [611, 233] on link "Overview" at bounding box center [596, 234] width 44 height 12
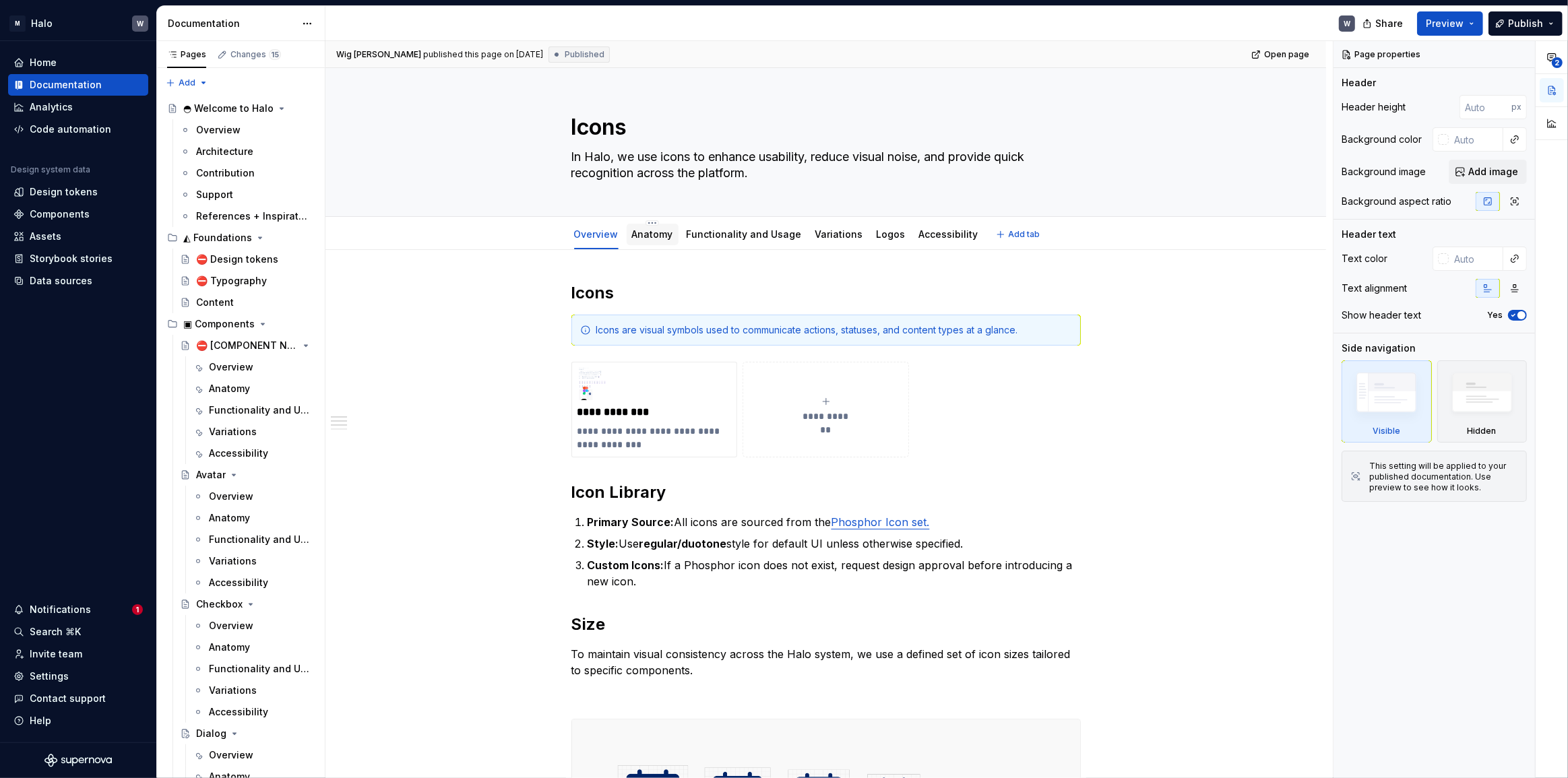
click at [659, 235] on link "Anatomy" at bounding box center [652, 234] width 41 height 12
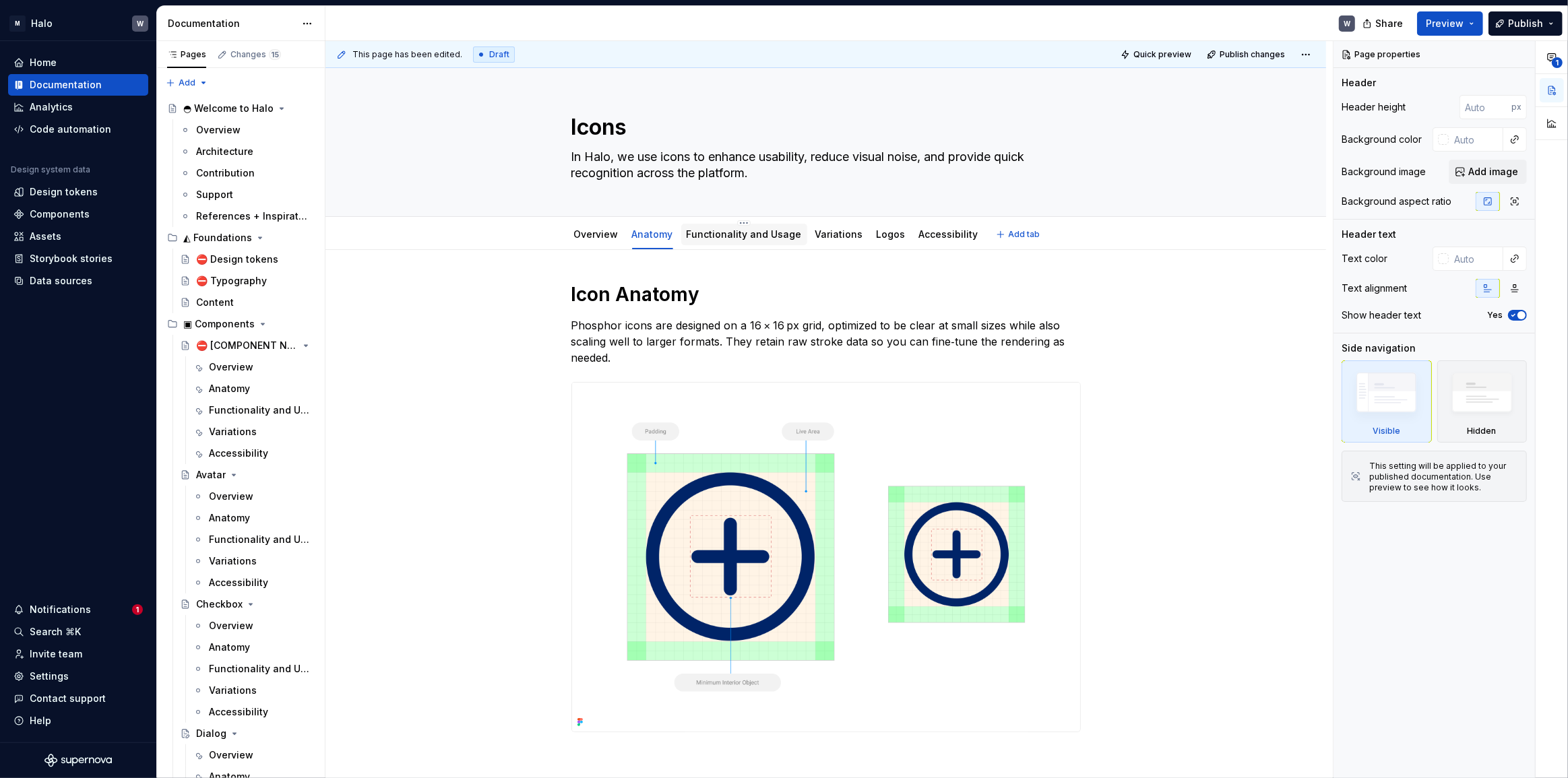
click at [743, 234] on link "Functionality and Usage" at bounding box center [744, 234] width 115 height 12
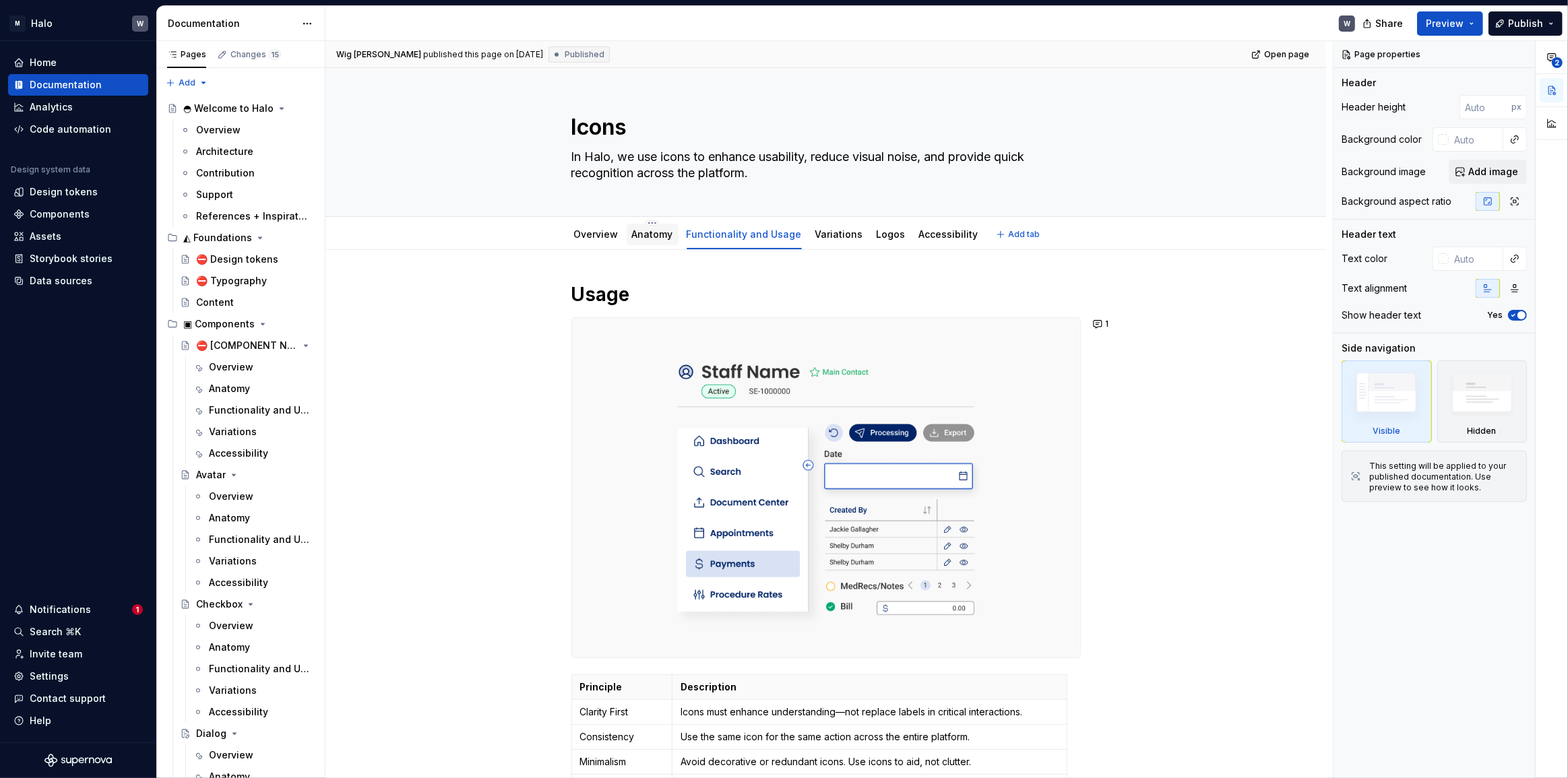
click at [661, 243] on div "Anatomy" at bounding box center [652, 235] width 52 height 22
click at [832, 235] on link "Variations" at bounding box center [839, 234] width 48 height 12
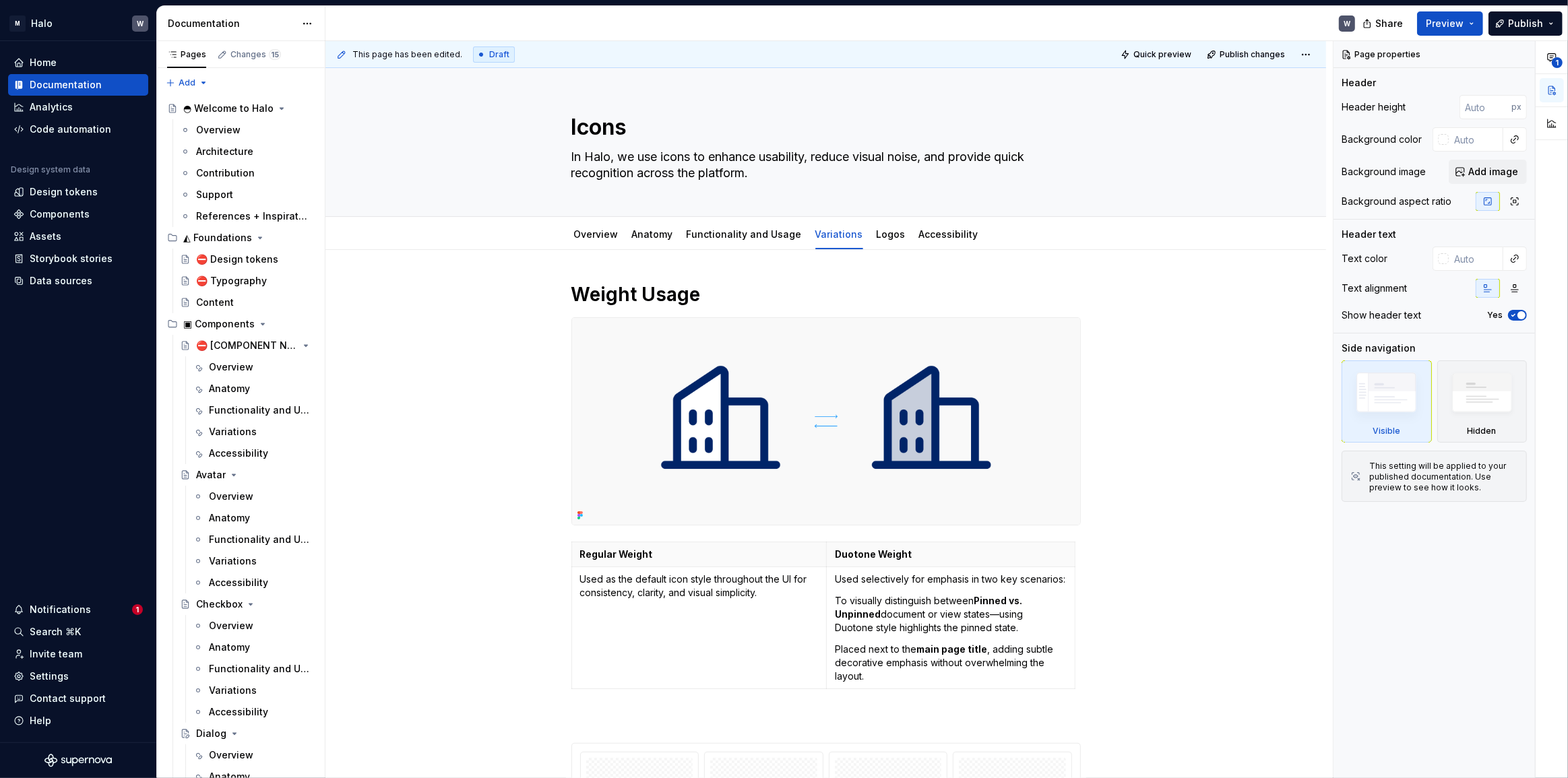
type textarea "*"
